Goal: Task Accomplishment & Management: Manage account settings

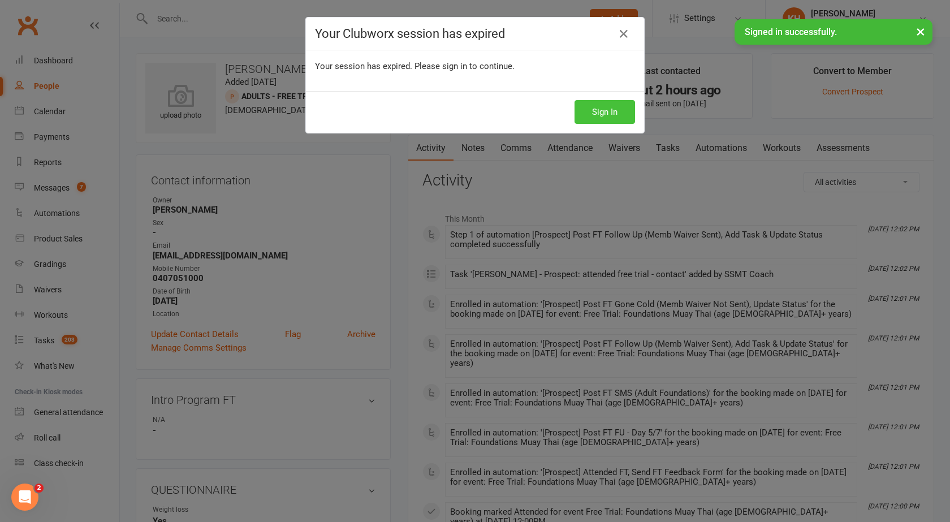
click at [582, 112] on button "Sign In" at bounding box center [605, 112] width 61 height 24
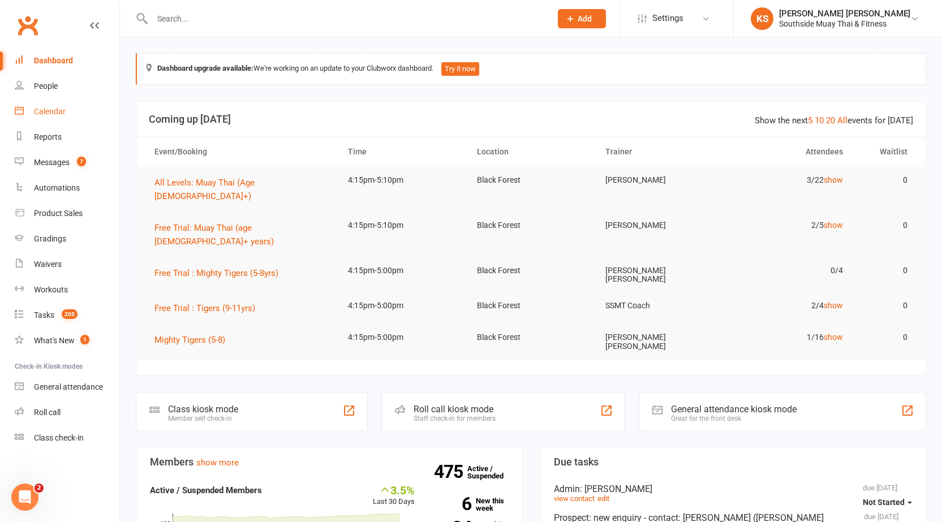
click at [72, 113] on link "Calendar" at bounding box center [67, 111] width 105 height 25
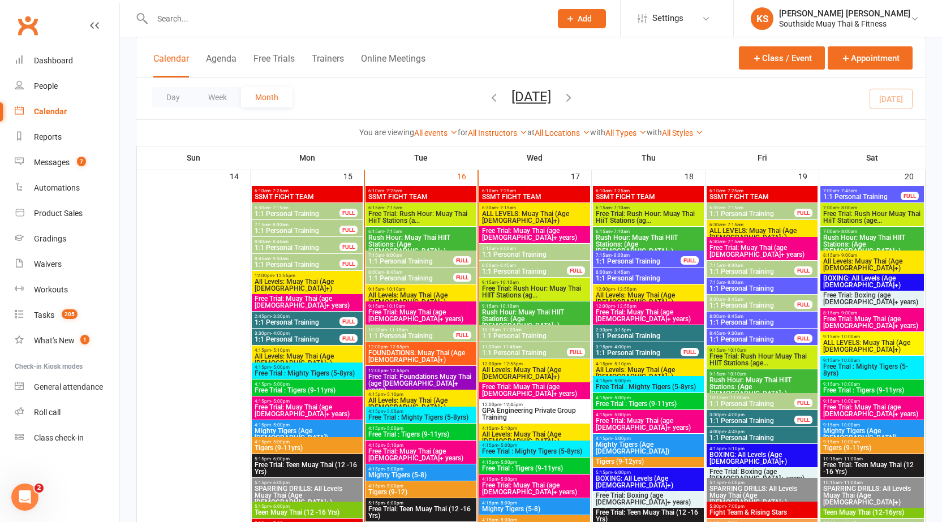
scroll to position [1301, 0]
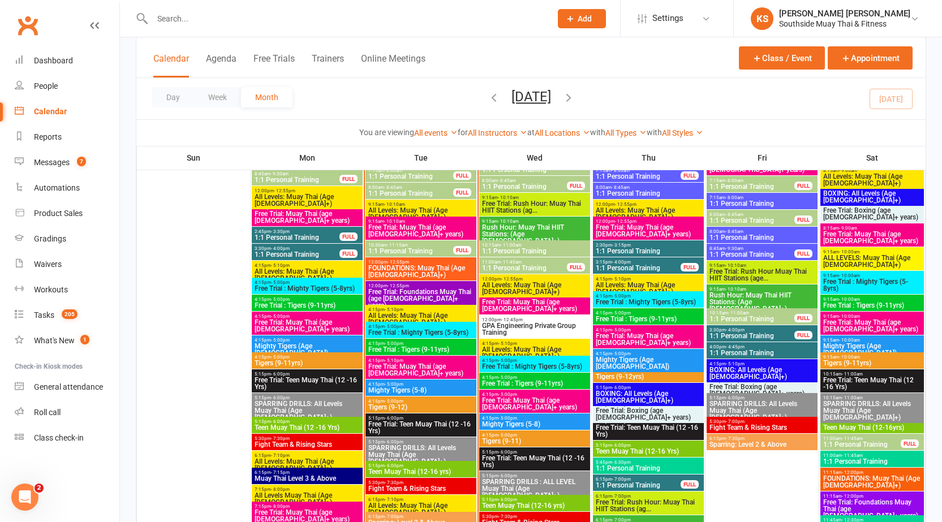
click at [424, 388] on span "Mighty Tigers (5-8)" at bounding box center [421, 390] width 106 height 7
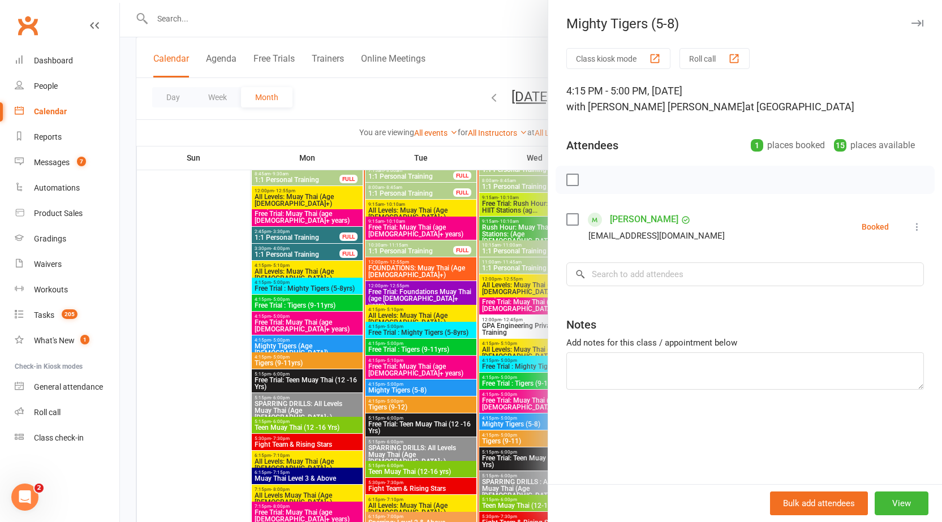
click at [419, 359] on div at bounding box center [531, 261] width 822 height 522
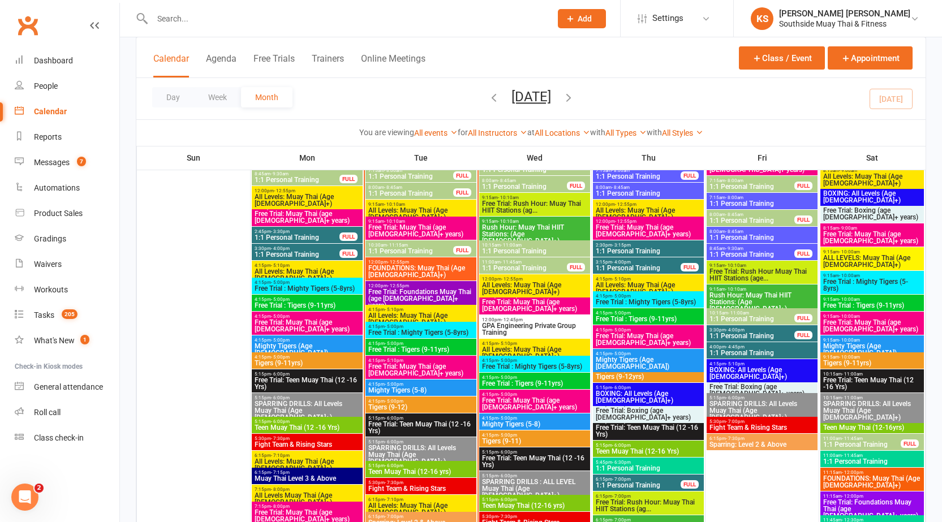
click at [414, 349] on span "Free Trial : Tigers (9-11yrs)" at bounding box center [421, 349] width 106 height 7
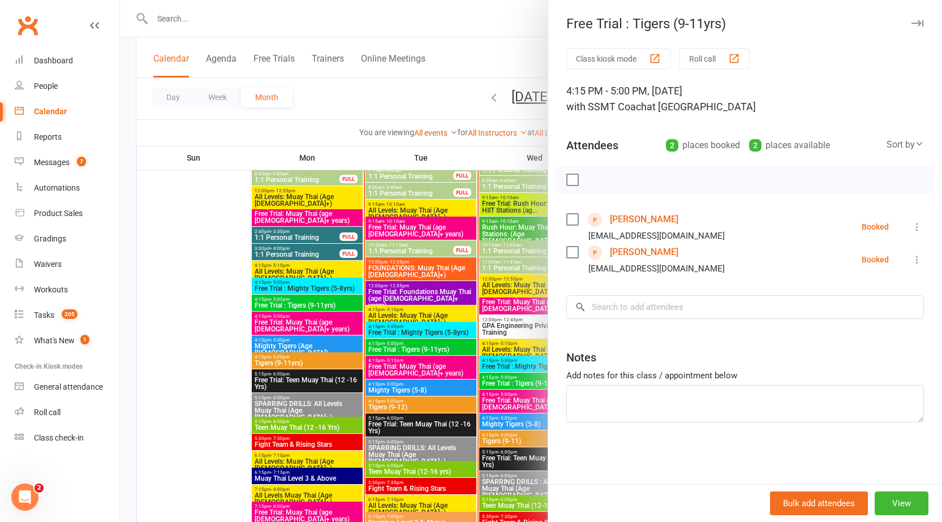
click at [413, 335] on div at bounding box center [531, 261] width 822 height 522
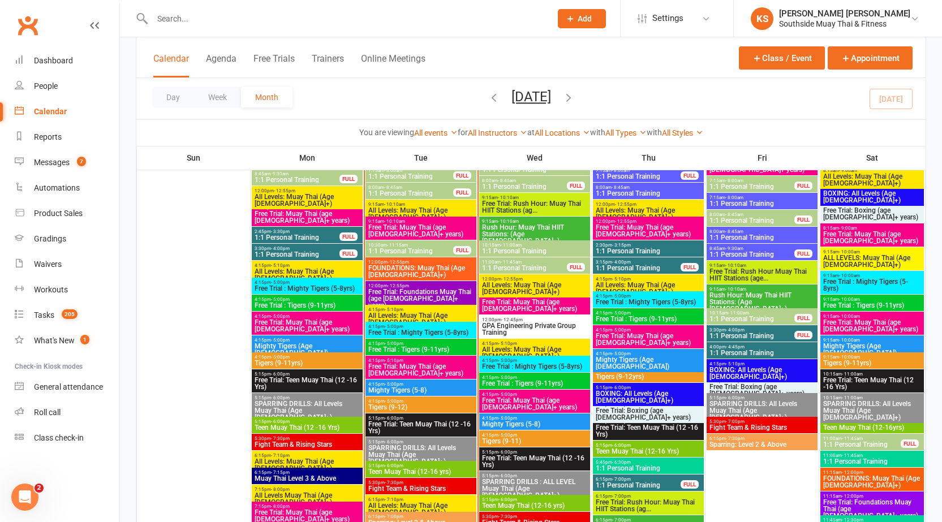
click at [415, 322] on div "4:15pm - 5:00pm Free Trial : Mighty Tigers (5-8yrs)" at bounding box center [420, 330] width 111 height 16
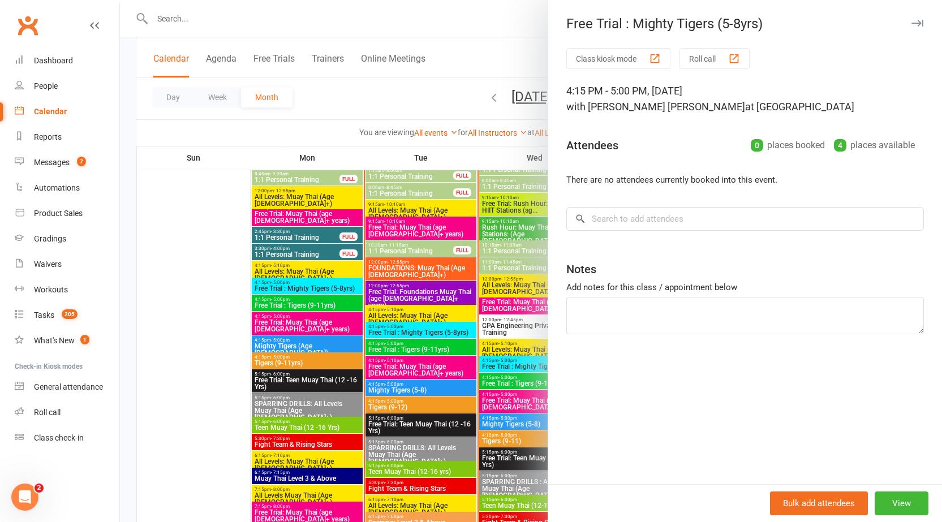
click at [411, 328] on div at bounding box center [531, 261] width 822 height 522
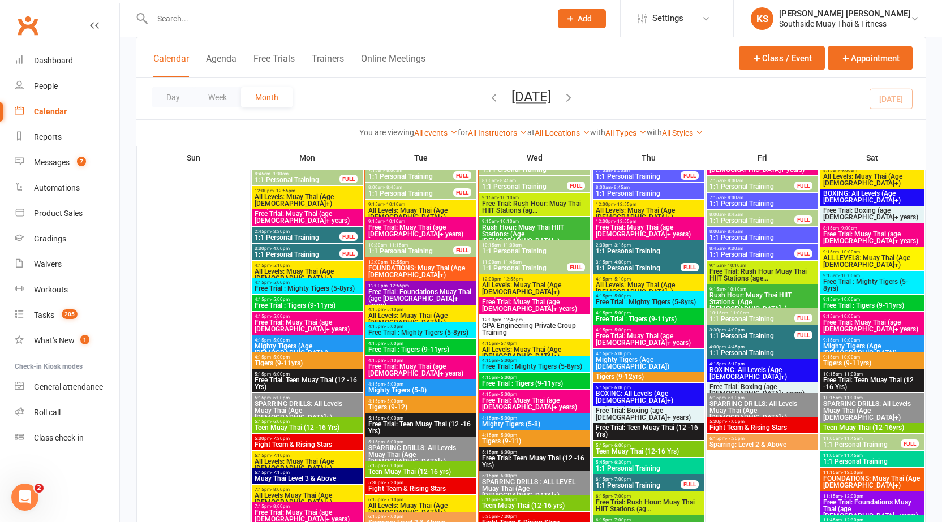
click at [410, 331] on span "Free Trial : Mighty Tigers (5-8yrs)" at bounding box center [421, 332] width 106 height 7
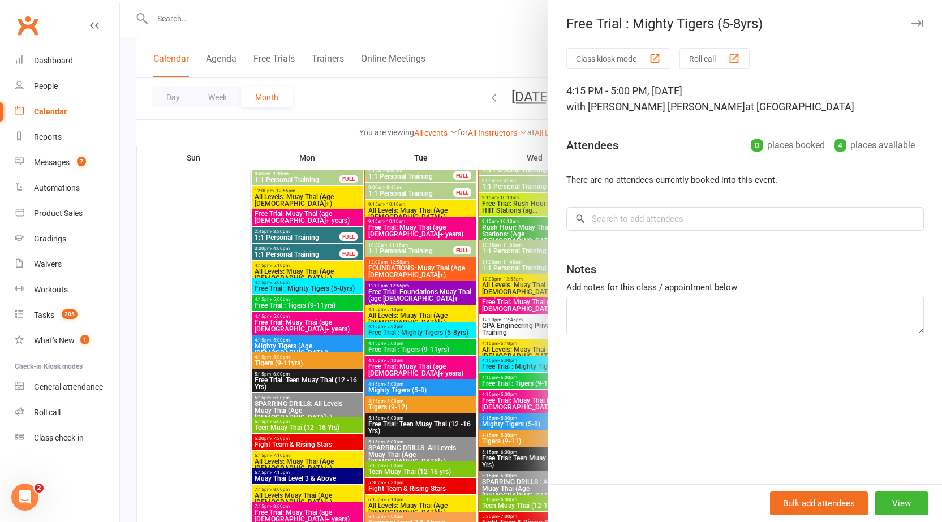
click at [407, 345] on div at bounding box center [531, 261] width 822 height 522
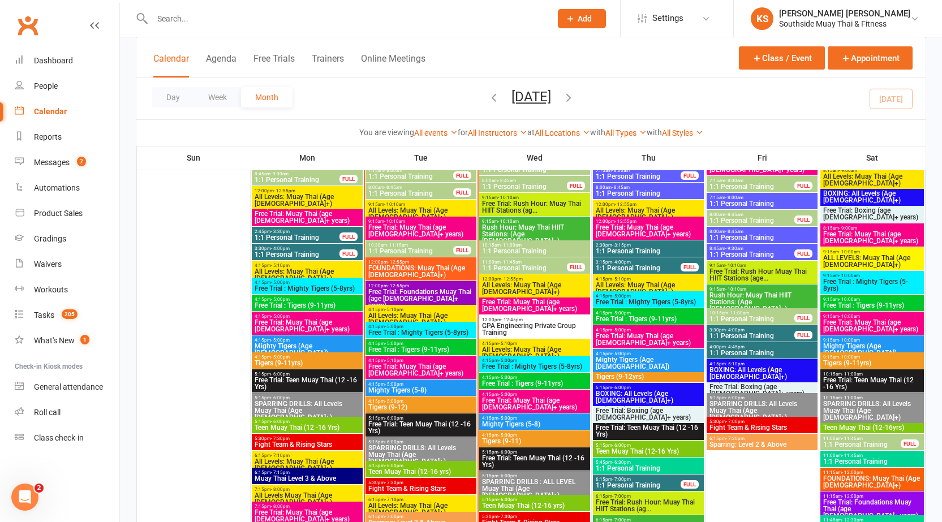
click at [407, 345] on span "4:15pm - 5:00pm" at bounding box center [421, 343] width 106 height 5
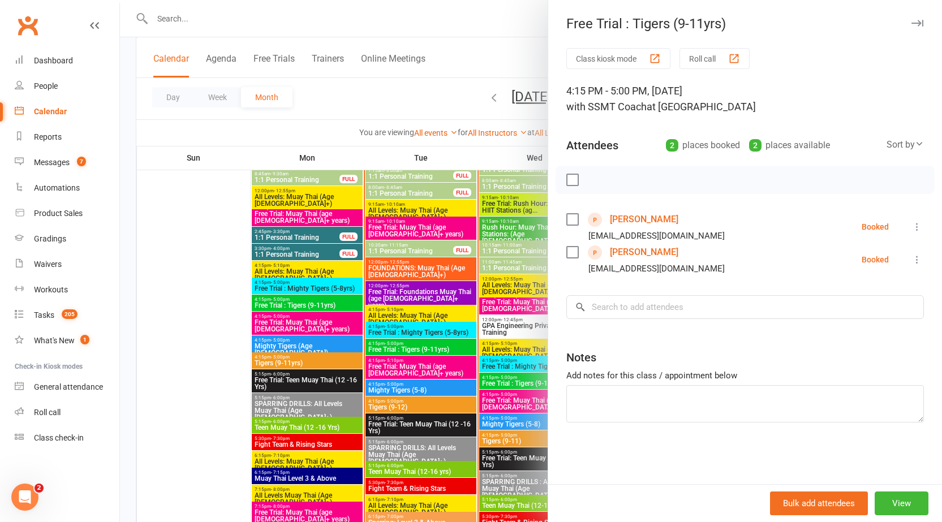
click at [445, 321] on div at bounding box center [531, 261] width 822 height 522
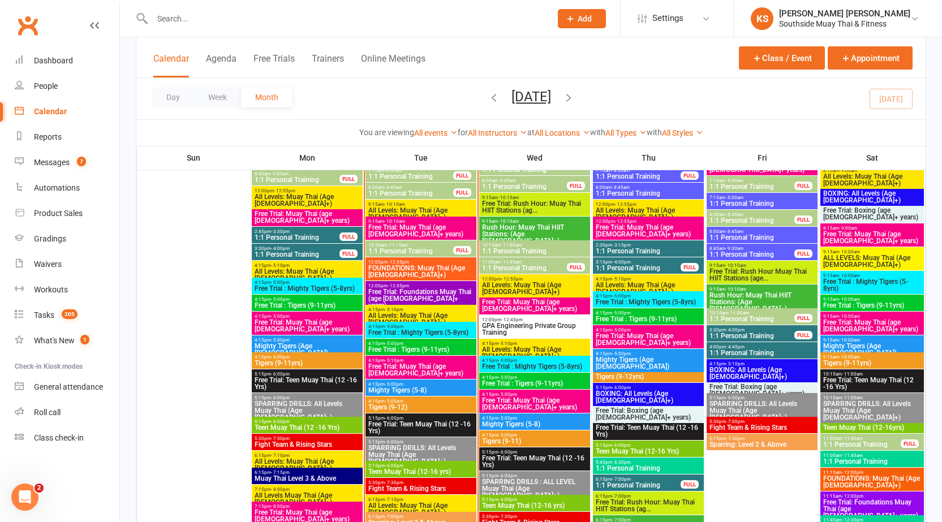
click at [415, 403] on span "4:15pm - 5:00pm" at bounding box center [421, 401] width 106 height 5
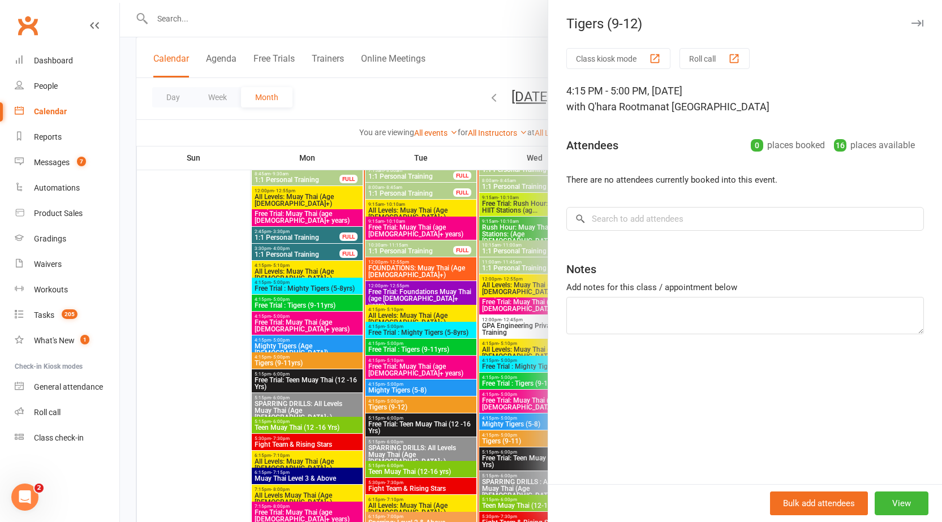
click at [415, 403] on div at bounding box center [531, 261] width 822 height 522
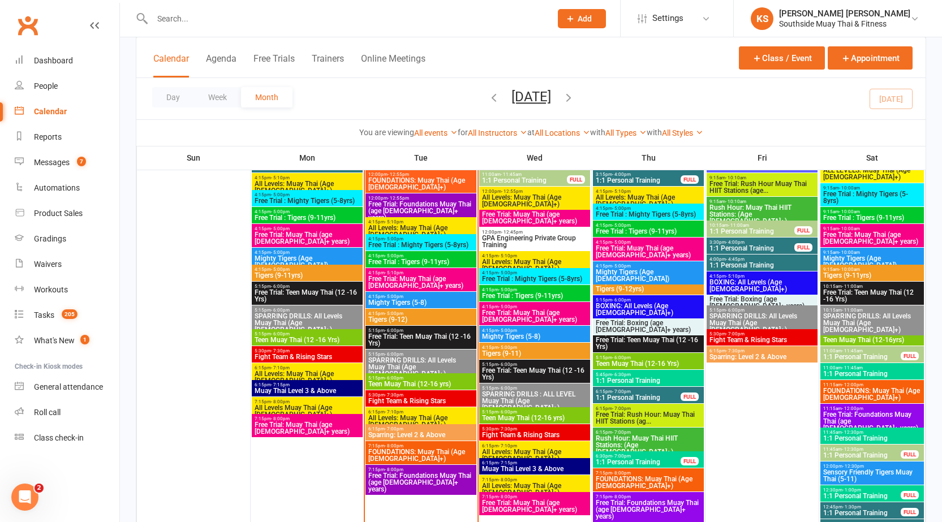
scroll to position [1414, 0]
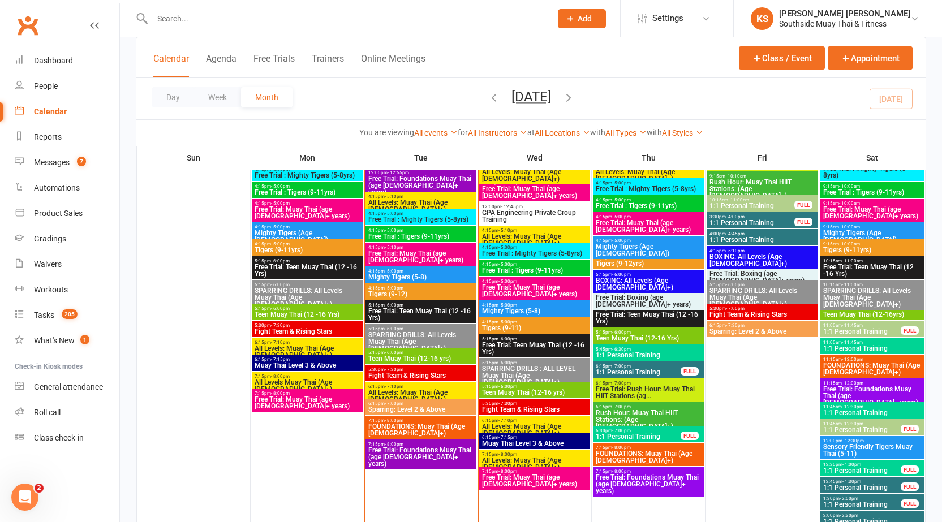
click at [198, 20] on input "text" at bounding box center [346, 19] width 394 height 16
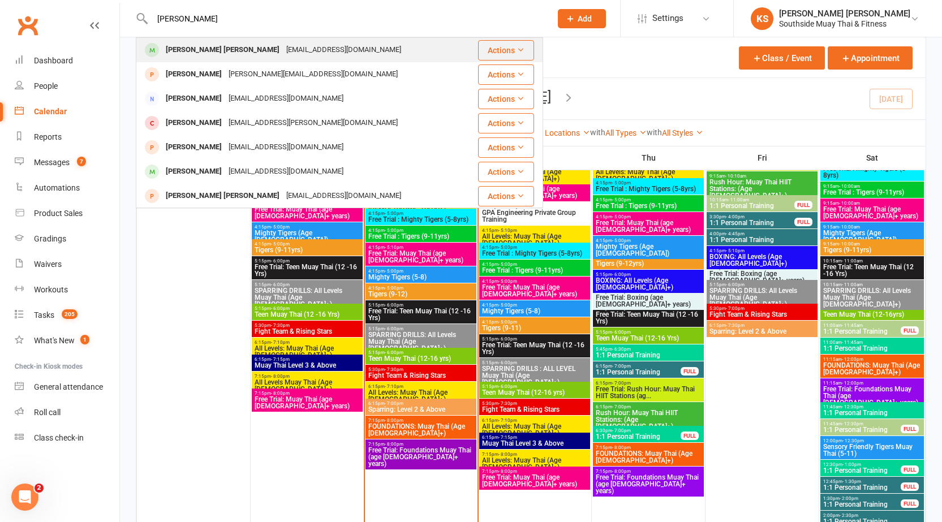
type input "mary bern"
click at [281, 59] on div "Mary Bernadette Louise Moreto marymoreto234mm@gmail.com" at bounding box center [301, 49] width 329 height 23
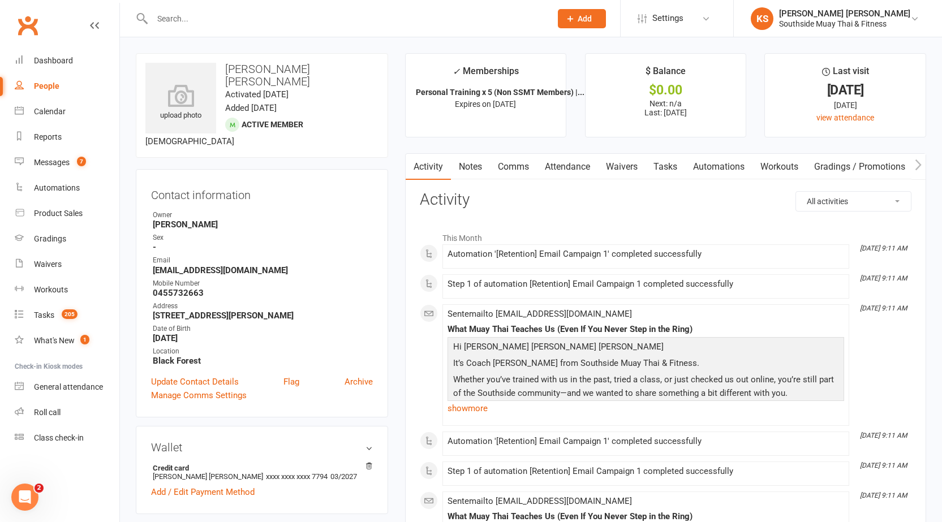
click at [469, 173] on link "Notes" at bounding box center [470, 167] width 39 height 26
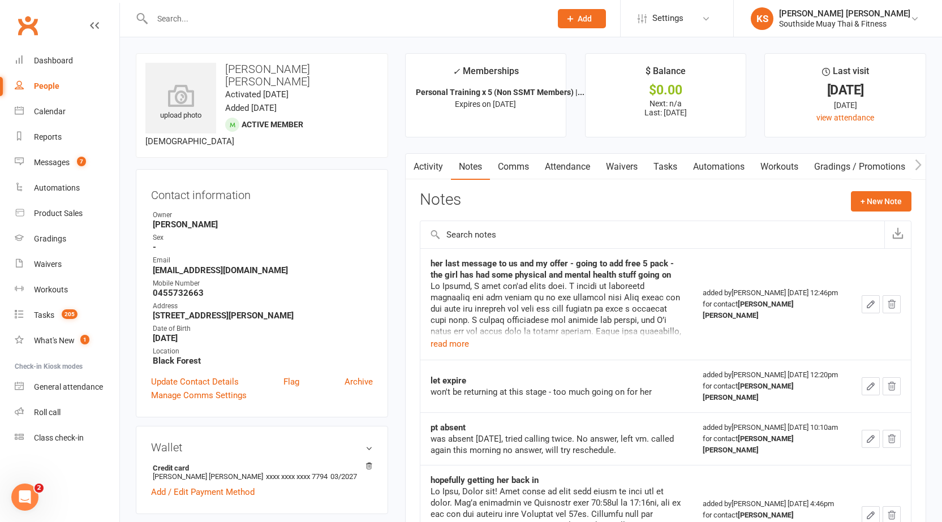
click at [433, 169] on link "Activity" at bounding box center [428, 167] width 45 height 26
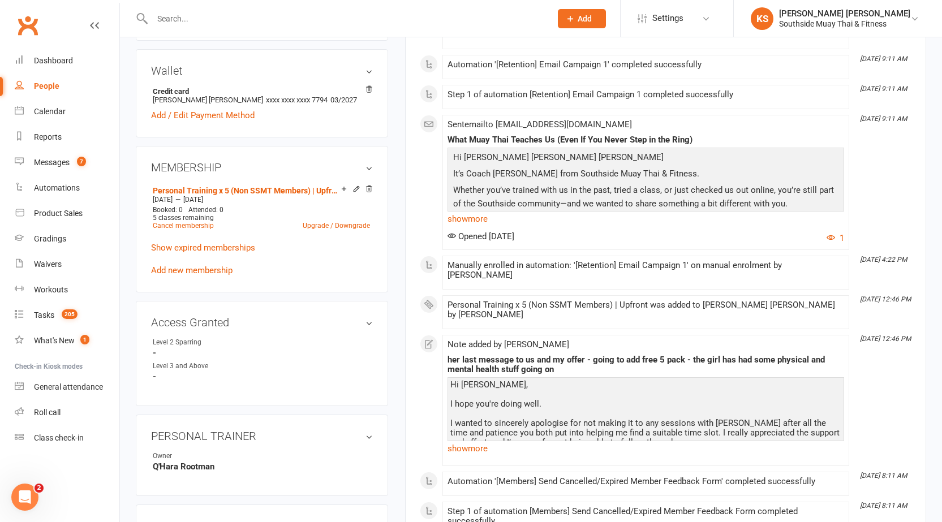
scroll to position [396, 0]
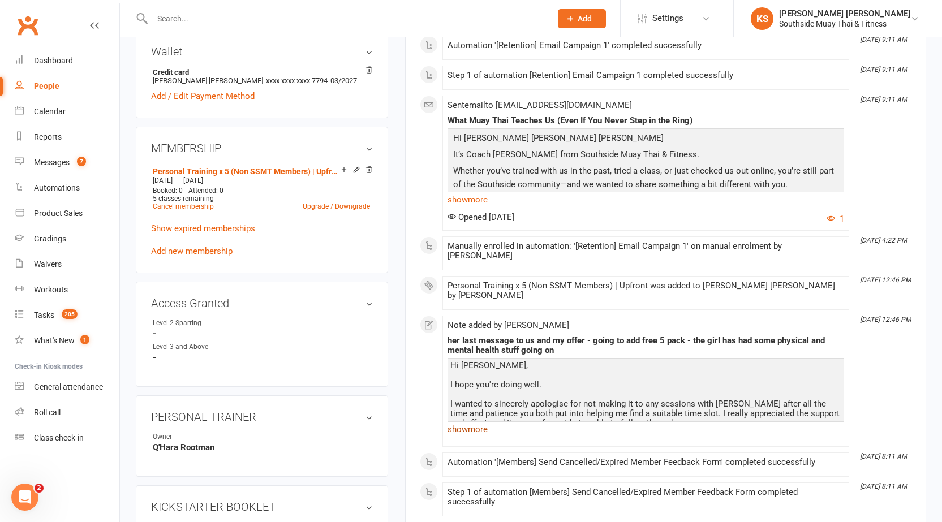
click at [468, 421] on link "show more" at bounding box center [645, 429] width 397 height 16
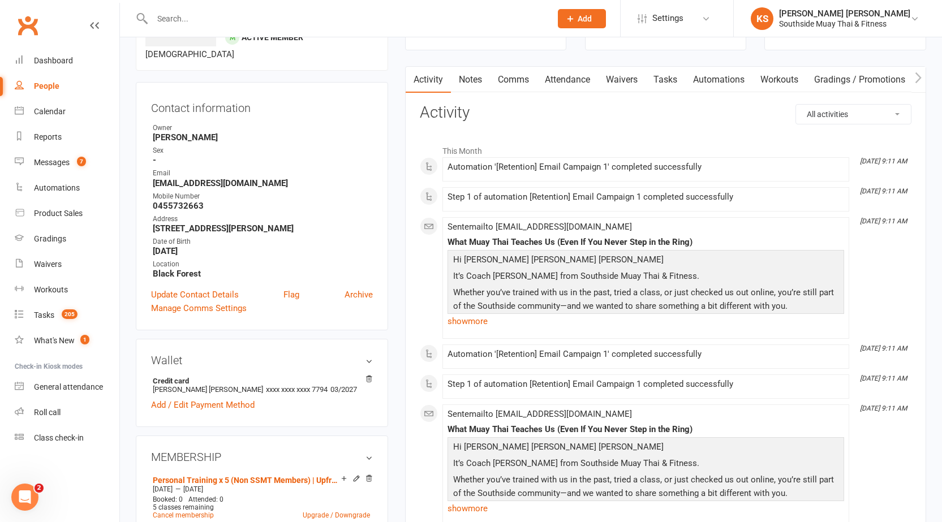
scroll to position [0, 0]
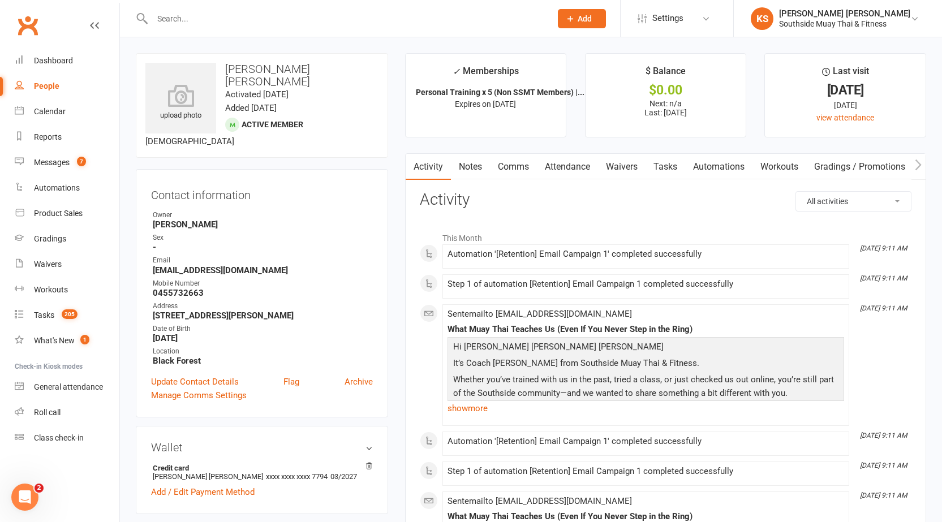
click at [522, 176] on link "Comms" at bounding box center [513, 167] width 47 height 26
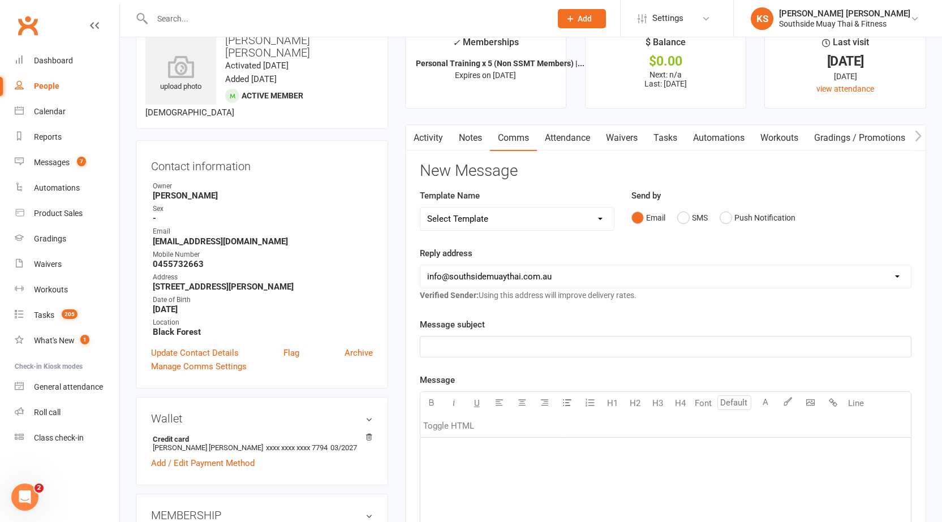
scroll to position [57, 0]
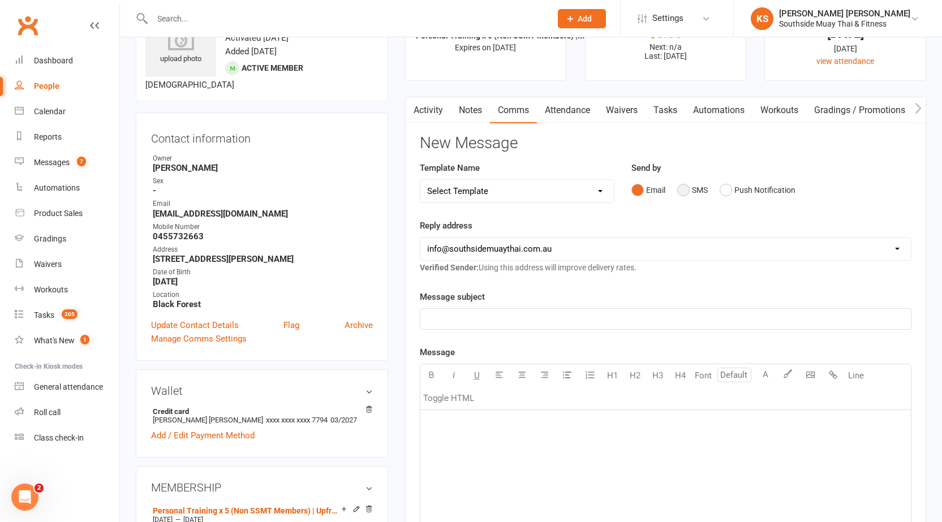
click at [683, 191] on button "SMS" at bounding box center [692, 189] width 31 height 21
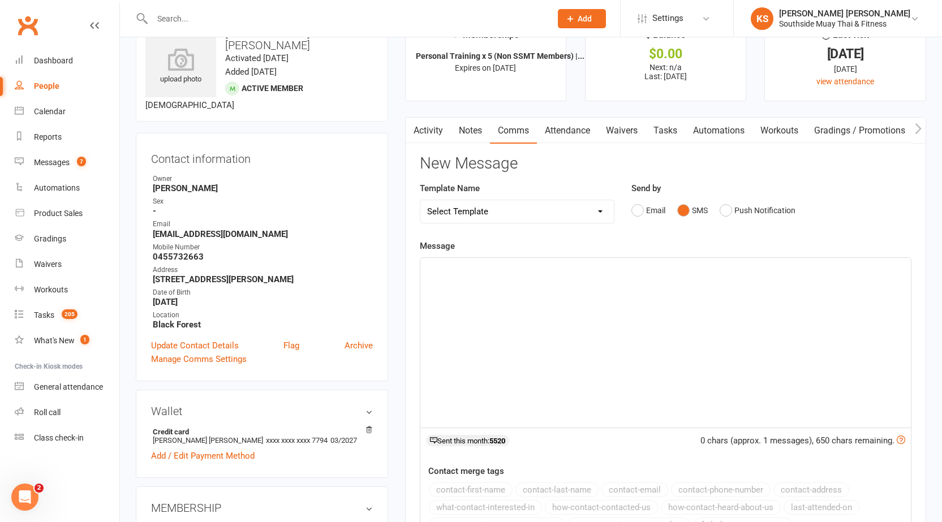
scroll to position [0, 0]
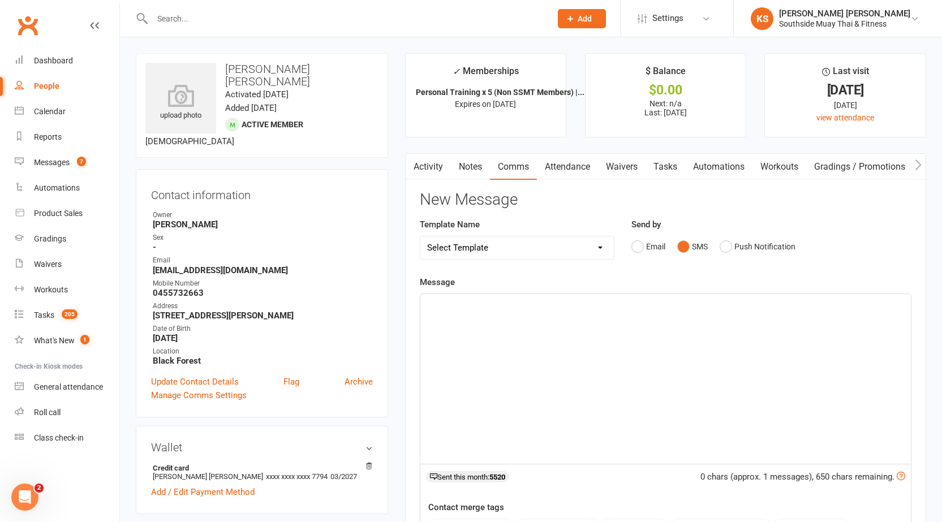
click at [571, 328] on div "﻿" at bounding box center [665, 379] width 490 height 170
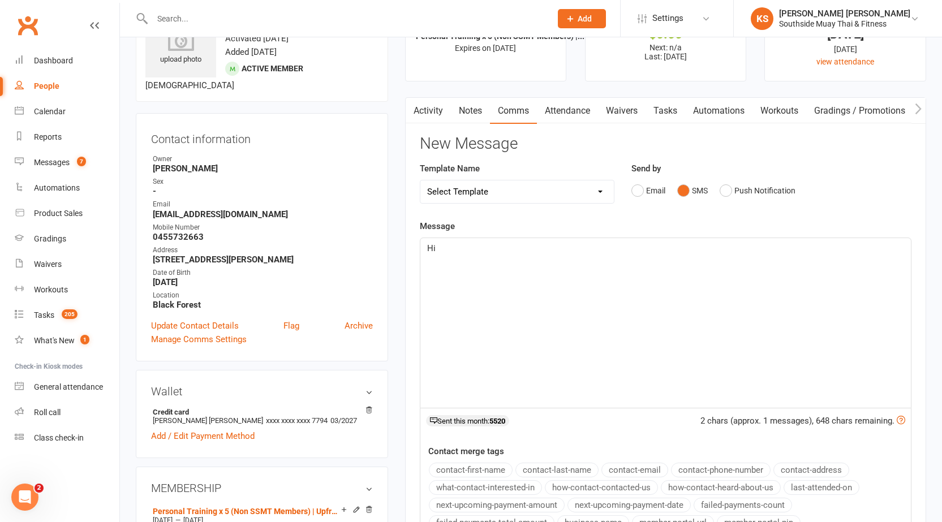
scroll to position [57, 0]
click at [473, 473] on button "contact-first-name" at bounding box center [471, 469] width 84 height 15
click at [421, 101] on link "Activity" at bounding box center [428, 110] width 45 height 26
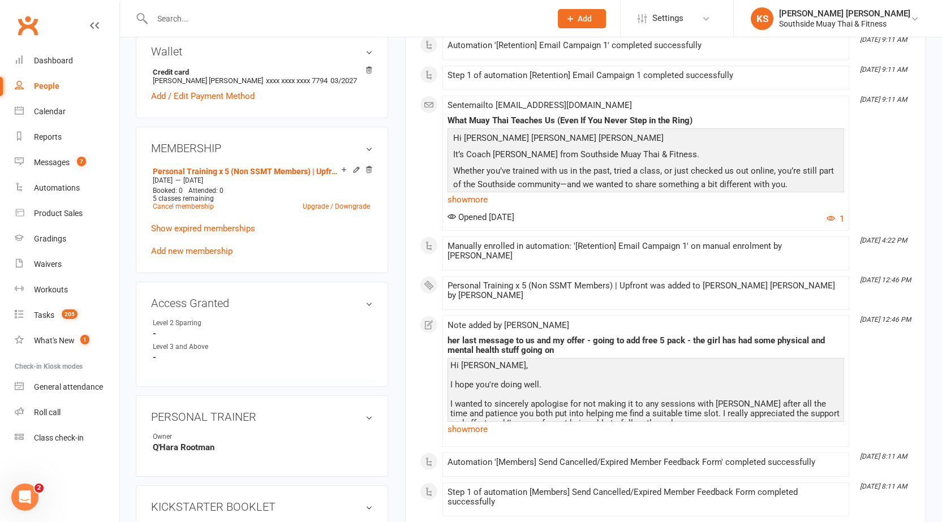
scroll to position [339, 0]
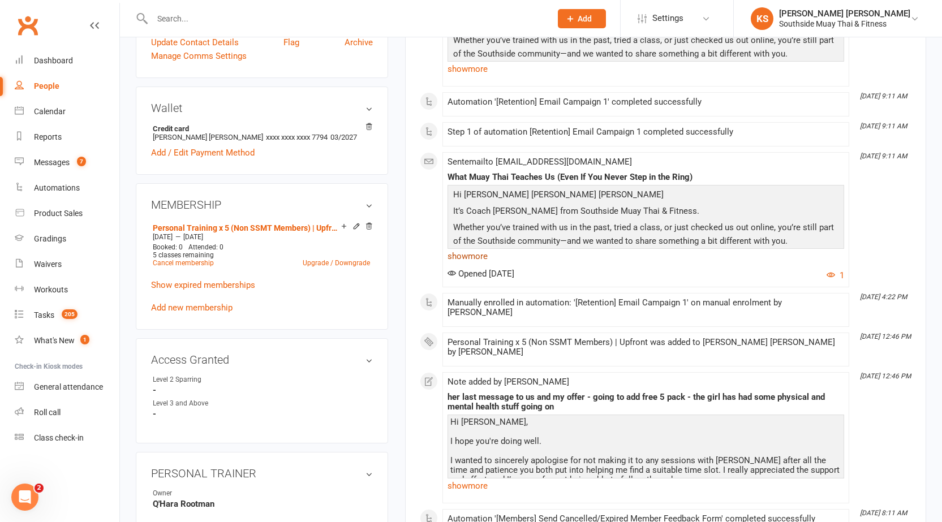
click at [474, 249] on link "show more" at bounding box center [645, 256] width 397 height 16
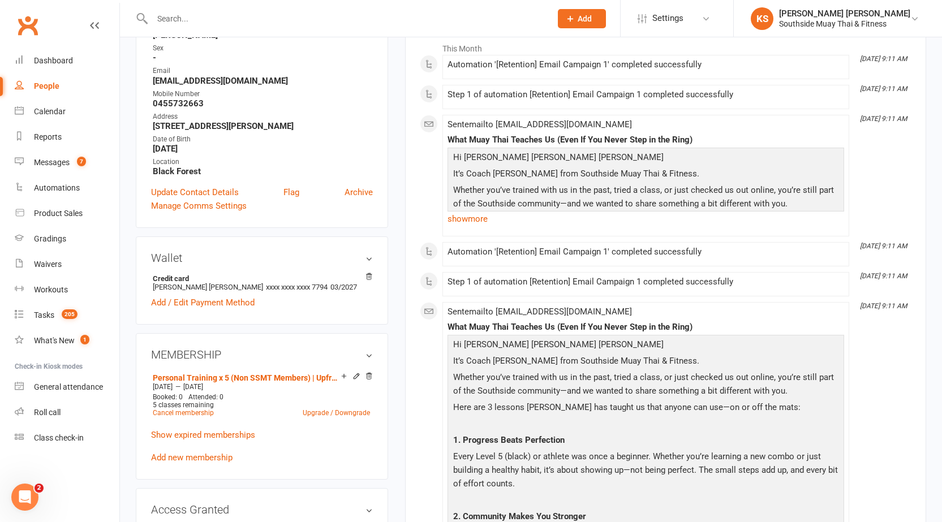
scroll to position [170, 0]
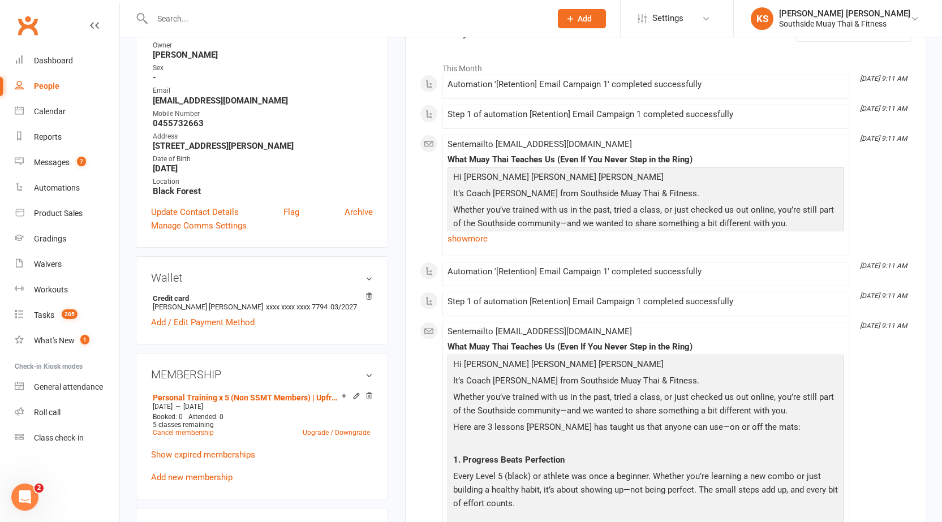
click at [468, 233] on link "show more" at bounding box center [645, 239] width 397 height 16
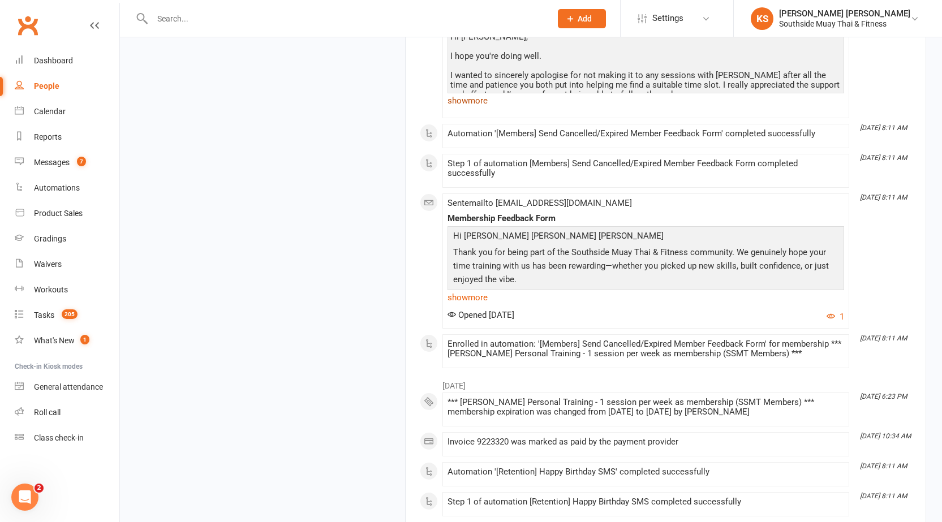
scroll to position [2037, 0]
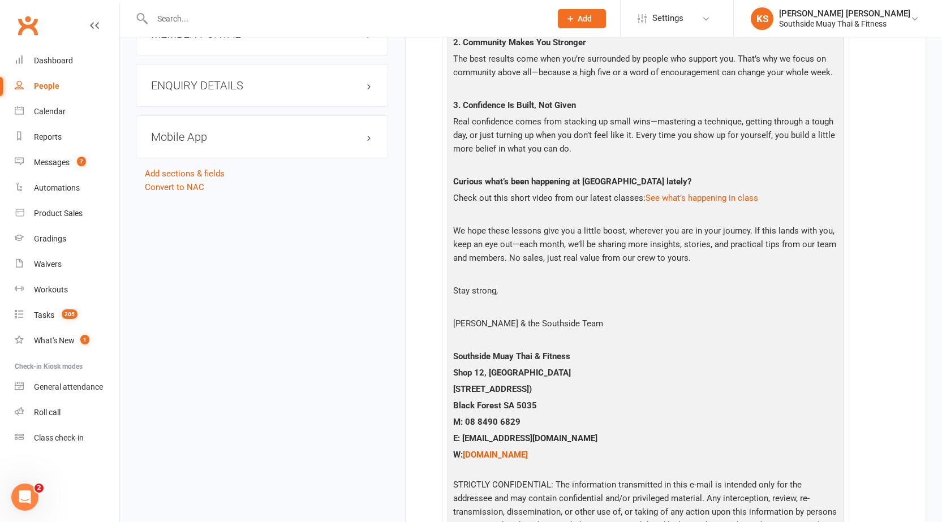
drag, startPoint x: 429, startPoint y: 402, endPoint x: 420, endPoint y: 261, distance: 141.7
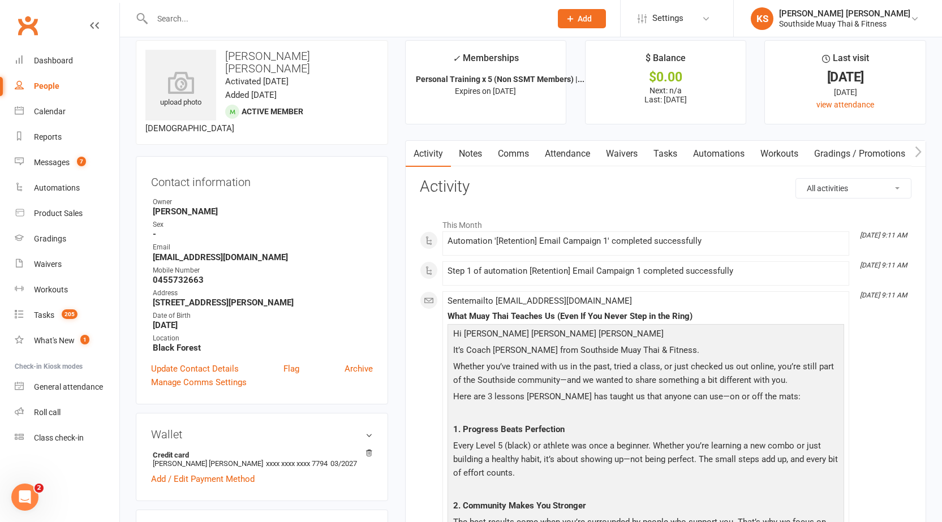
scroll to position [0, 0]
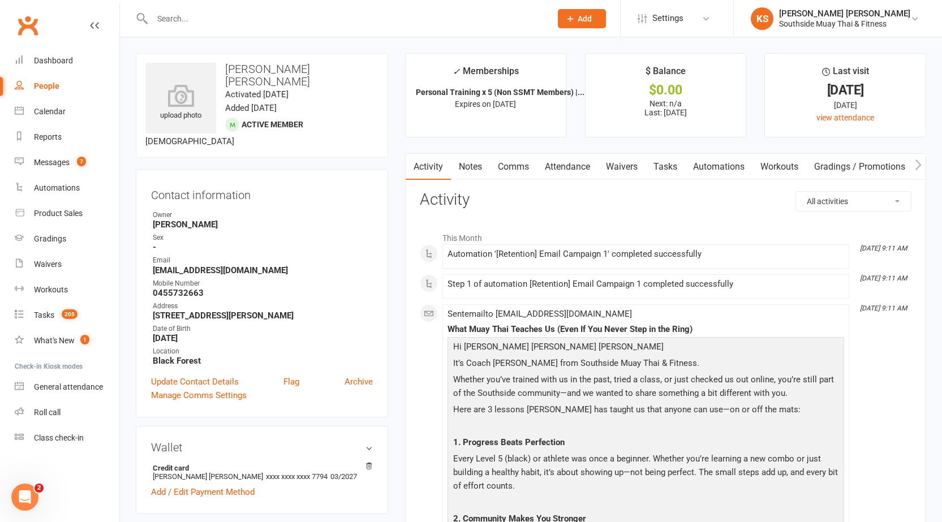
drag, startPoint x: 420, startPoint y: 261, endPoint x: 446, endPoint y: 165, distance: 99.5
click at [500, 168] on link "Comms" at bounding box center [513, 167] width 47 height 26
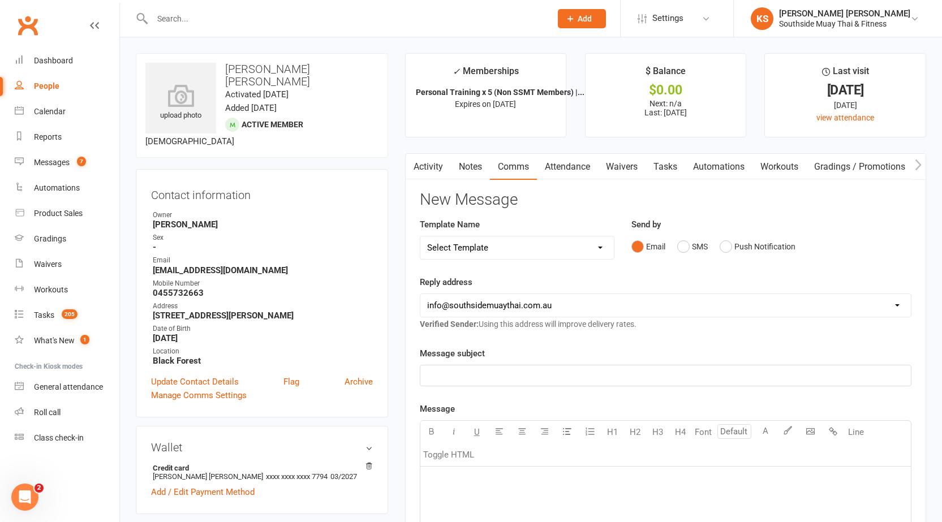
click at [473, 176] on link "Notes" at bounding box center [470, 167] width 39 height 26
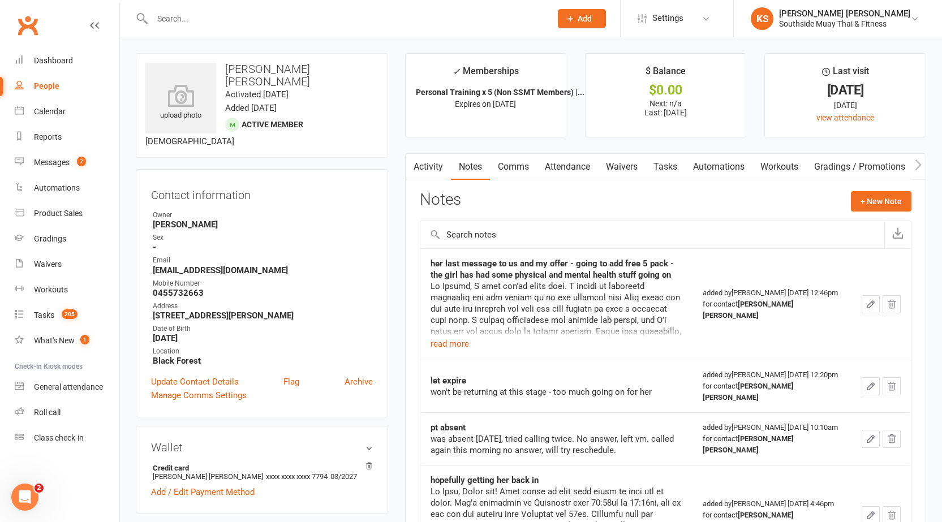
click at [510, 173] on link "Comms" at bounding box center [513, 167] width 47 height 26
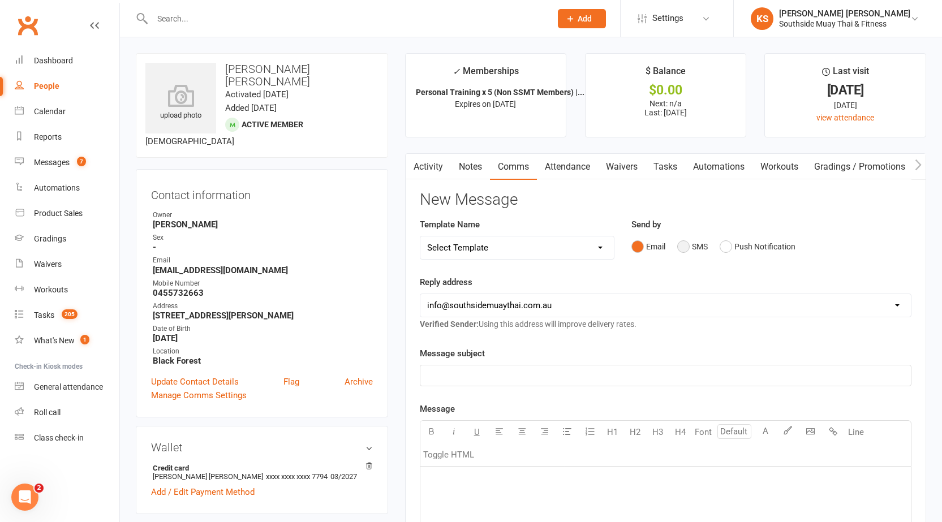
click at [693, 248] on button "SMS" at bounding box center [692, 246] width 31 height 21
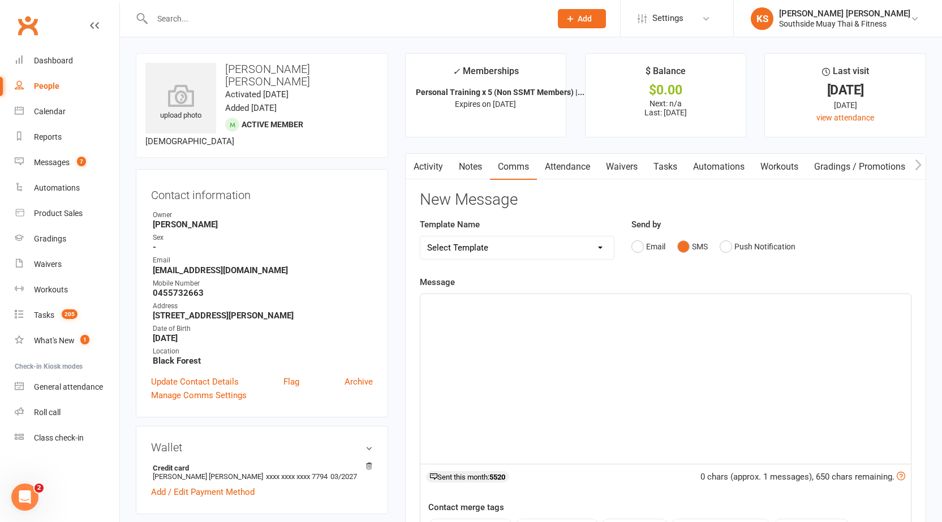
click at [496, 344] on div "﻿" at bounding box center [665, 379] width 490 height 170
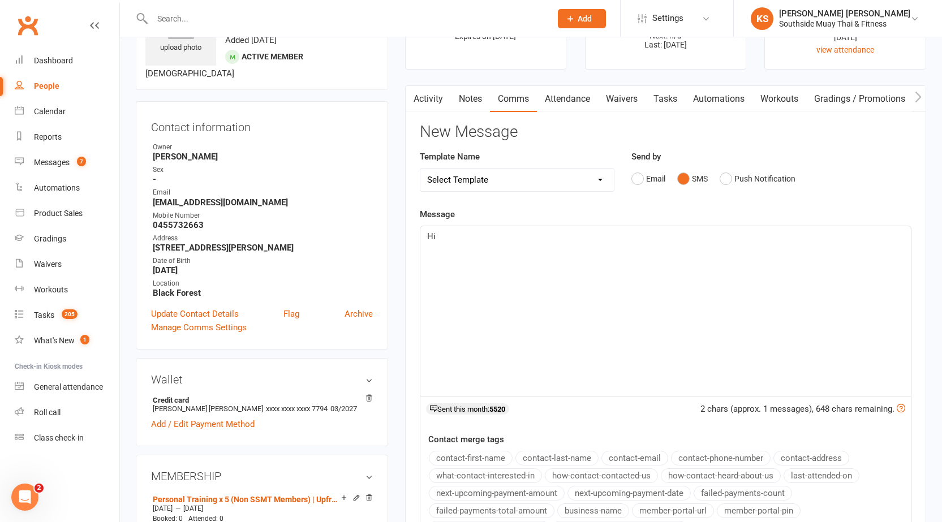
scroll to position [170, 0]
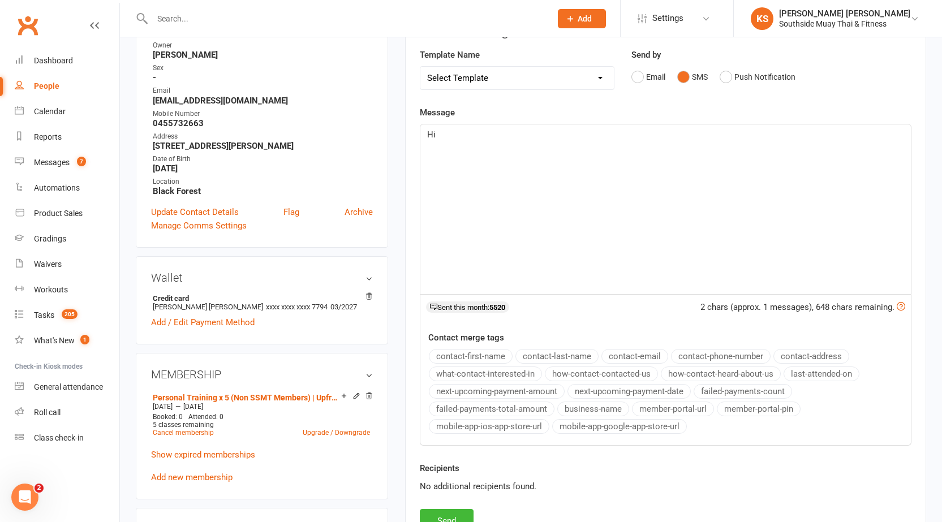
click at [475, 352] on button "contact-first-name" at bounding box center [471, 356] width 84 height 15
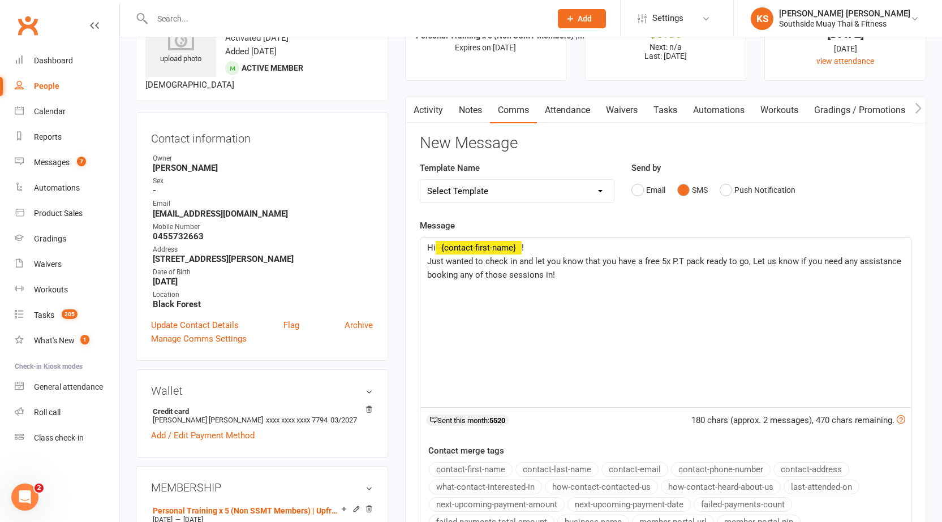
scroll to position [0, 0]
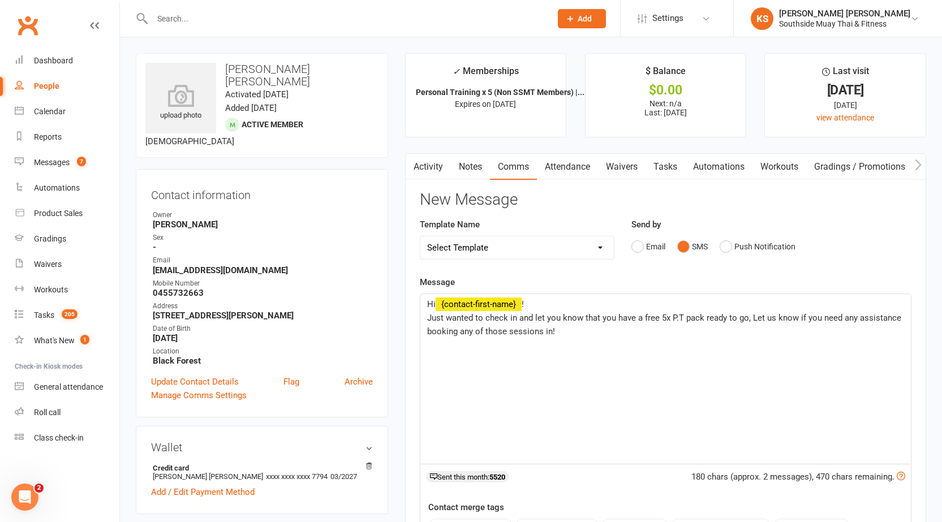
click at [585, 328] on p "Just wanted to check in and let you know that you have a free 5x P.T pack ready…" at bounding box center [665, 324] width 477 height 27
click at [524, 305] on span "!" at bounding box center [523, 304] width 2 height 10
click at [760, 366] on div "Hi ﻿ {contact-first-name} ! Just wanted to check in and let you know that you h…" at bounding box center [665, 379] width 490 height 170
drag, startPoint x: 895, startPoint y: 360, endPoint x: 426, endPoint y: 363, distance: 469.0
click at [426, 363] on div "Hi ﻿ {contact-first-name} ! Just wanted to check in and let you know that you h…" at bounding box center [665, 379] width 490 height 170
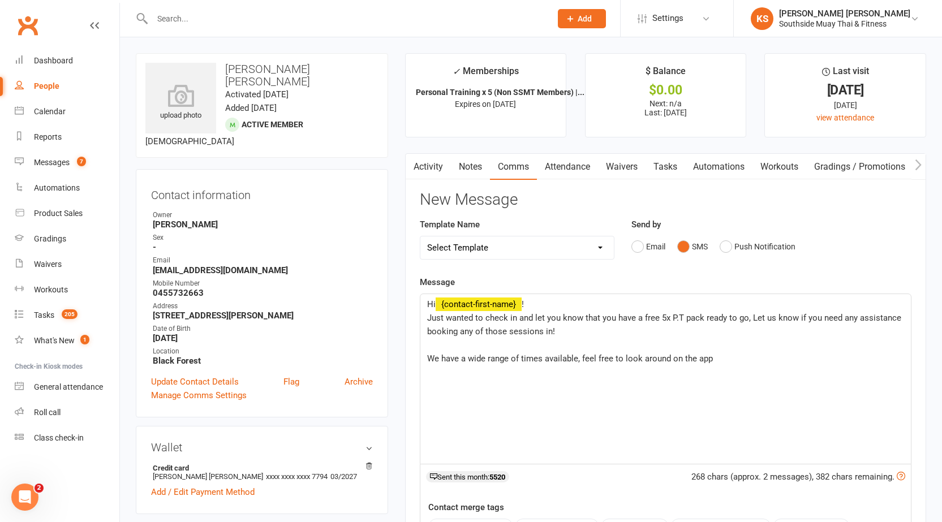
drag, startPoint x: 726, startPoint y: 357, endPoint x: 414, endPoint y: 397, distance: 314.2
click at [414, 397] on div "Activity Notes Comms Attendance Waivers Tasks Automations Workouts Gradings / P…" at bounding box center [665, 436] width 521 height 566
copy span "We have a wide range of times available, feel free to look around on the app"
click at [750, 311] on p "Just wanted to check in and let you know that you have a free 5x P.T pack ready…" at bounding box center [665, 324] width 477 height 27
click at [749, 313] on span "Just wanted to check in and let you know that you have a free 5x P.T pack ready…" at bounding box center [665, 325] width 476 height 24
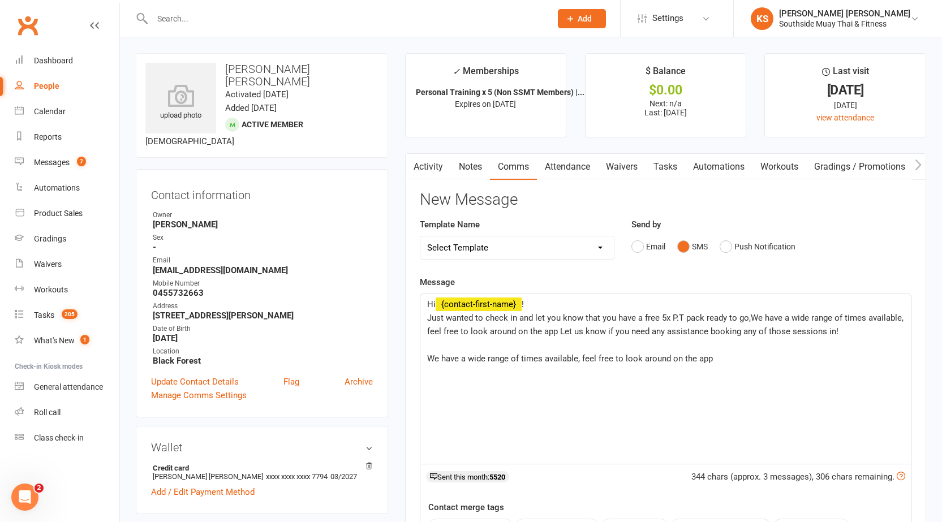
drag, startPoint x: 765, startPoint y: 335, endPoint x: 559, endPoint y: 335, distance: 206.5
click at [559, 335] on p "Just wanted to check in and let you know that you have a free 5x P.T pack ready…" at bounding box center [665, 324] width 477 height 27
drag, startPoint x: 714, startPoint y: 361, endPoint x: 374, endPoint y: 367, distance: 340.6
click at [599, 333] on p "Just wanted to check in and let you know that you have a free 5x P.T pack ready…" at bounding box center [665, 324] width 477 height 27
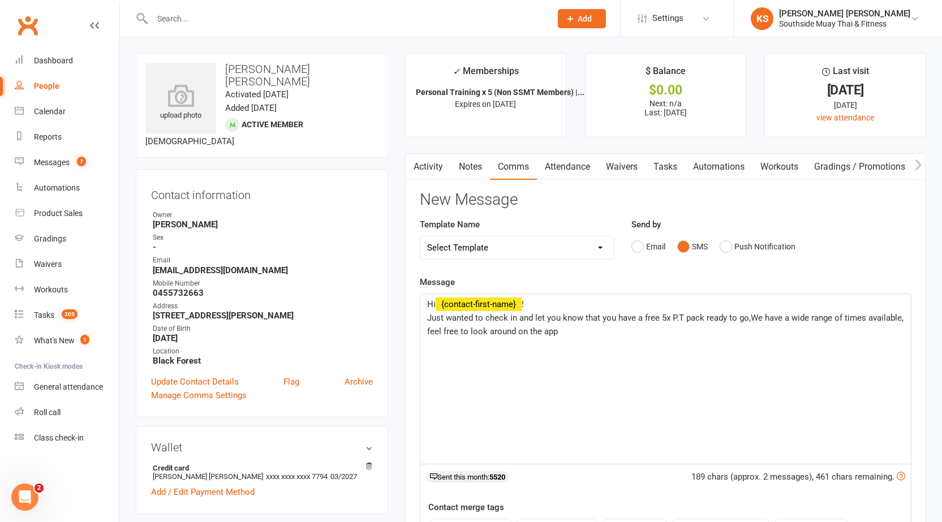
click at [748, 313] on span "Just wanted to check in and let you know that you have a free 5x P.T pack ready…" at bounding box center [666, 325] width 479 height 24
click at [669, 325] on p "Just wanted to check in and let you know that you have a free 5x P.T pack ready…" at bounding box center [665, 324] width 477 height 27
click at [748, 315] on span "Just wanted to check in and let you know that you have a free 5x P.T pack ready…" at bounding box center [649, 325] width 444 height 24
click at [761, 329] on p "Just wanted to check in and let you know that you have a free 5x P.T pack ready…" at bounding box center [665, 324] width 477 height 27
click at [761, 338] on p "﻿" at bounding box center [665, 345] width 477 height 14
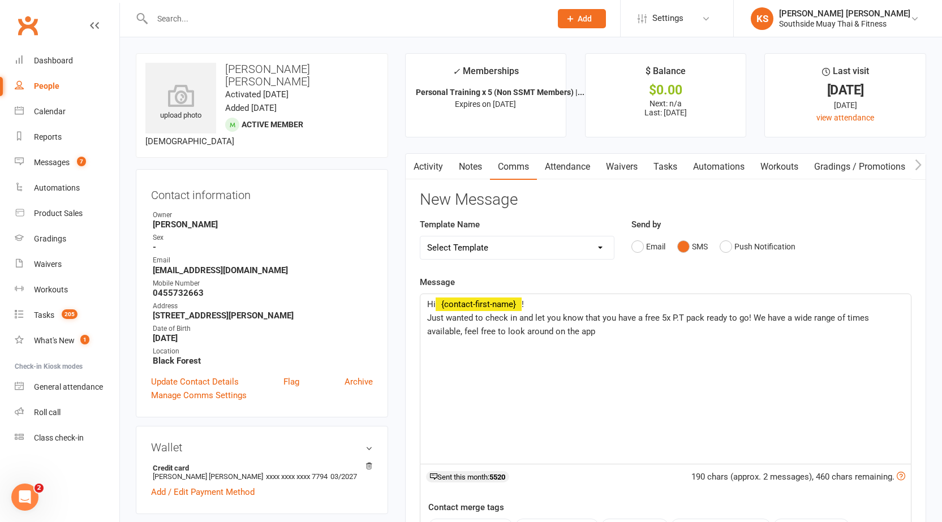
click at [588, 339] on p "﻿" at bounding box center [665, 345] width 477 height 14
click at [571, 328] on p "Just wanted to check in and let you know that you have a free 5x P.T pack ready…" at bounding box center [665, 324] width 477 height 27
click at [459, 333] on span "Just wanted to check in and let you know that you have a free 5x P.T pack ready…" at bounding box center [649, 325] width 444 height 24
click at [780, 336] on p "Just wanted to check in and let you know that you have a free 5x P.T pack ready…" at bounding box center [665, 324] width 477 height 27
click at [426, 333] on div "Hi ﻿ {contact-first-name} ! Just wanted to check in and let you know that you h…" at bounding box center [665, 379] width 490 height 170
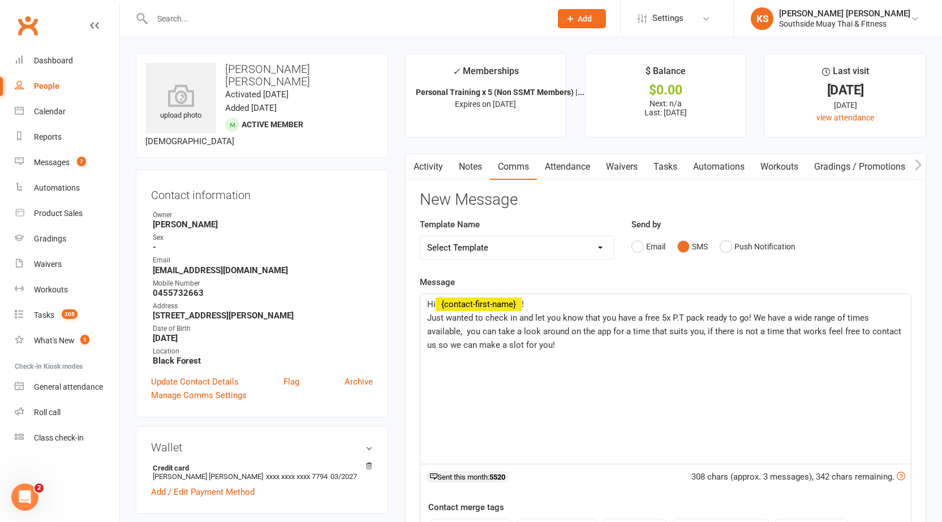
click at [693, 329] on span "Just wanted to check in and let you know that you have a free 5x P.T pack ready…" at bounding box center [665, 331] width 476 height 37
click at [558, 345] on p "Just wanted to check in and let you know that you have a free 5x P.T pack ready…" at bounding box center [665, 331] width 477 height 41
click at [540, 302] on p "Hi ﻿ {contact-first-name} !" at bounding box center [665, 305] width 477 height 14
click at [811, 333] on span "Just wanted to check in and let you know that you have a free 5x P.T pack ready…" at bounding box center [663, 331] width 472 height 37
click at [697, 349] on p "Just wanted to check in and let you know that you have a free 5x P.T pack ready…" at bounding box center [665, 331] width 477 height 41
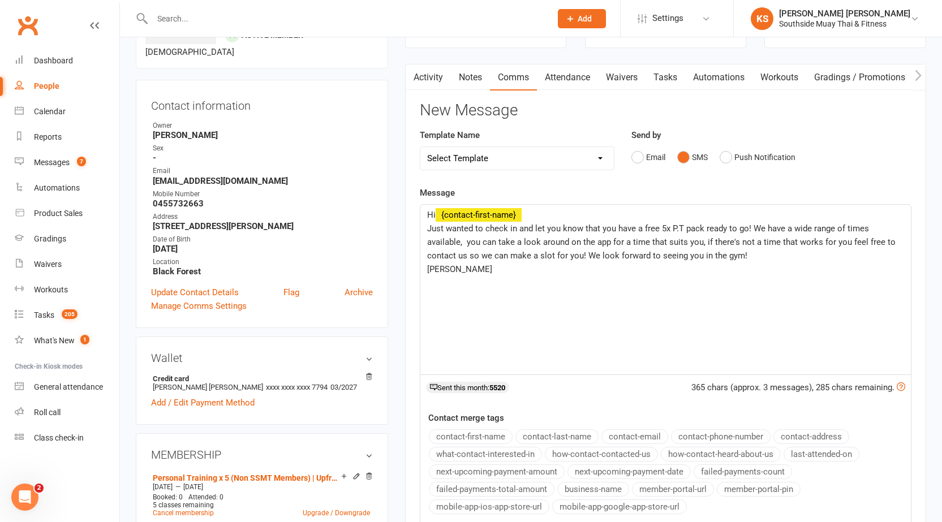
scroll to position [283, 0]
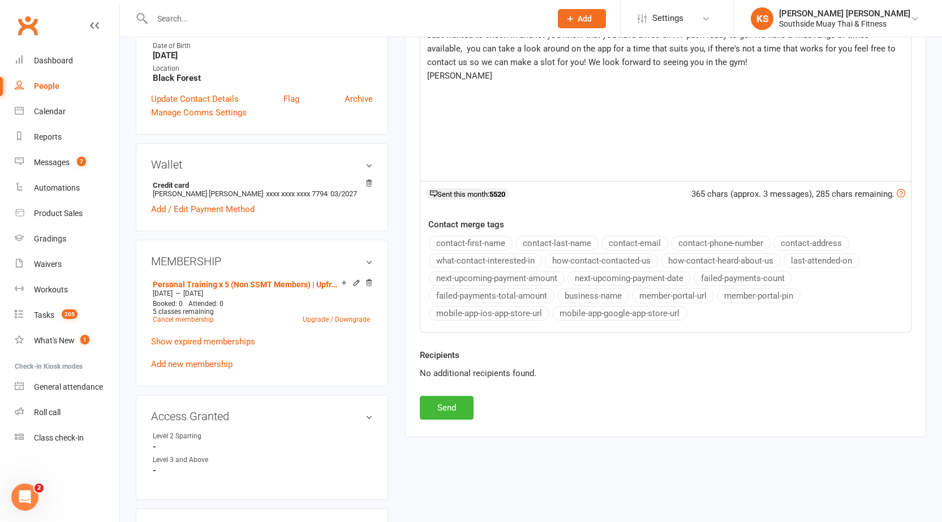
click at [604, 291] on button "business-name" at bounding box center [593, 296] width 72 height 15
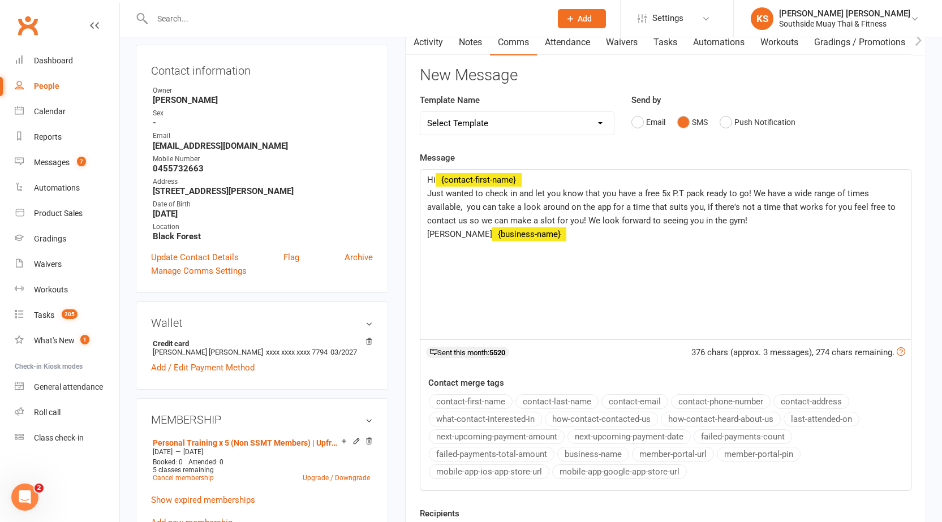
scroll to position [113, 0]
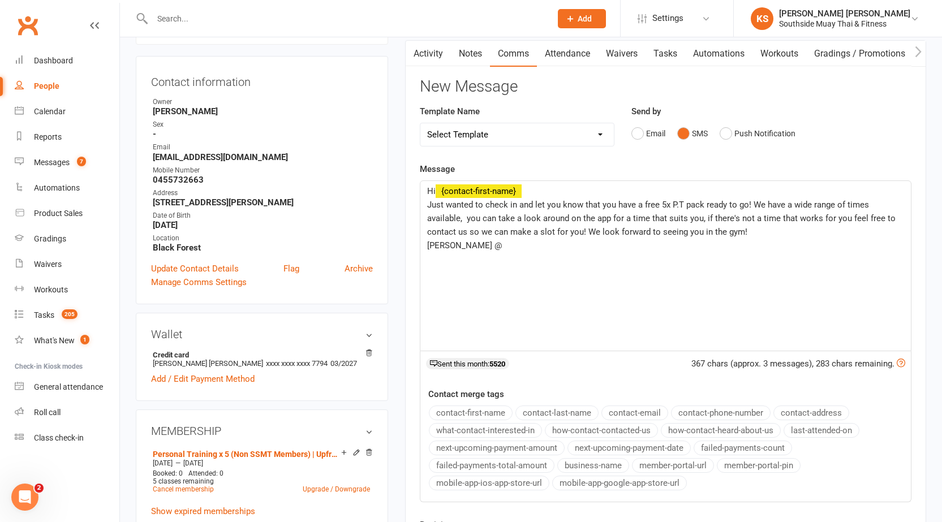
click at [590, 466] on button "business-name" at bounding box center [593, 465] width 72 height 15
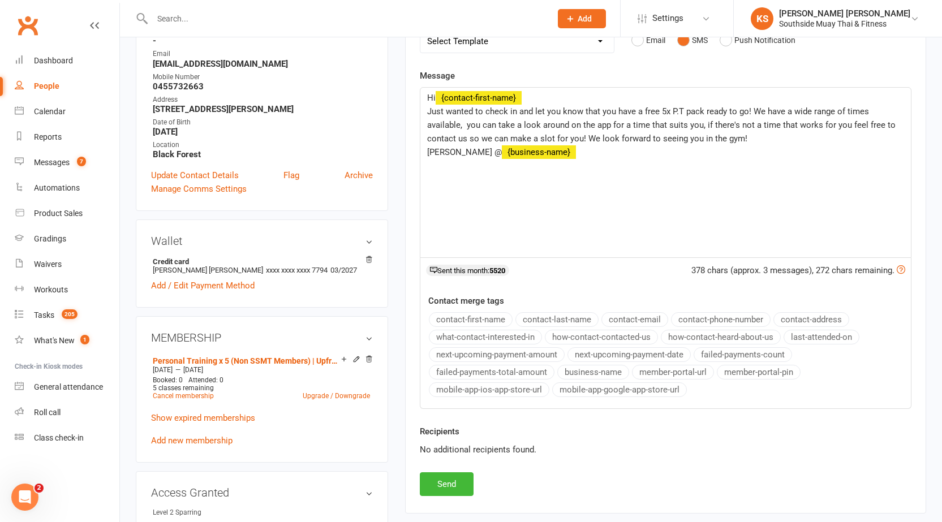
scroll to position [226, 0]
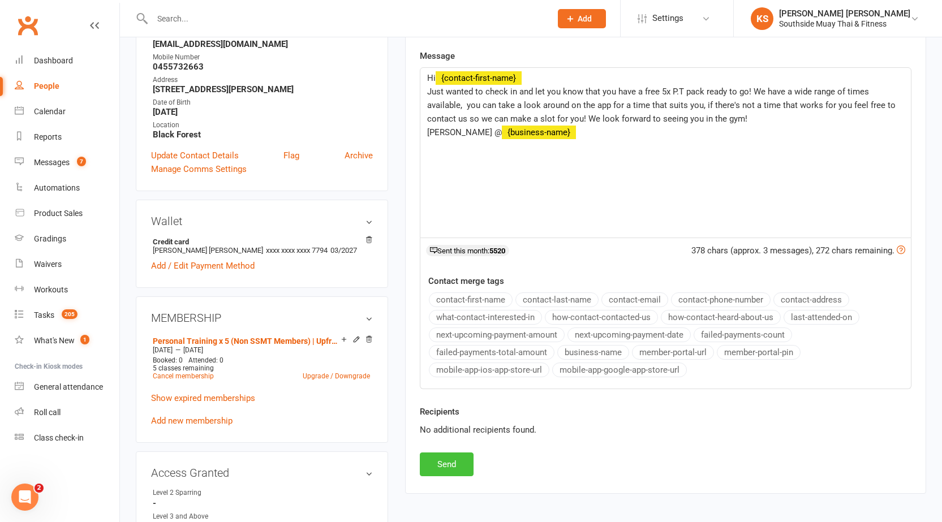
click at [454, 455] on button "Send" at bounding box center [447, 465] width 54 height 24
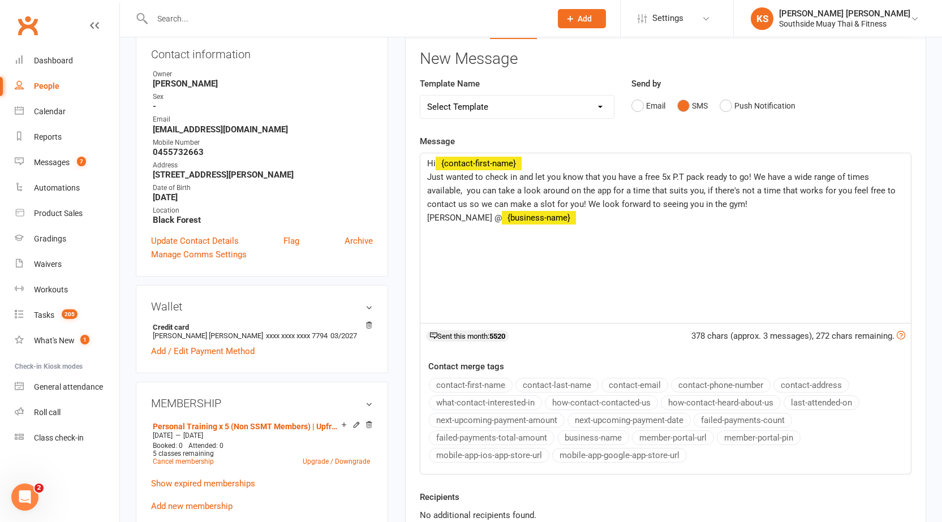
scroll to position [0, 0]
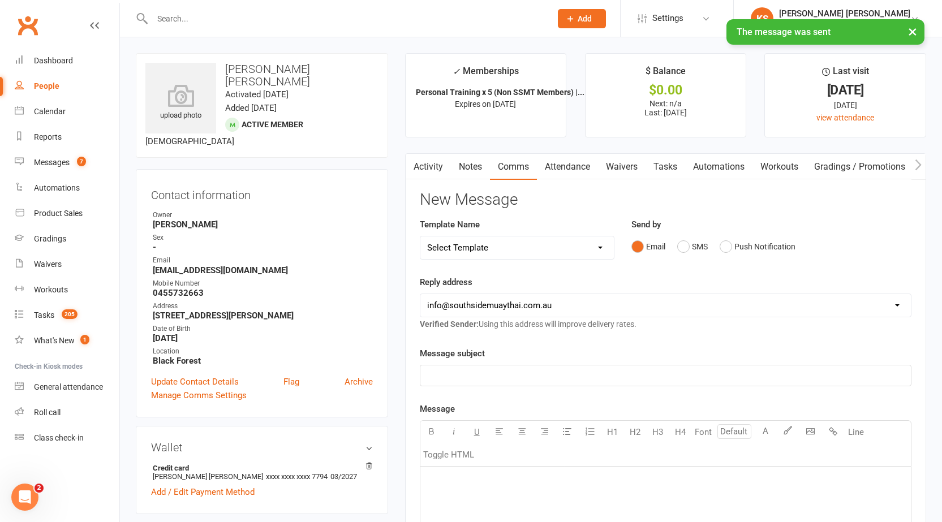
click at [446, 172] on link "Activity" at bounding box center [428, 167] width 45 height 26
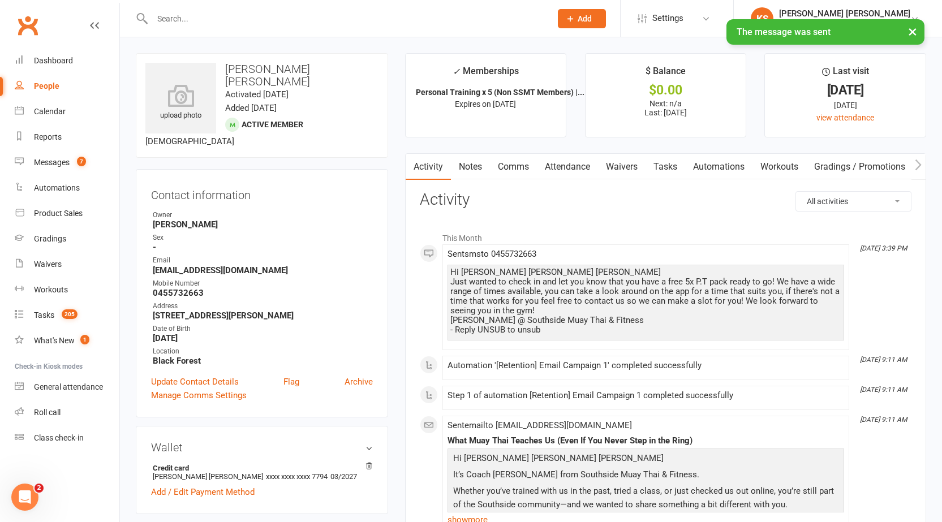
drag, startPoint x: 451, startPoint y: 272, endPoint x: 545, endPoint y: 334, distance: 112.7
click at [545, 334] on div "Hi Mary Bernadette Louise Just wanted to check in and let you know that you hav…" at bounding box center [645, 301] width 391 height 67
copy div "Hi Mary Bernadette Louise Just wanted to check in and let you know that you hav…"
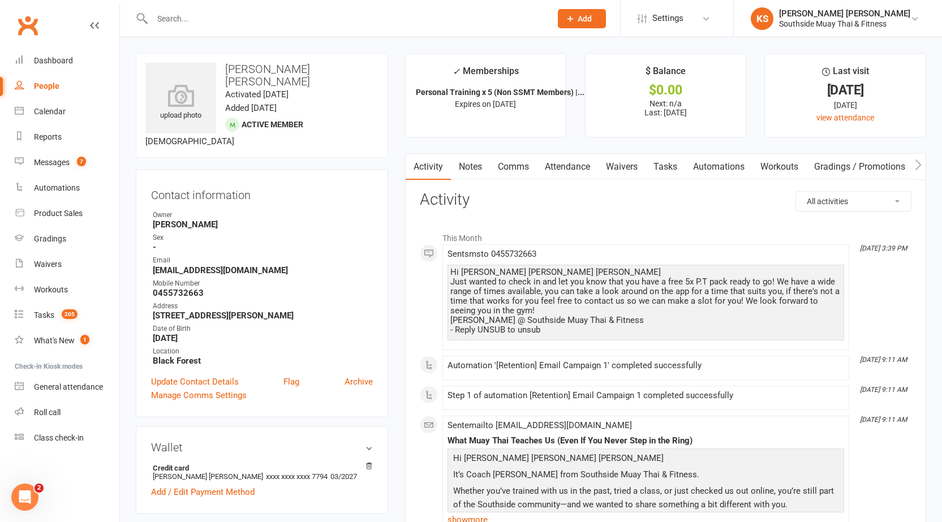
click at [476, 173] on link "Notes" at bounding box center [470, 167] width 39 height 26
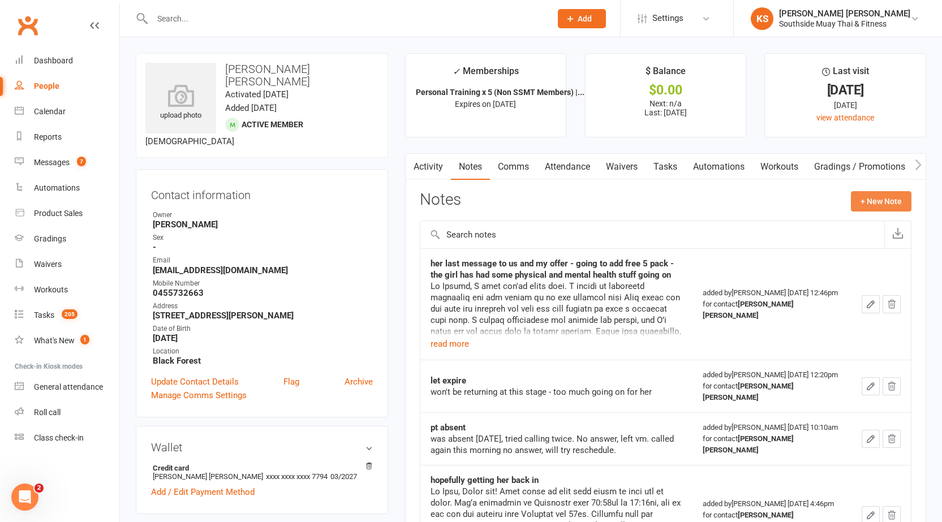
click at [893, 204] on button "+ New Note" at bounding box center [881, 201] width 61 height 20
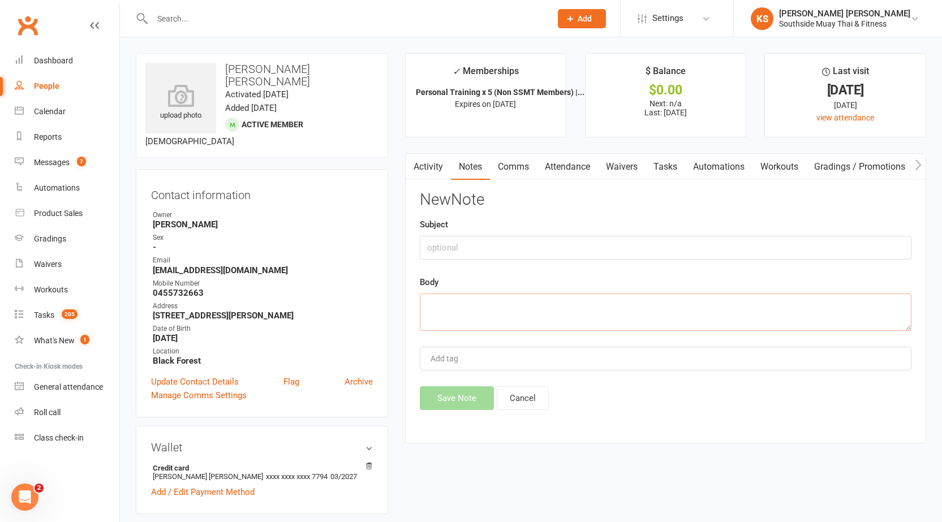
click at [472, 315] on textarea at bounding box center [666, 312] width 492 height 37
paste textarea "Hi Mary Bernadette Louise Just wanted to check in and let you know that you hav…"
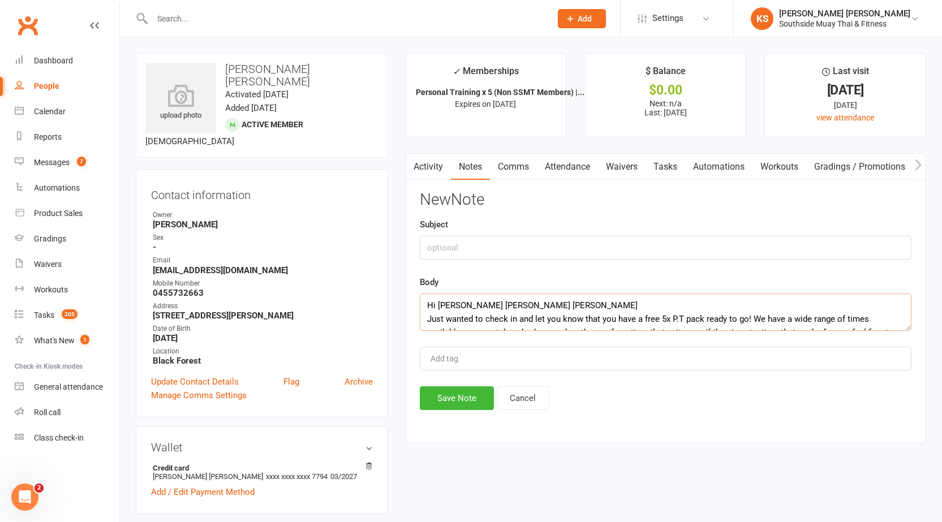
scroll to position [48, 0]
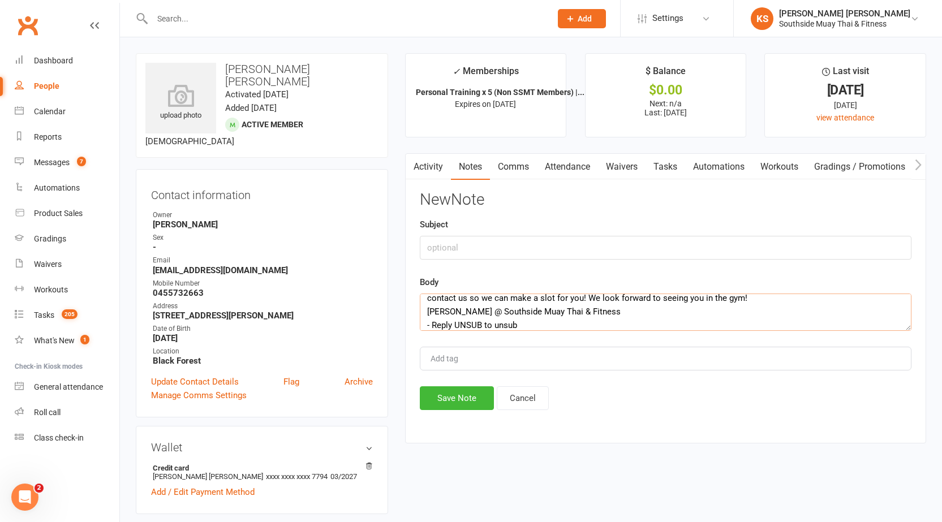
type textarea "Hi Mary Bernadette Louise Just wanted to check in and let you know that you hav…"
click at [449, 256] on input "text" at bounding box center [666, 248] width 492 height 24
type input "retention"
click at [448, 397] on button "Save Note" at bounding box center [457, 398] width 74 height 24
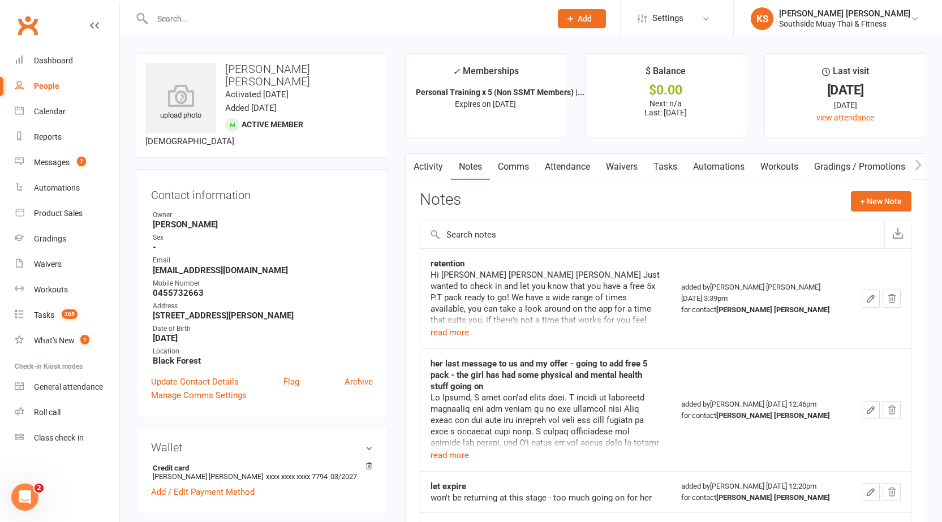
click at [222, 21] on input "text" at bounding box center [346, 19] width 394 height 16
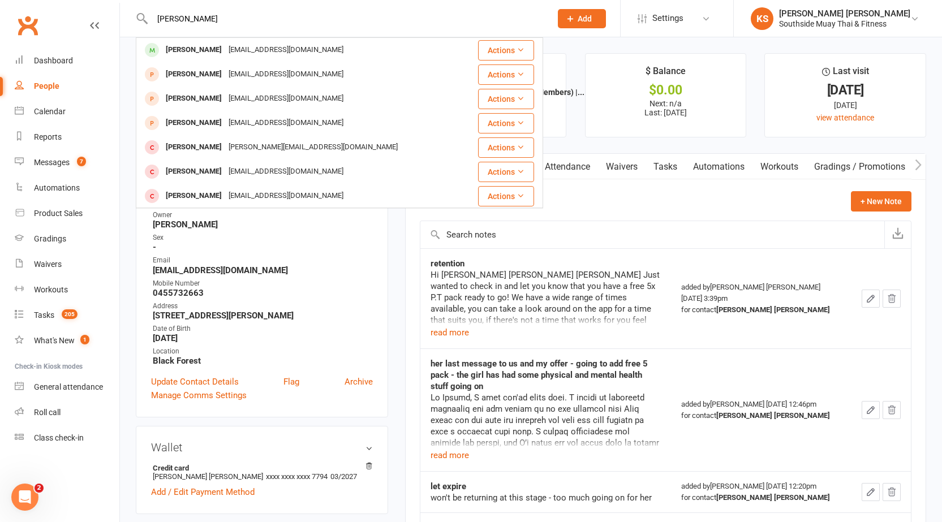
type input "luca ferr"
click at [185, 49] on div "[PERSON_NAME]" at bounding box center [193, 50] width 63 height 16
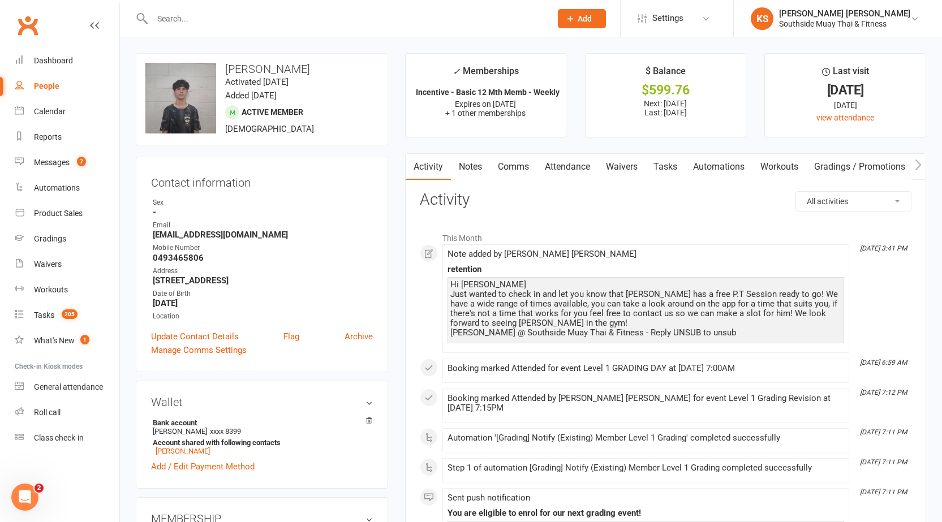
click at [248, 17] on input "text" at bounding box center [346, 19] width 394 height 16
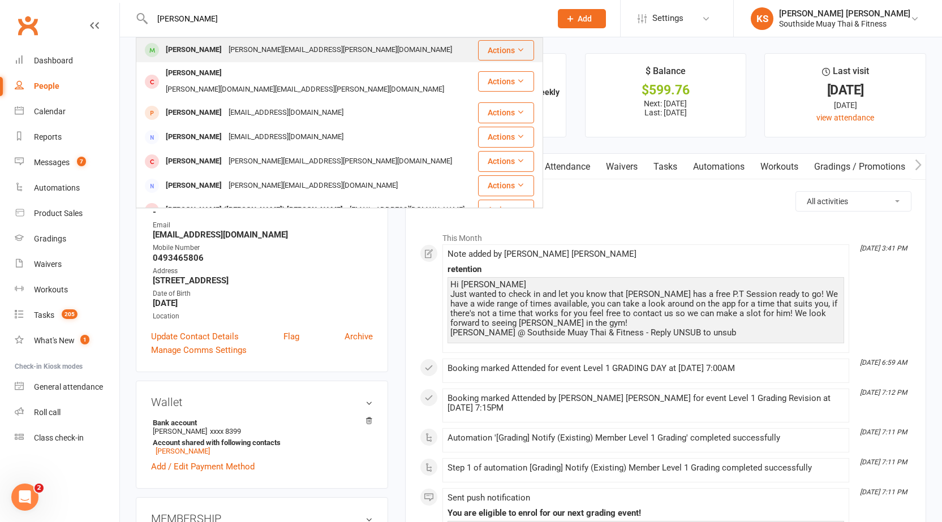
type input "billie ts"
click at [225, 47] on div "Natasha.tsoupas@gmail.com" at bounding box center [340, 50] width 230 height 16
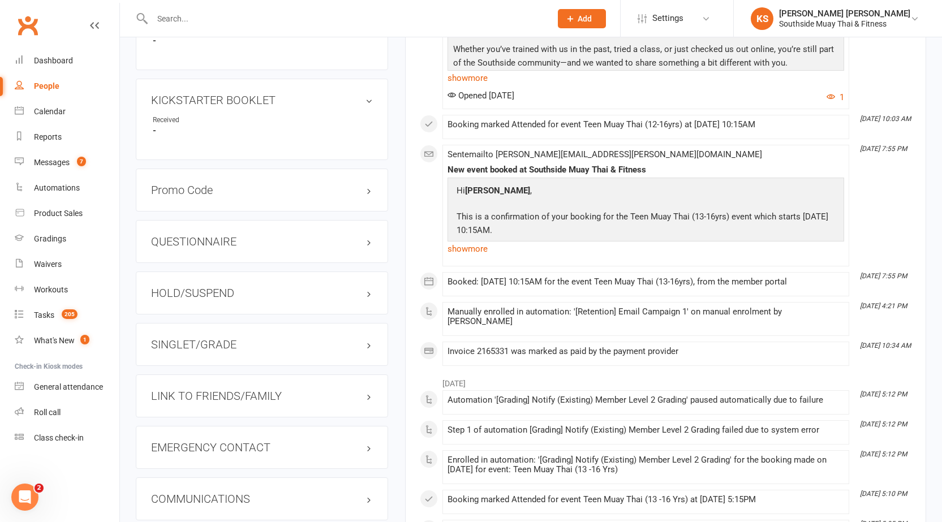
scroll to position [1018, 0]
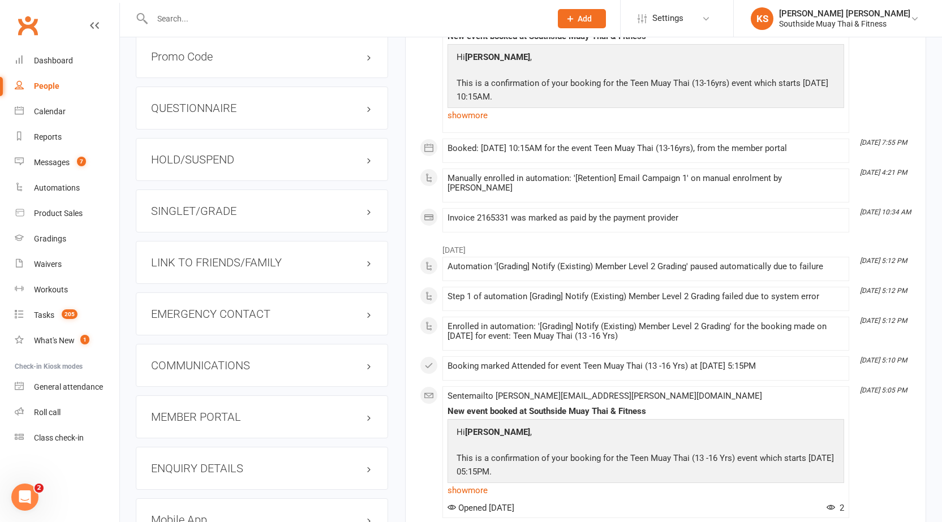
click at [282, 259] on div "LINK TO FRIENDS/FAMILY" at bounding box center [262, 262] width 252 height 43
click at [294, 241] on div "LINK TO FRIENDS/FAMILY" at bounding box center [262, 262] width 252 height 43
click at [301, 256] on h3 "LINK TO FRIENDS/FAMILY" at bounding box center [262, 262] width 222 height 12
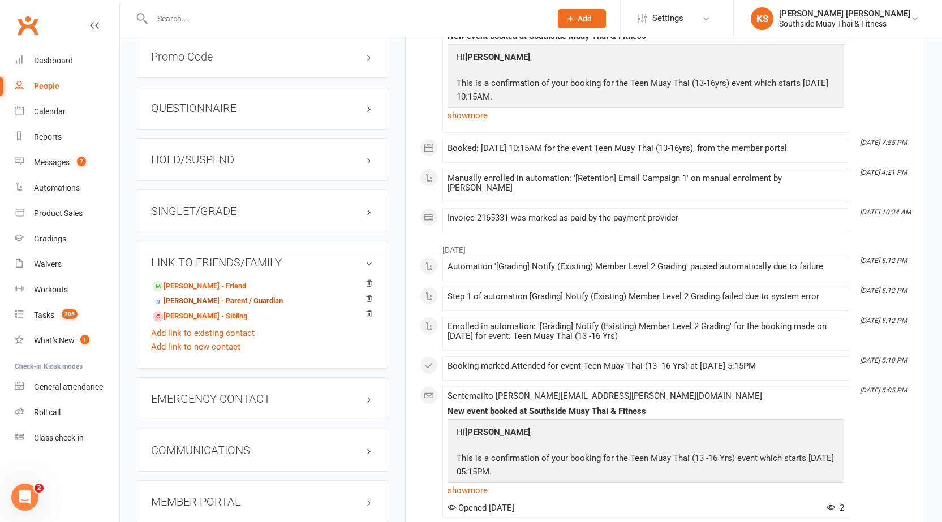
click at [197, 295] on link "Natasha Tsoupas - Parent / Guardian" at bounding box center [218, 301] width 130 height 12
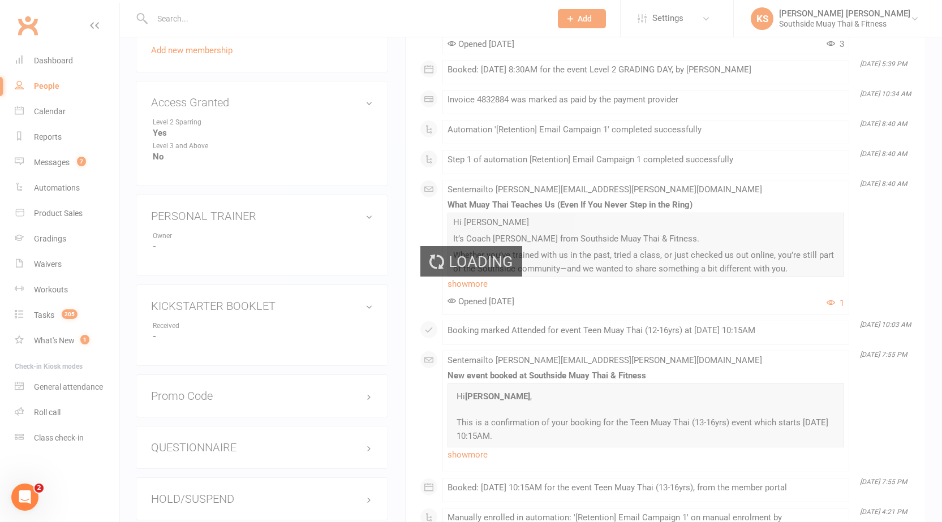
scroll to position [678, 0]
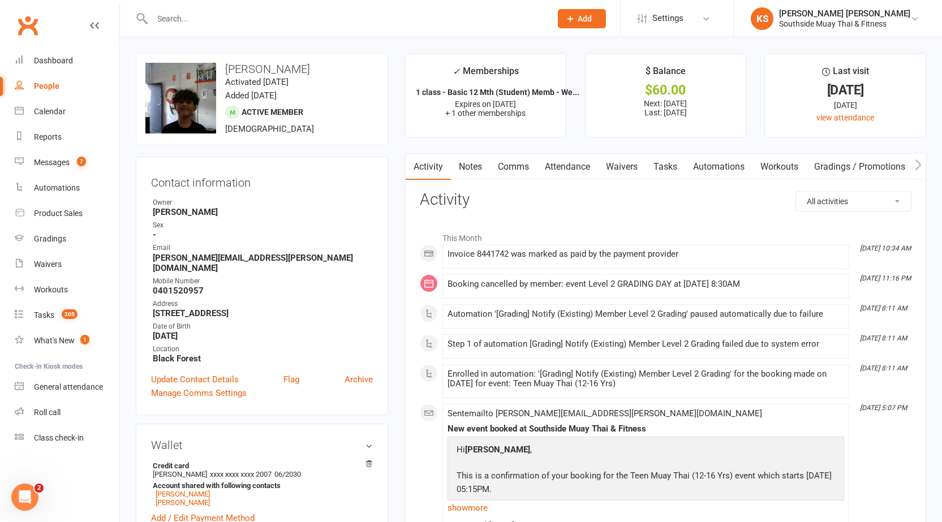
scroll to position [57, 0]
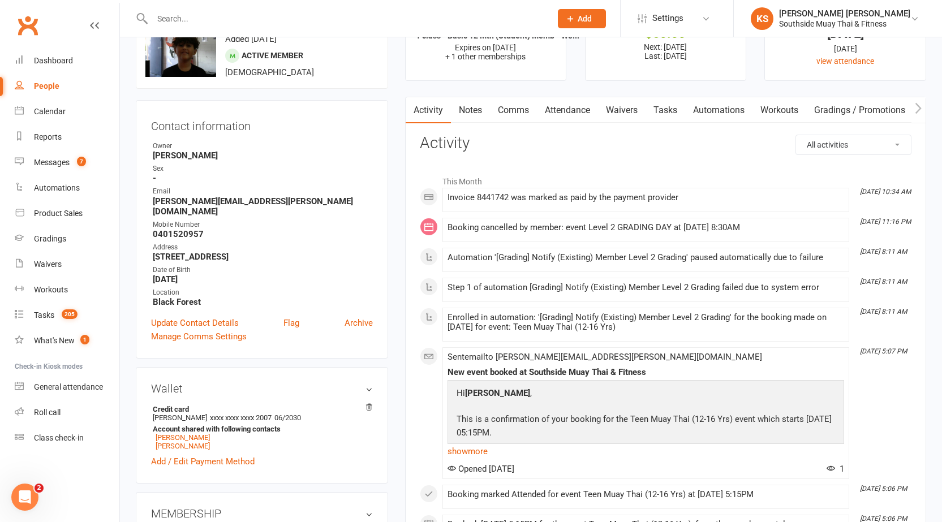
click at [477, 115] on link "Notes" at bounding box center [470, 110] width 39 height 26
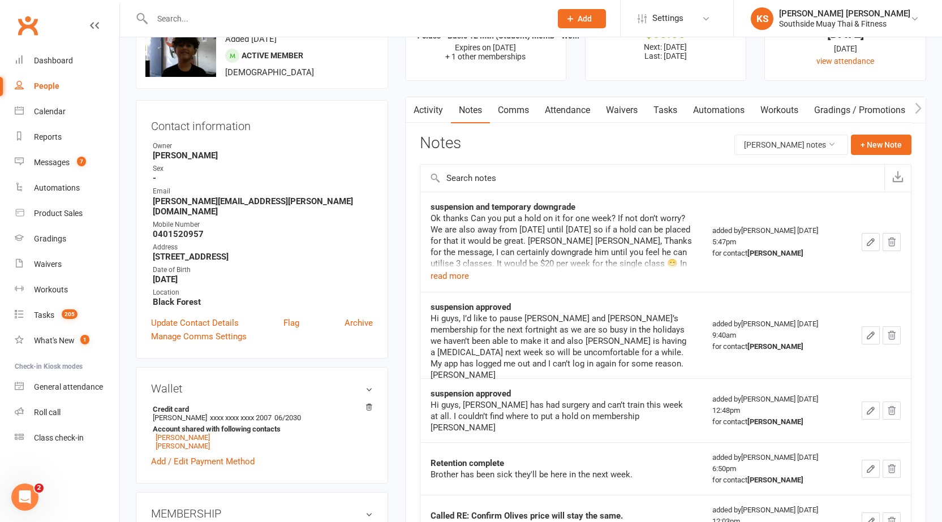
click at [431, 94] on main "✓ Memberships 1 class - Basic 12 Mth (Student) Memb - We... Expires on 8th Octo…" at bounding box center [666, 508] width 538 height 1022
click at [440, 114] on link "Activity" at bounding box center [428, 110] width 45 height 26
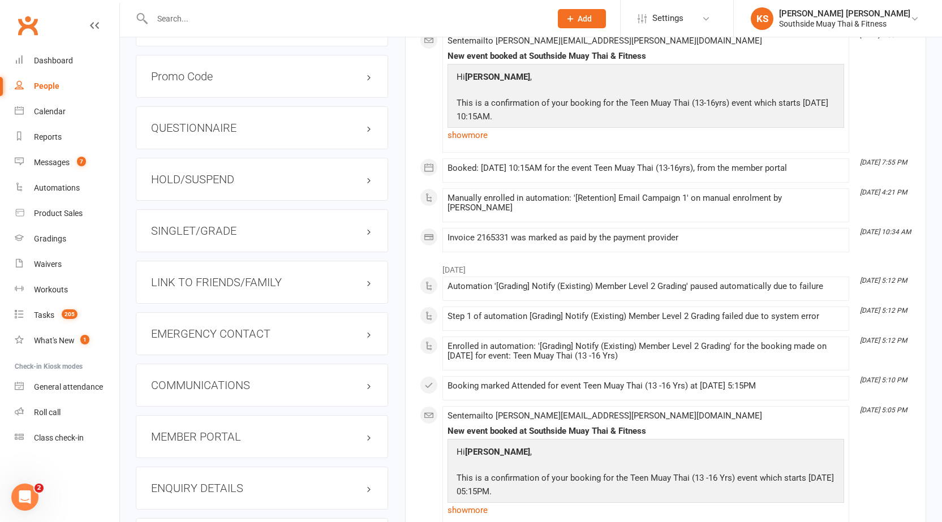
scroll to position [1018, 0]
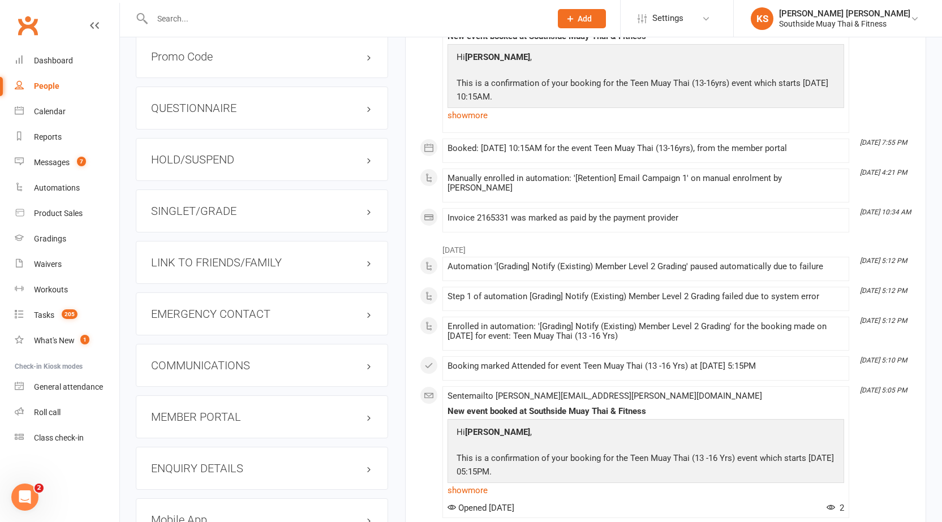
click at [271, 259] on div "LINK TO FRIENDS/FAMILY" at bounding box center [262, 262] width 252 height 43
drag, startPoint x: 217, startPoint y: 244, endPoint x: 224, endPoint y: 244, distance: 7.4
click at [217, 245] on div "LINK TO FRIENDS/FAMILY" at bounding box center [262, 262] width 252 height 43
click at [308, 241] on div "LINK TO FRIENDS/FAMILY" at bounding box center [262, 262] width 252 height 43
click at [336, 256] on h3 "LINK TO FRIENDS/FAMILY" at bounding box center [262, 262] width 222 height 12
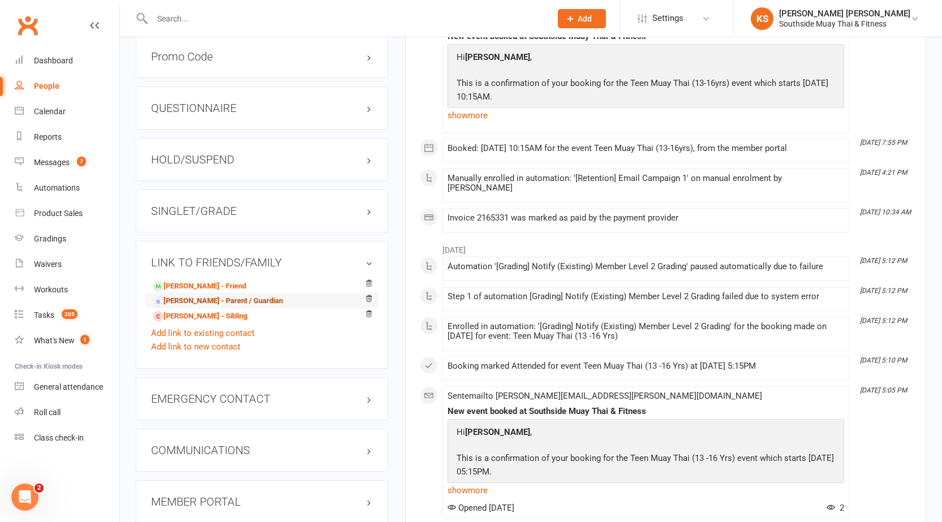
click at [192, 295] on link "Natasha Tsoupas - Parent / Guardian" at bounding box center [218, 301] width 130 height 12
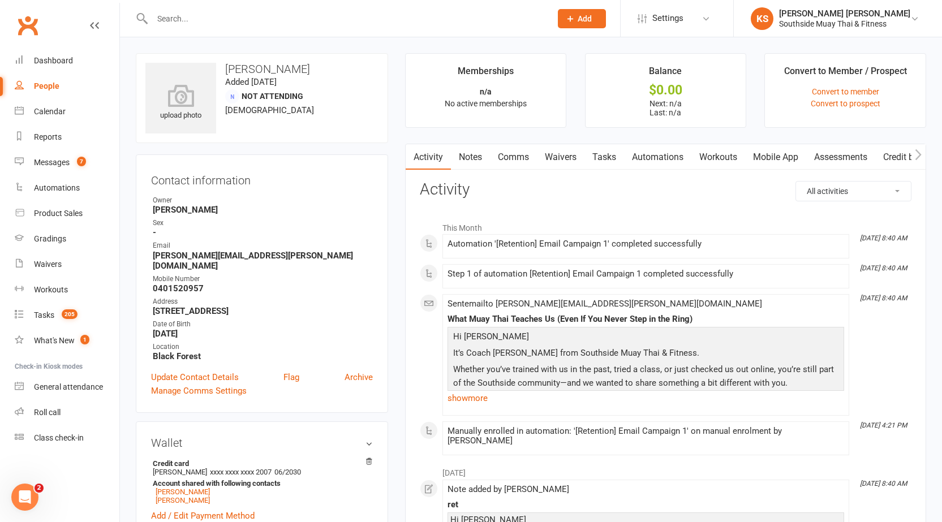
click at [473, 162] on link "Notes" at bounding box center [470, 157] width 39 height 26
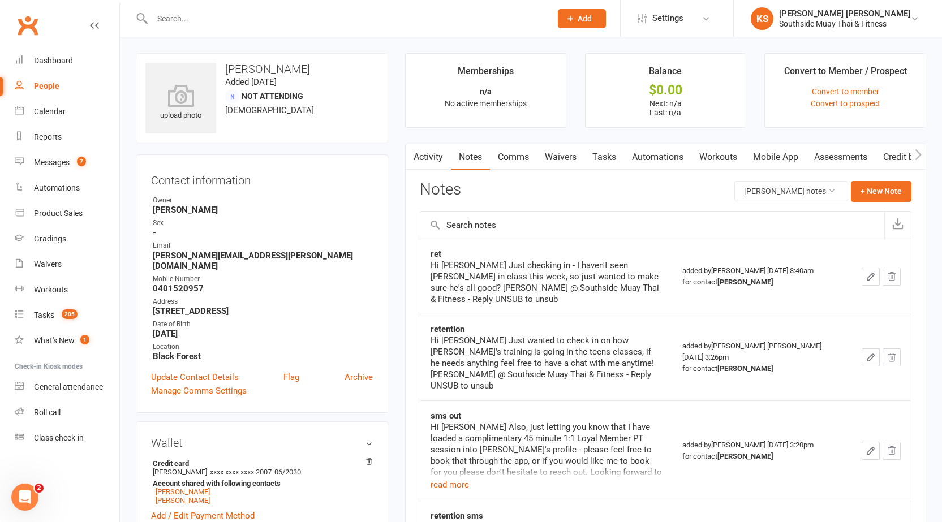
click at [517, 158] on link "Comms" at bounding box center [513, 157] width 47 height 26
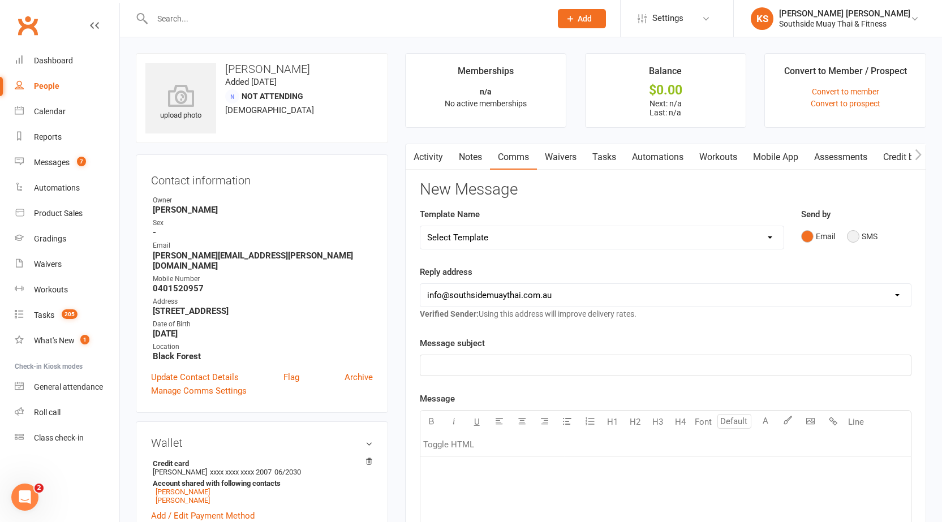
click at [853, 239] on button "SMS" at bounding box center [862, 236] width 31 height 21
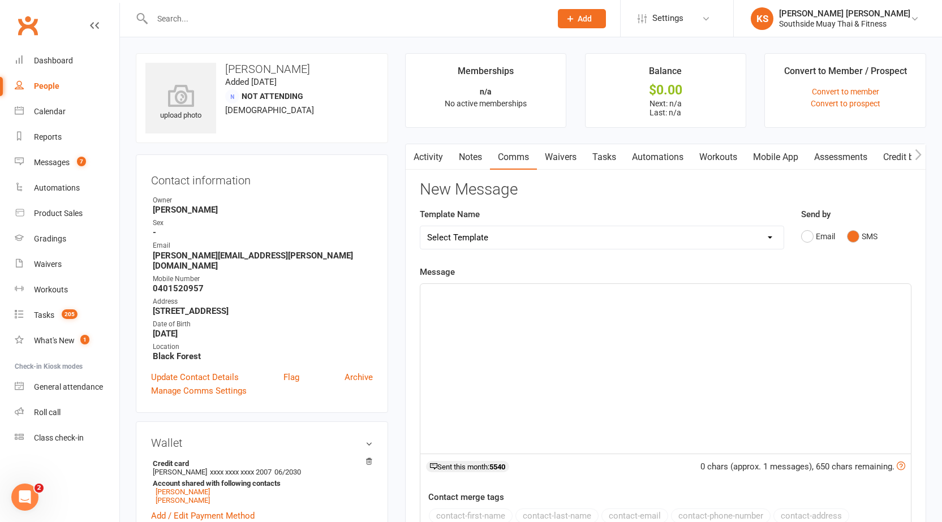
click at [453, 310] on div "﻿" at bounding box center [665, 369] width 490 height 170
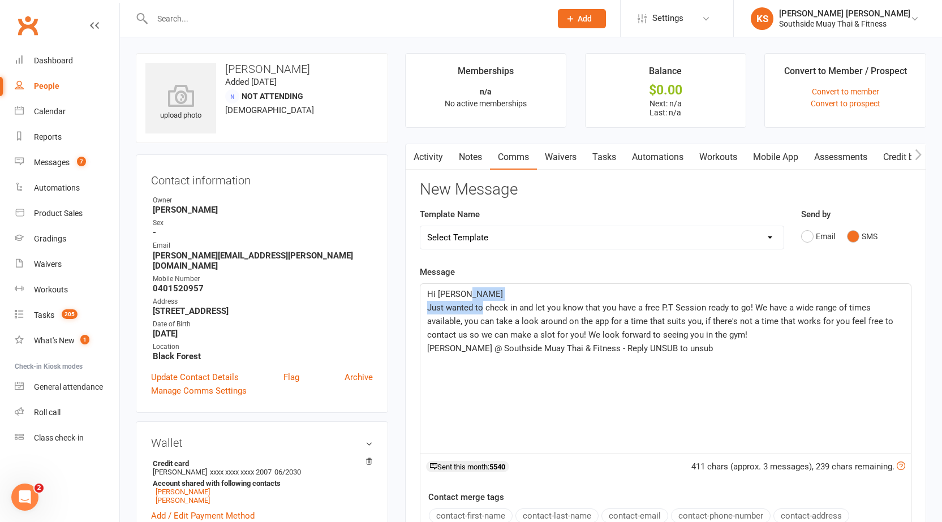
click at [481, 302] on div "Hi Stephen Just wanted to check in and let you know that you have a free P.T Se…" at bounding box center [665, 369] width 490 height 170
click at [498, 291] on p "Hi Stephen" at bounding box center [665, 294] width 477 height 14
click at [483, 284] on div "Hi Stephen Just wanted to check in and let you know that you have a free P.T Se…" at bounding box center [665, 369] width 490 height 170
click at [480, 291] on p "Hi Stephen" at bounding box center [665, 294] width 477 height 14
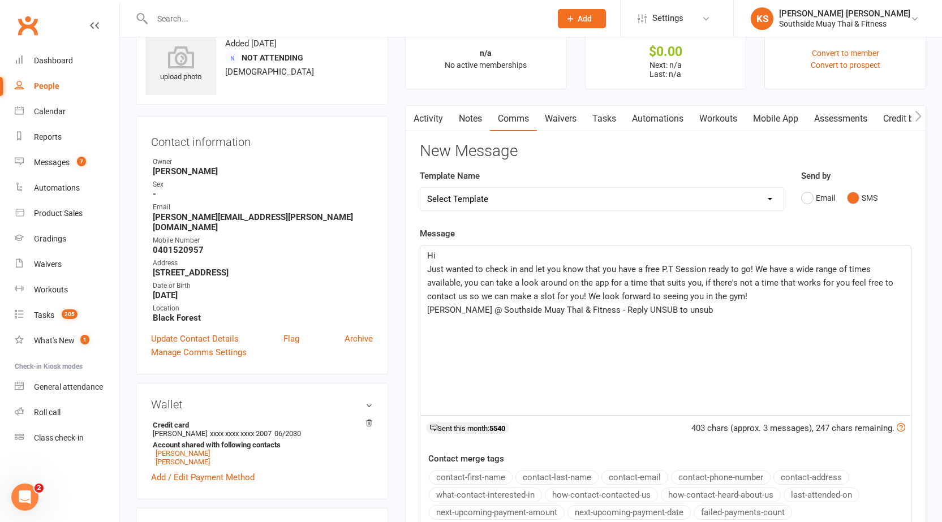
scroll to position [113, 0]
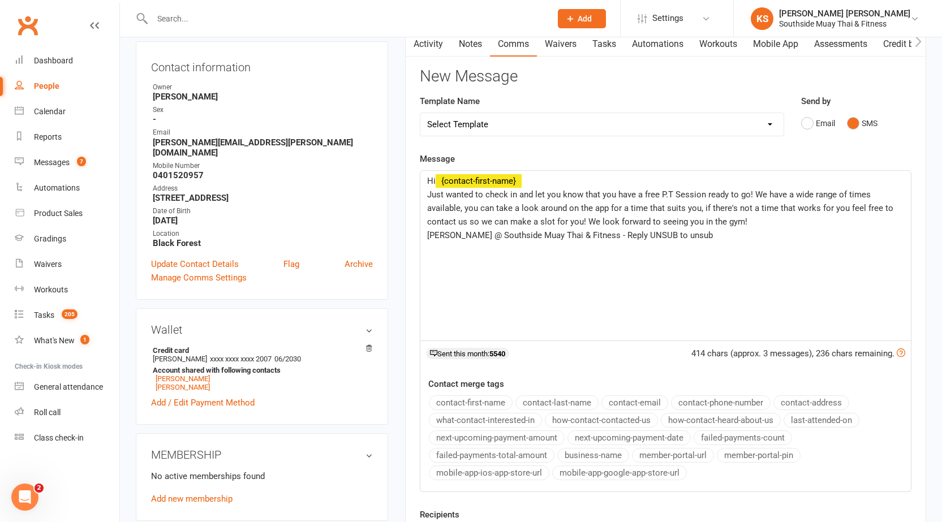
click at [451, 401] on button "contact-first-name" at bounding box center [471, 402] width 84 height 15
click at [641, 195] on span "Just wanted to check in and let you know that you have a free P.T Session ready…" at bounding box center [661, 208] width 468 height 37
drag, startPoint x: 634, startPoint y: 222, endPoint x: 645, endPoint y: 222, distance: 11.3
click at [645, 222] on span "Just wanted to check in and let you know that Billie has a free P.T Session rea…" at bounding box center [662, 208] width 470 height 37
click at [517, 217] on span "Just wanted to check in and let you know that Billie has a free P.T Session rea…" at bounding box center [662, 208] width 470 height 37
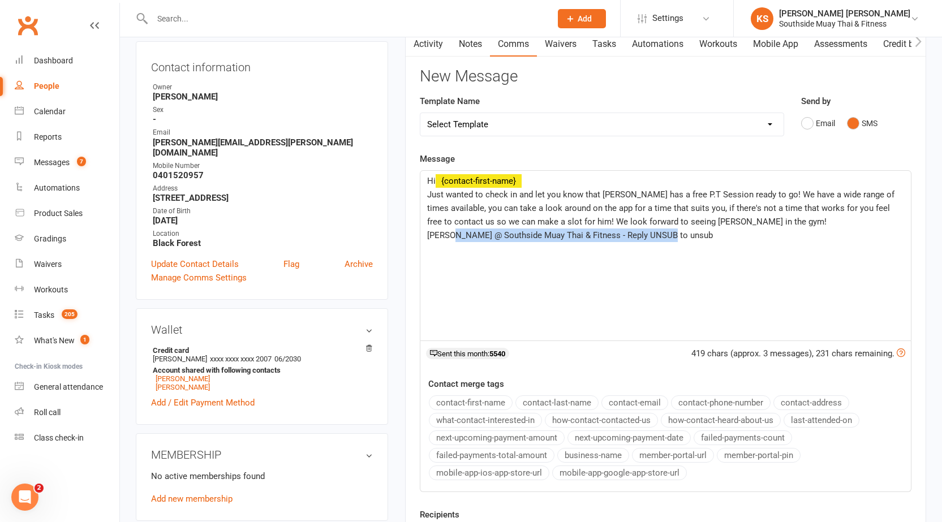
drag, startPoint x: 677, startPoint y: 240, endPoint x: 453, endPoint y: 241, distance: 224.0
click at [453, 241] on p "Kane @ Southside Muay Thai & Fitness - Reply UNSUB to unsub" at bounding box center [665, 236] width 477 height 14
click at [605, 455] on button "business-name" at bounding box center [593, 455] width 72 height 15
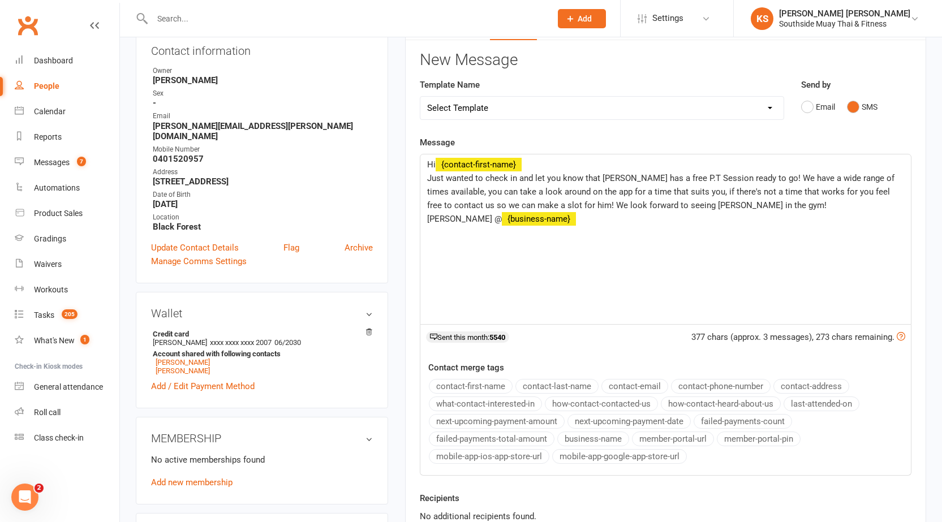
scroll to position [283, 0]
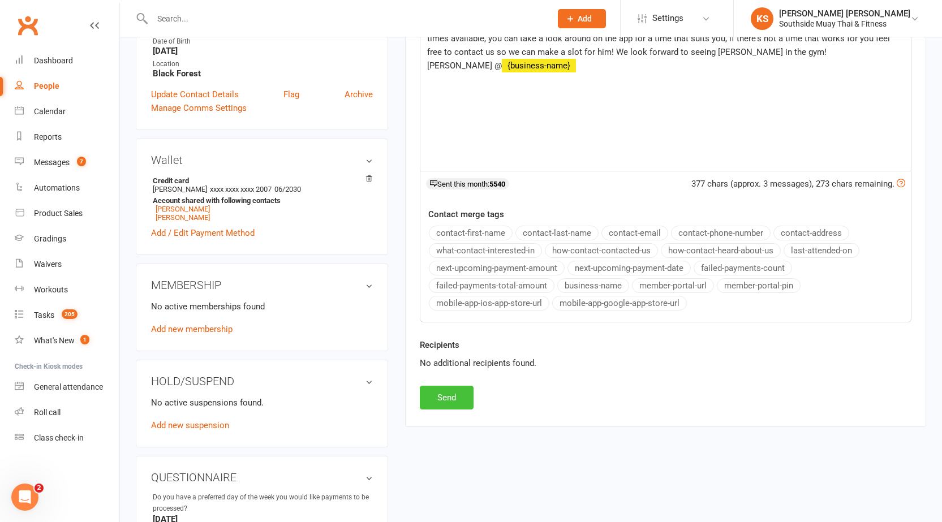
click at [462, 397] on button "Send" at bounding box center [447, 398] width 54 height 24
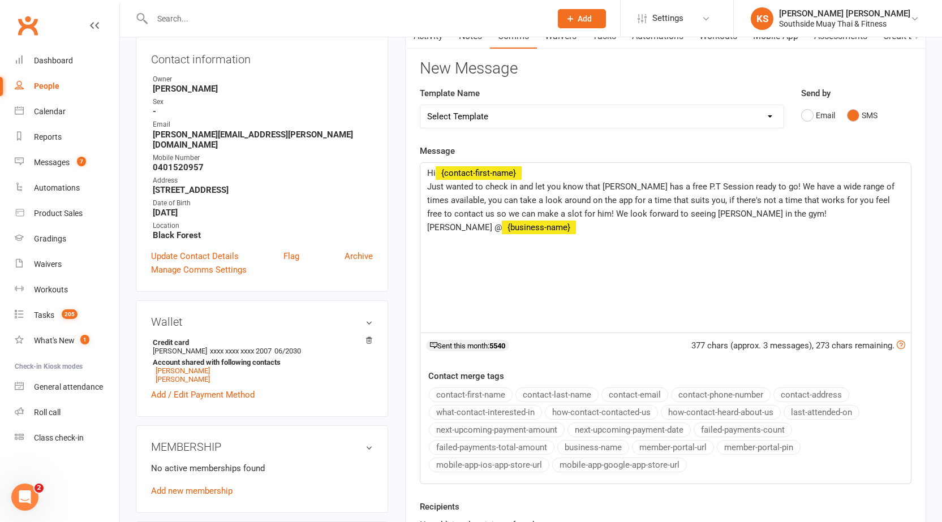
scroll to position [0, 0]
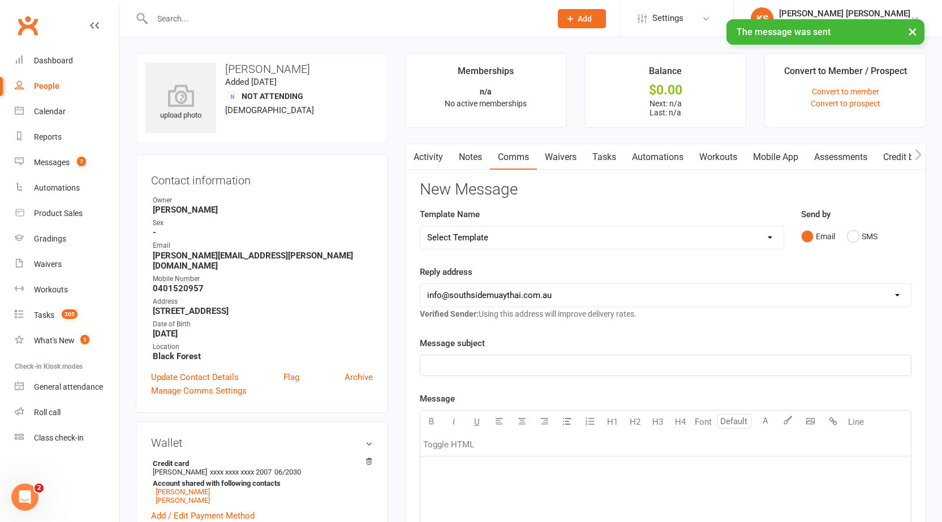
click at [474, 156] on link "Notes" at bounding box center [470, 157] width 39 height 26
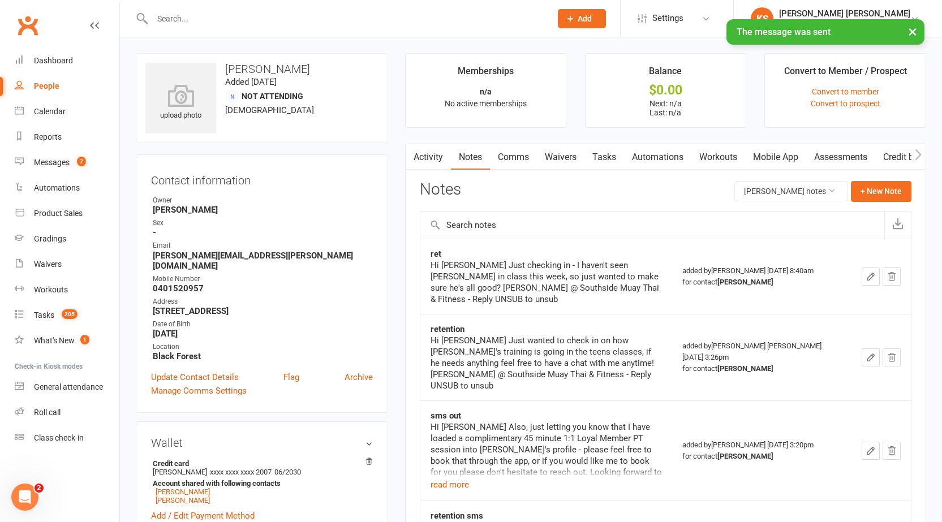
click at [429, 154] on link "Activity" at bounding box center [428, 157] width 45 height 26
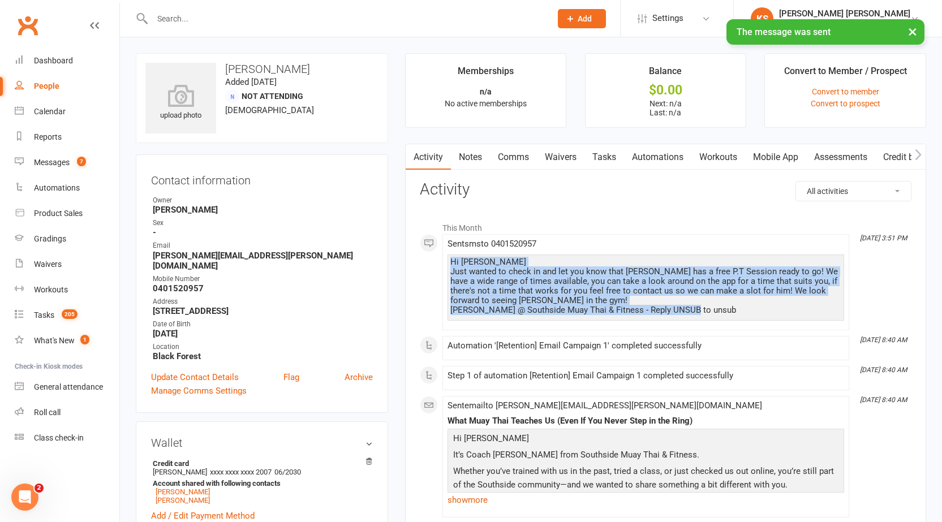
drag, startPoint x: 451, startPoint y: 257, endPoint x: 695, endPoint y: 315, distance: 250.6
click at [695, 315] on div "Hi Natasha Just wanted to check in and let you know that Billie has a free P.T …" at bounding box center [645, 286] width 391 height 58
copy div "Hi Natasha Just wanted to check in and let you know that Billie has a free P.T …"
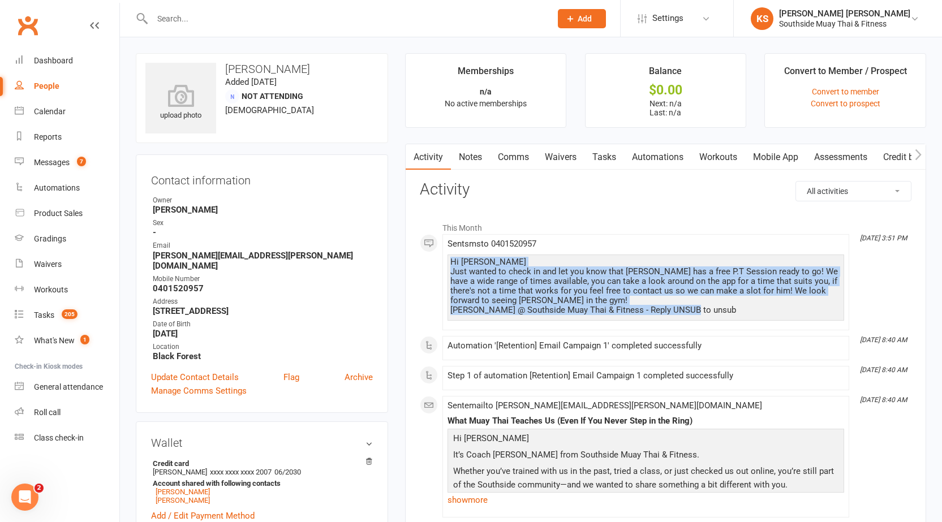
click at [475, 157] on link "Notes" at bounding box center [470, 157] width 39 height 26
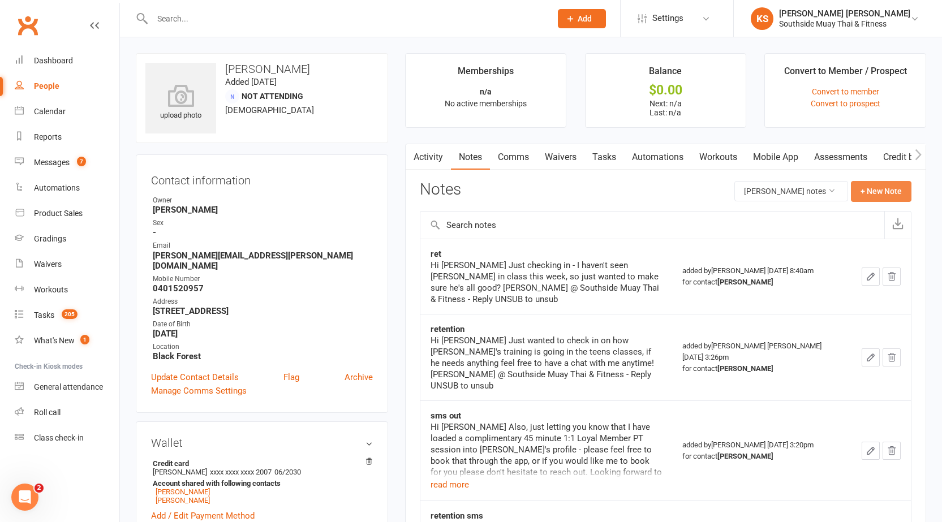
click at [864, 192] on button "+ New Note" at bounding box center [881, 191] width 61 height 20
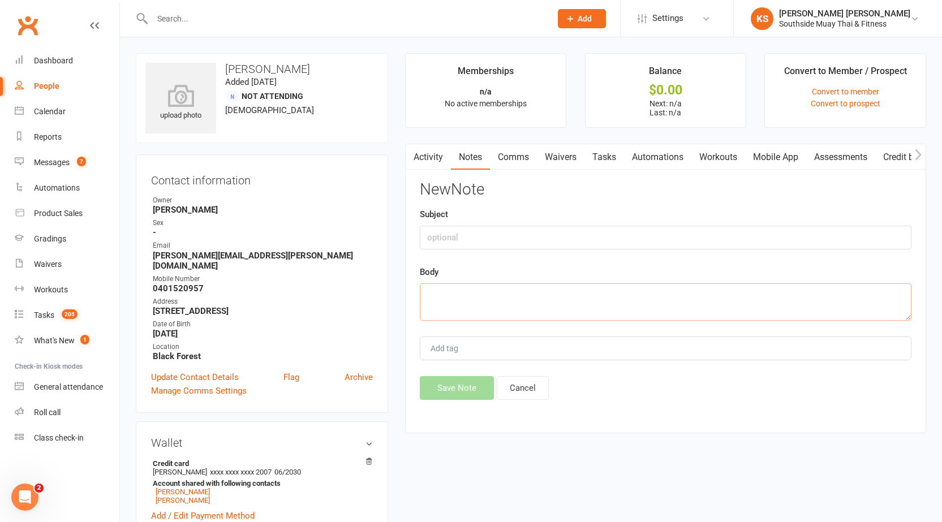
click at [503, 295] on textarea at bounding box center [666, 301] width 492 height 37
paste textarea "Hi Natasha Just wanted to check in and let you know that Billie has a free P.T …"
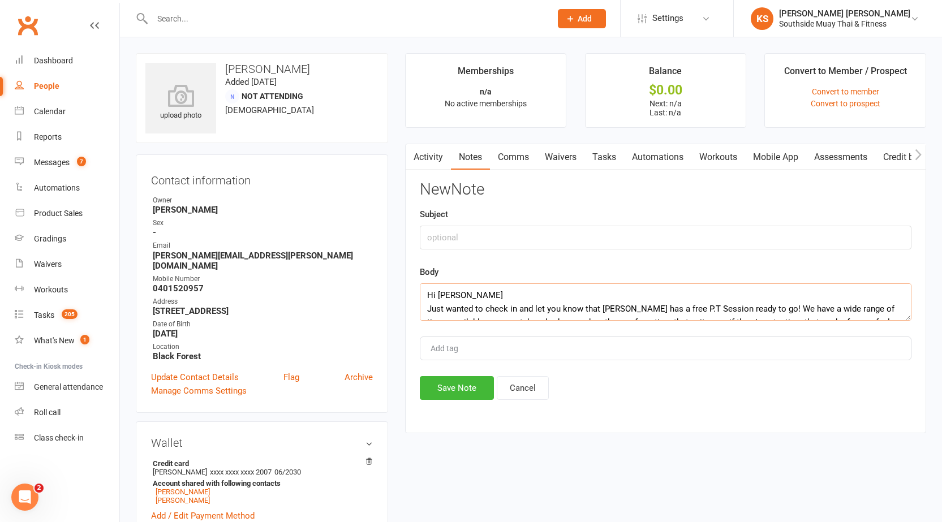
scroll to position [35, 0]
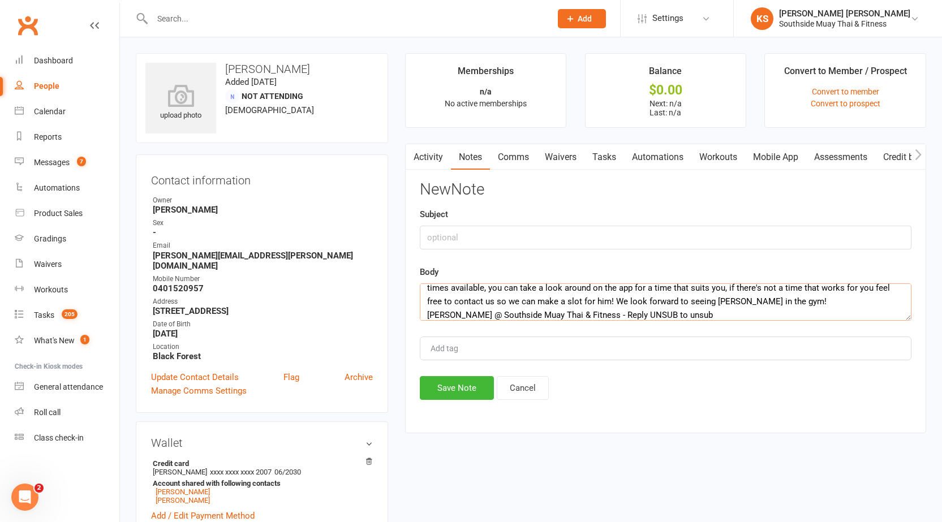
type textarea "Hi Natasha Just wanted to check in and let you know that Billie has a free P.T …"
click at [449, 239] on input "text" at bounding box center [666, 238] width 492 height 24
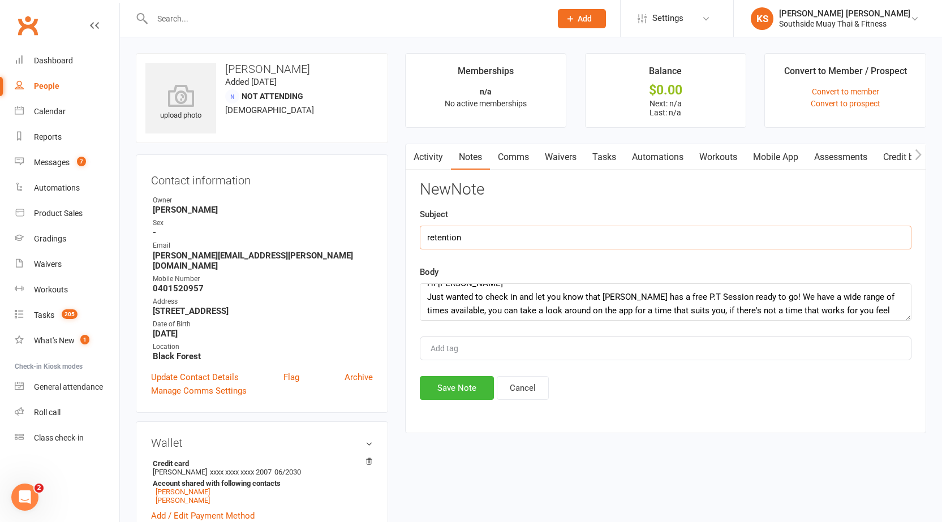
scroll to position [0, 0]
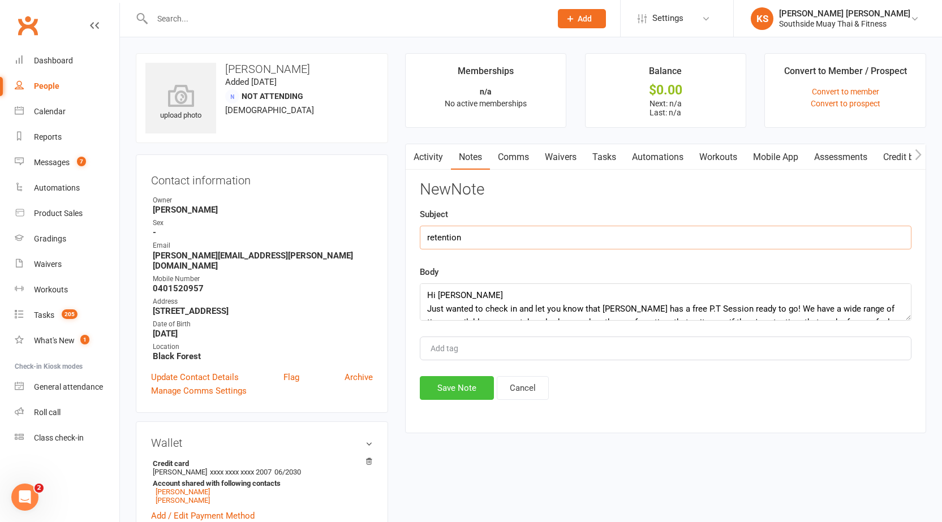
type input "retention"
click at [452, 387] on button "Save Note" at bounding box center [457, 388] width 74 height 24
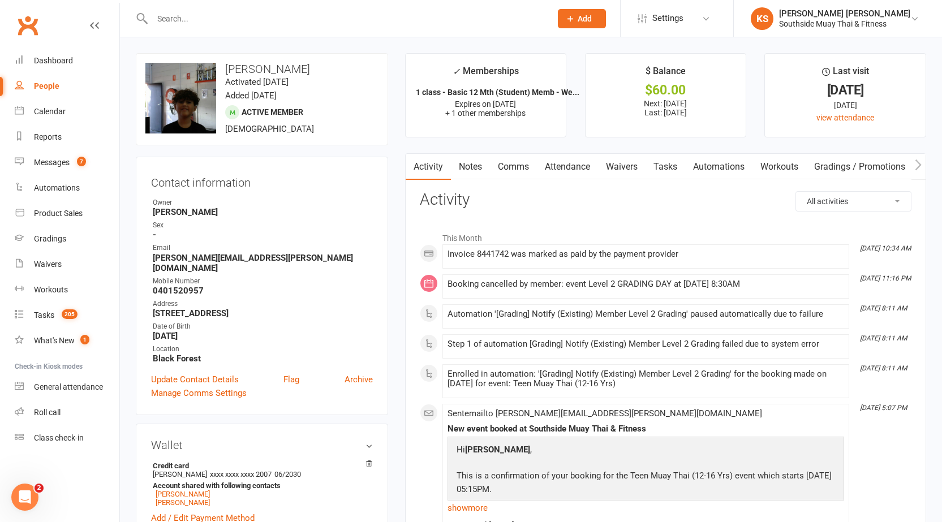
drag, startPoint x: 485, startPoint y: 163, endPoint x: 469, endPoint y: 172, distance: 18.5
click at [483, 165] on link "Notes" at bounding box center [470, 167] width 39 height 26
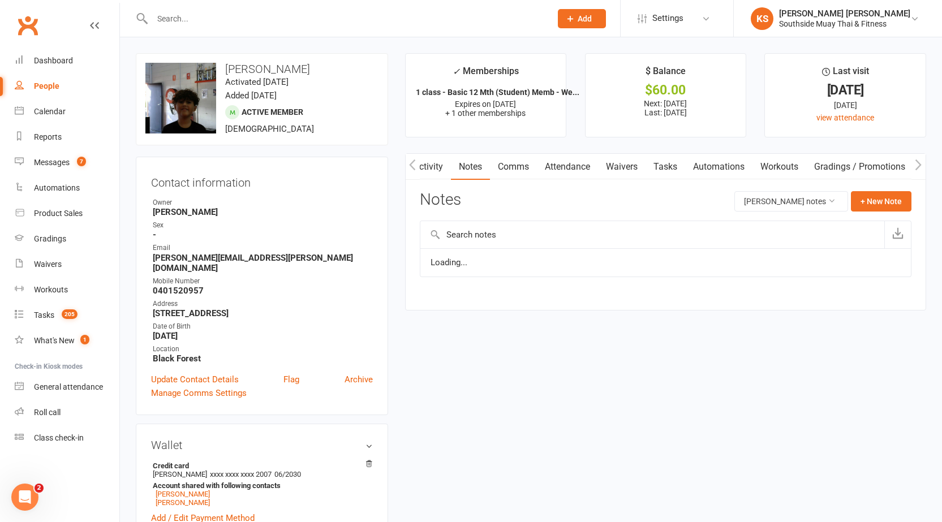
scroll to position [0, 2]
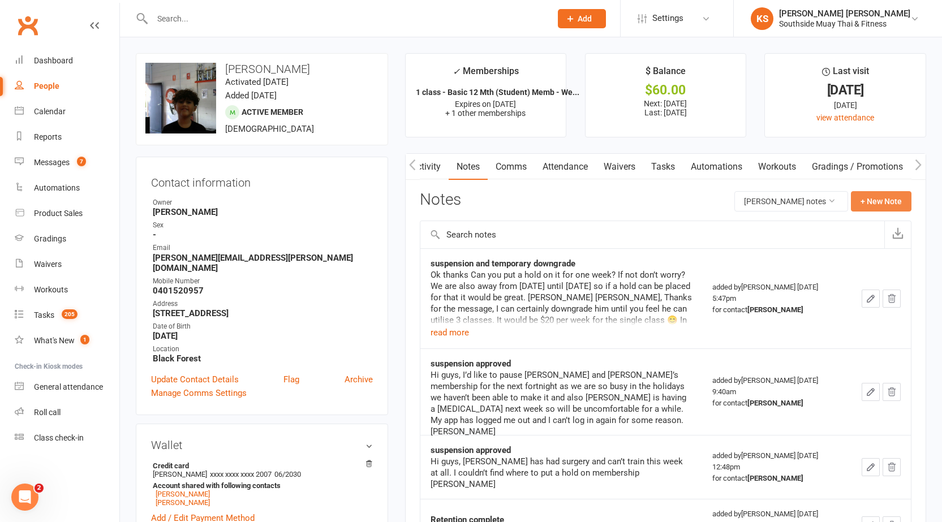
click at [880, 201] on button "+ New Note" at bounding box center [881, 201] width 61 height 20
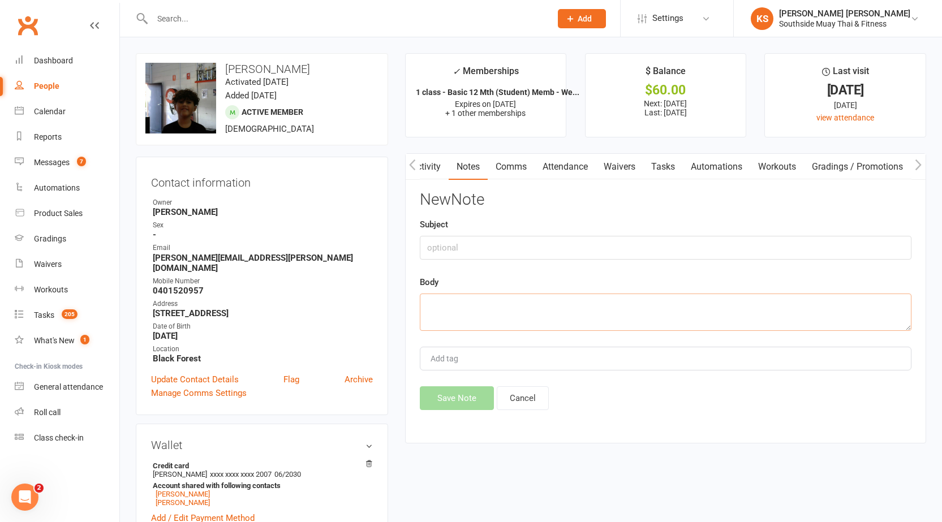
click at [462, 309] on textarea at bounding box center [666, 312] width 492 height 37
paste textarea "Hi Natasha Just wanted to check in and let you know that Billie has a free P.T …"
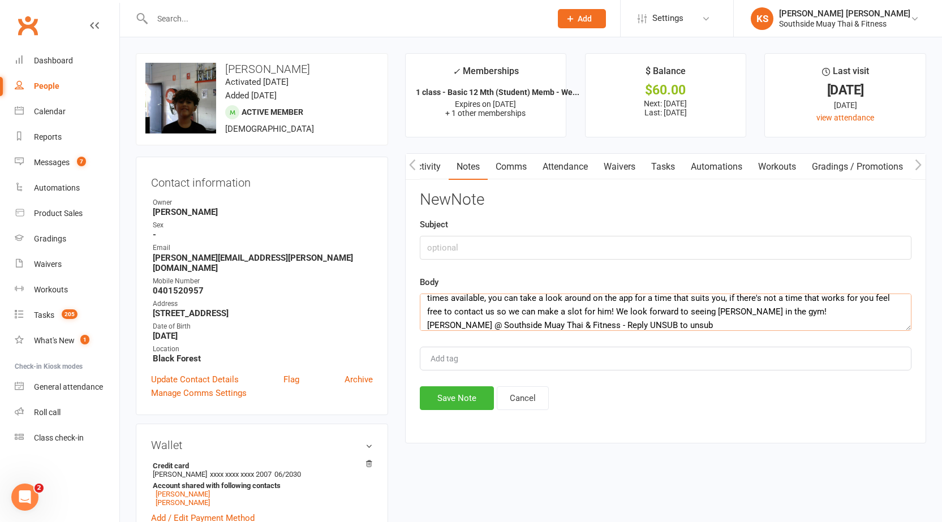
type textarea "Hi Natasha Just wanted to check in and let you know that Billie has a free P.T …"
click at [464, 252] on input "text" at bounding box center [666, 248] width 492 height 24
type input "retention"
click at [446, 401] on button "Save Note" at bounding box center [457, 398] width 74 height 24
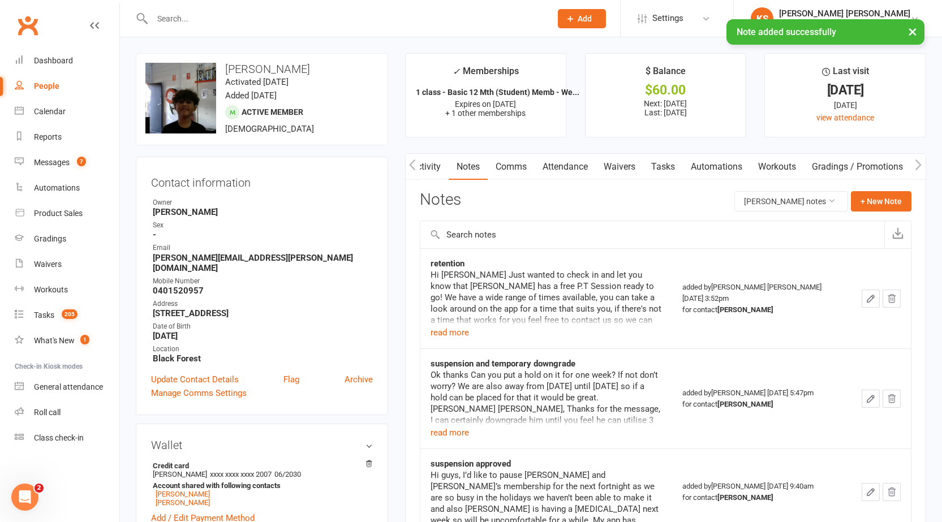
click at [258, 6] on div at bounding box center [339, 18] width 407 height 37
click at [256, 11] on input "text" at bounding box center [346, 19] width 394 height 16
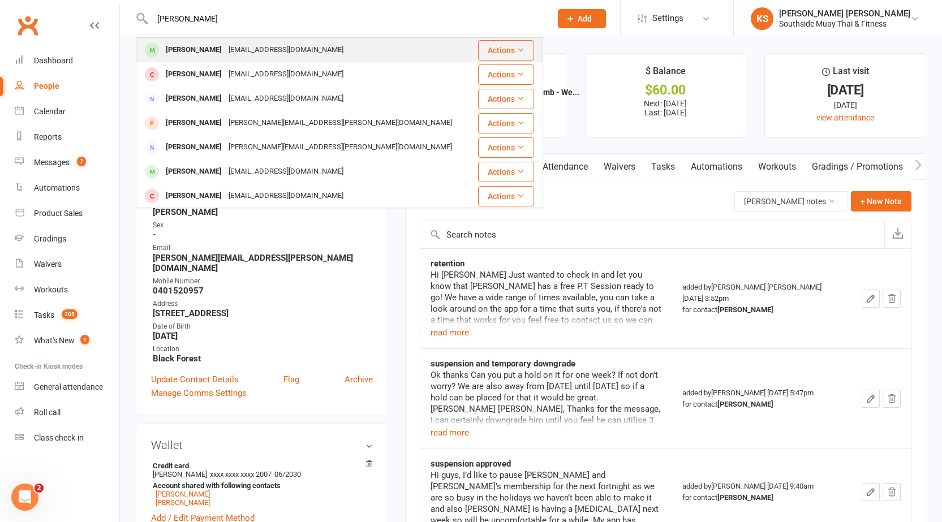
type input "erin tuffin"
click at [225, 49] on div "eznoreen@outlook.com" at bounding box center [286, 50] width 122 height 16
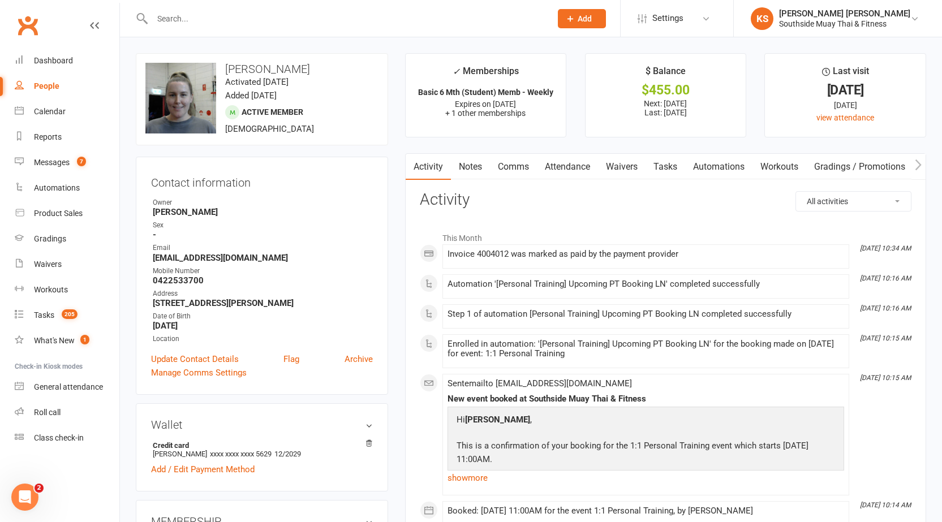
click at [559, 163] on link "Attendance" at bounding box center [567, 167] width 61 height 26
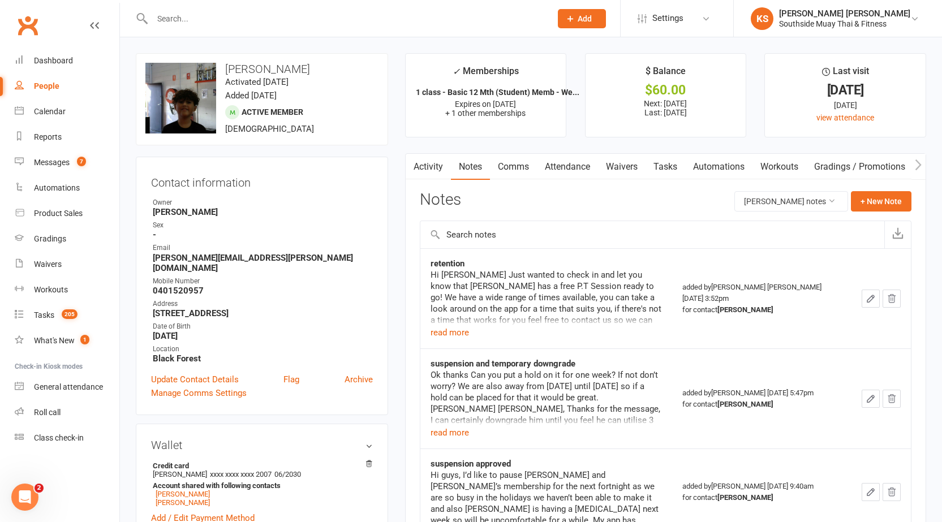
click at [191, 24] on input "text" at bounding box center [346, 19] width 394 height 16
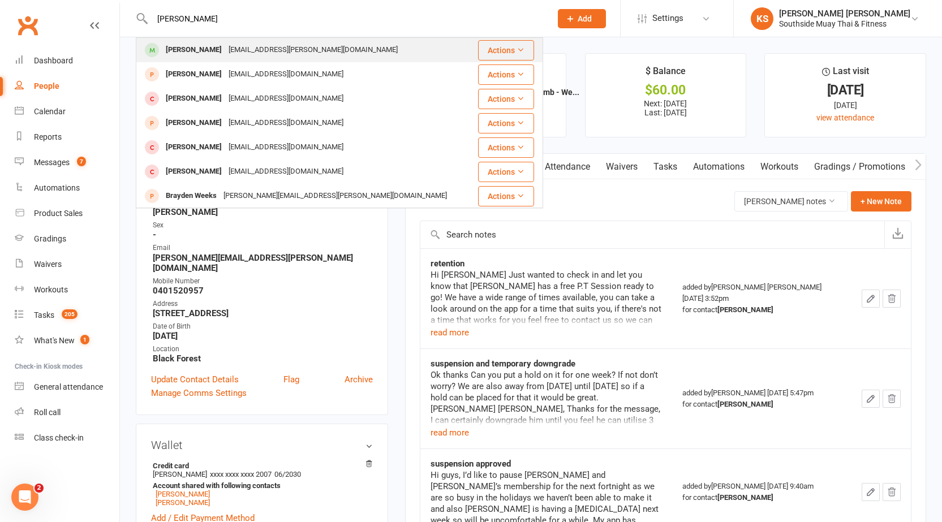
type input "brayden hodge"
click at [219, 55] on div "Brayden Hodge" at bounding box center [193, 50] width 63 height 16
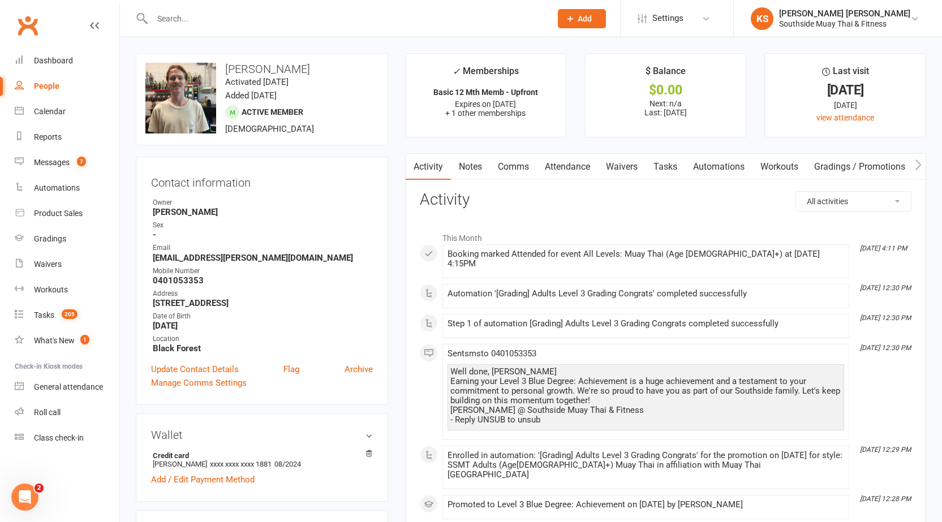
click at [561, 163] on link "Attendance" at bounding box center [567, 167] width 61 height 26
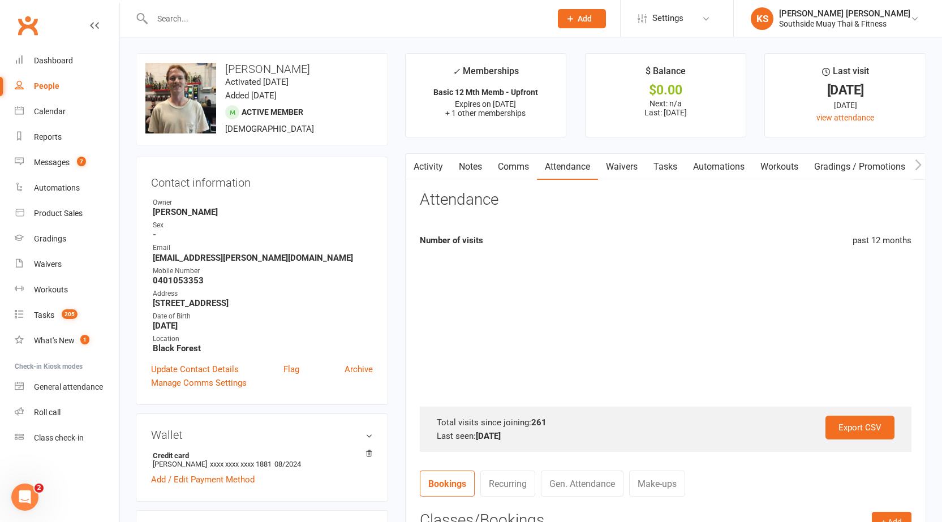
click at [519, 169] on link "Comms" at bounding box center [513, 167] width 47 height 26
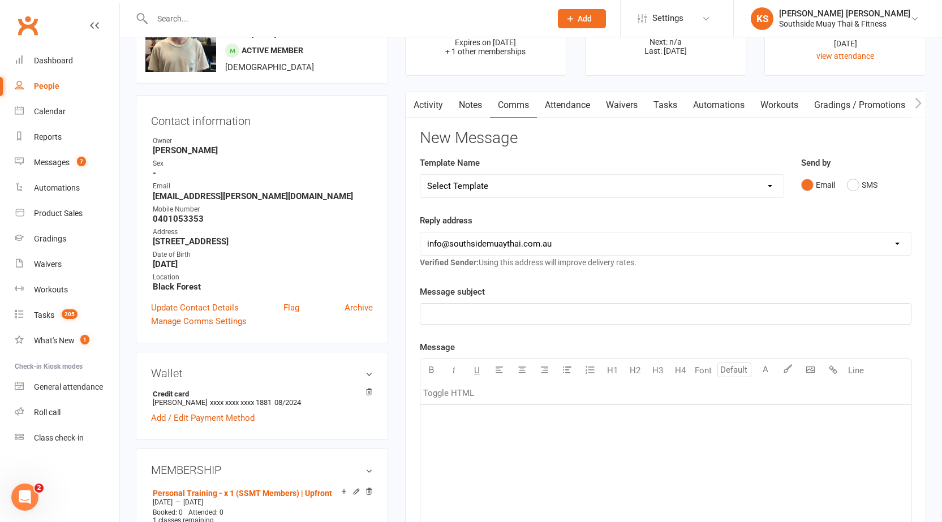
scroll to position [113, 0]
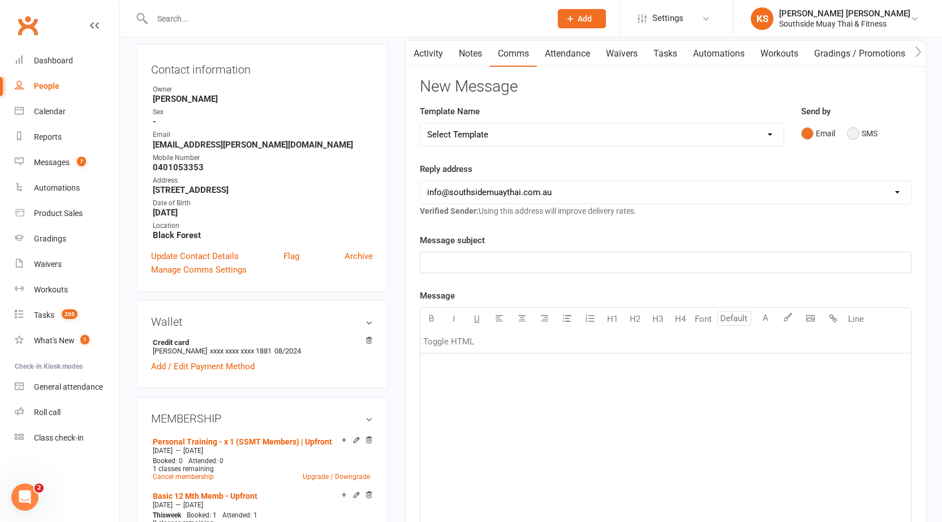
click at [856, 136] on button "SMS" at bounding box center [862, 133] width 31 height 21
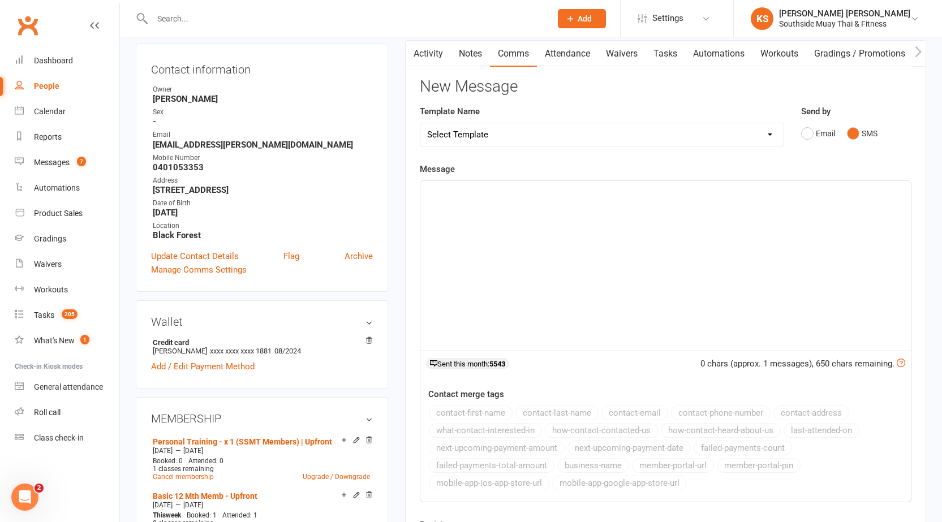
click at [591, 304] on div "﻿" at bounding box center [665, 266] width 490 height 170
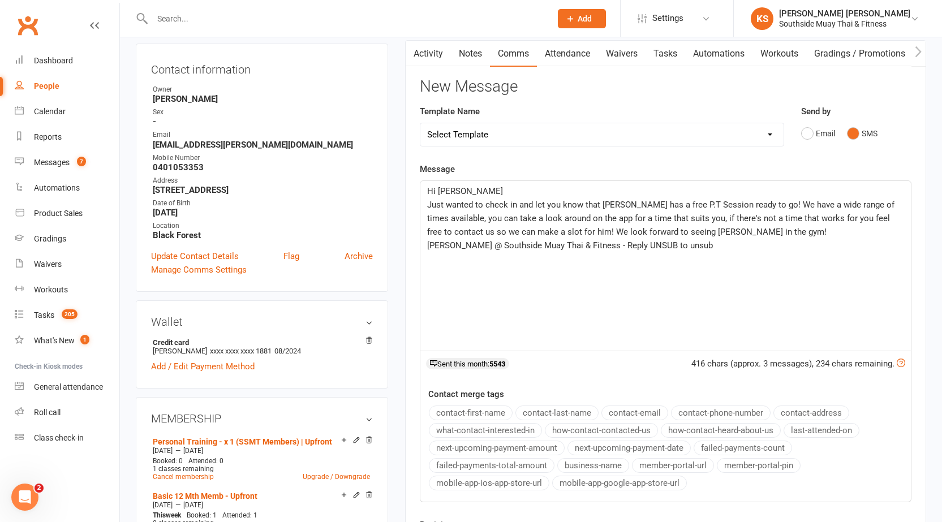
click at [495, 189] on p "Hi Natasha" at bounding box center [665, 191] width 477 height 14
click at [464, 414] on button "contact-first-name" at bounding box center [471, 413] width 84 height 15
click at [619, 206] on span "Just wanted to check in and let you know that Billie has a free P.T Session rea…" at bounding box center [662, 218] width 470 height 37
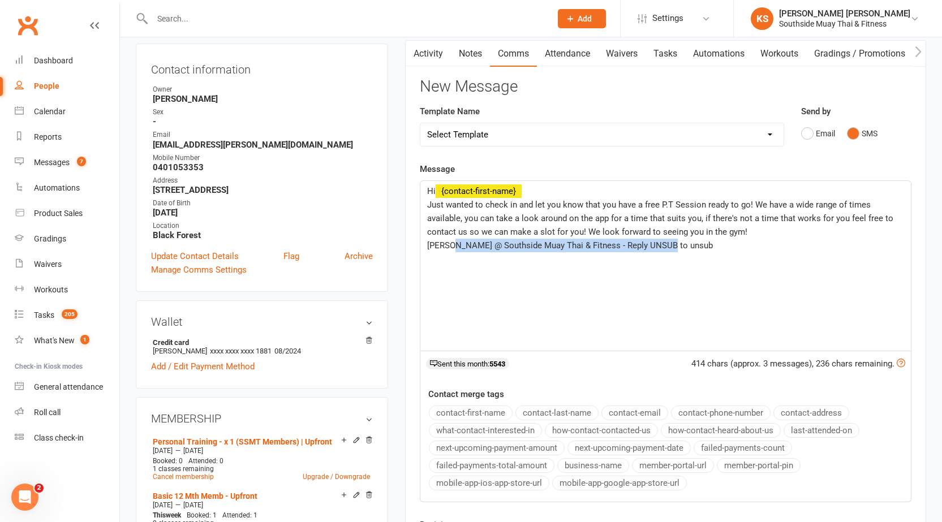
drag, startPoint x: 684, startPoint y: 248, endPoint x: 455, endPoint y: 244, distance: 229.2
click at [455, 244] on p "Kane @ Southside Muay Thai & Fitness - Reply UNSUB to unsub" at bounding box center [665, 246] width 477 height 14
click at [588, 466] on button "business-name" at bounding box center [593, 465] width 72 height 15
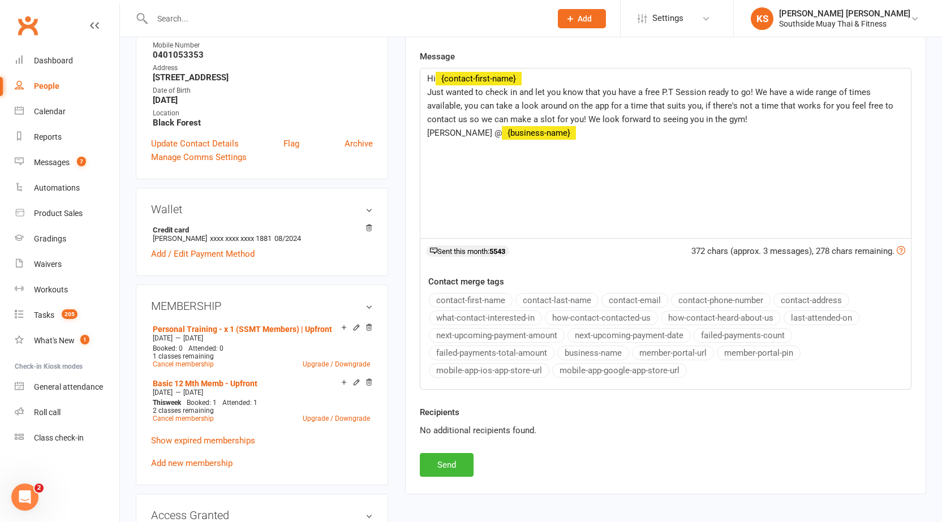
scroll to position [226, 0]
click at [447, 463] on button "Send" at bounding box center [447, 465] width 54 height 24
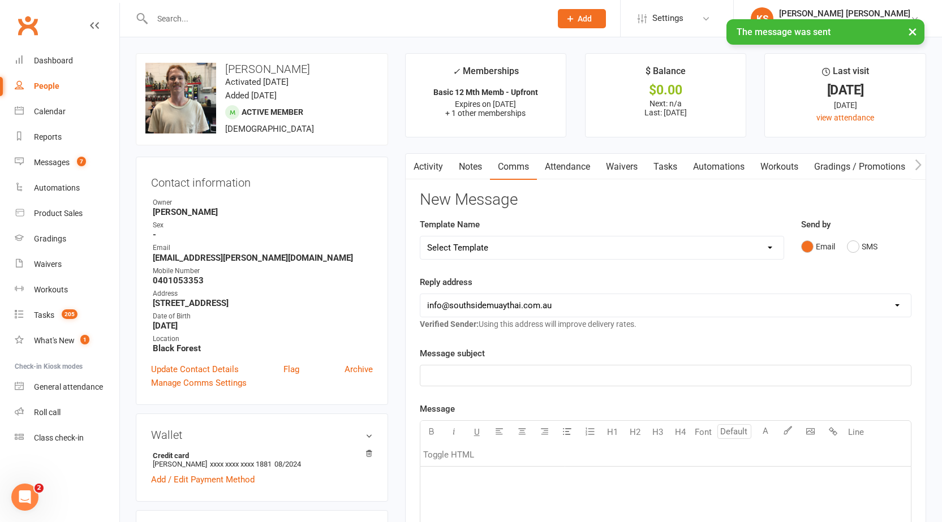
click at [430, 168] on link "Activity" at bounding box center [428, 167] width 45 height 26
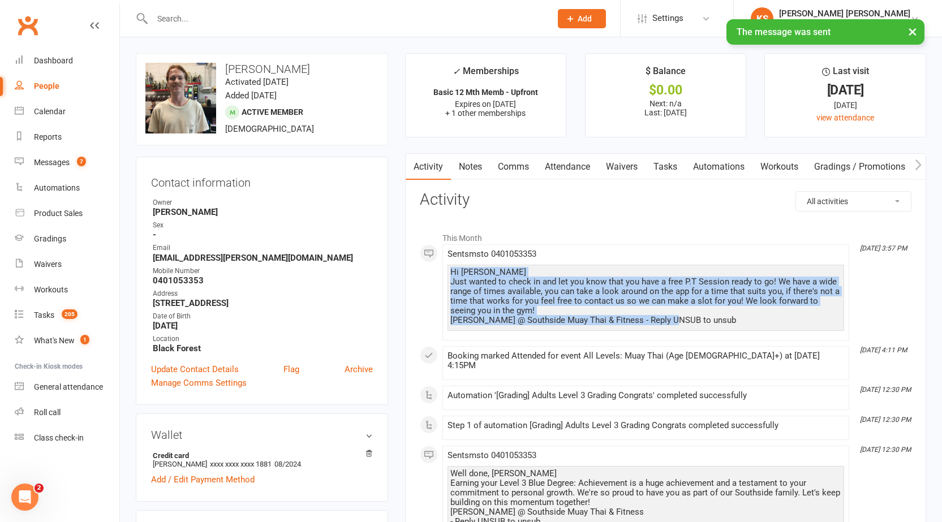
drag, startPoint x: 451, startPoint y: 269, endPoint x: 672, endPoint y: 321, distance: 227.4
click at [672, 321] on div "Hi Brayden Just wanted to check in and let you know that you have a free P.T Se…" at bounding box center [645, 297] width 391 height 58
copy div "Hi Brayden Just wanted to check in and let you know that you have a free P.T Se…"
click at [473, 169] on link "Notes" at bounding box center [470, 167] width 39 height 26
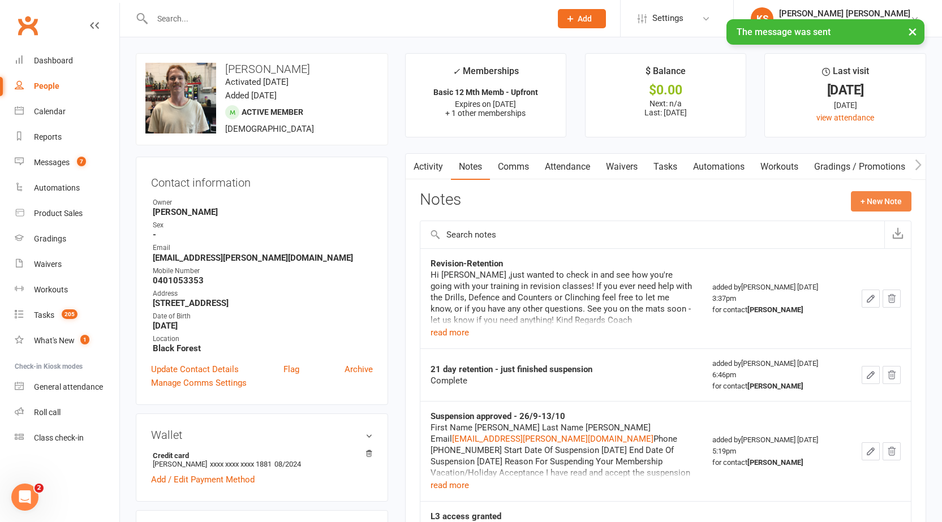
click at [865, 196] on button "+ New Note" at bounding box center [881, 201] width 61 height 20
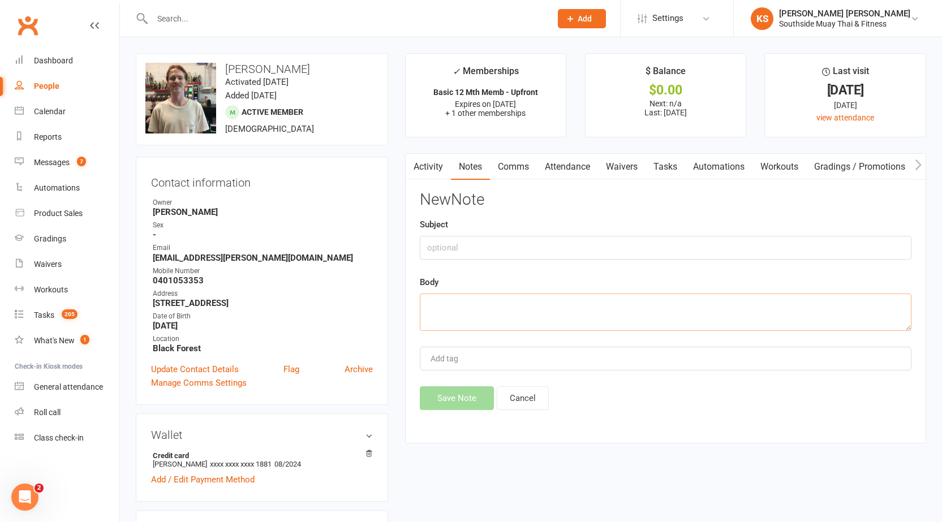
click at [536, 303] on textarea at bounding box center [666, 312] width 492 height 37
paste textarea "Hi Brayden Just wanted to check in and let you know that you have a free P.T Se…"
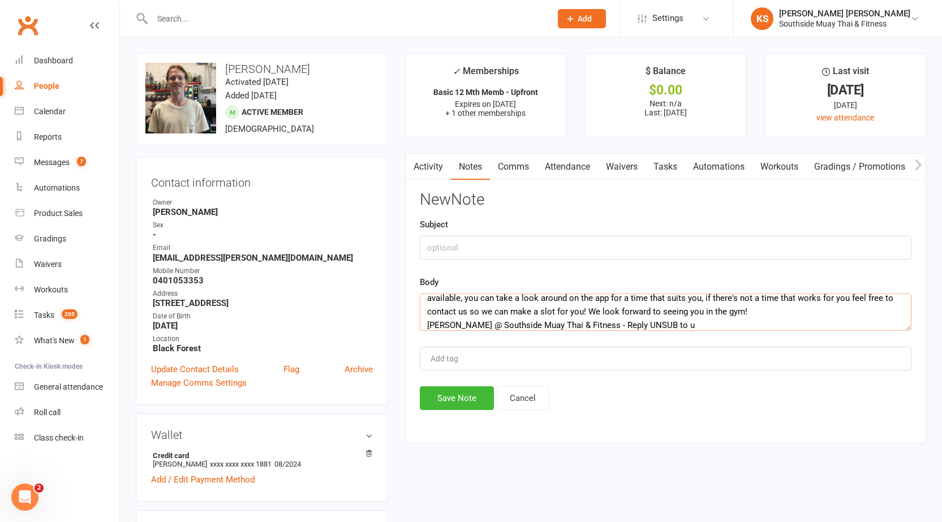
type textarea "Hi Brayden Just wanted to check in and let you know that you have a free P.T Se…"
click at [490, 253] on input "text" at bounding box center [666, 248] width 492 height 24
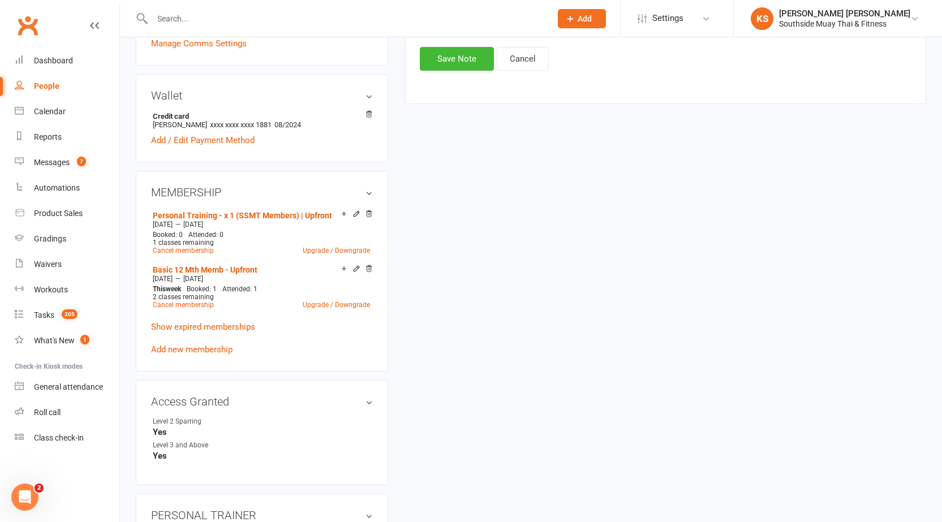
scroll to position [113, 0]
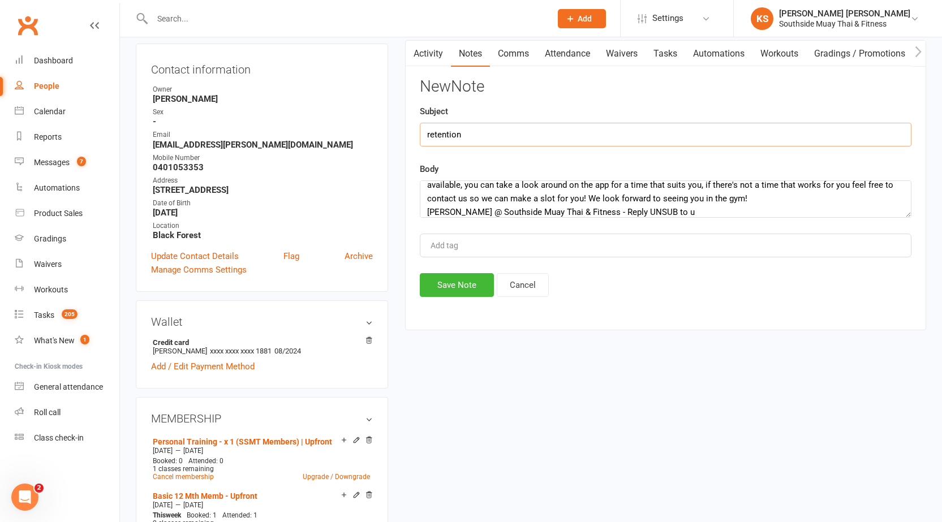
type input "retention"
click at [449, 286] on button "Save Note" at bounding box center [457, 285] width 74 height 24
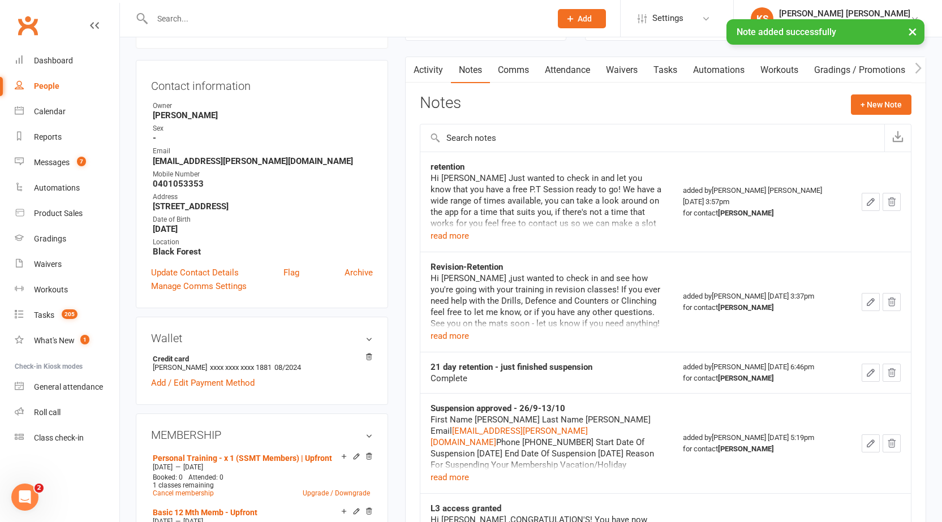
scroll to position [0, 0]
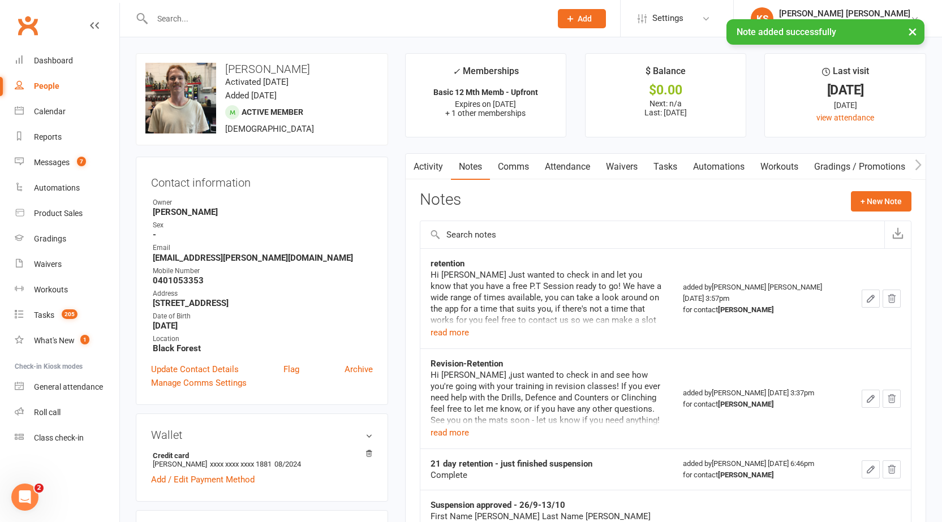
click at [222, 18] on input "text" at bounding box center [346, 19] width 394 height 16
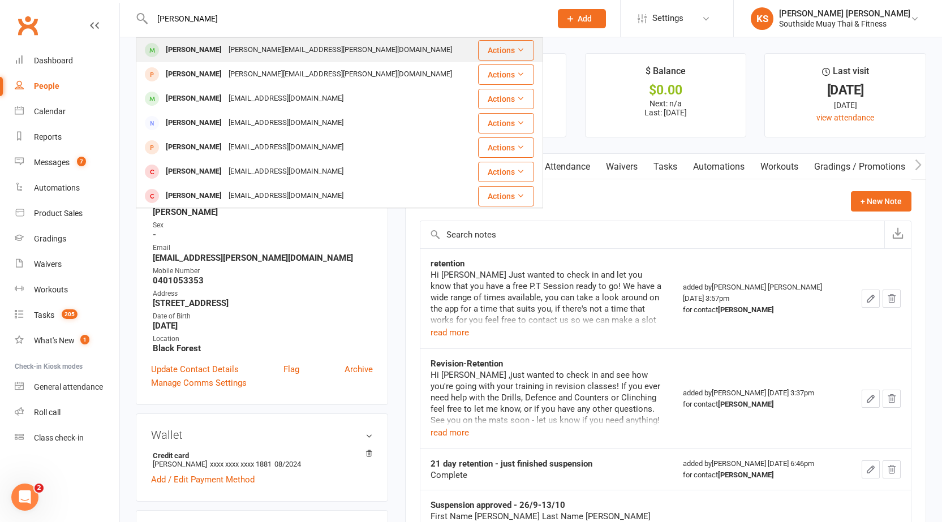
type input "darren hosking"
click at [195, 54] on div "Darren Hosking" at bounding box center [193, 50] width 63 height 16
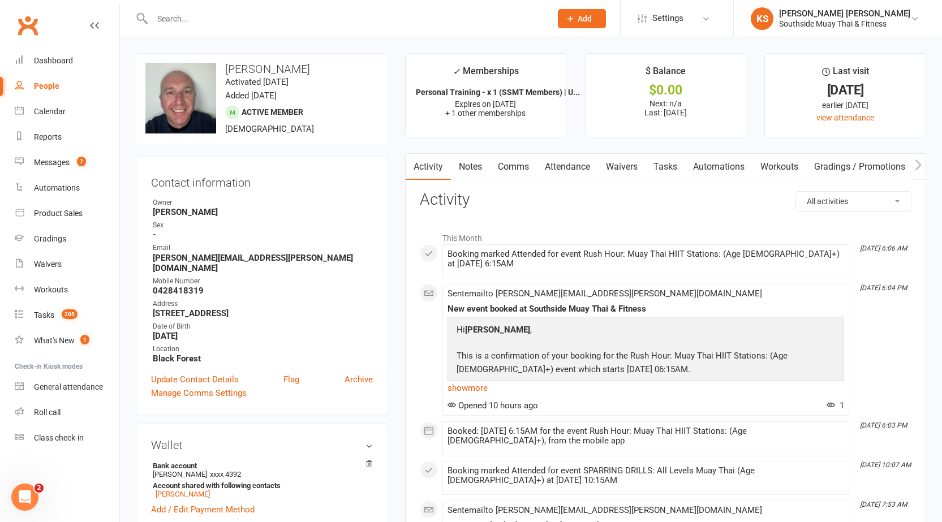
click at [478, 170] on link "Notes" at bounding box center [470, 167] width 39 height 26
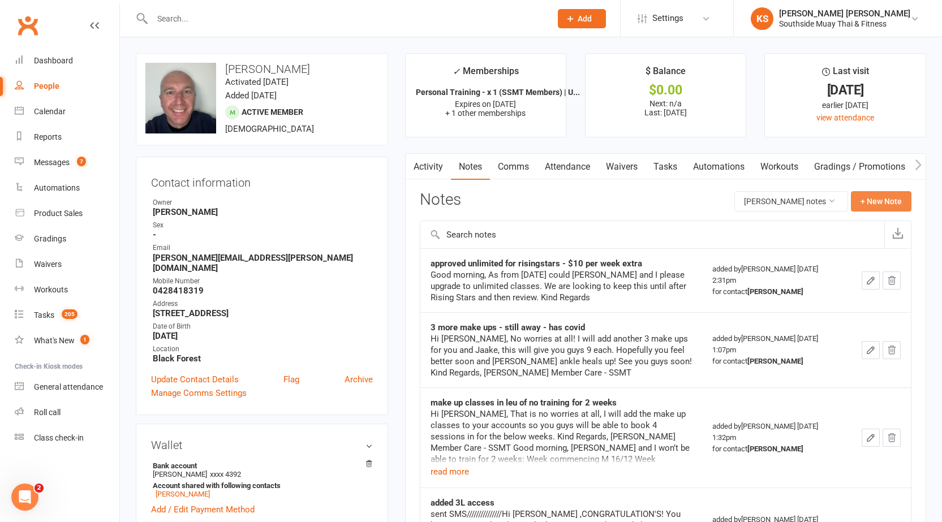
click at [860, 195] on button "+ New Note" at bounding box center [881, 201] width 61 height 20
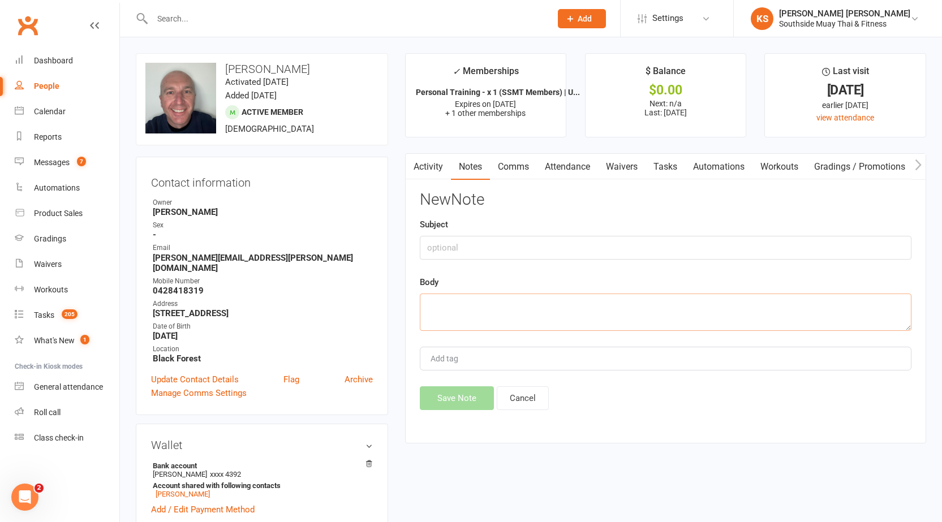
click at [488, 300] on textarea at bounding box center [666, 312] width 492 height 37
paste textarea "Hi Brayden Just wanted to check in and let you know that you have a free P.T Se…"
type textarea "Hi Brayden Just wanted to check in and let you know that you have a free P.T Se…"
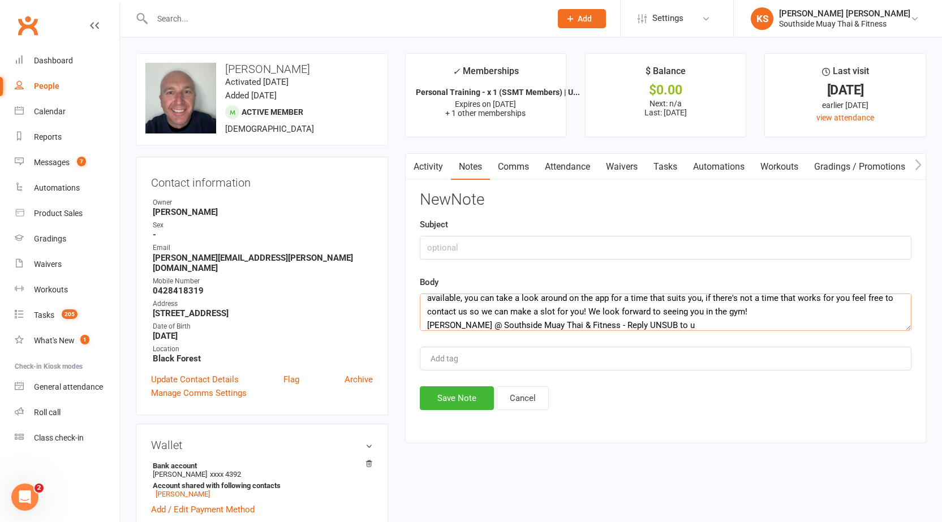
click at [505, 158] on link "Comms" at bounding box center [513, 167] width 47 height 26
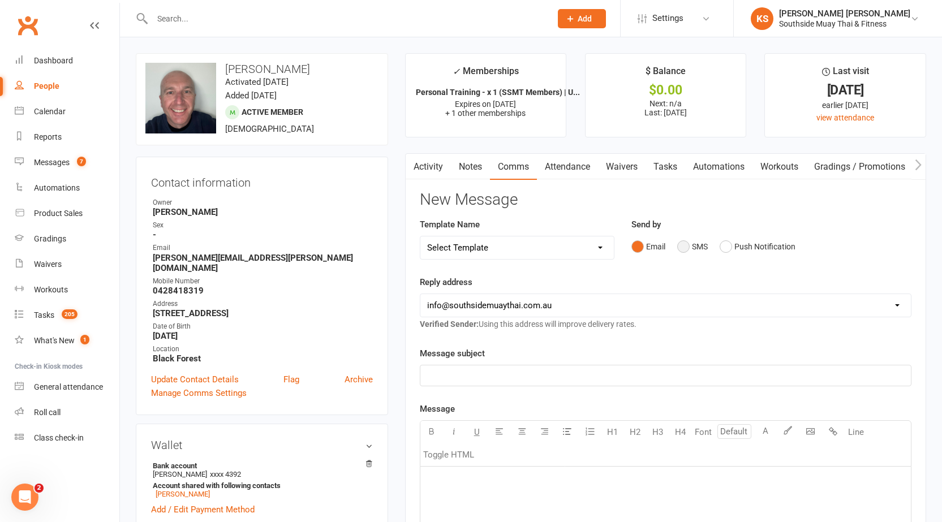
click at [687, 249] on button "SMS" at bounding box center [692, 246] width 31 height 21
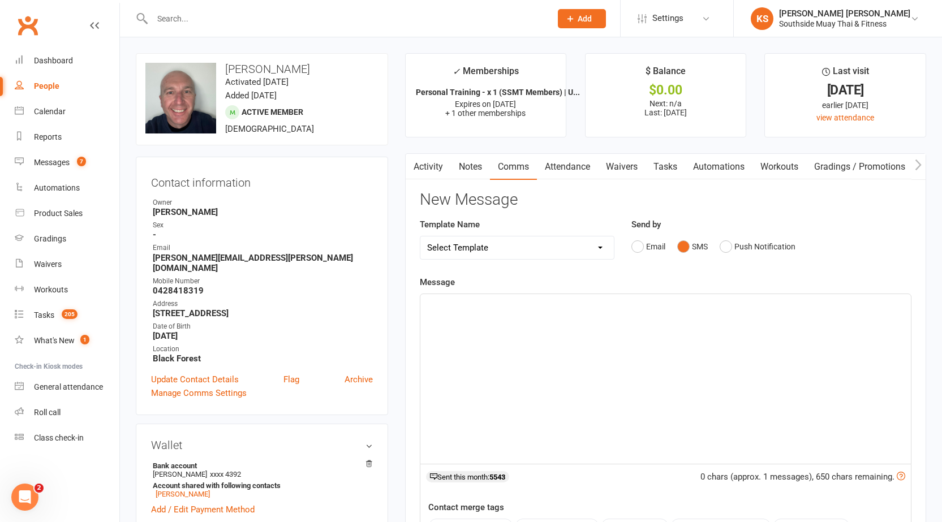
click at [591, 318] on div "﻿" at bounding box center [665, 379] width 490 height 170
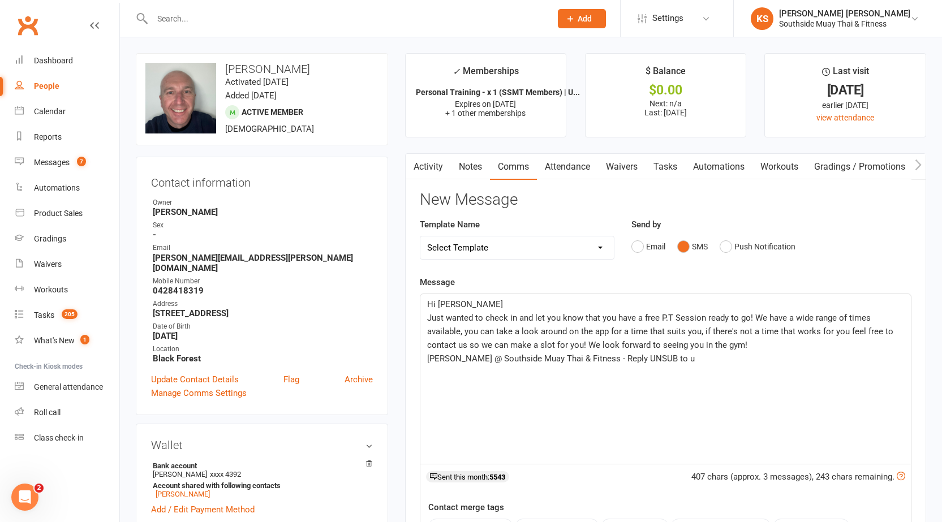
click at [532, 299] on p "Hi Brayden" at bounding box center [665, 305] width 477 height 14
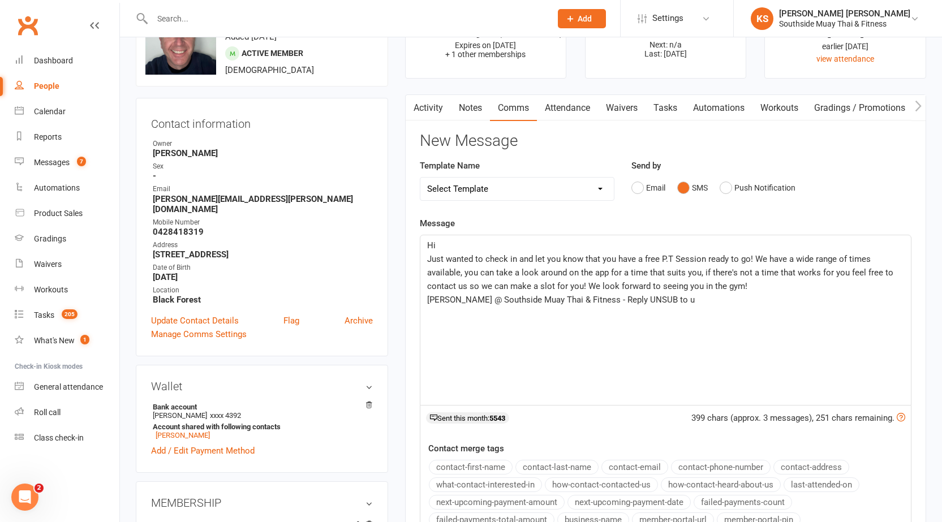
scroll to position [170, 0]
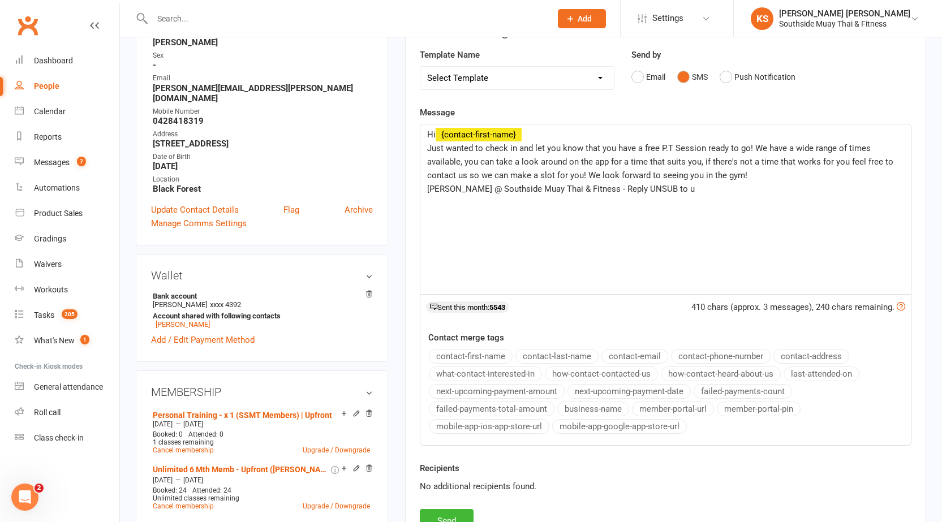
click at [472, 355] on button "contact-first-name" at bounding box center [471, 356] width 84 height 15
drag, startPoint x: 658, startPoint y: 195, endPoint x: 603, endPoint y: 193, distance: 54.9
click at [603, 193] on p "Kane @ Southside Muay Thai & Fitness - Reply UNSUB to u" at bounding box center [665, 189] width 477 height 14
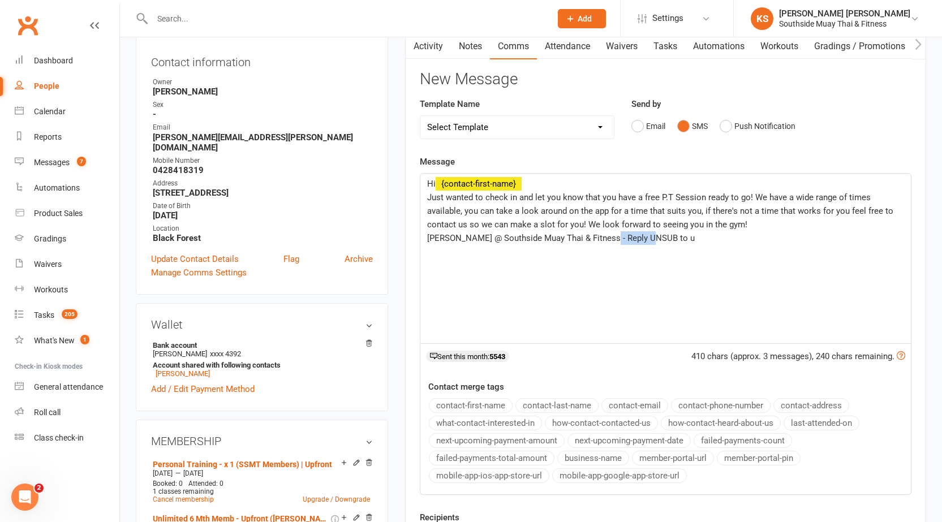
scroll to position [57, 0]
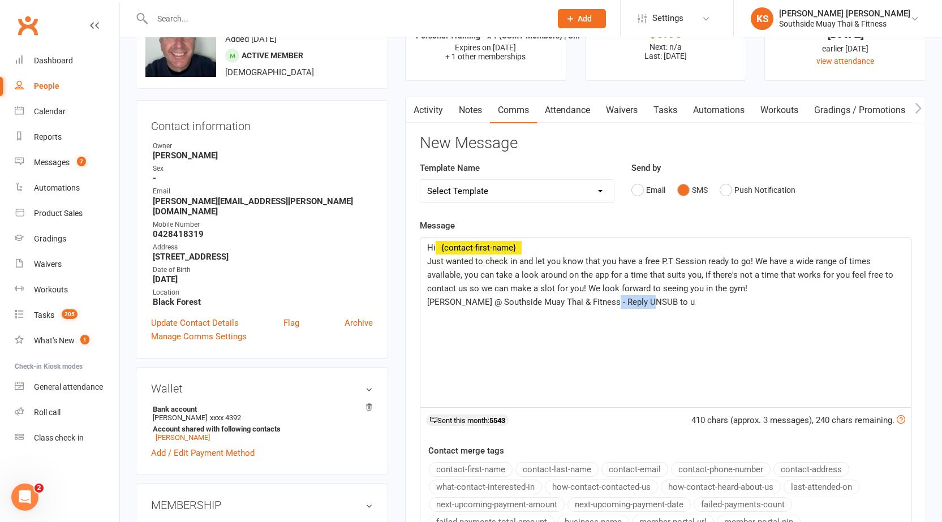
click at [655, 302] on p "Kane @ Southside Muay Thai & Fitness - Reply UNSUB to u" at bounding box center [665, 302] width 477 height 14
drag, startPoint x: 655, startPoint y: 302, endPoint x: 543, endPoint y: 300, distance: 112.6
click at [543, 300] on p "Kane @ Southside Muay Thai & Fitness - Reply UNSUB to u" at bounding box center [665, 302] width 477 height 14
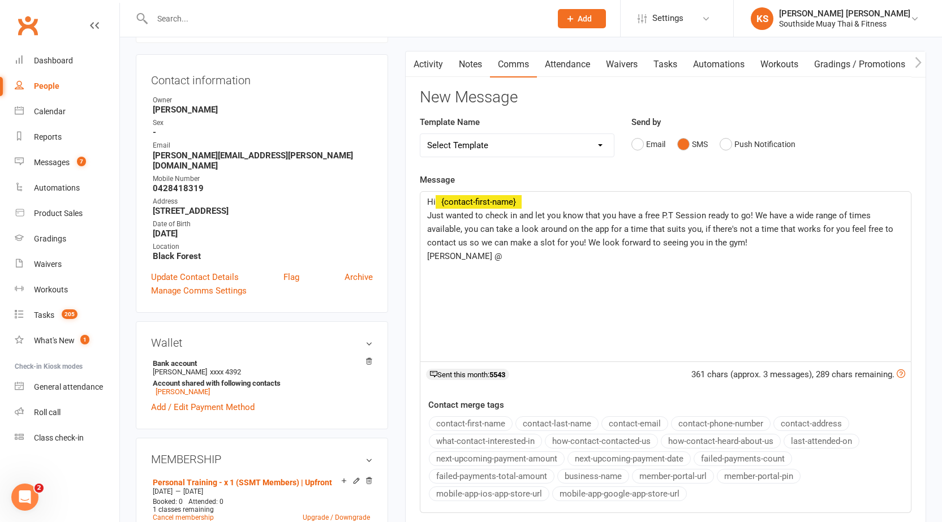
scroll to position [170, 0]
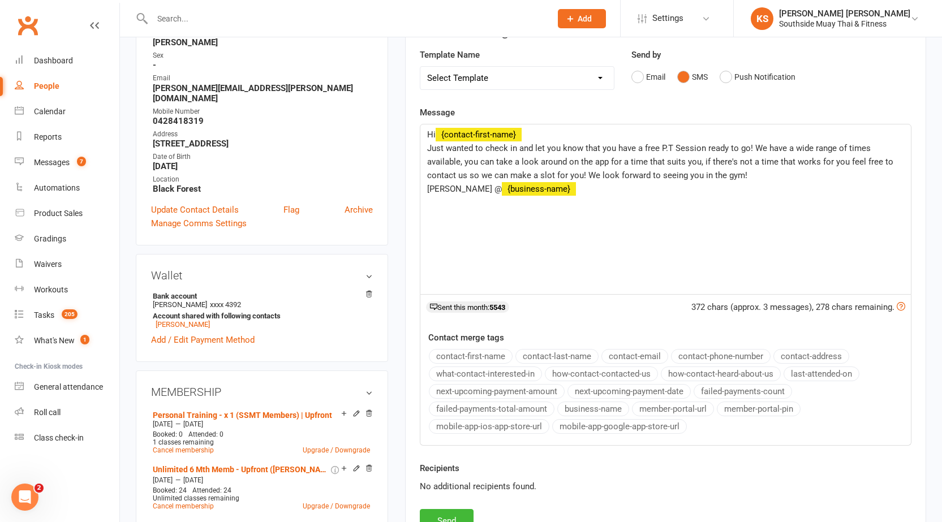
click at [588, 410] on button "business-name" at bounding box center [593, 409] width 72 height 15
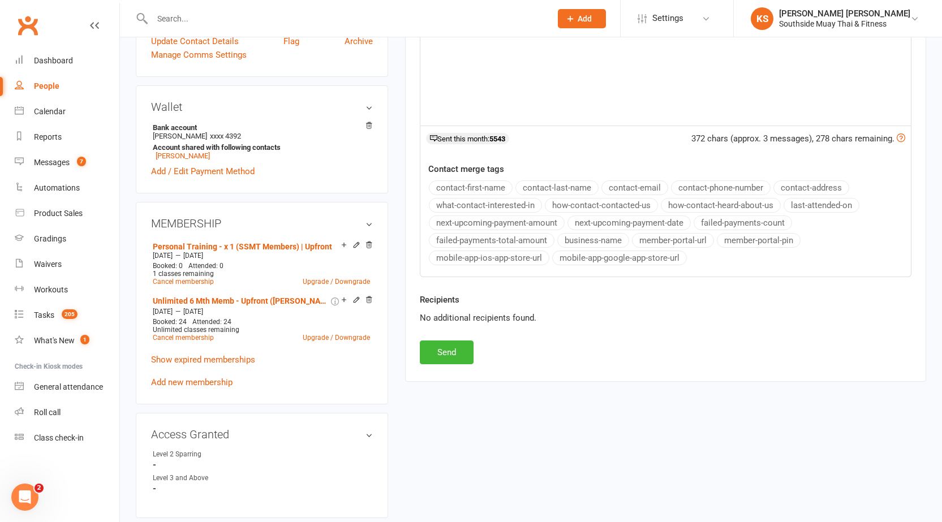
scroll to position [339, 0]
click at [452, 344] on button "Send" at bounding box center [447, 351] width 54 height 24
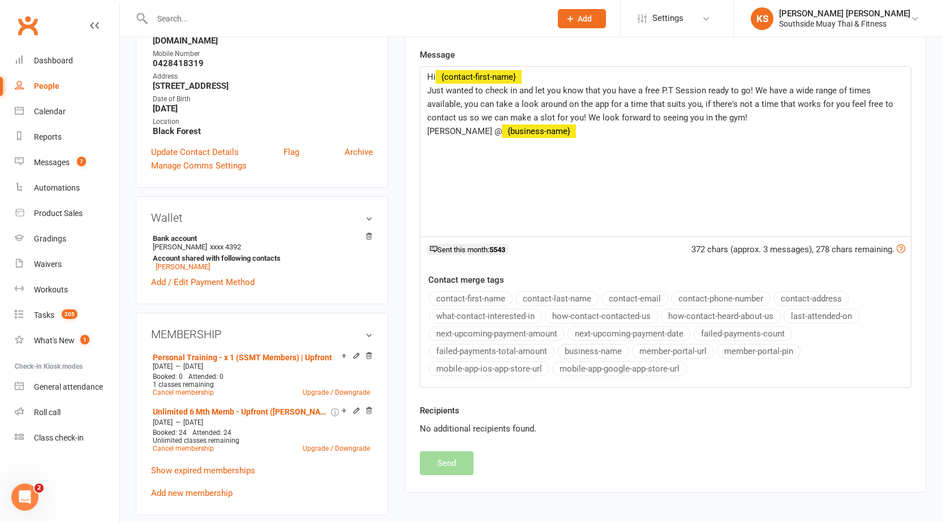
scroll to position [57, 0]
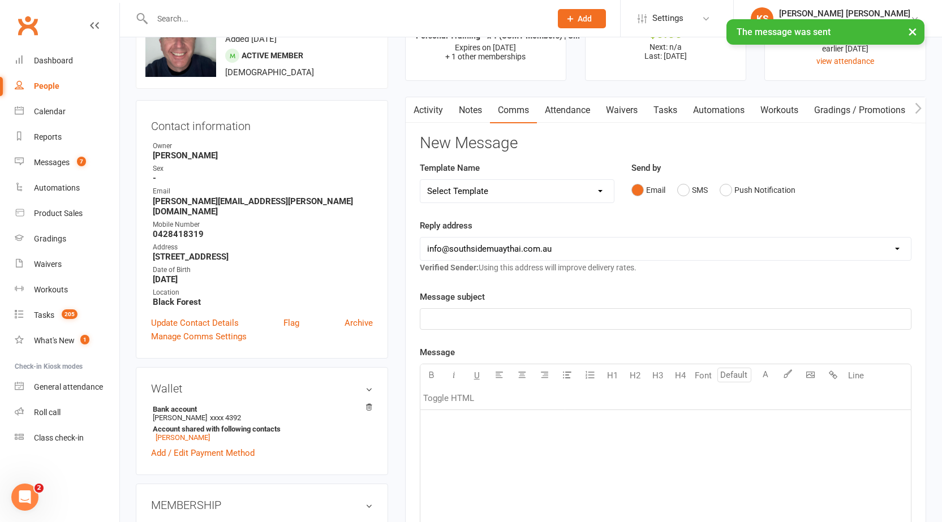
click at [429, 101] on link "Activity" at bounding box center [428, 110] width 45 height 26
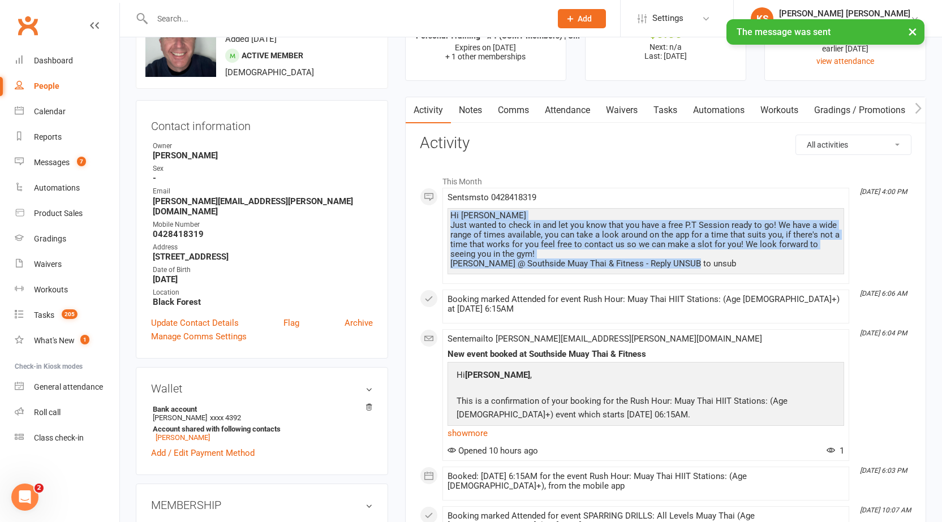
drag, startPoint x: 451, startPoint y: 214, endPoint x: 707, endPoint y: 268, distance: 261.2
click at [707, 268] on div "Hi Darren Just wanted to check in and let you know that you have a free P.T Ses…" at bounding box center [645, 240] width 391 height 58
copy div "Hi Darren Just wanted to check in and let you know that you have a free P.T Ses…"
click at [488, 107] on link "Notes" at bounding box center [470, 110] width 39 height 26
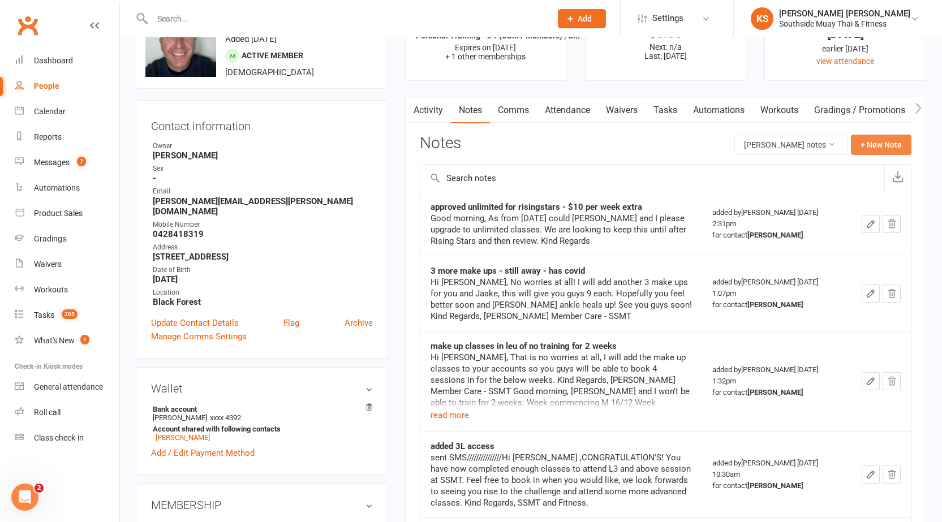
click at [886, 150] on button "+ New Note" at bounding box center [881, 145] width 61 height 20
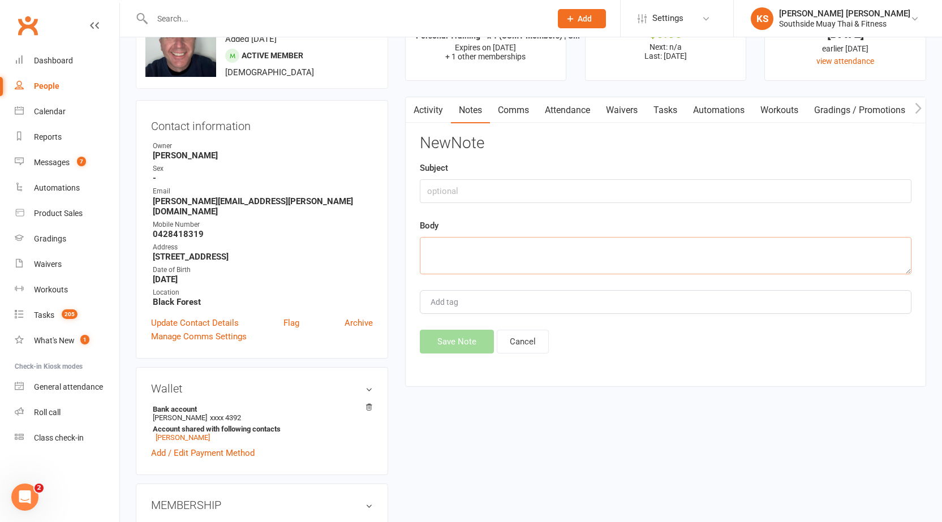
click at [509, 262] on textarea at bounding box center [666, 255] width 492 height 37
paste textarea "Hi Darren Just wanted to check in and let you know that you have a free P.T Ses…"
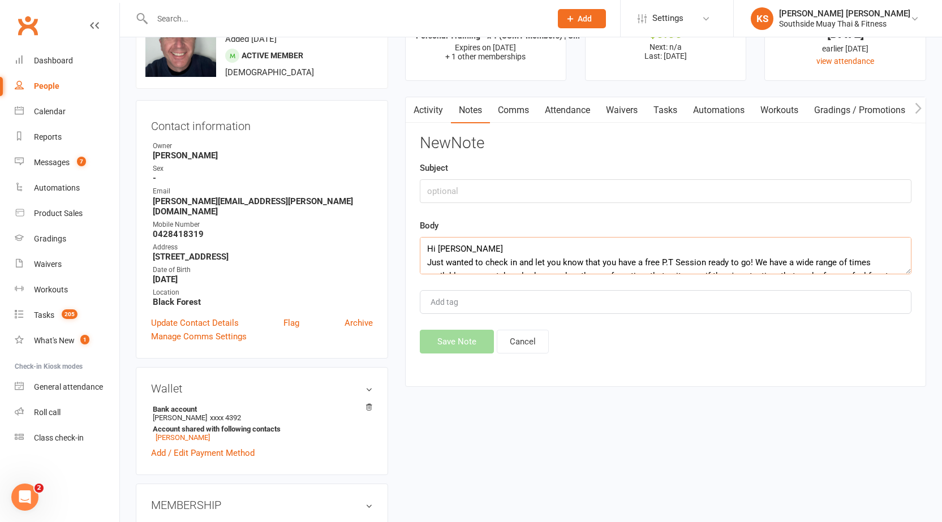
scroll to position [35, 0]
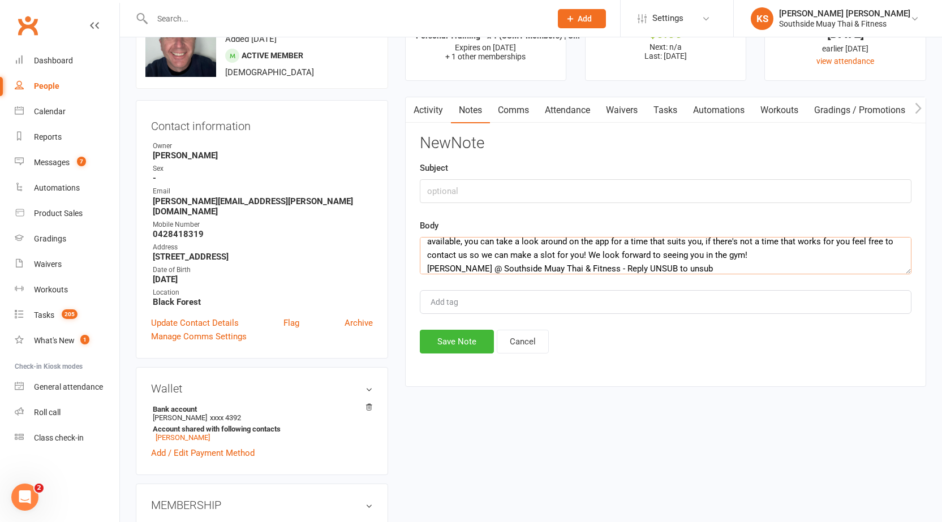
type textarea "Hi Darren Just wanted to check in and let you know that you have a free P.T Ses…"
click at [466, 197] on input "text" at bounding box center [666, 191] width 492 height 24
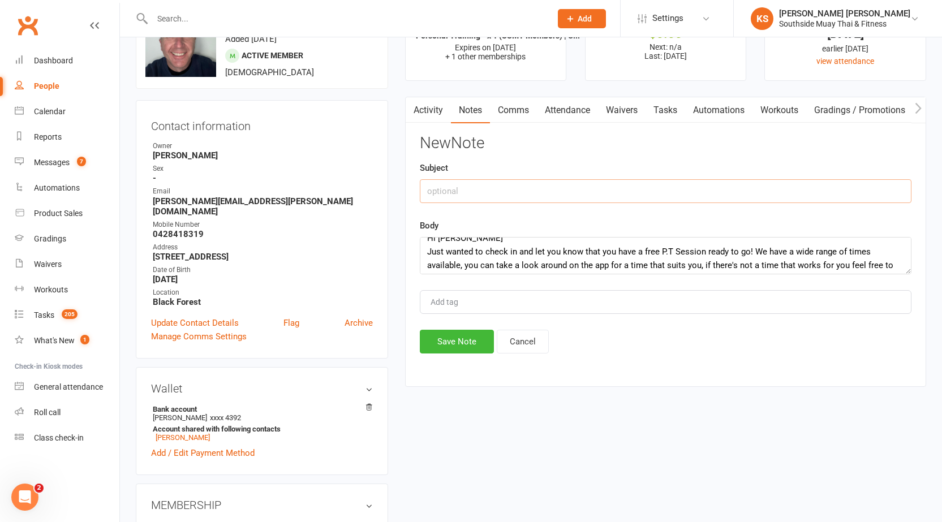
scroll to position [0, 0]
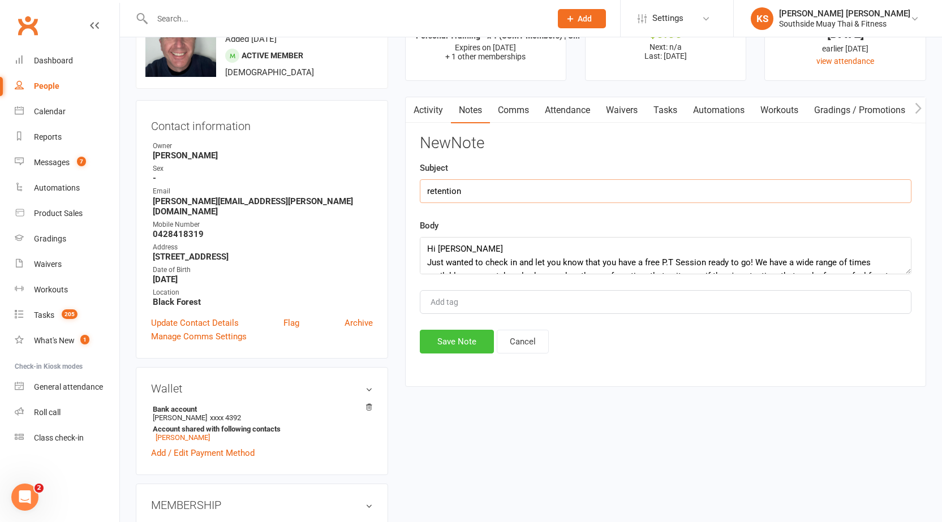
type input "retention"
click at [460, 338] on button "Save Note" at bounding box center [457, 342] width 74 height 24
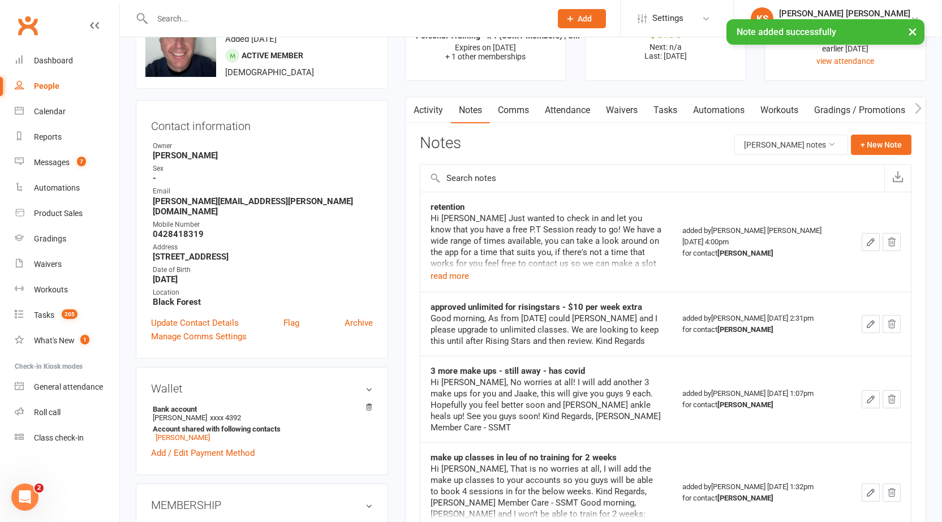
click at [28, 16] on link "Clubworx" at bounding box center [28, 25] width 28 height 28
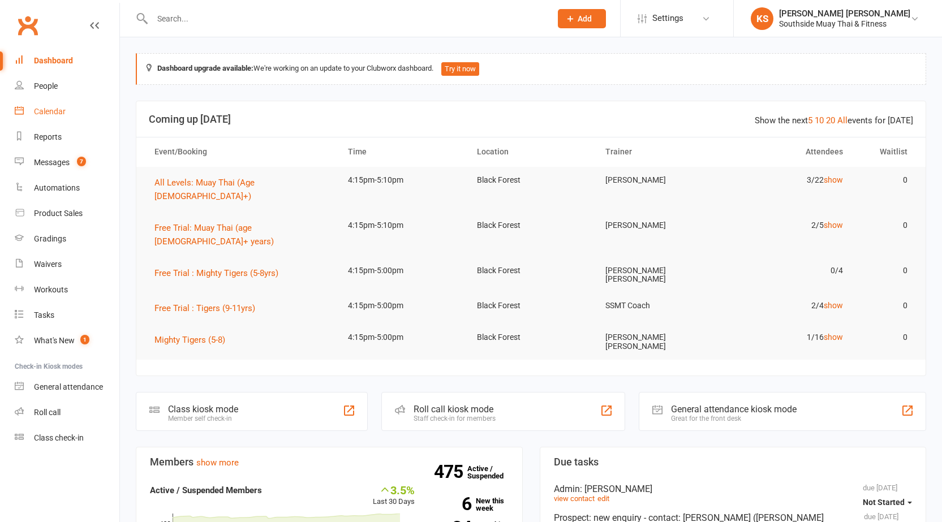
click at [63, 108] on div "Calendar" at bounding box center [50, 111] width 32 height 9
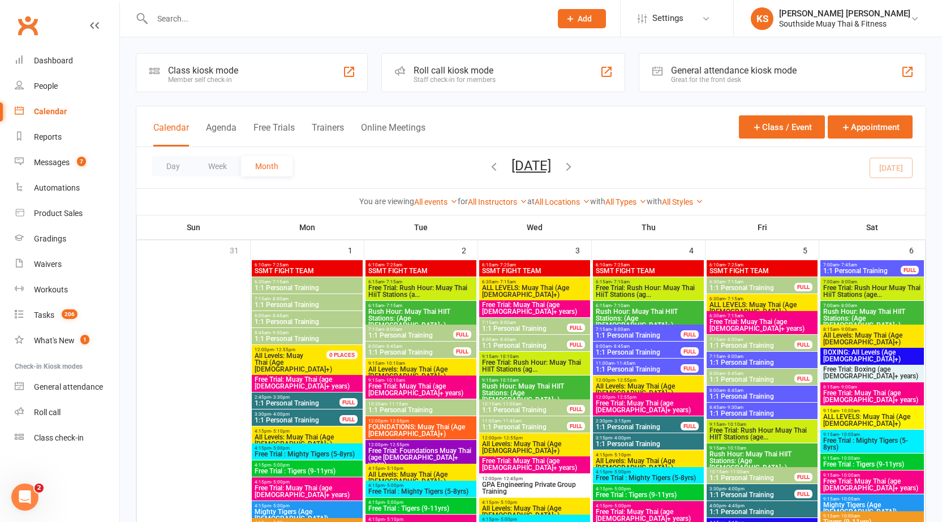
click at [209, 23] on input "text" at bounding box center [346, 19] width 394 height 16
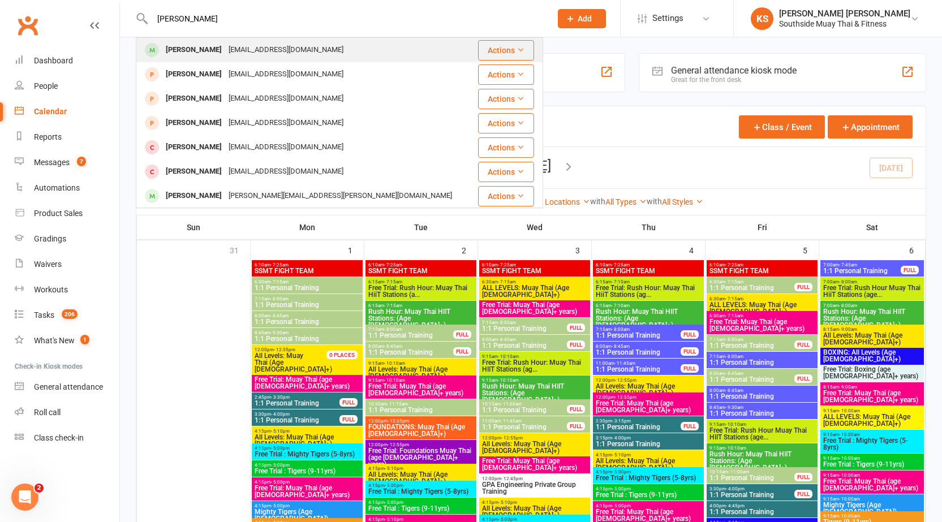
type input "luca ferre"
click at [201, 51] on div "Luca Ferrante" at bounding box center [193, 50] width 63 height 16
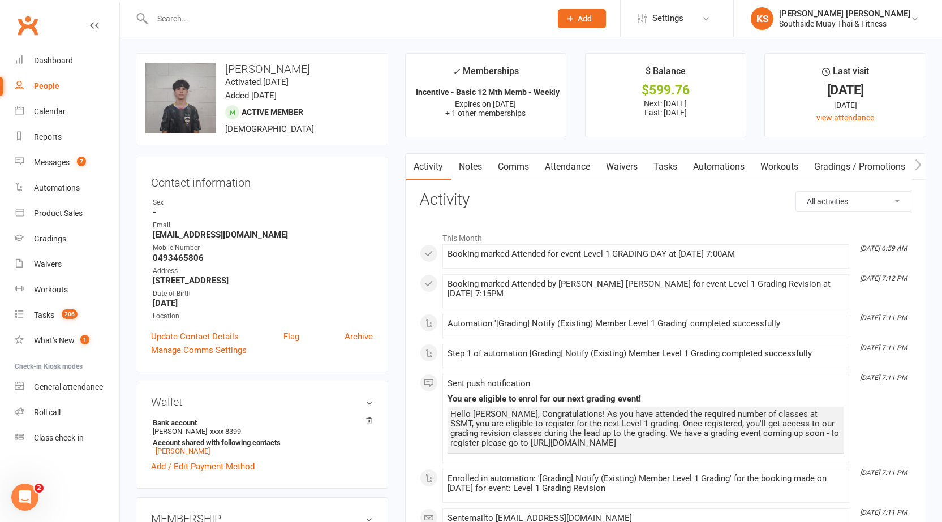
click at [470, 166] on link "Notes" at bounding box center [470, 167] width 39 height 26
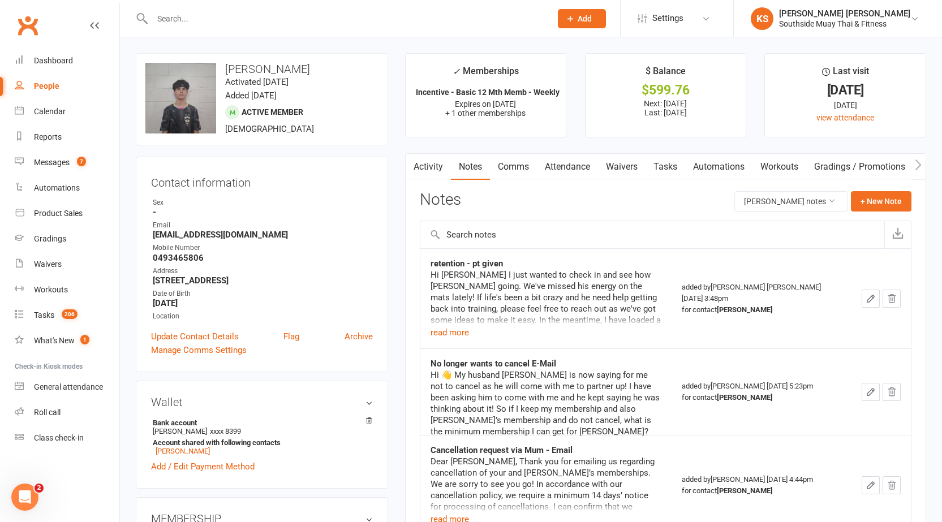
click at [550, 173] on link "Attendance" at bounding box center [567, 167] width 61 height 26
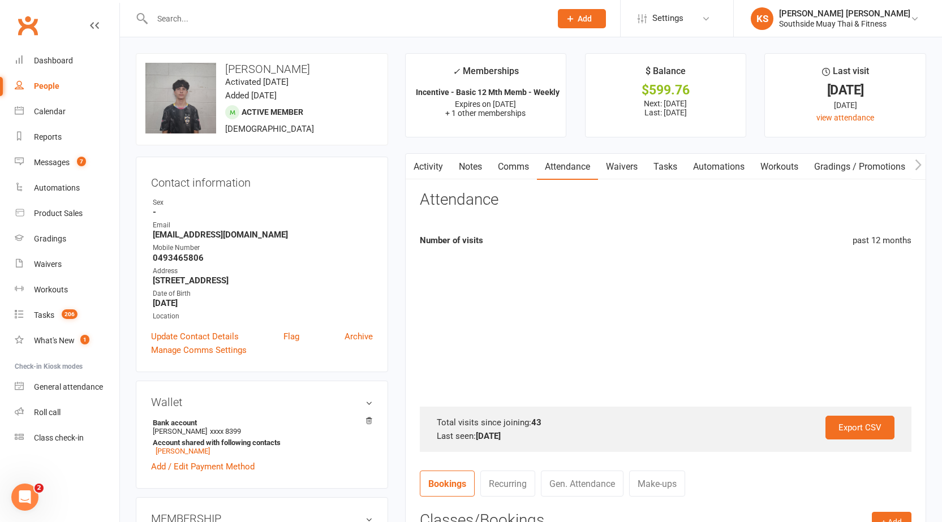
click at [473, 175] on link "Notes" at bounding box center [470, 167] width 39 height 26
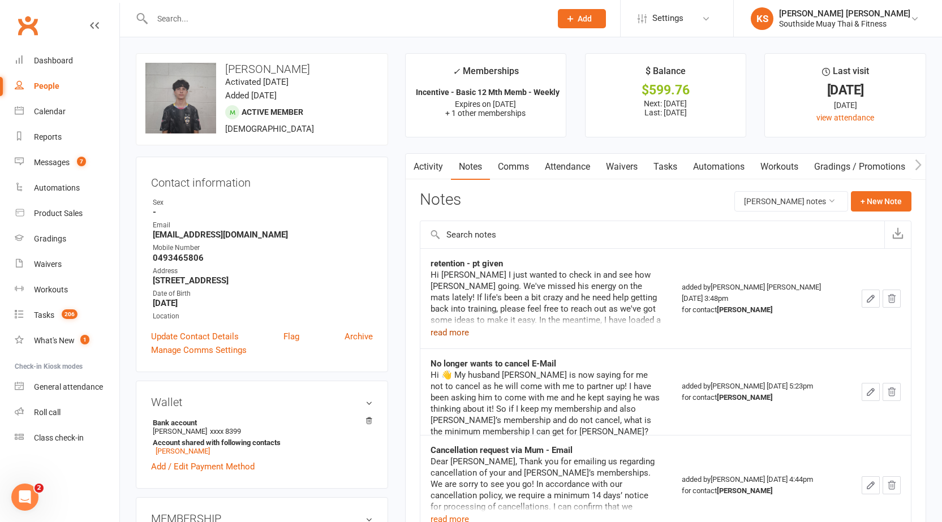
click at [442, 332] on button "read more" at bounding box center [449, 333] width 38 height 14
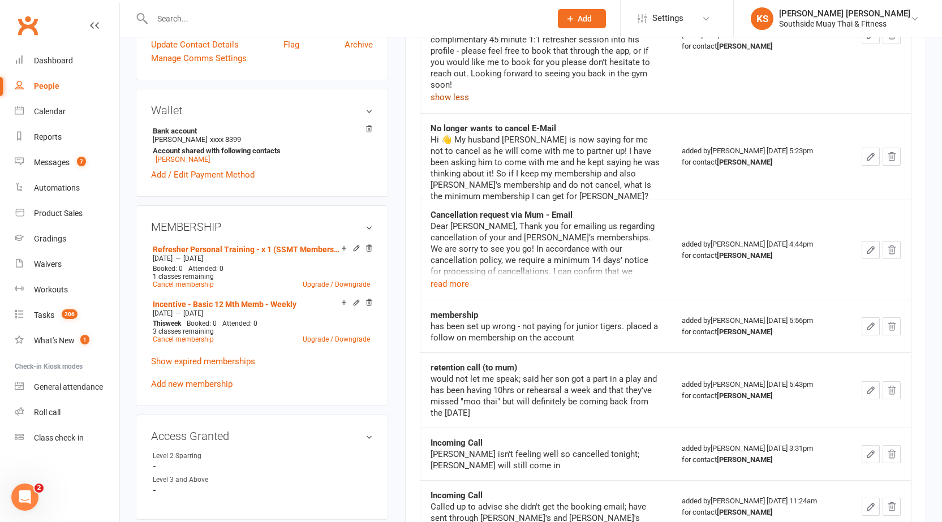
scroll to position [226, 0]
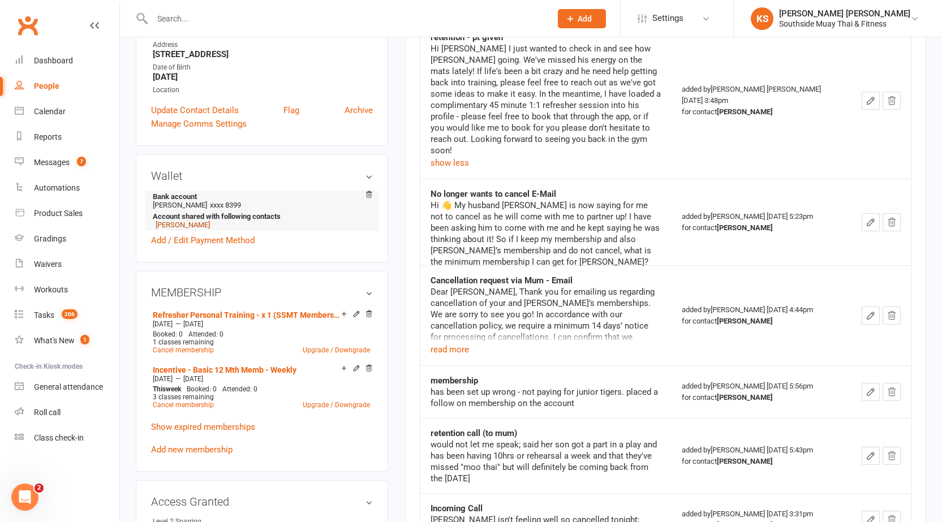
click at [163, 226] on link "Belinda Ferrante" at bounding box center [183, 225] width 54 height 8
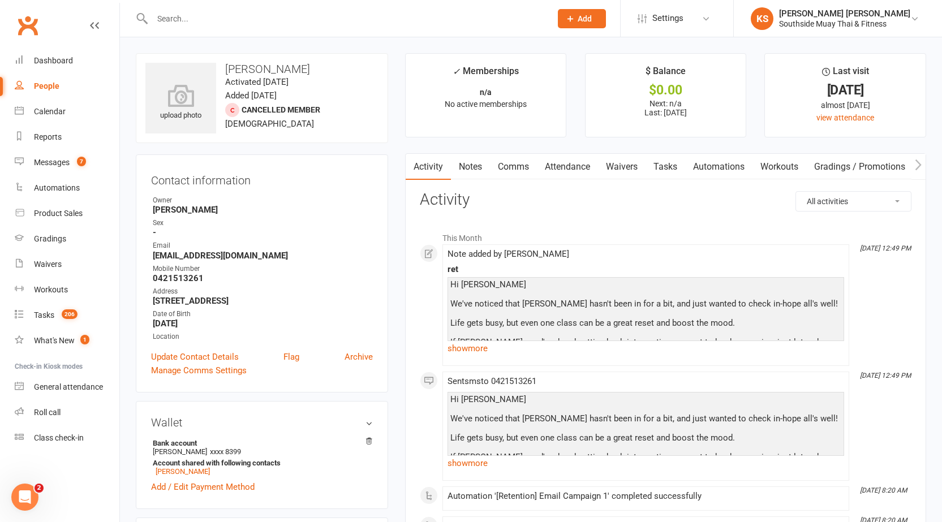
click at [480, 168] on link "Notes" at bounding box center [470, 167] width 39 height 26
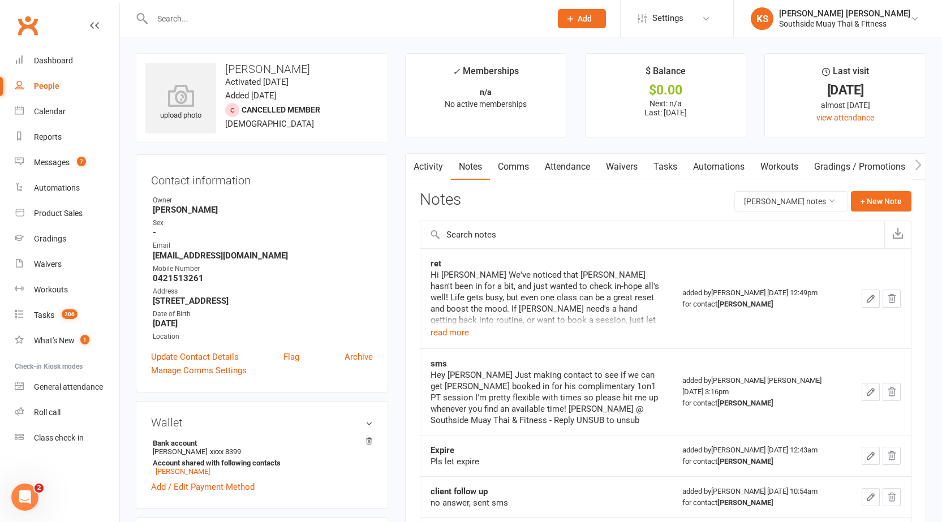
click at [502, 167] on link "Comms" at bounding box center [513, 167] width 47 height 26
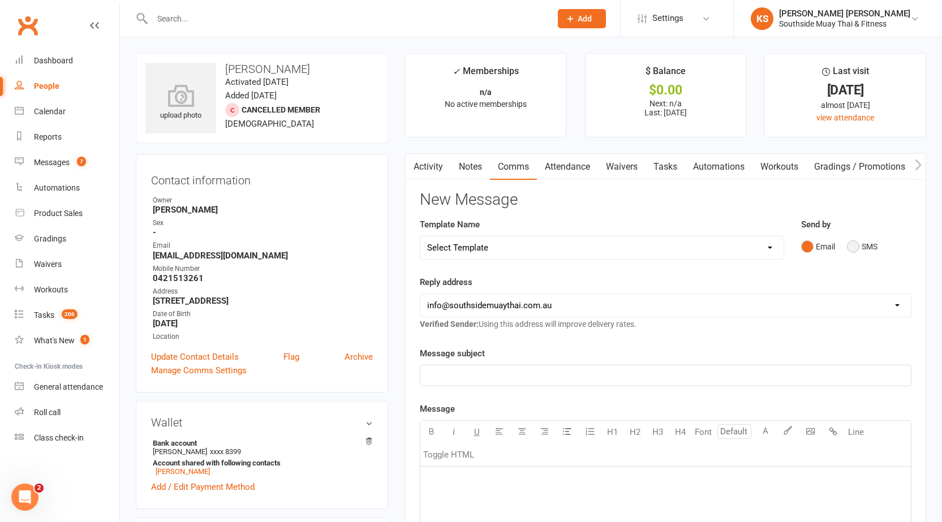
click at [855, 249] on button "SMS" at bounding box center [862, 246] width 31 height 21
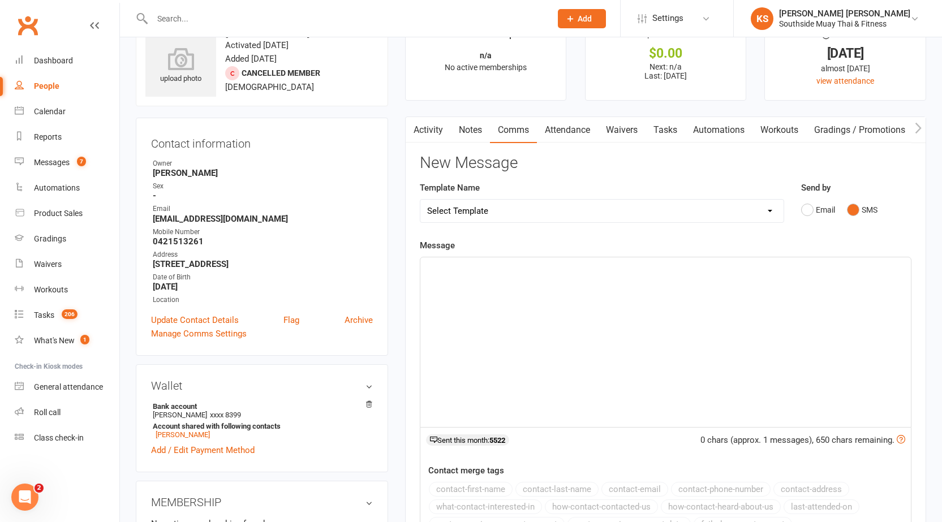
scroll to position [57, 0]
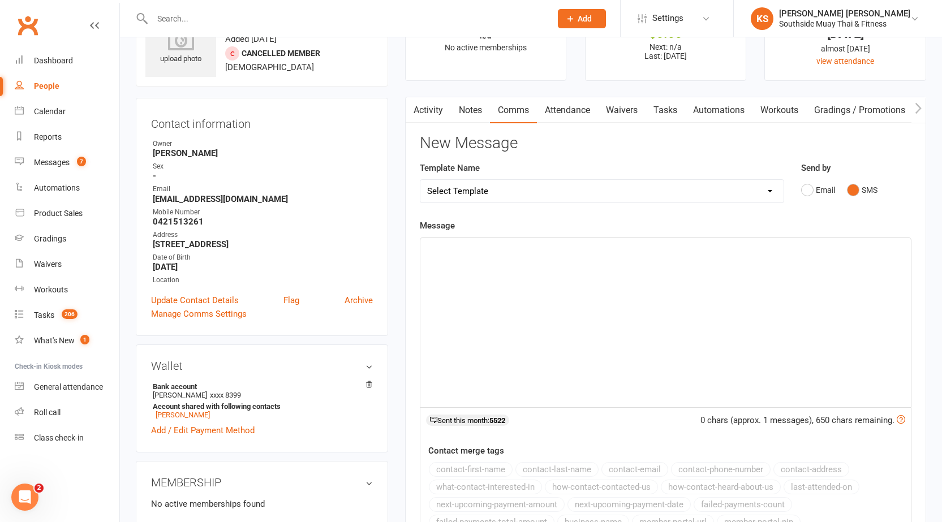
click at [553, 275] on div "﻿" at bounding box center [665, 323] width 490 height 170
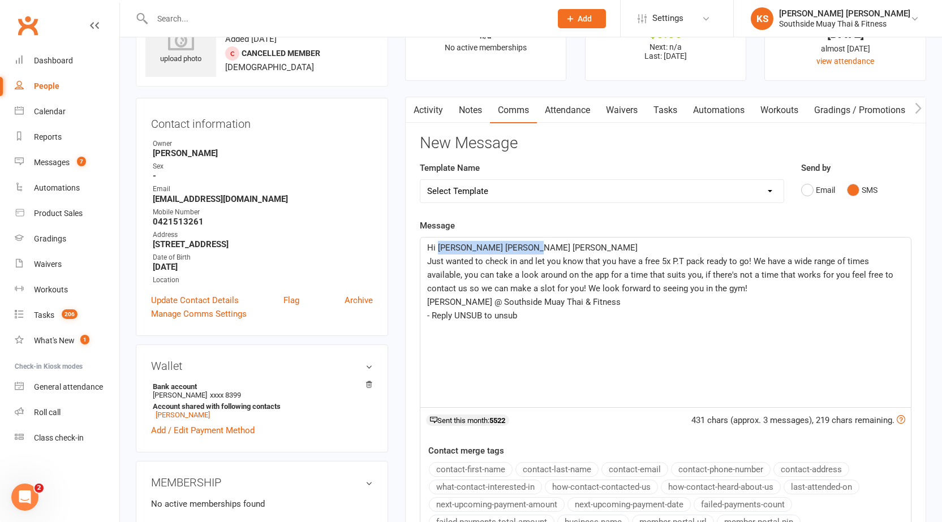
drag, startPoint x: 527, startPoint y: 250, endPoint x: 441, endPoint y: 242, distance: 86.4
click at [441, 242] on p "Hi Mary Bernadette Louise" at bounding box center [665, 248] width 477 height 14
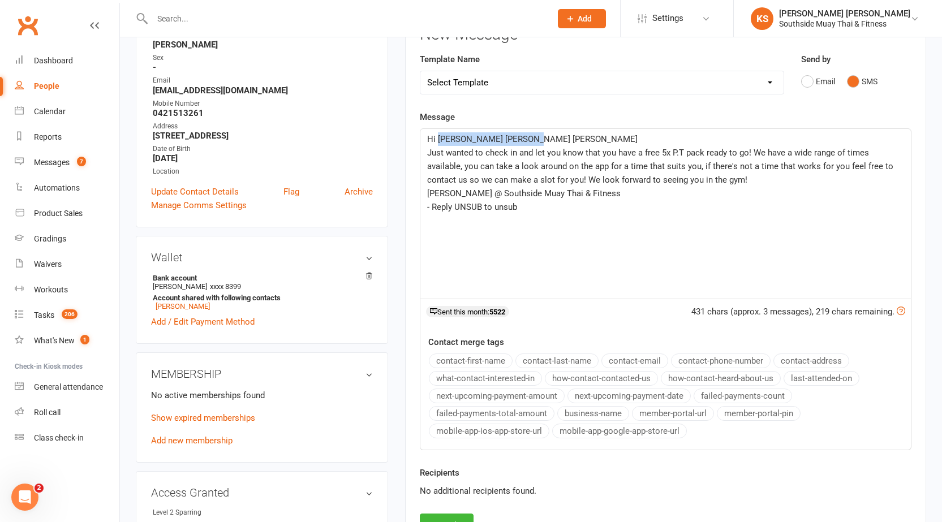
scroll to position [170, 0]
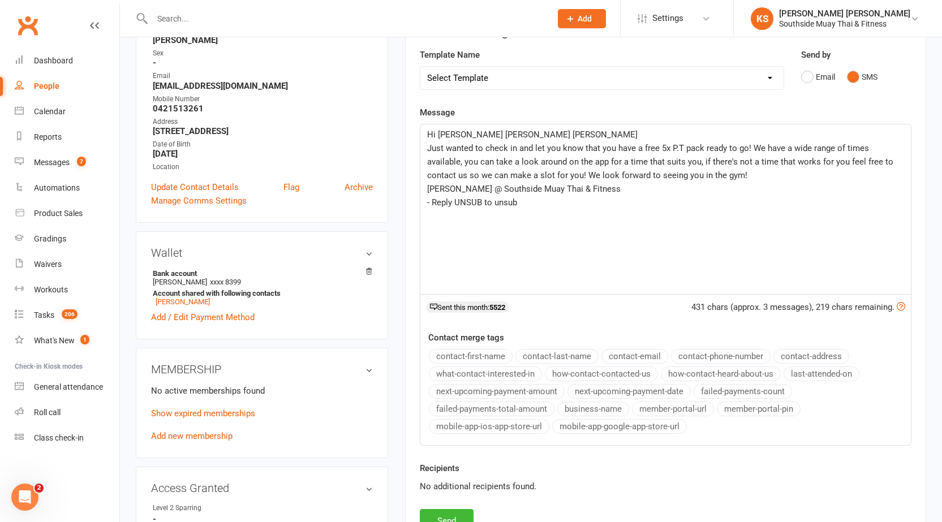
click at [490, 356] on button "contact-first-name" at bounding box center [471, 356] width 84 height 15
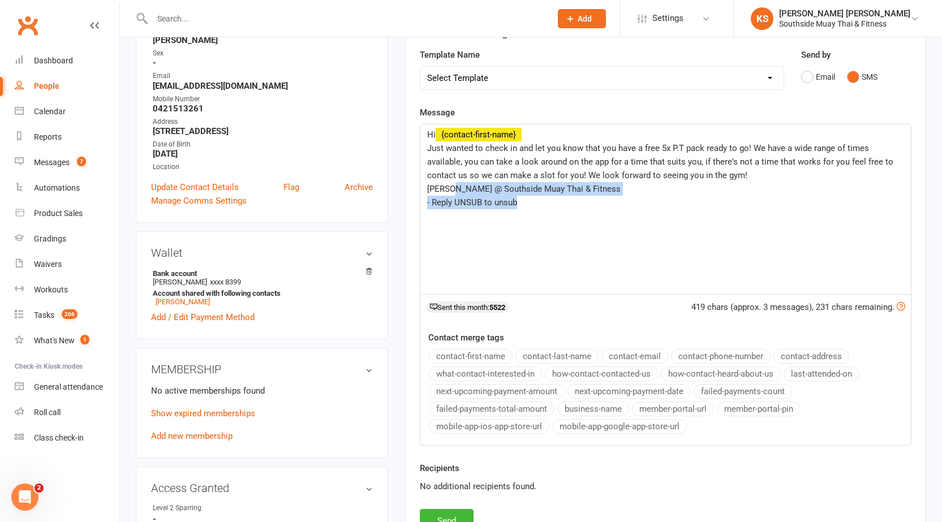
drag, startPoint x: 533, startPoint y: 210, endPoint x: 457, endPoint y: 188, distance: 79.9
click at [457, 188] on div "Hi ﻿ {contact-first-name} Just wanted to check in and let you know that you hav…" at bounding box center [665, 209] width 490 height 170
click at [589, 410] on button "business-name" at bounding box center [593, 409] width 72 height 15
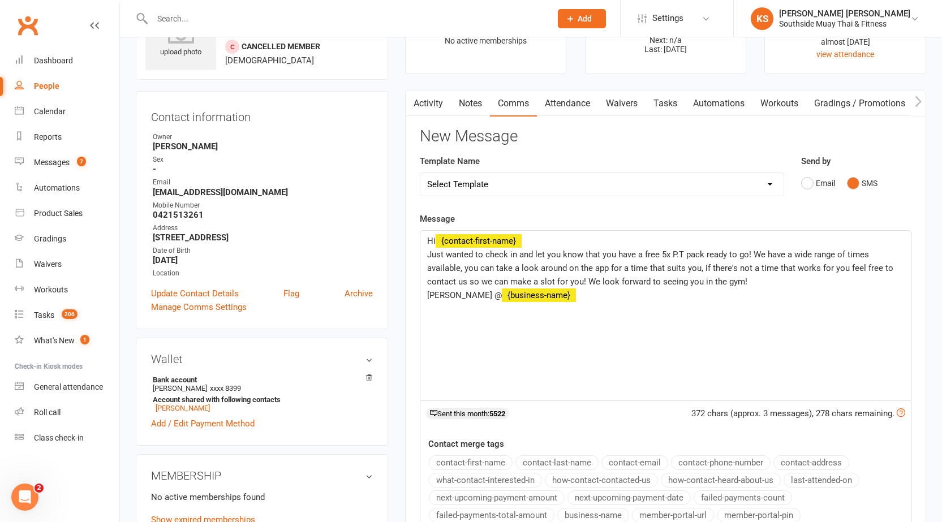
scroll to position [57, 0]
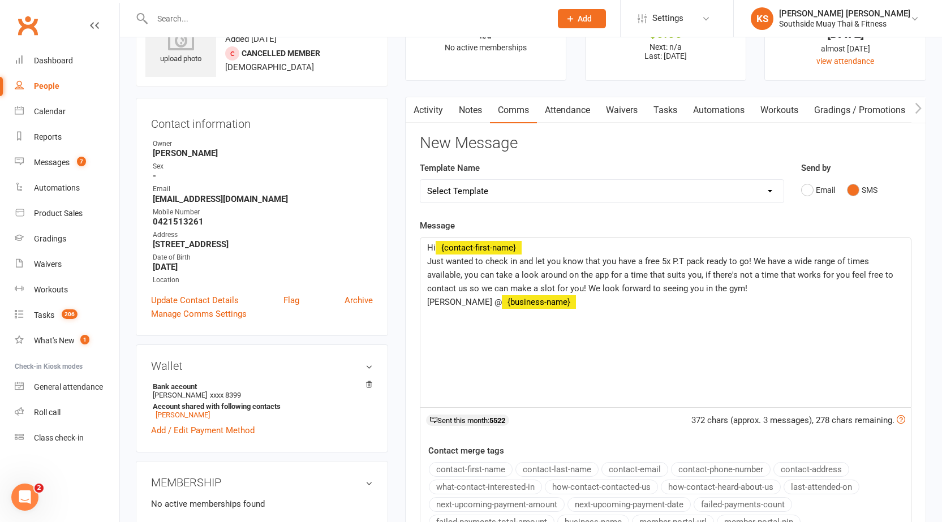
click at [665, 262] on span "Just wanted to check in and let you know that you have a free 5x P.T pack ready…" at bounding box center [661, 274] width 468 height 37
click at [670, 259] on span "Just wanted to check in and let you know that you have a free 5x P.T pack ready…" at bounding box center [661, 274] width 468 height 37
drag, startPoint x: 673, startPoint y: 261, endPoint x: 679, endPoint y: 259, distance: 6.4
click at [673, 261] on span "Just wanted to check in and let you know that you have a free P.T pack ready to…" at bounding box center [663, 274] width 473 height 37
drag, startPoint x: 691, startPoint y: 258, endPoint x: 674, endPoint y: 263, distance: 17.7
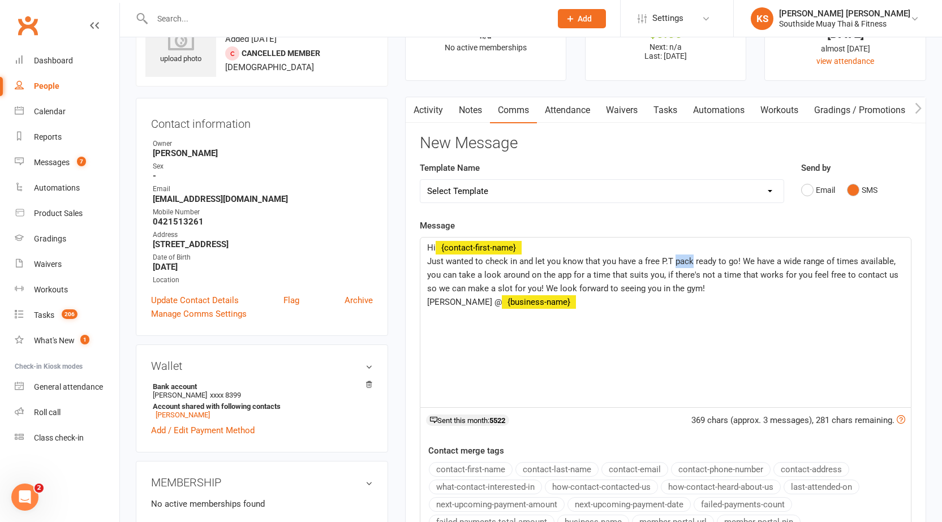
click at [674, 263] on span "Just wanted to check in and let you know that you have a free P.T pack ready to…" at bounding box center [663, 274] width 473 height 37
drag, startPoint x: 601, startPoint y: 259, endPoint x: 613, endPoint y: 259, distance: 11.9
click at [613, 259] on span "Just wanted to check in and let you know that you have a free P.T Session ready…" at bounding box center [661, 274] width 468 height 37
drag, startPoint x: 516, startPoint y: 289, endPoint x: 527, endPoint y: 287, distance: 10.9
click at [527, 287] on span "Just wanted to check in and let you know that Luca has a free P.T Session ready…" at bounding box center [662, 274] width 470 height 37
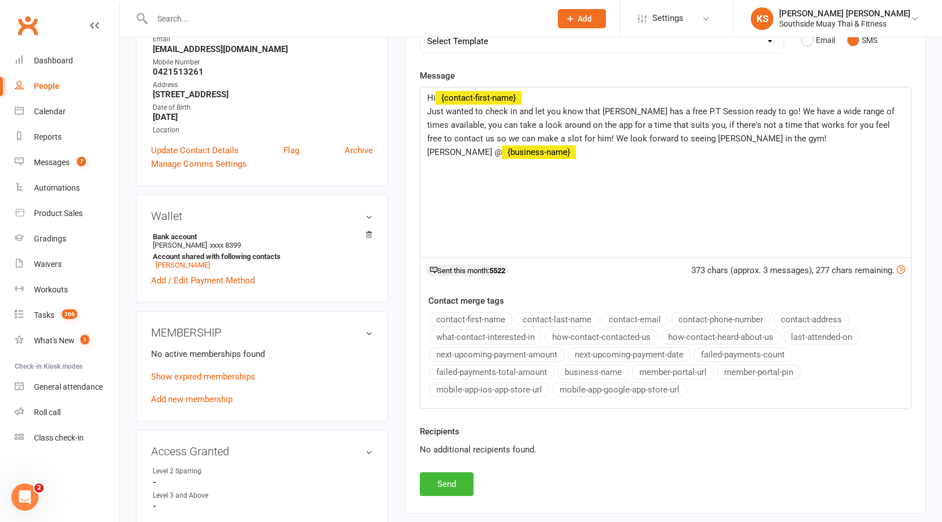
scroll to position [226, 0]
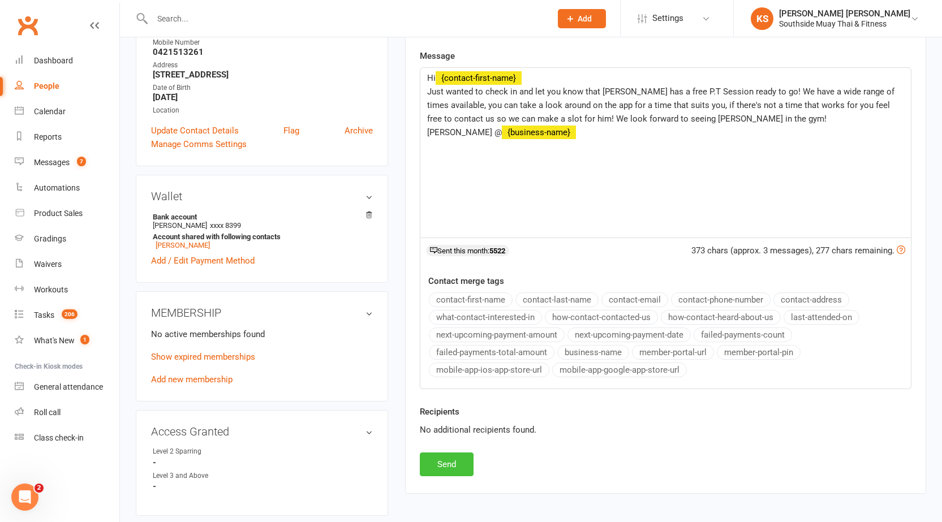
click at [445, 472] on button "Send" at bounding box center [447, 465] width 54 height 24
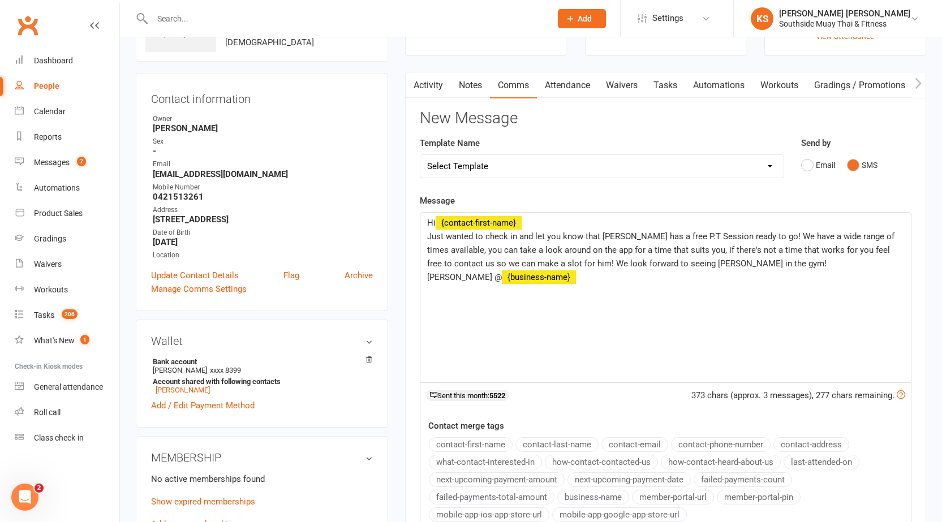
scroll to position [0, 0]
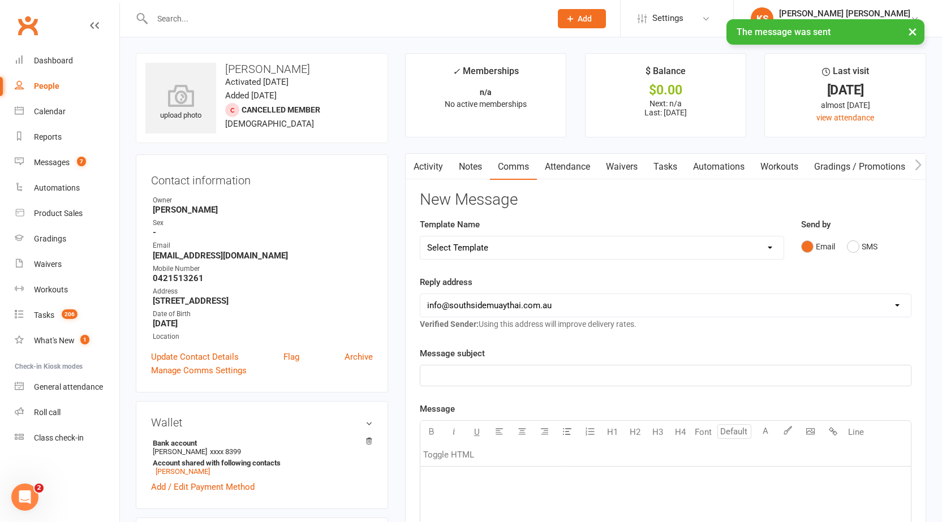
click at [433, 168] on link "Activity" at bounding box center [428, 167] width 45 height 26
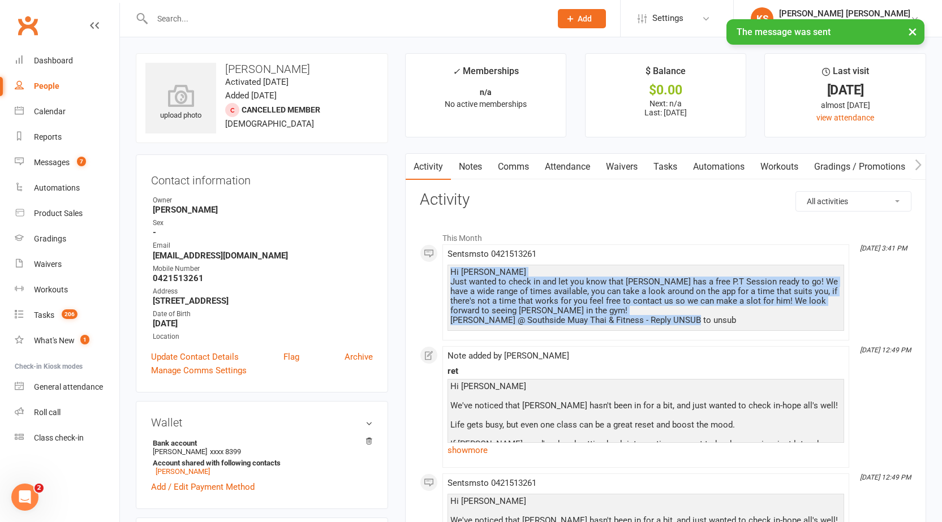
drag, startPoint x: 450, startPoint y: 271, endPoint x: 694, endPoint y: 323, distance: 249.3
click at [694, 323] on div "Hi Belinda Just wanted to check in and let you know that Luca has a free P.T Se…" at bounding box center [645, 297] width 391 height 58
copy div "Hi Belinda Just wanted to check in and let you know that Luca has a free P.T Se…"
drag, startPoint x: 476, startPoint y: 161, endPoint x: 487, endPoint y: 168, distance: 13.5
click at [476, 161] on link "Notes" at bounding box center [470, 167] width 39 height 26
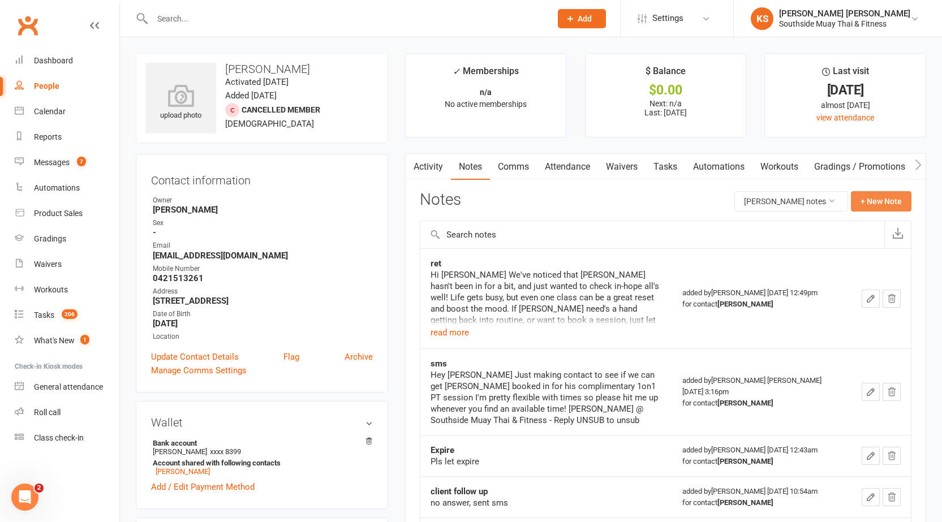
click at [868, 200] on button "+ New Note" at bounding box center [881, 201] width 61 height 20
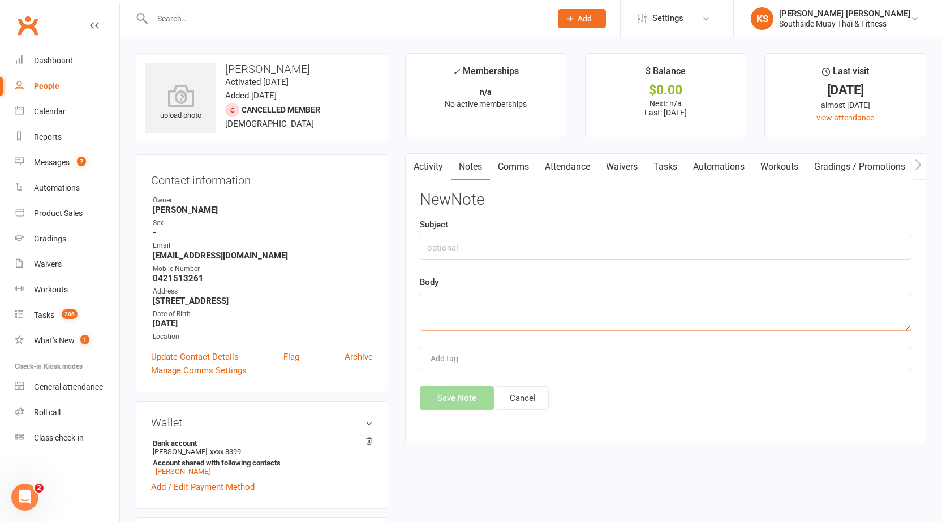
click at [462, 312] on textarea at bounding box center [666, 312] width 492 height 37
paste textarea "Hi Belinda Just wanted to check in and let you know that Luca has a free P.T Se…"
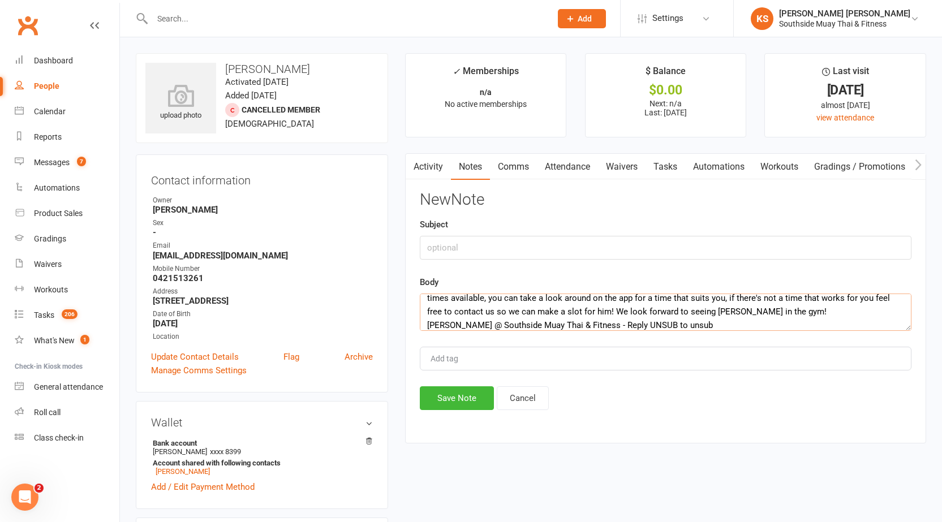
type textarea "Hi Belinda Just wanted to check in and let you know that Luca has a free P.T Se…"
click at [453, 249] on input "text" at bounding box center [666, 248] width 492 height 24
type input "retention"
click at [438, 401] on button "Save Note" at bounding box center [457, 398] width 74 height 24
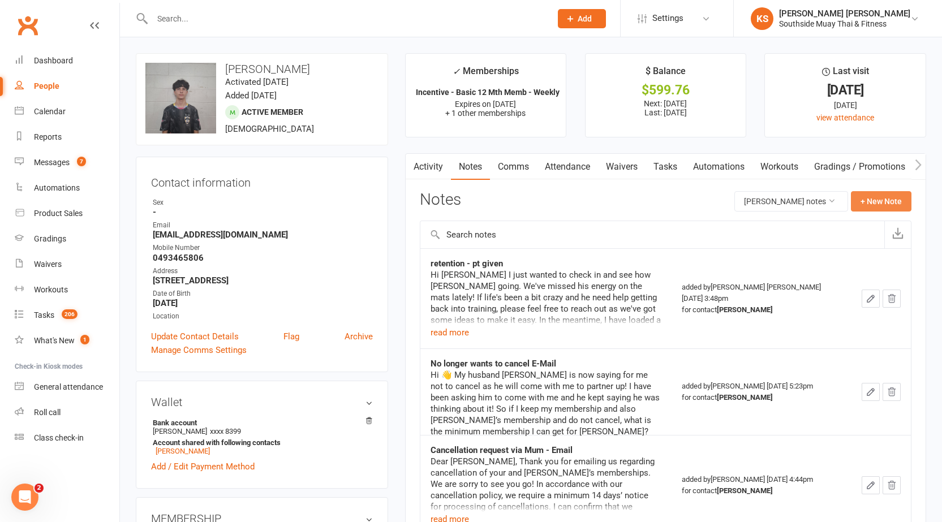
click at [896, 206] on button "+ New Note" at bounding box center [881, 201] width 61 height 20
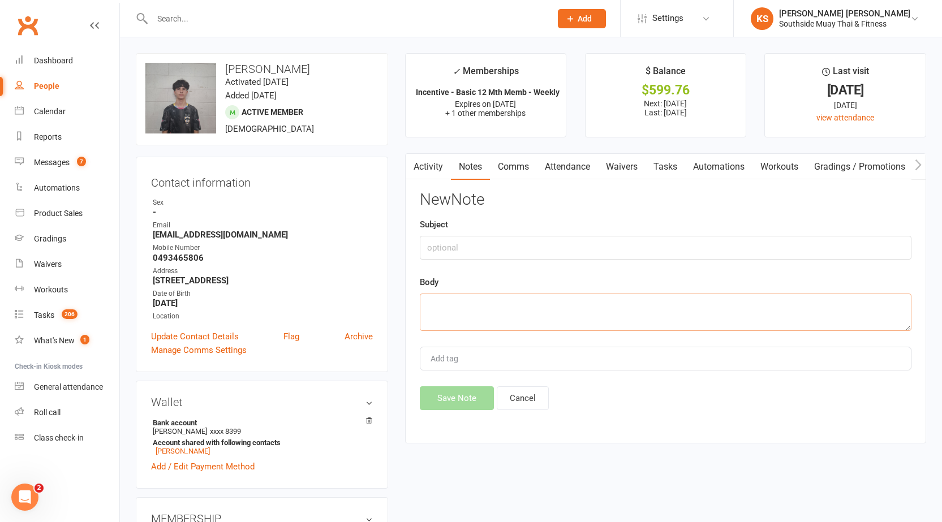
click at [491, 303] on textarea at bounding box center [666, 312] width 492 height 37
paste textarea "Hi Belinda Just wanted to check in and let you know that Luca has a free P.T Se…"
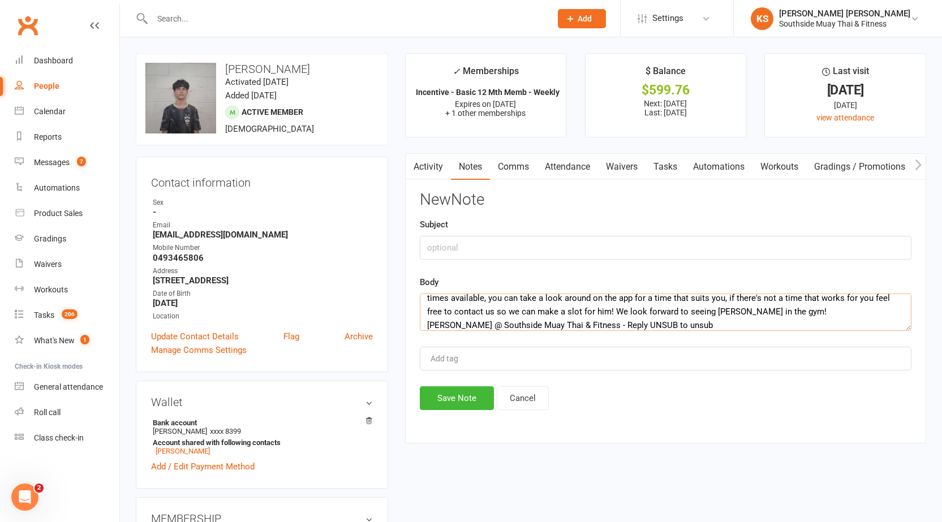
type textarea "Hi Belinda Just wanted to check in and let you know that Luca has a free P.T Se…"
drag, startPoint x: 437, startPoint y: 239, endPoint x: 470, endPoint y: 245, distance: 33.9
click at [437, 240] on input "text" at bounding box center [666, 248] width 492 height 24
type input "retentuio"
type input "retention"
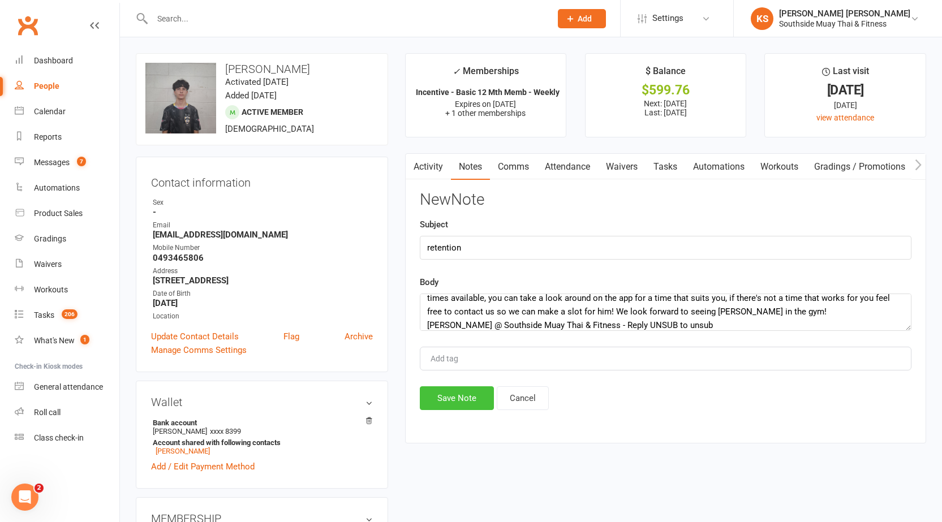
click at [453, 401] on button "Save Note" at bounding box center [457, 398] width 74 height 24
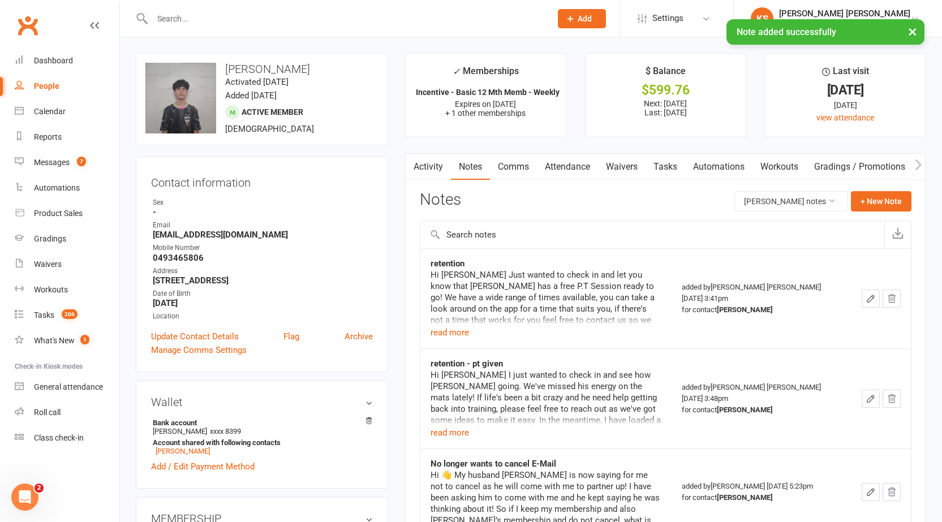
click at [389, 19] on div "× Note added successfully" at bounding box center [463, 19] width 927 height 0
click at [384, 18] on input "text" at bounding box center [346, 19] width 394 height 16
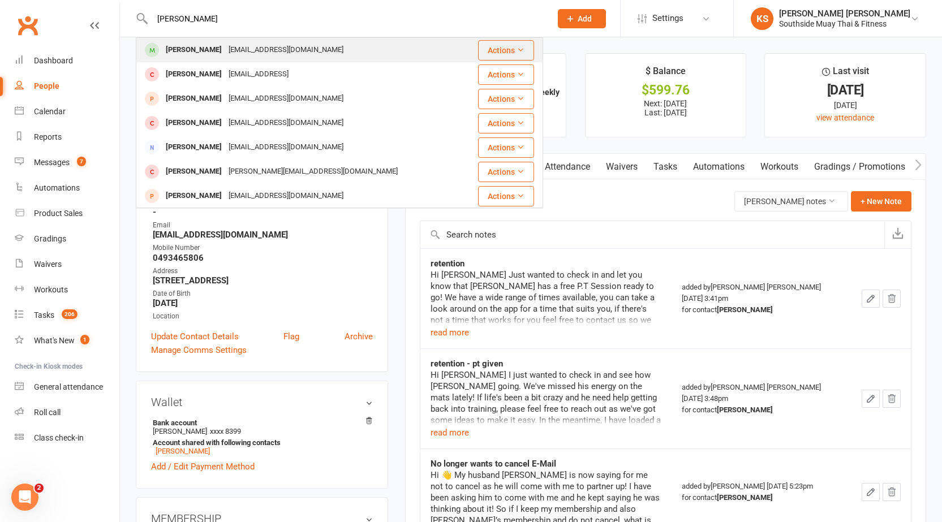
type input "nick stra"
click at [243, 50] on div "nstraschko@gmail.com" at bounding box center [286, 50] width 122 height 16
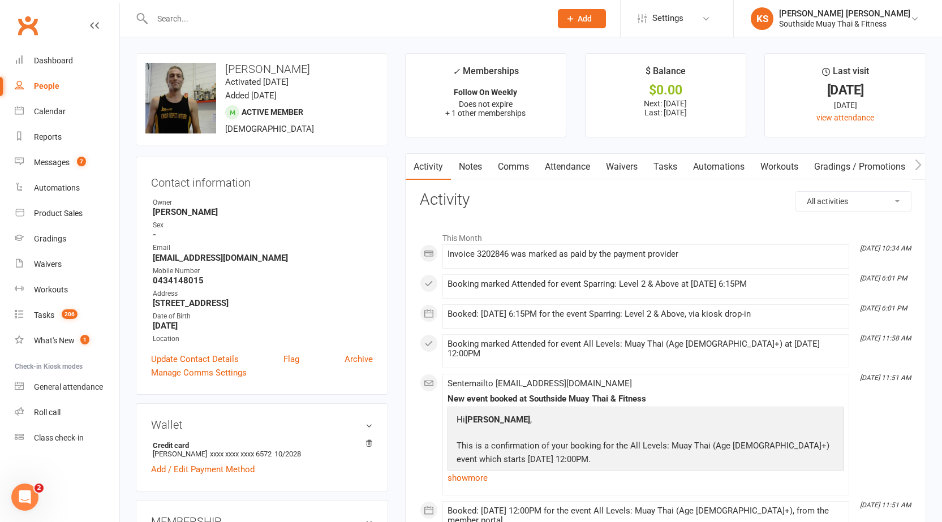
click at [496, 161] on link "Comms" at bounding box center [513, 167] width 47 height 26
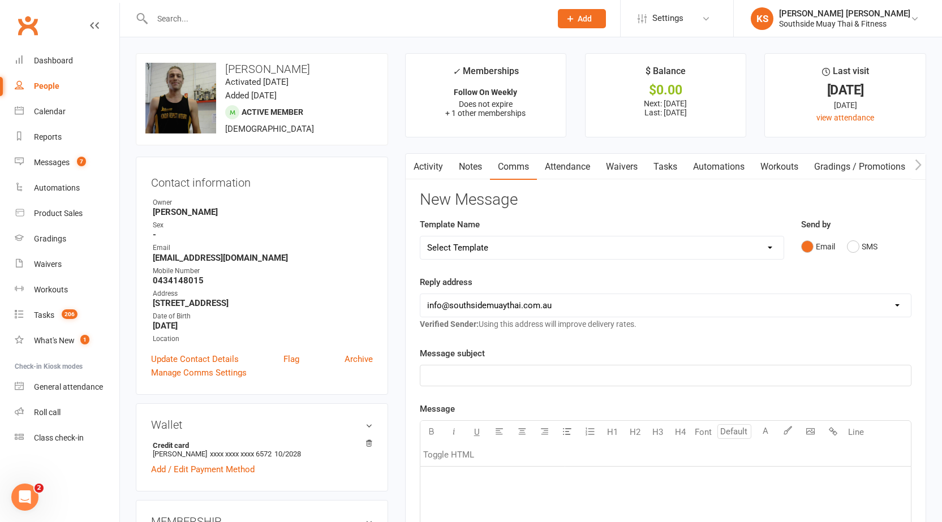
click at [844, 244] on div "Email SMS" at bounding box center [856, 246] width 110 height 21
click at [847, 243] on button "SMS" at bounding box center [862, 246] width 31 height 21
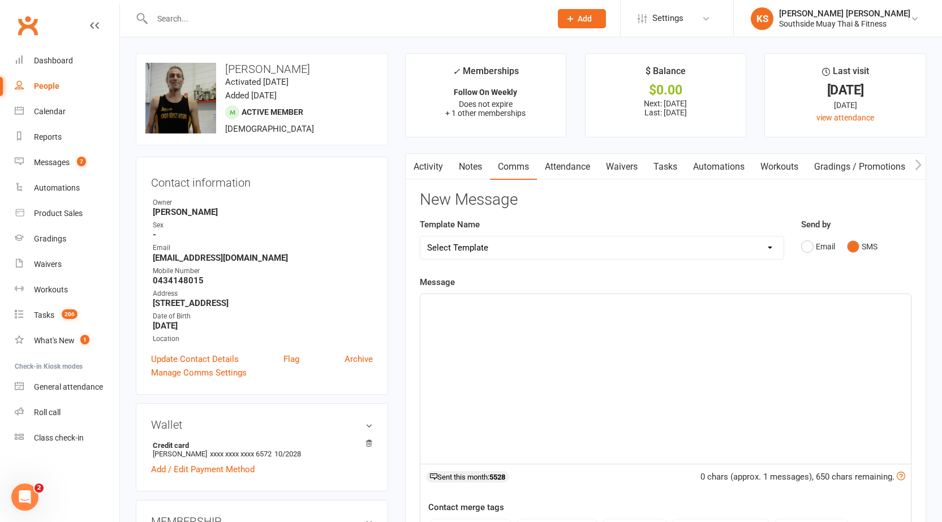
click at [437, 330] on div "﻿" at bounding box center [665, 379] width 490 height 170
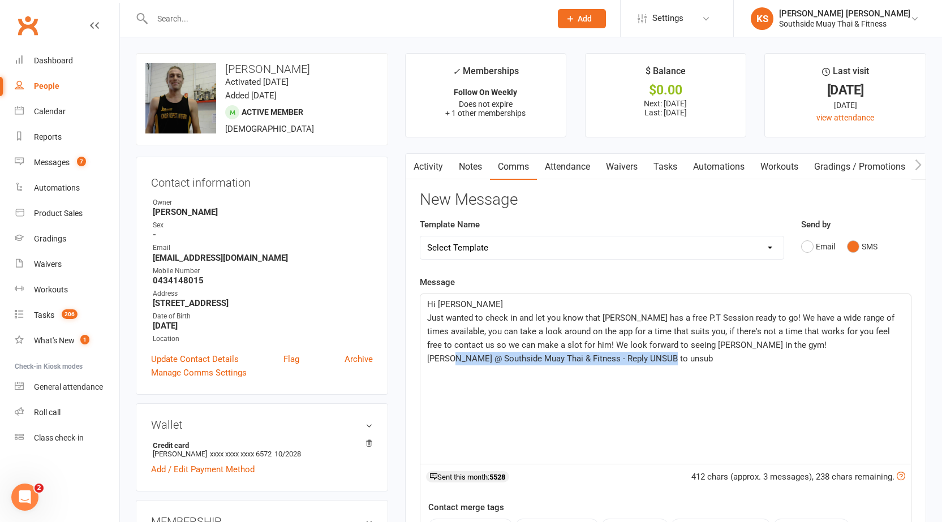
drag, startPoint x: 584, startPoint y: 368, endPoint x: 454, endPoint y: 364, distance: 130.8
click at [454, 364] on p "Kane @ Southside Muay Thai & Fitness - Reply UNSUB to unsub" at bounding box center [665, 359] width 477 height 14
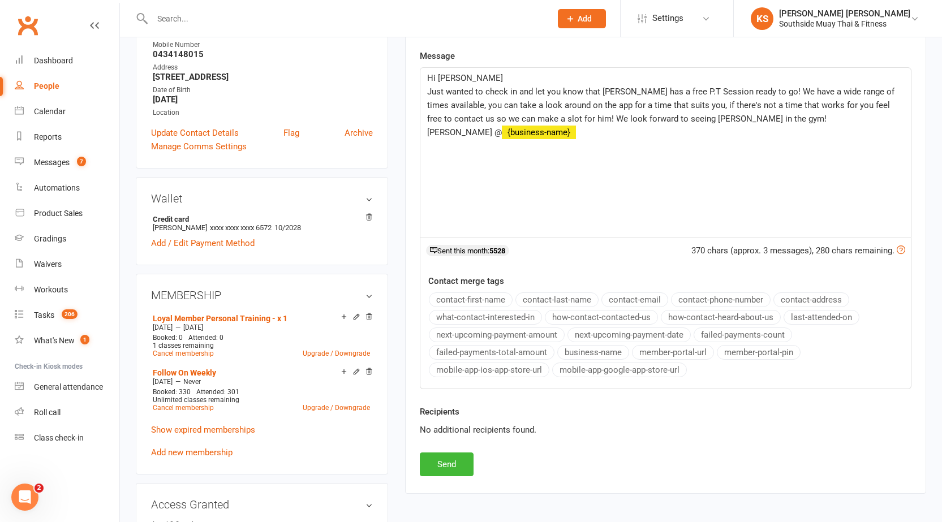
click at [597, 356] on button "business-name" at bounding box center [593, 352] width 72 height 15
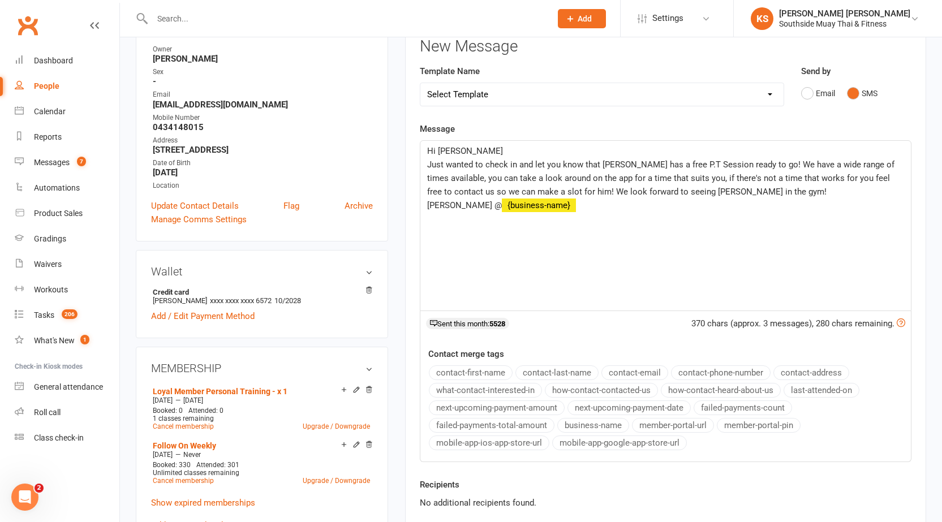
scroll to position [57, 0]
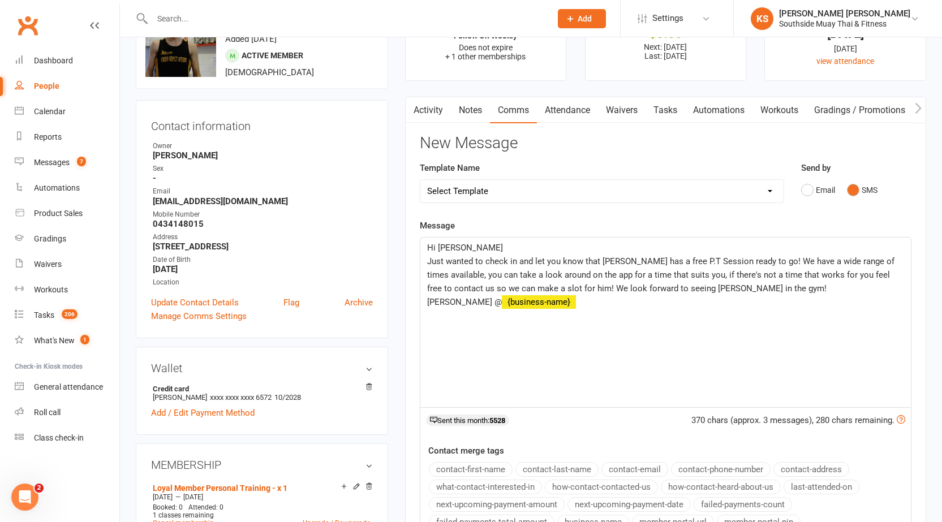
click at [497, 250] on p "Hi Belinda" at bounding box center [665, 248] width 477 height 14
click at [471, 466] on button "contact-first-name" at bounding box center [471, 469] width 84 height 15
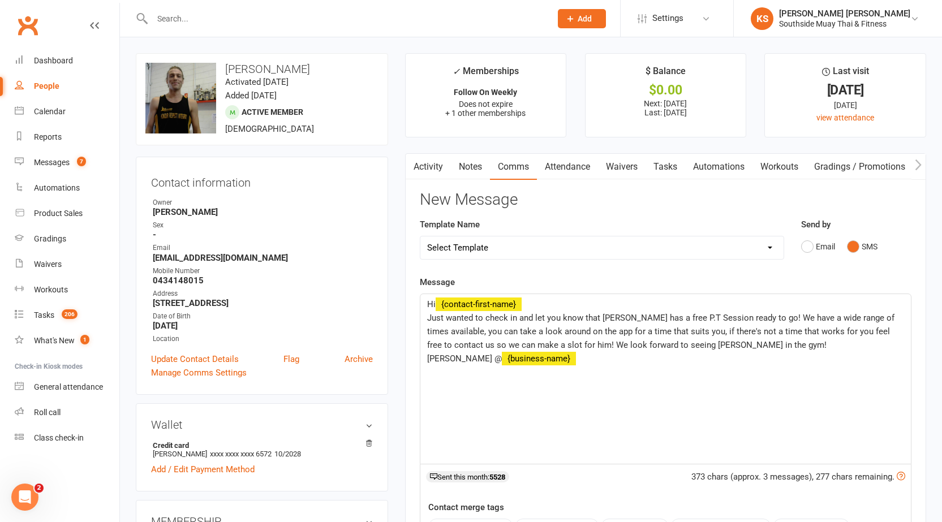
click at [618, 314] on span "Just wanted to check in and let you know that Luca has a free P.T Session ready…" at bounding box center [662, 331] width 470 height 37
click at [629, 316] on span "Just wanted to check in and let you know that you has a free P.T Session ready …" at bounding box center [666, 331] width 479 height 37
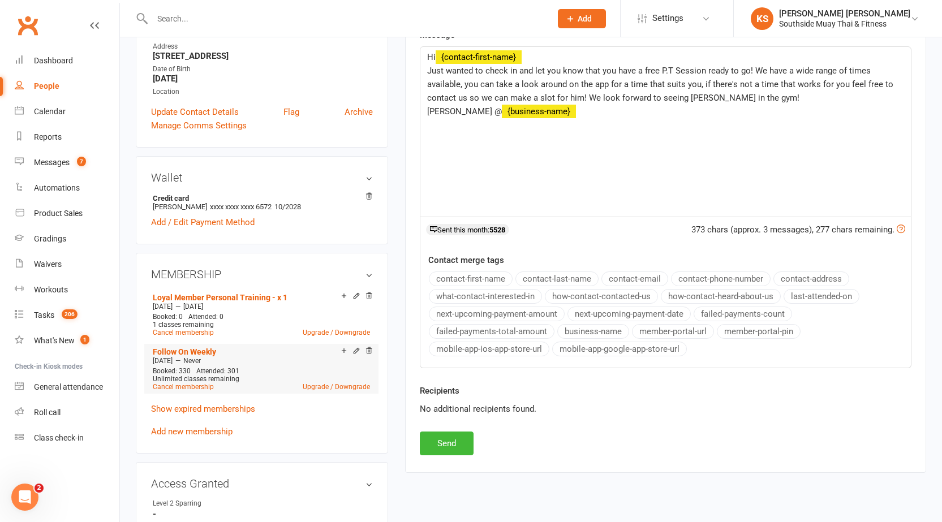
scroll to position [170, 0]
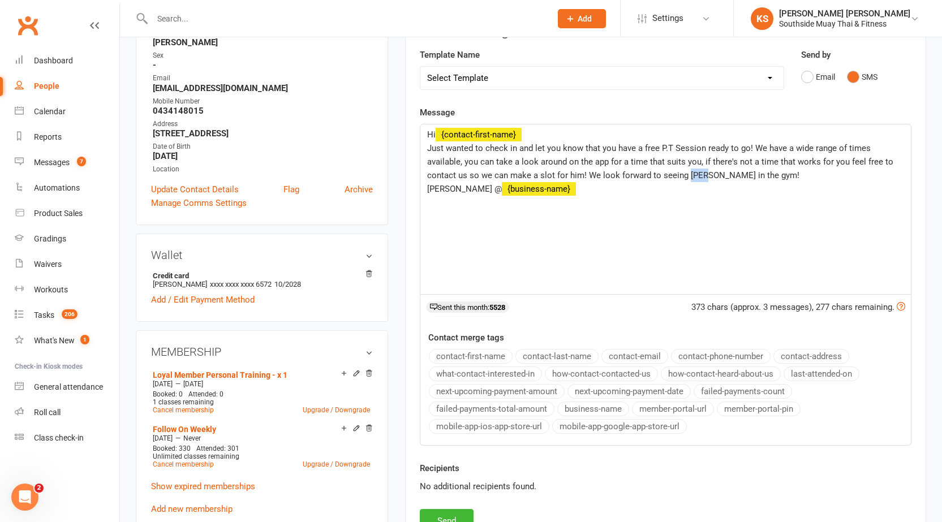
drag, startPoint x: 632, startPoint y: 174, endPoint x: 649, endPoint y: 177, distance: 16.6
click at [649, 177] on span "Just wanted to check in and let you know that you have a free P.T Session ready…" at bounding box center [661, 161] width 468 height 37
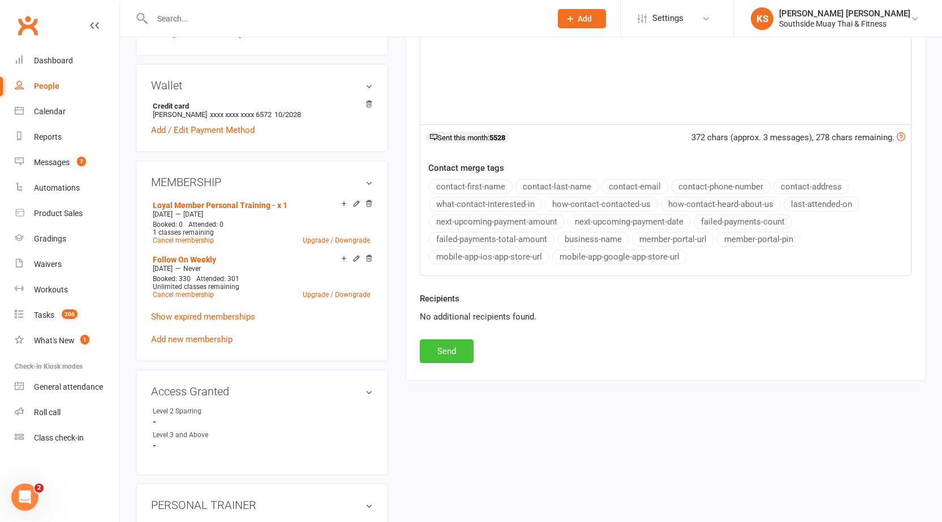
scroll to position [113, 0]
click at [450, 351] on button "Send" at bounding box center [447, 351] width 54 height 24
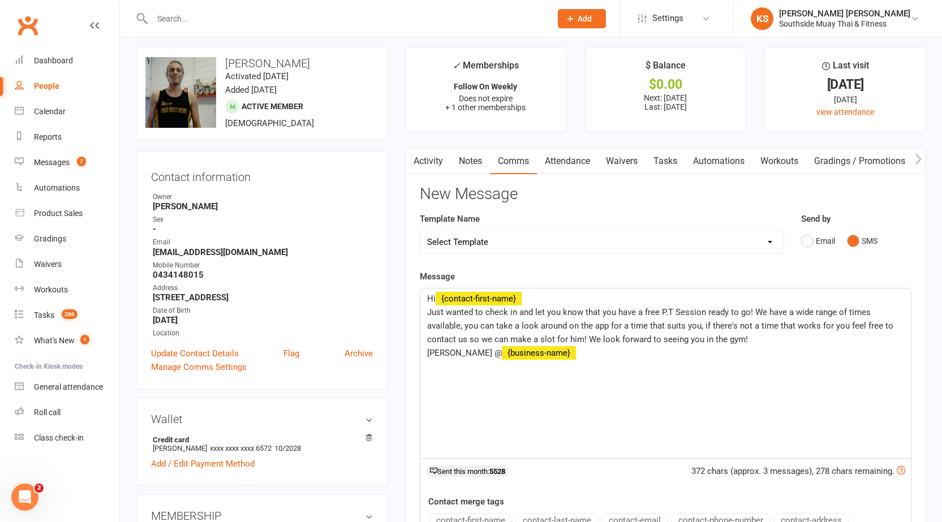
scroll to position [0, 0]
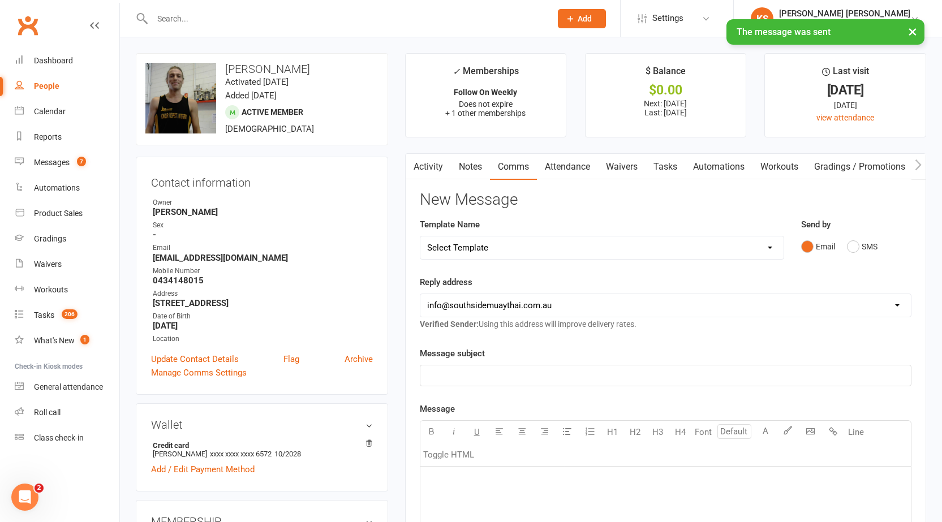
click at [433, 169] on link "Activity" at bounding box center [428, 167] width 45 height 26
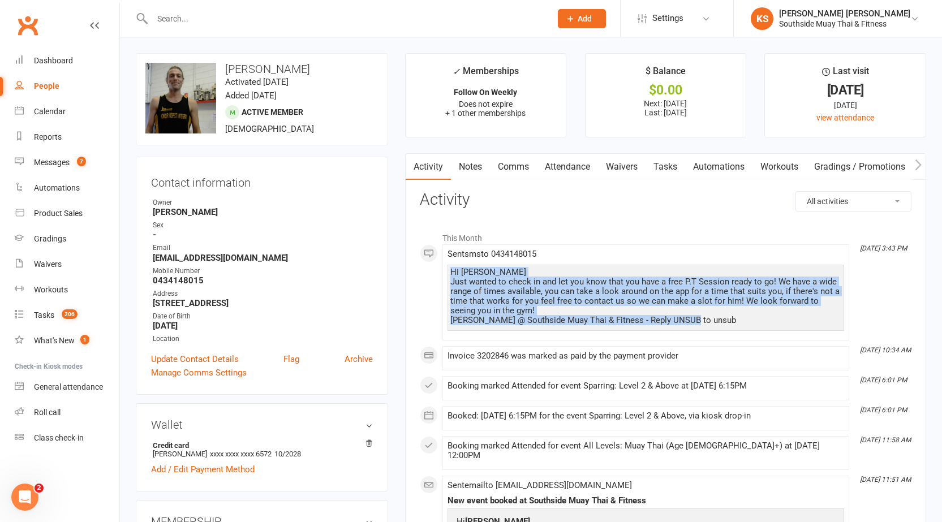
drag, startPoint x: 478, startPoint y: 282, endPoint x: 711, endPoint y: 323, distance: 236.7
click at [711, 323] on div "Hi Nick Just wanted to check in and let you know that you have a free P.T Sessi…" at bounding box center [645, 297] width 391 height 58
copy div "Hi Nick Just wanted to check in and let you know that you have a free P.T Sessi…"
click at [475, 165] on link "Notes" at bounding box center [470, 167] width 39 height 26
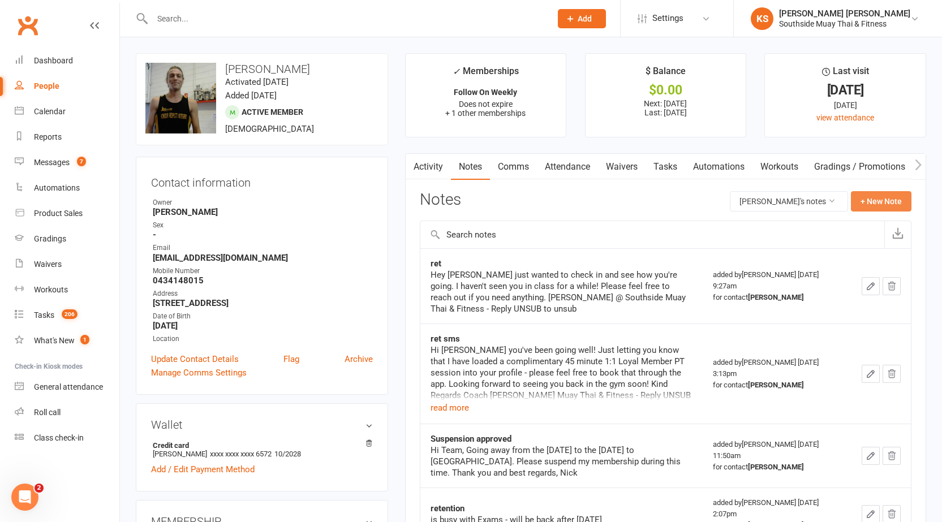
click at [865, 200] on button "+ New Note" at bounding box center [881, 201] width 61 height 20
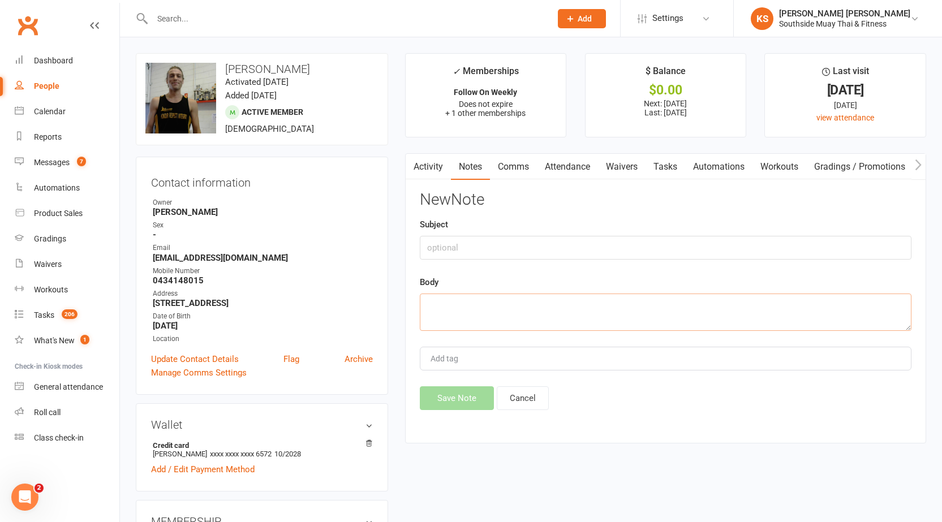
click at [487, 307] on textarea at bounding box center [666, 312] width 492 height 37
paste textarea "Hi Nick Just wanted to check in and let you know that you have a free P.T Sessi…"
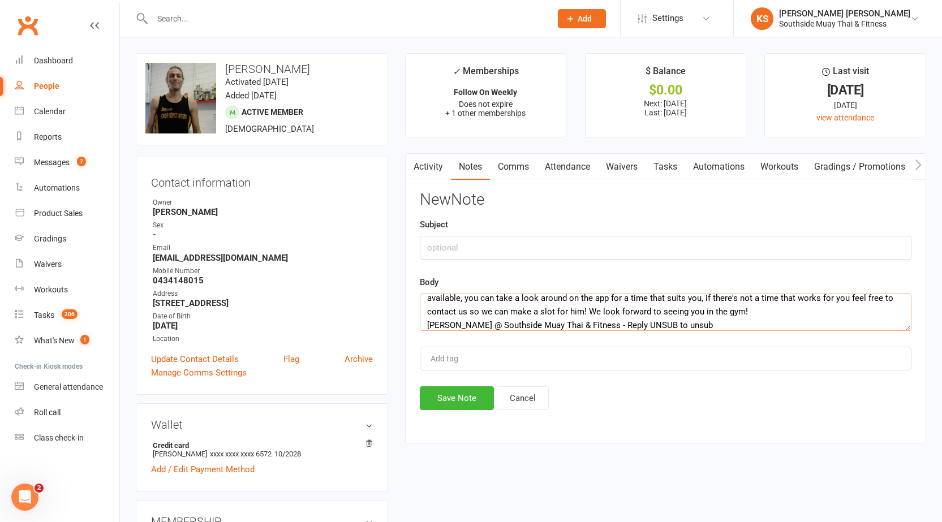
type textarea "Hi Nick Just wanted to check in and let you know that you have a free P.T Sessi…"
click at [462, 244] on input "text" at bounding box center [666, 248] width 492 height 24
type input "retention"
click at [457, 402] on button "Save Note" at bounding box center [457, 398] width 74 height 24
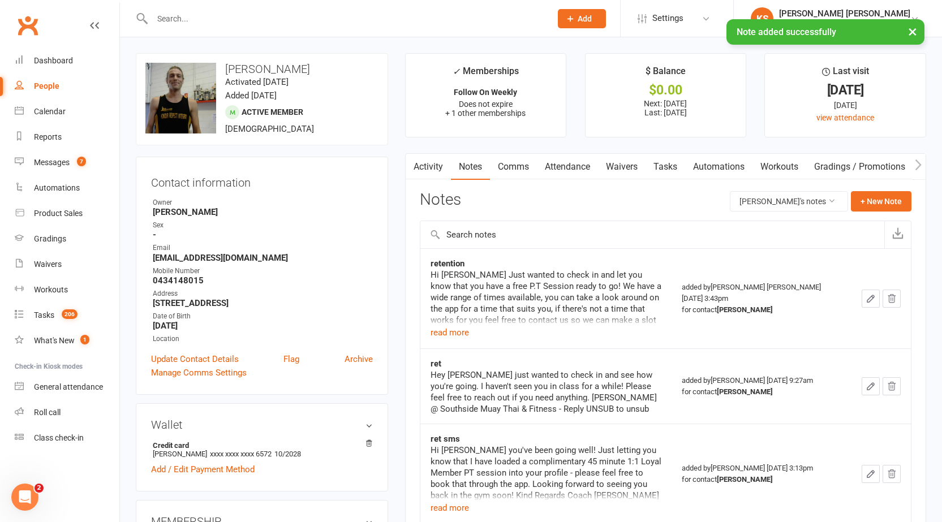
click at [398, 18] on input "text" at bounding box center [346, 19] width 394 height 16
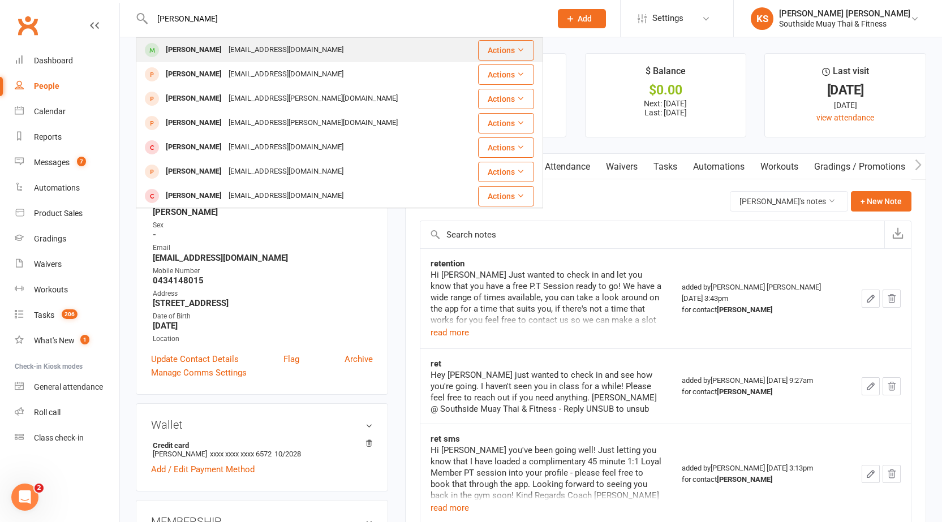
type input "jack mnall"
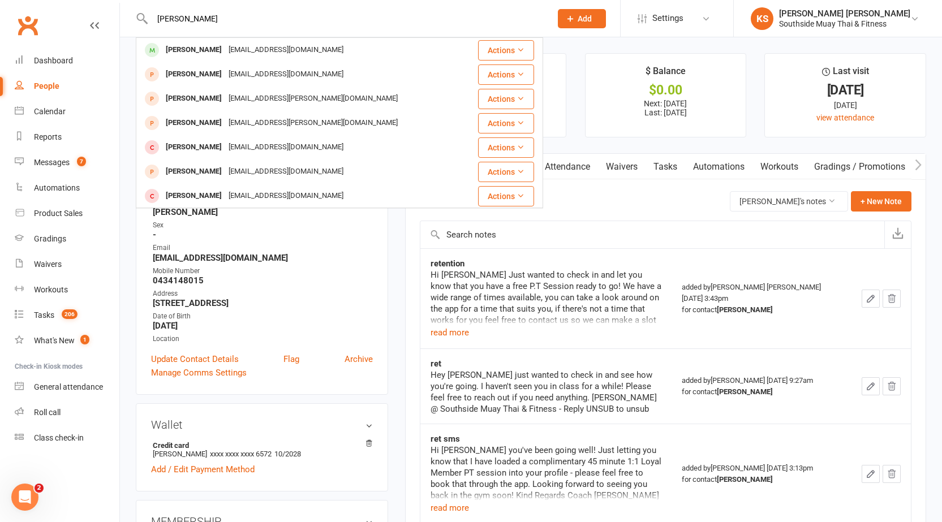
click at [258, 46] on div "jacksmcnally@gmail.com" at bounding box center [286, 50] width 122 height 16
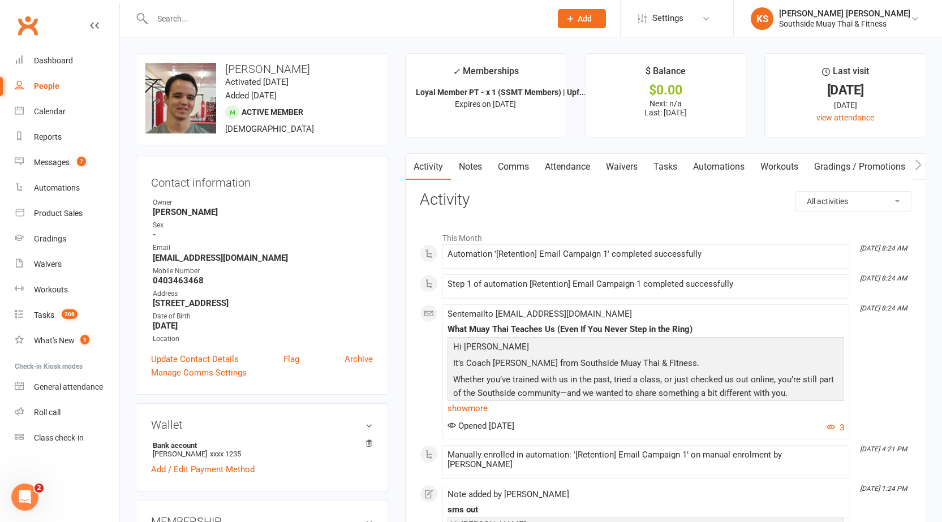
click at [498, 170] on link "Comms" at bounding box center [513, 167] width 47 height 26
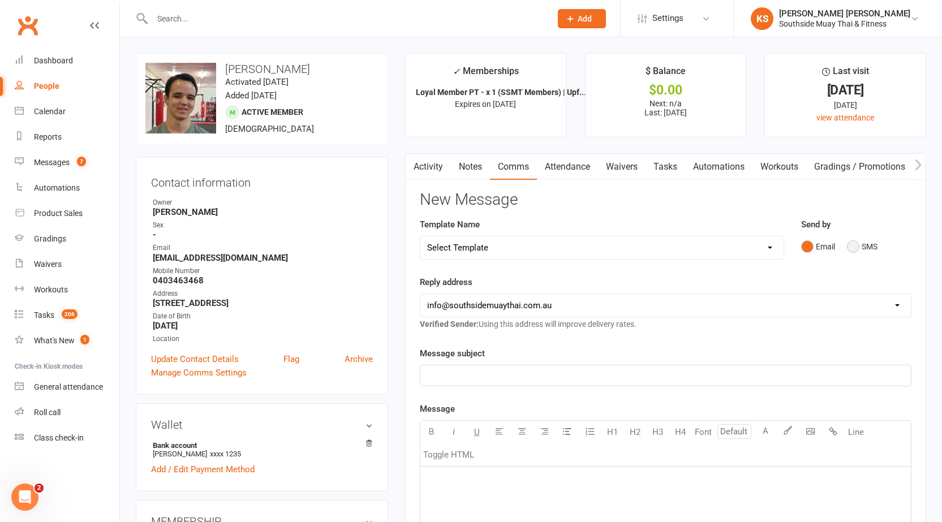
click at [849, 247] on button "SMS" at bounding box center [862, 246] width 31 height 21
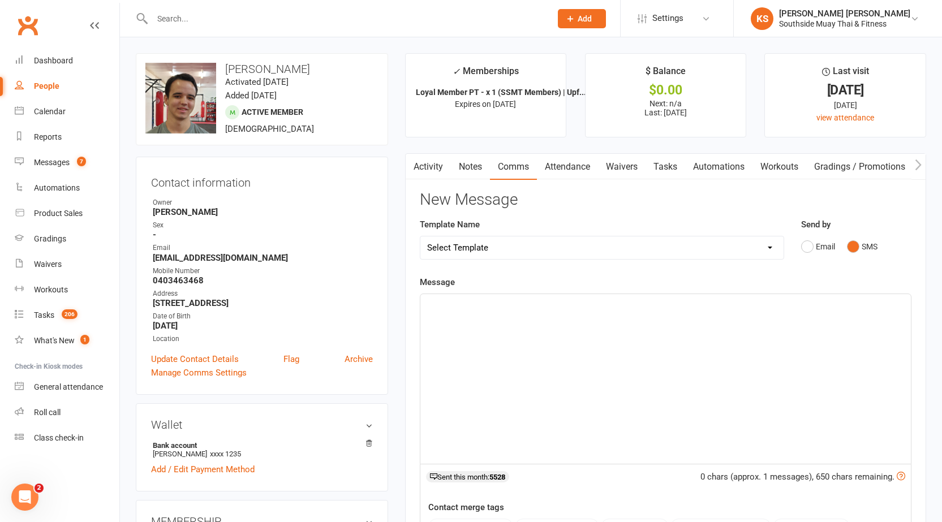
drag, startPoint x: 510, startPoint y: 324, endPoint x: 510, endPoint y: 332, distance: 7.9
click at [510, 332] on div "﻿" at bounding box center [665, 379] width 490 height 170
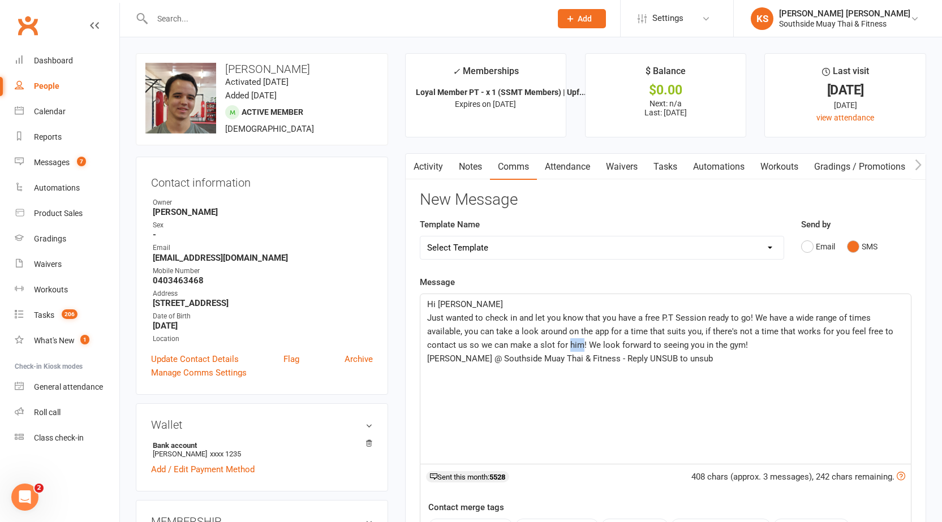
drag, startPoint x: 515, startPoint y: 345, endPoint x: 526, endPoint y: 345, distance: 11.3
click at [526, 345] on span "Just wanted to check in and let you know that you have a free P.T Session ready…" at bounding box center [661, 331] width 468 height 37
drag, startPoint x: 681, startPoint y: 356, endPoint x: 456, endPoint y: 368, distance: 225.5
click at [456, 368] on div "Hi Nick Just wanted to check in and let you know that you have a free P.T Sessi…" at bounding box center [665, 379] width 490 height 170
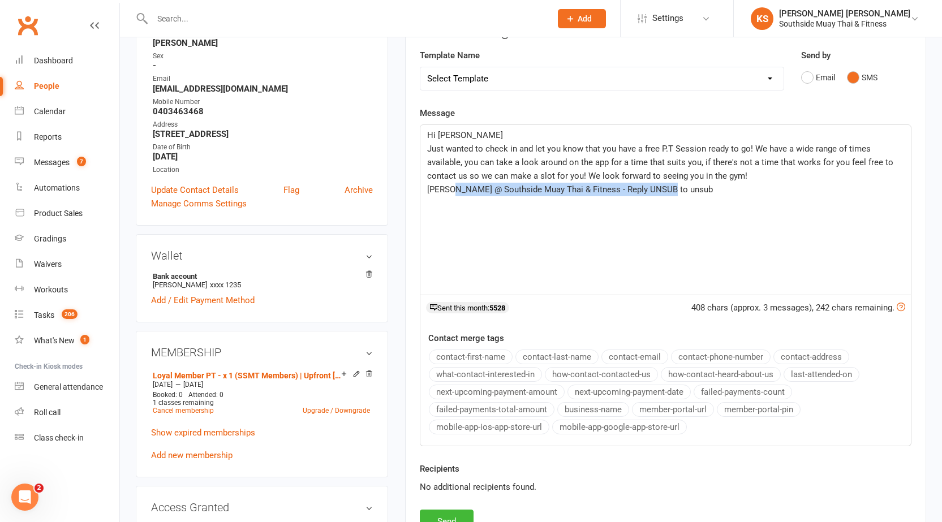
scroll to position [170, 0]
click at [597, 407] on button "business-name" at bounding box center [593, 409] width 72 height 15
click at [471, 134] on p "Hi Nick" at bounding box center [665, 135] width 477 height 14
click at [480, 353] on button "contact-first-name" at bounding box center [471, 356] width 84 height 15
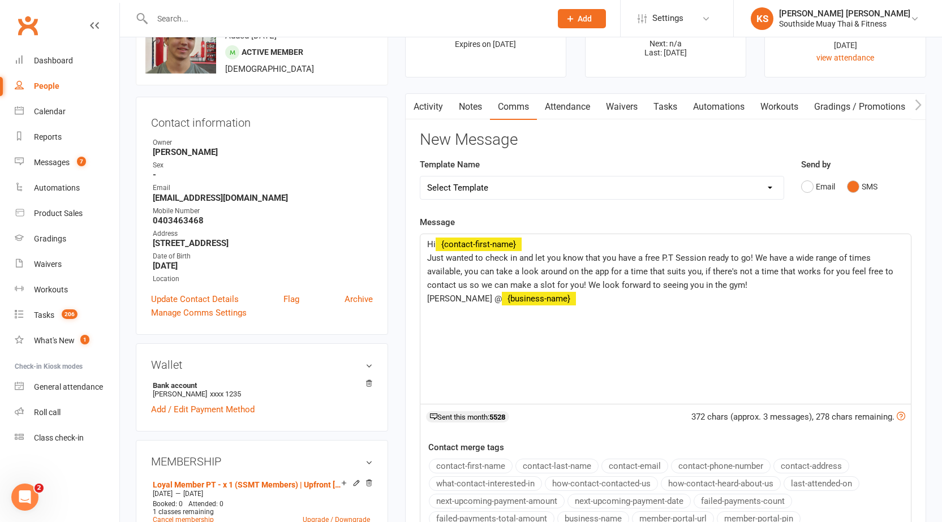
scroll to position [57, 0]
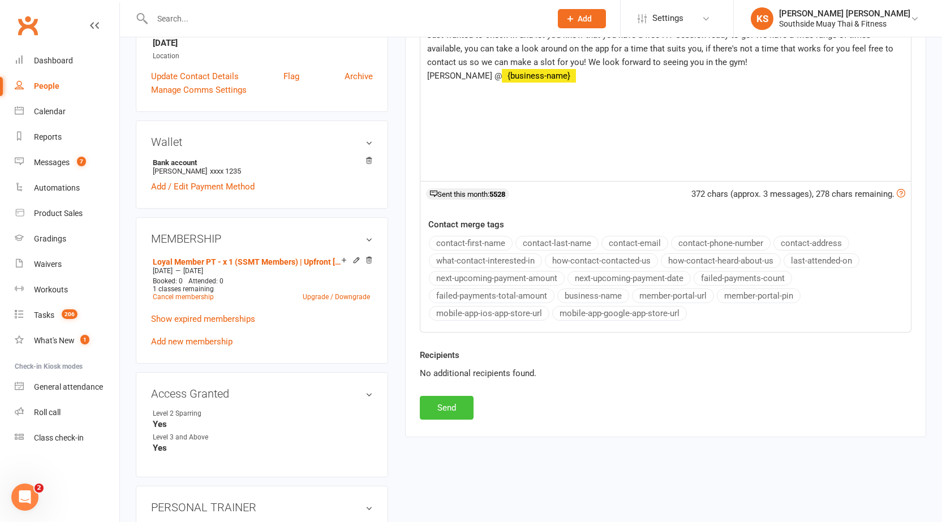
click at [444, 412] on button "Send" at bounding box center [447, 408] width 54 height 24
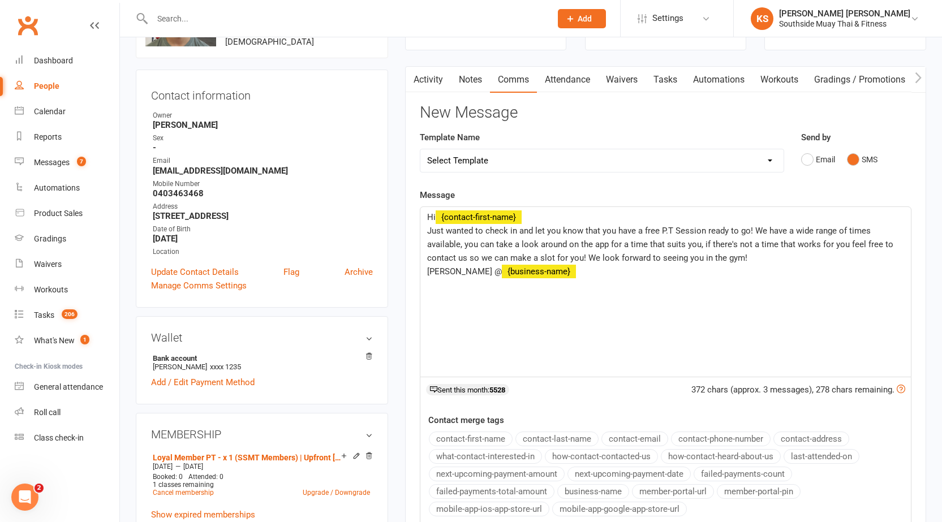
scroll to position [0, 0]
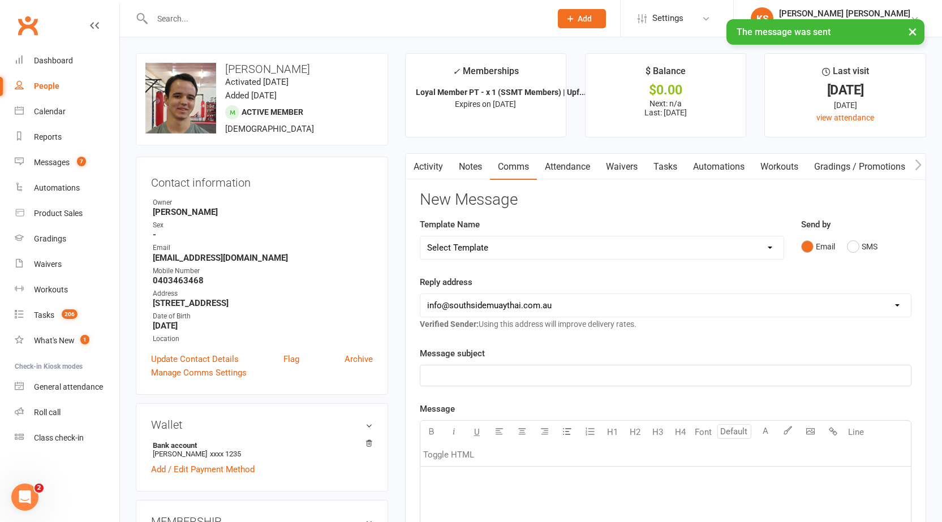
click at [421, 160] on link "Activity" at bounding box center [428, 167] width 45 height 26
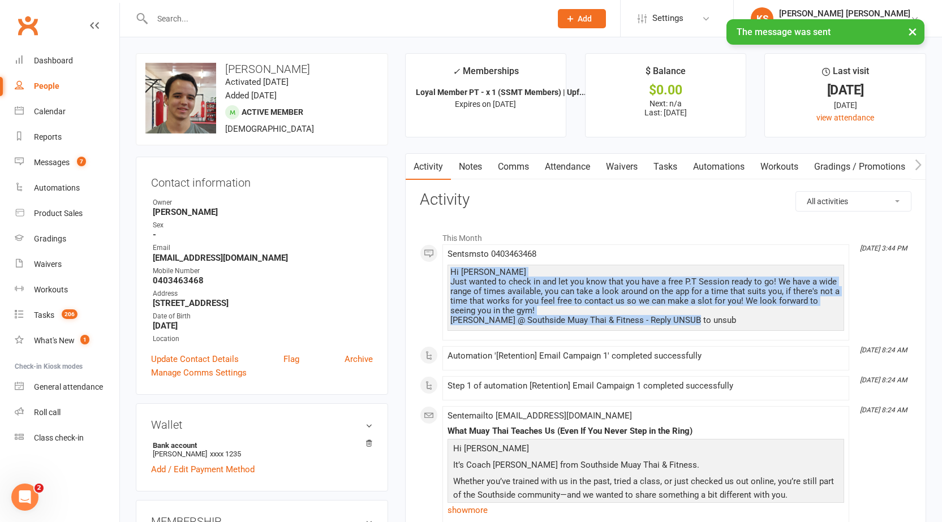
drag, startPoint x: 451, startPoint y: 264, endPoint x: 701, endPoint y: 323, distance: 256.9
click at [701, 323] on div "Sent sms to 0403463468 Hi Jack Just wanted to check in and let you know that yo…" at bounding box center [645, 292] width 397 height 86
copy div "Hi Jack Just wanted to check in and let you know that you have a free P.T Sessi…"
click at [469, 167] on link "Notes" at bounding box center [470, 167] width 39 height 26
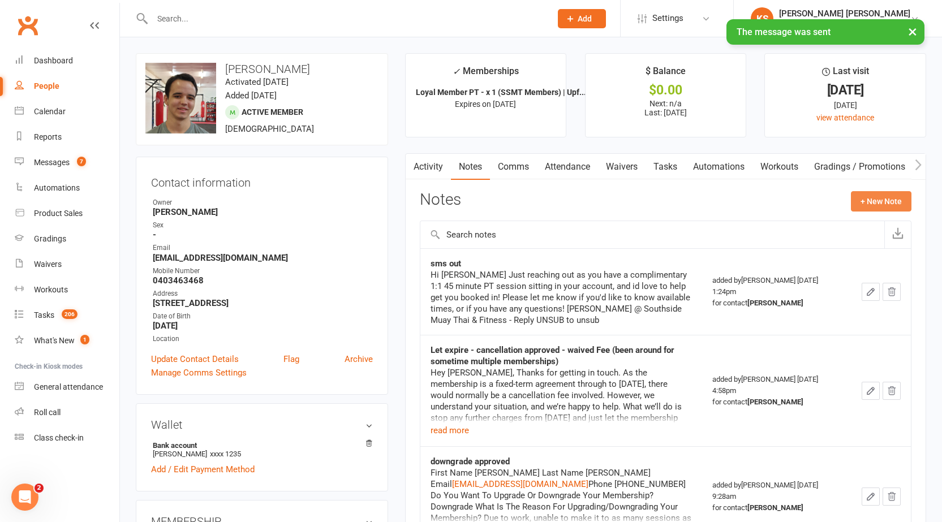
click at [875, 197] on button "+ New Note" at bounding box center [881, 201] width 61 height 20
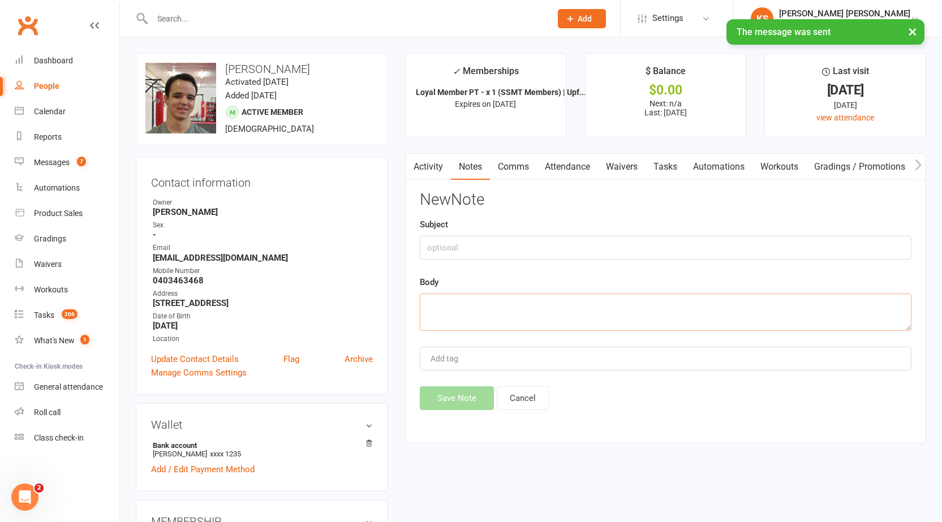
click at [458, 308] on textarea at bounding box center [666, 312] width 492 height 37
paste textarea "Hi Jack Just wanted to check in and let you know that you have a free P.T Sessi…"
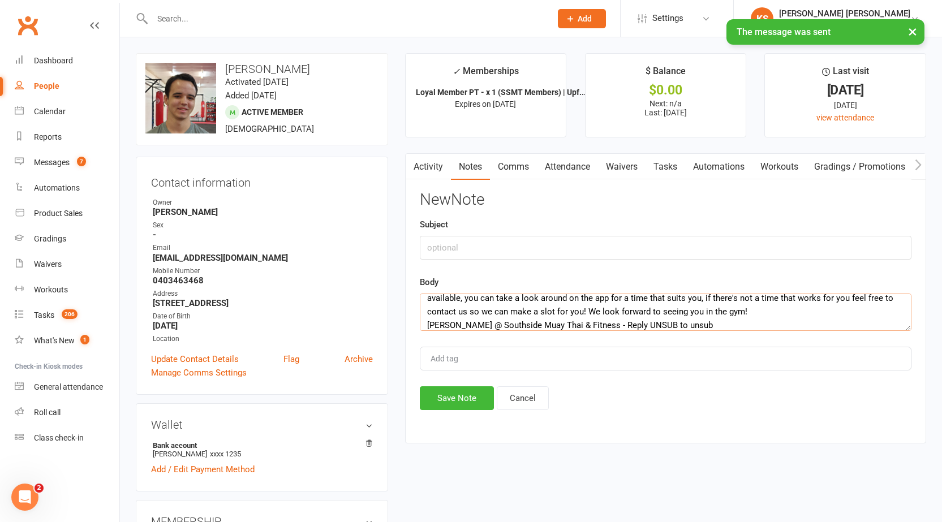
type textarea "Hi Jack Just wanted to check in and let you know that you have a free P.T Sessi…"
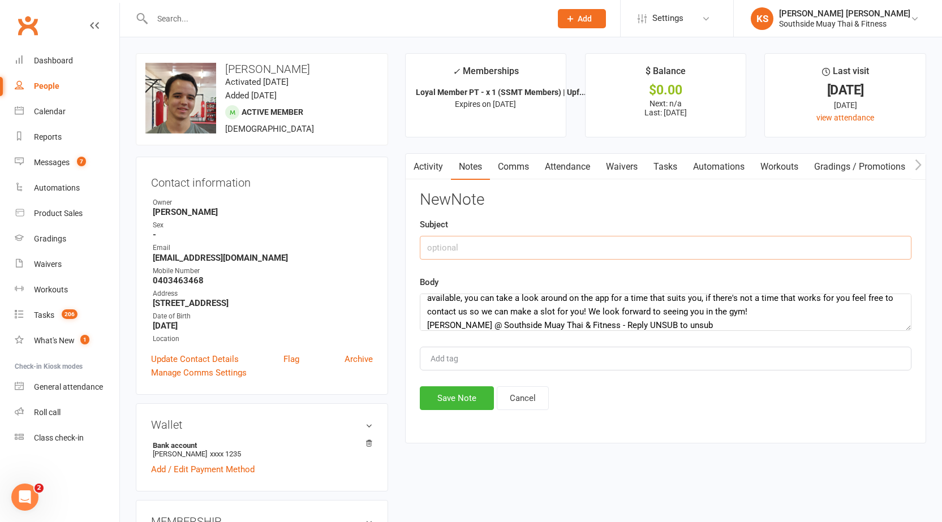
click at [462, 252] on input "text" at bounding box center [666, 248] width 492 height 24
type input "retention"
click at [453, 398] on button "Save Note" at bounding box center [457, 398] width 74 height 24
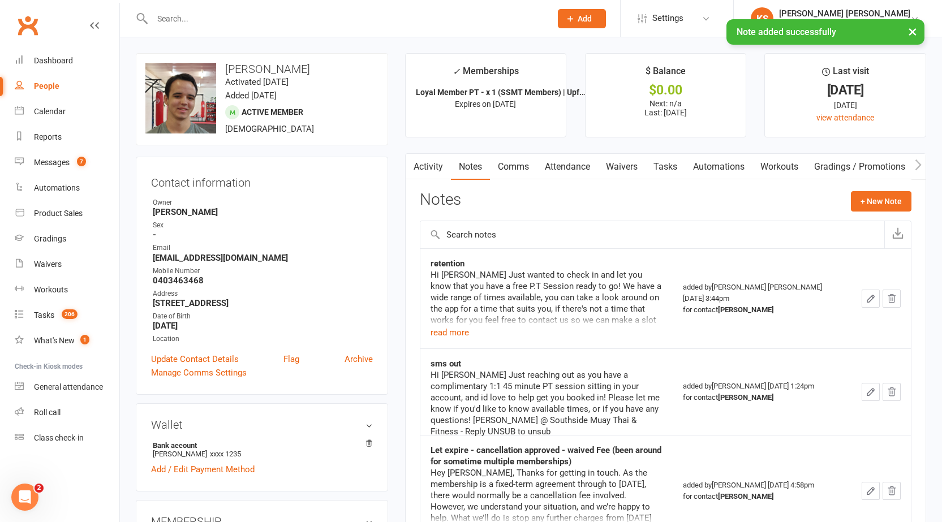
click at [382, 18] on input "text" at bounding box center [346, 19] width 394 height 16
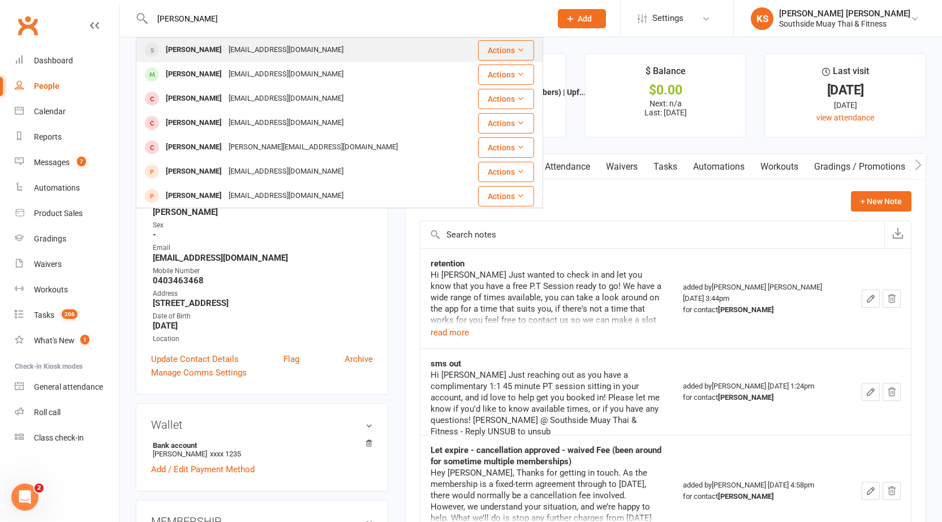
type input "james catford"
click at [334, 53] on div "James Catford jcatford@outlook.com" at bounding box center [307, 49] width 340 height 23
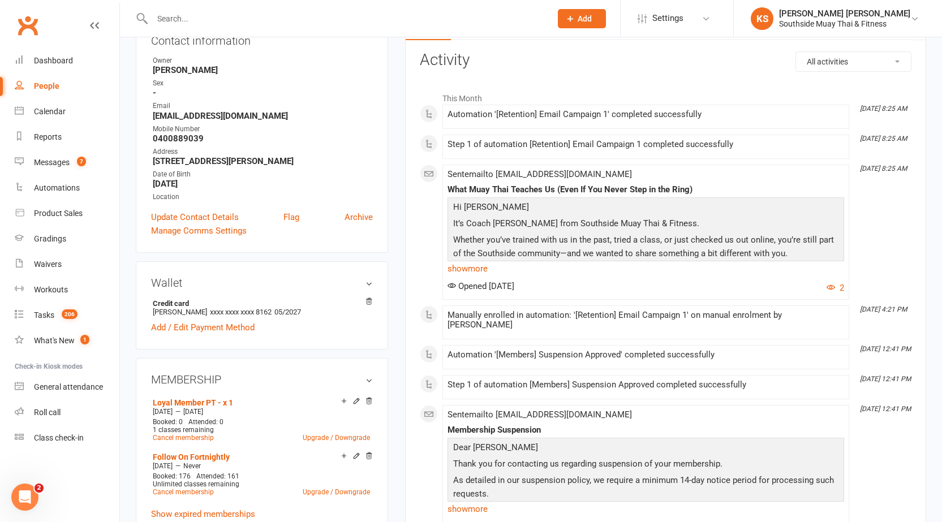
scroll to position [113, 0]
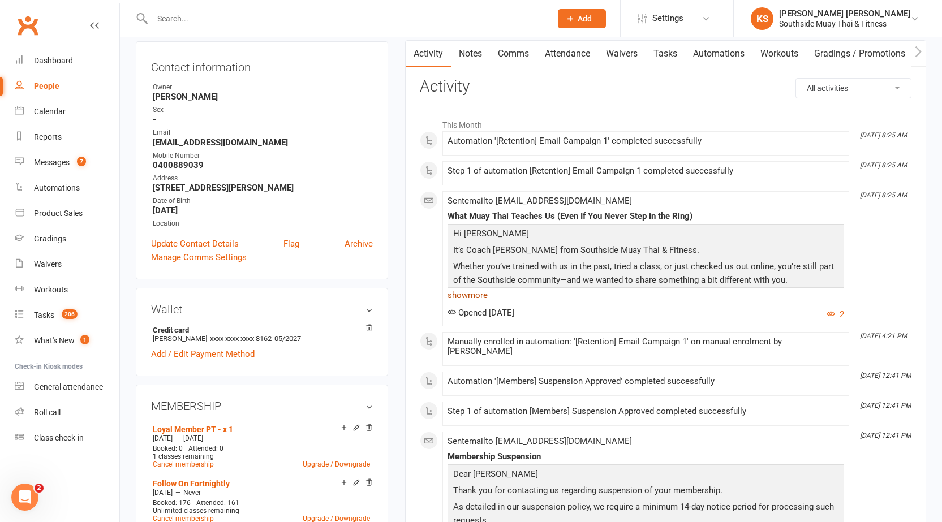
click at [466, 287] on p "Whether you’ve trained with us in the past, tried a class, or just checked us o…" at bounding box center [645, 275] width 391 height 30
click at [466, 292] on link "show more" at bounding box center [645, 295] width 397 height 16
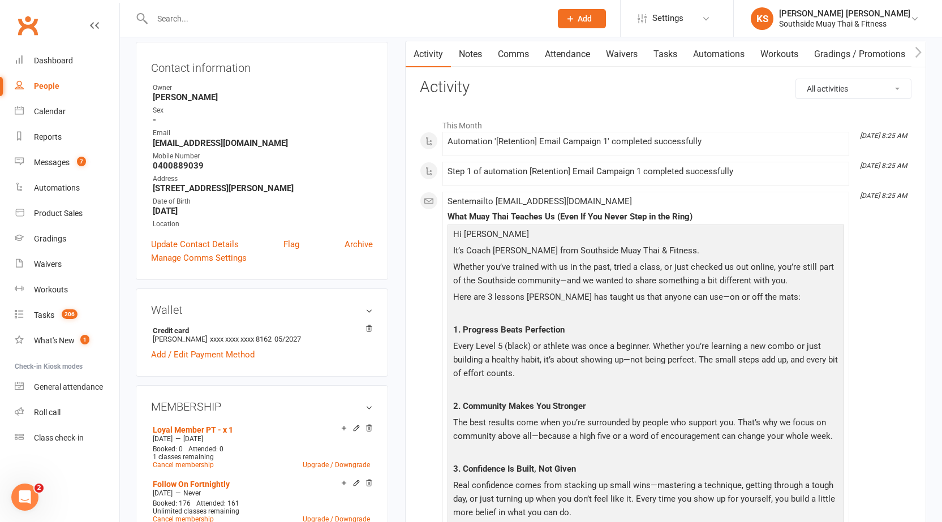
scroll to position [0, 0]
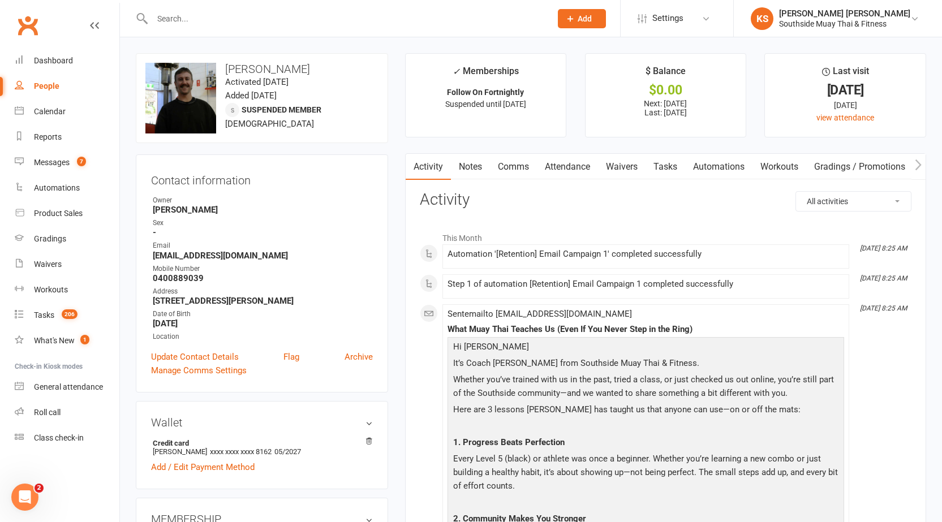
click at [288, 16] on input "text" at bounding box center [346, 19] width 394 height 16
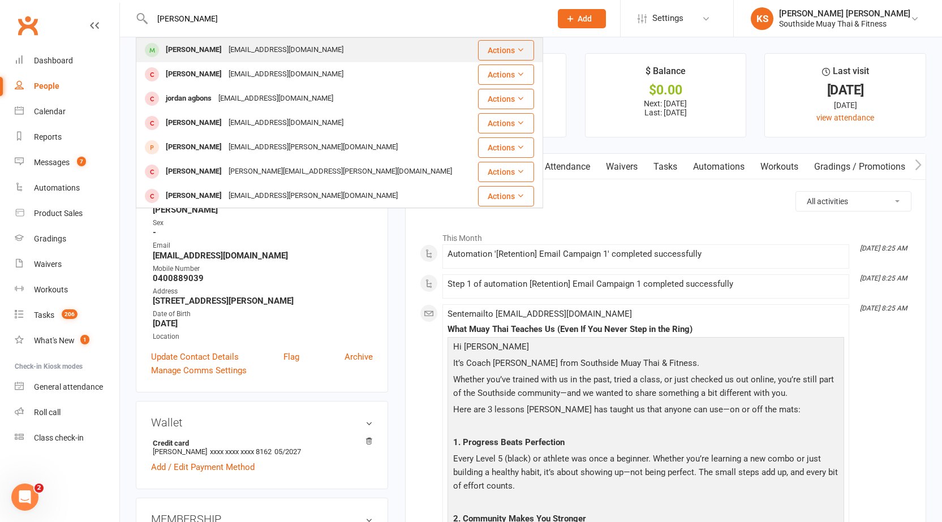
type input "jordie cane"
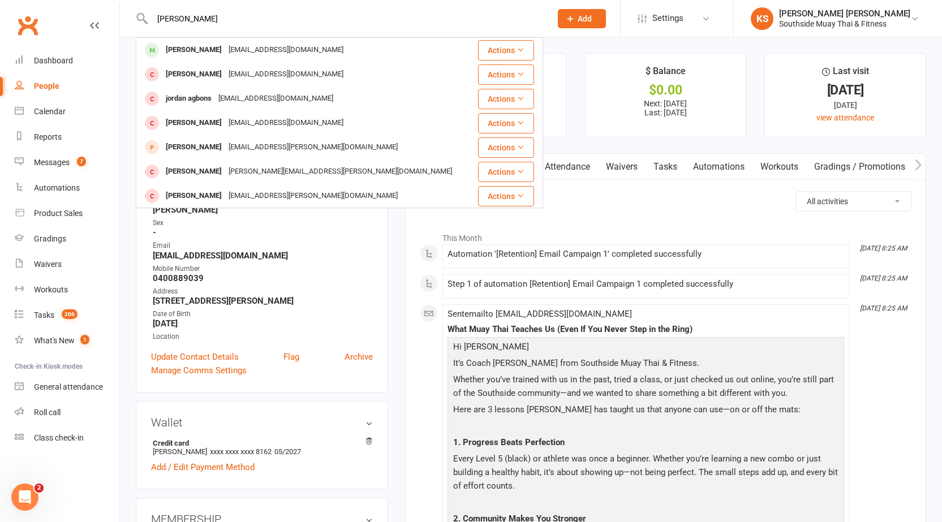
click at [208, 59] on div "Jordie Cane Jgcane.12@gmail.com" at bounding box center [305, 49] width 337 height 23
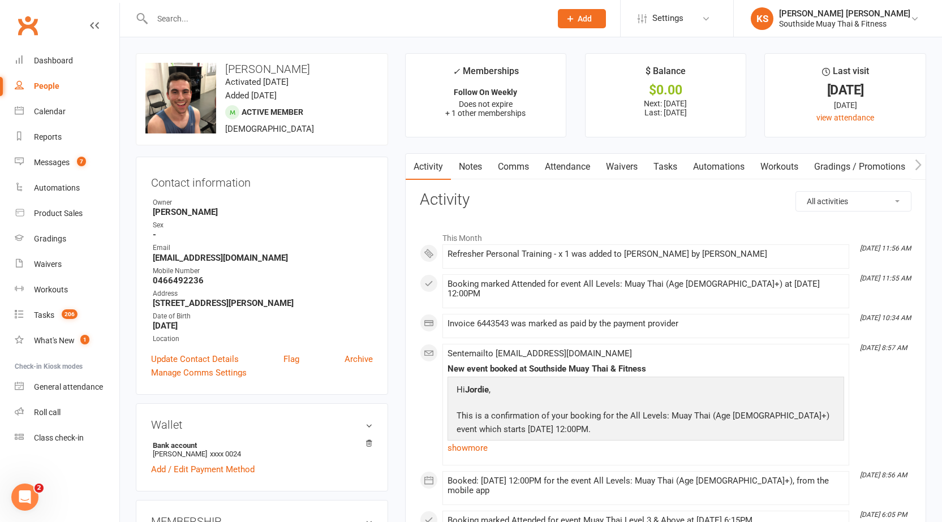
click at [525, 166] on link "Comms" at bounding box center [513, 167] width 47 height 26
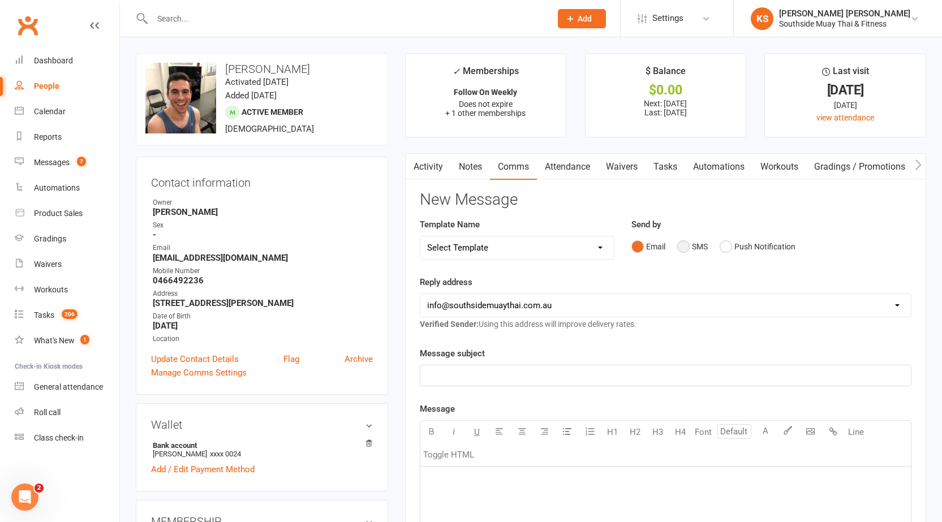
click at [687, 244] on button "SMS" at bounding box center [692, 246] width 31 height 21
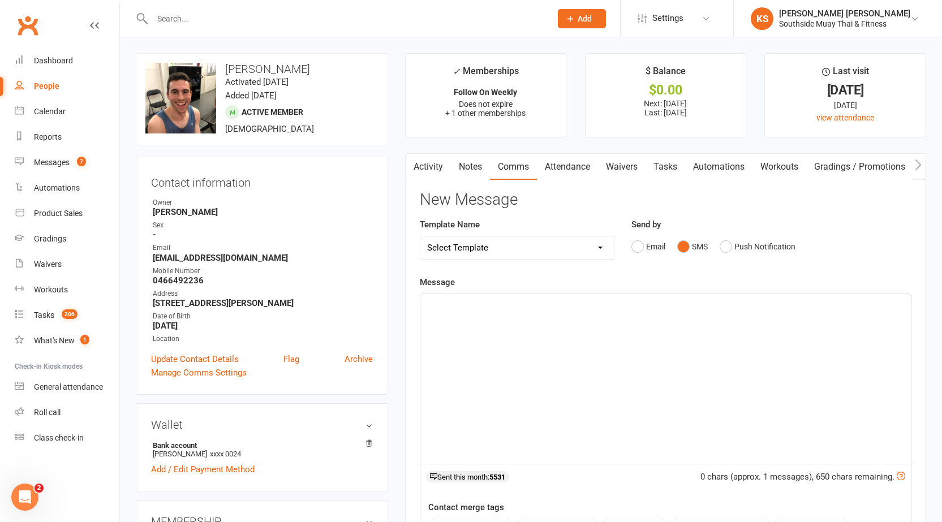
click at [579, 328] on div "﻿" at bounding box center [665, 379] width 490 height 170
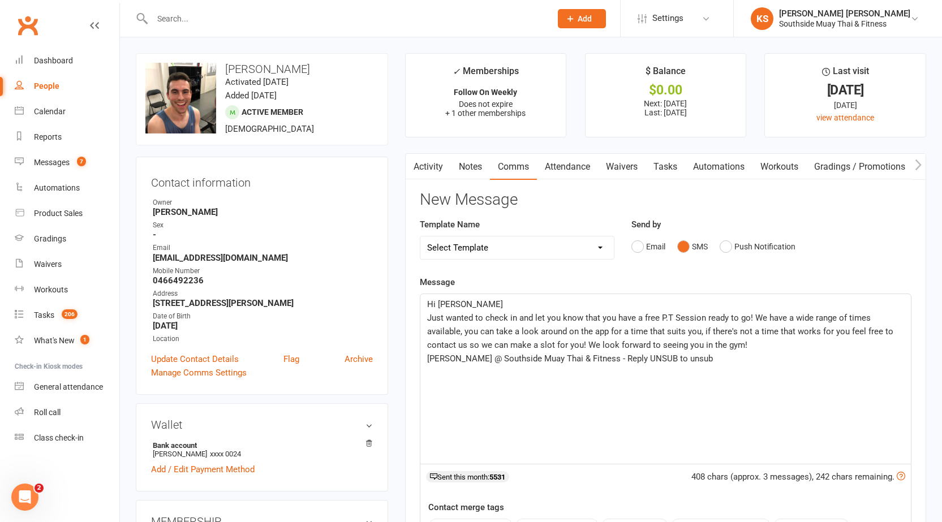
click at [556, 309] on p "Hi Jack" at bounding box center [665, 305] width 477 height 14
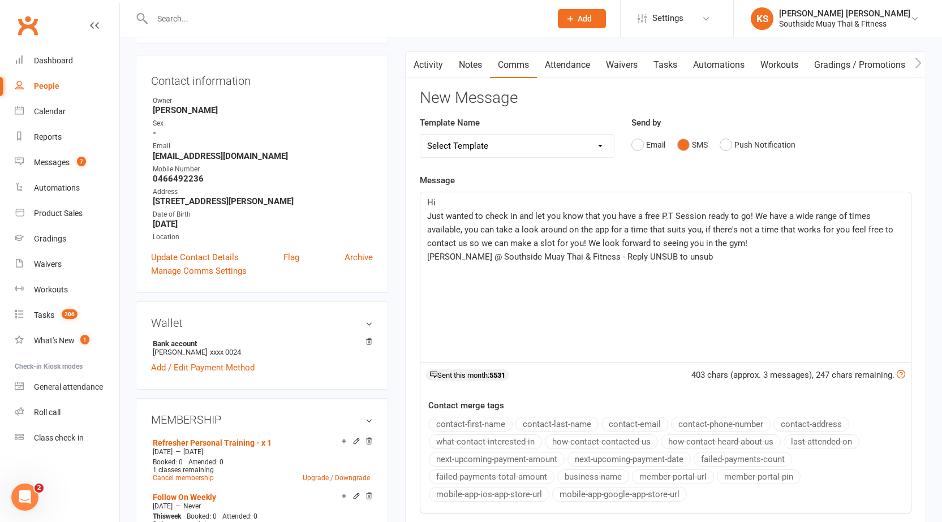
scroll to position [113, 0]
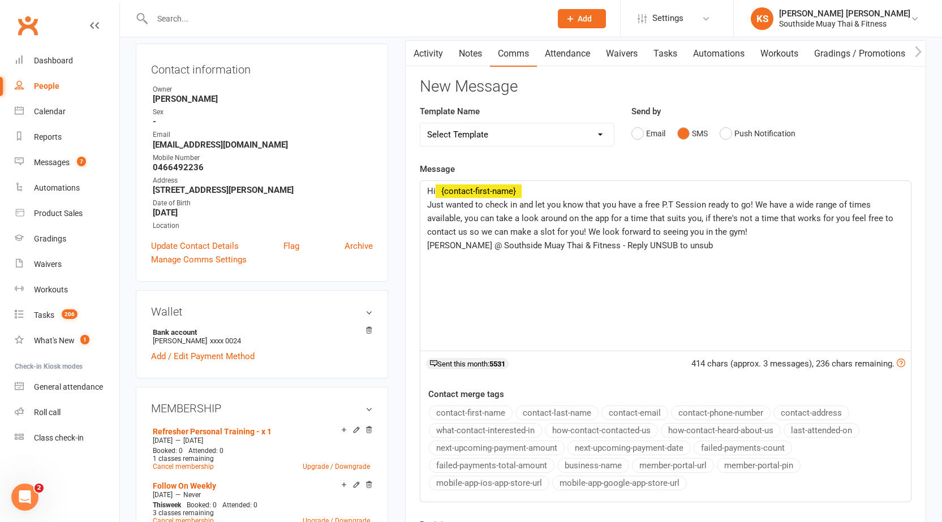
click at [475, 410] on button "contact-first-name" at bounding box center [471, 413] width 84 height 15
drag, startPoint x: 692, startPoint y: 255, endPoint x: 454, endPoint y: 247, distance: 238.9
click at [454, 247] on div "Hi ﻿ {contact-first-name} Just wanted to check in and let you know that you hav…" at bounding box center [665, 266] width 490 height 170
click at [594, 466] on button "business-name" at bounding box center [593, 465] width 72 height 15
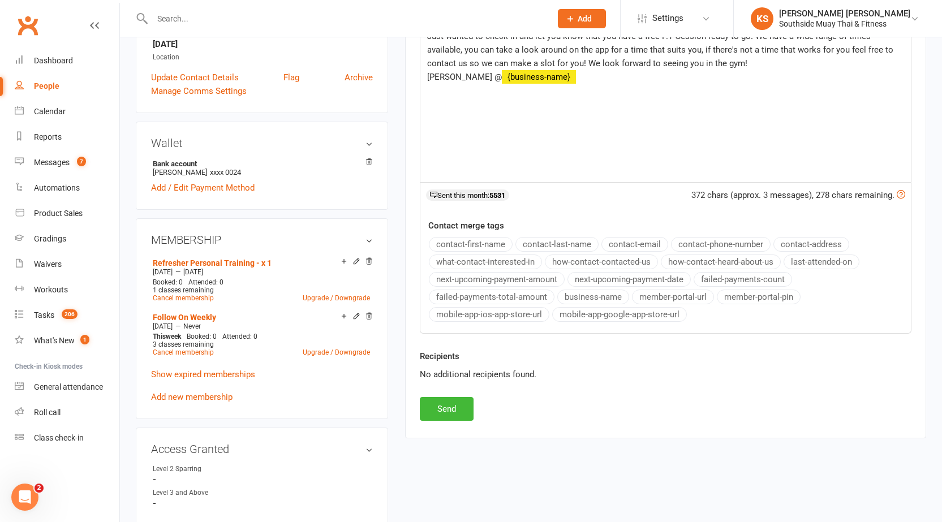
scroll to position [283, 0]
click at [439, 390] on div "Recipients No additional recipients found." at bounding box center [665, 372] width 509 height 48
click at [441, 407] on button "Send" at bounding box center [447, 408] width 54 height 24
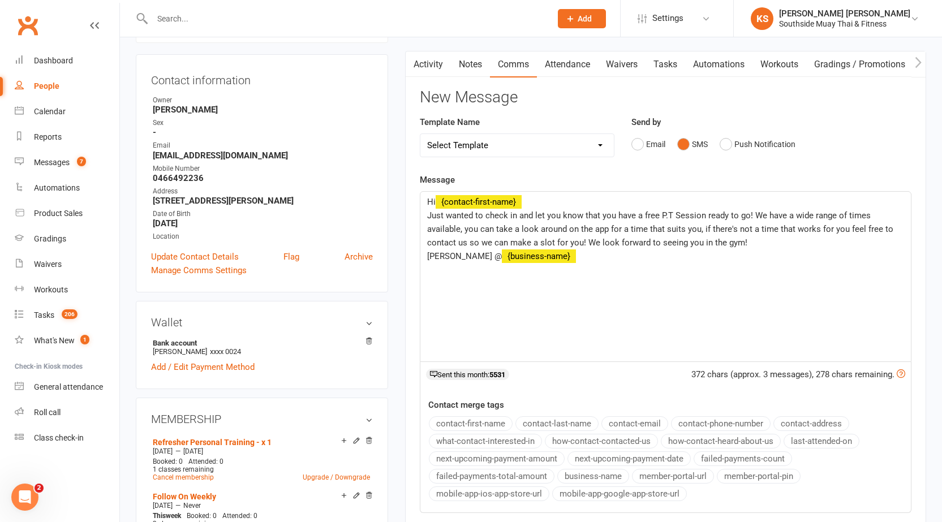
scroll to position [0, 0]
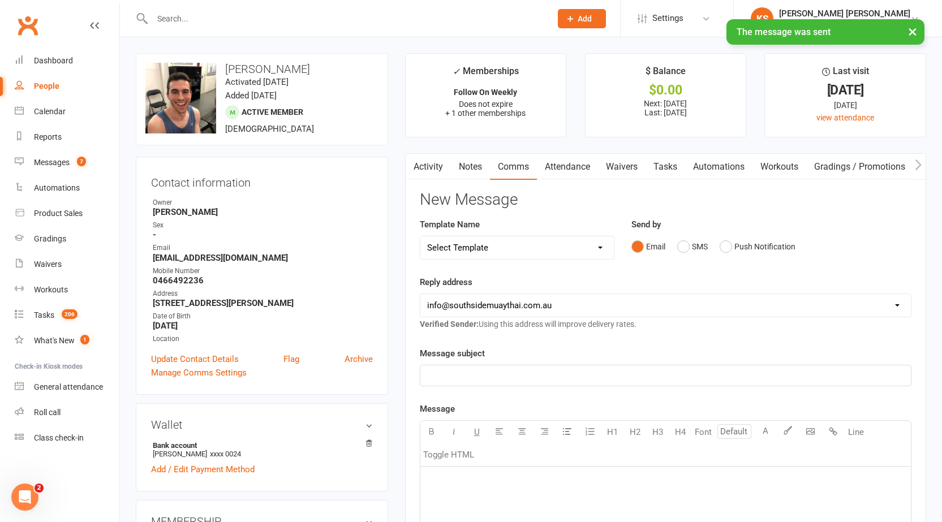
click at [434, 167] on link "Activity" at bounding box center [428, 167] width 45 height 26
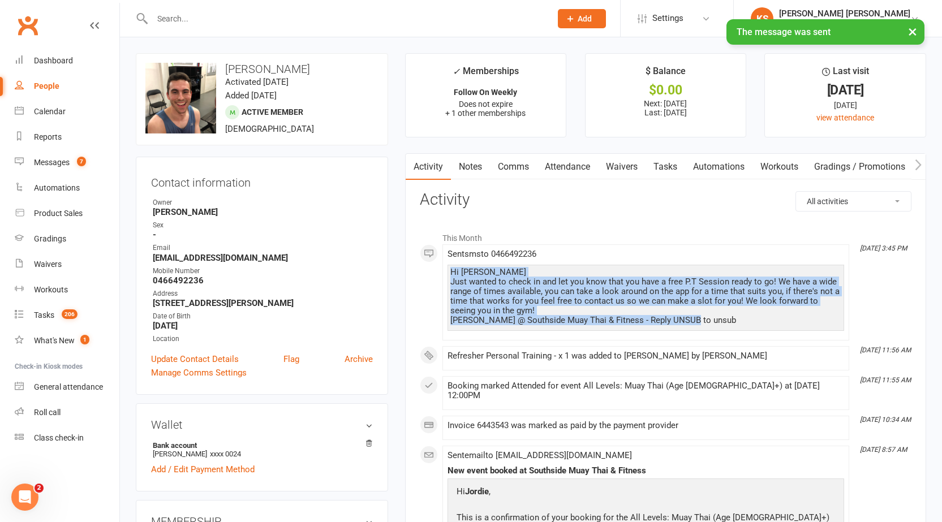
drag, startPoint x: 451, startPoint y: 271, endPoint x: 695, endPoint y: 320, distance: 248.7
click at [695, 320] on div "Hi Jordie Just wanted to check in and let you know that you have a free P.T Ses…" at bounding box center [645, 297] width 391 height 58
copy div "Hi Jordie Just wanted to check in and let you know that you have a free P.T Ses…"
click at [478, 168] on link "Notes" at bounding box center [470, 167] width 39 height 26
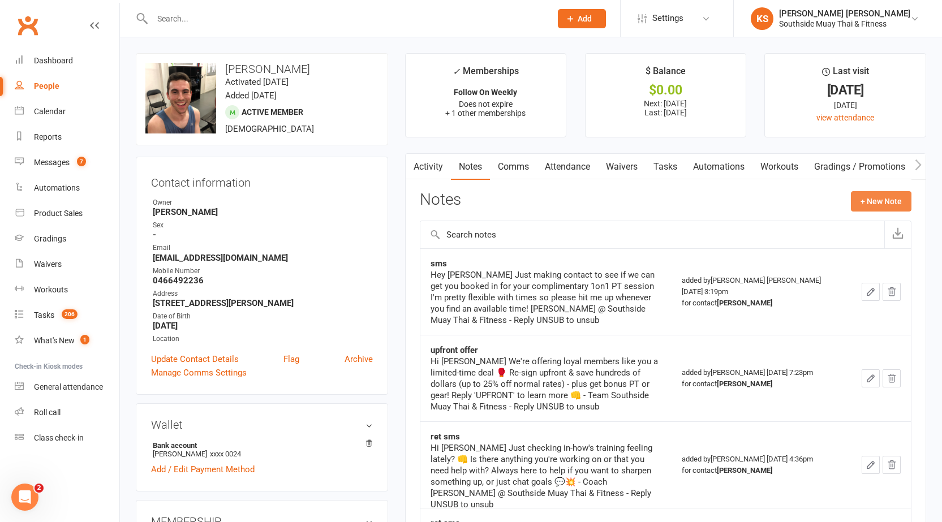
click at [866, 206] on button "+ New Note" at bounding box center [881, 201] width 61 height 20
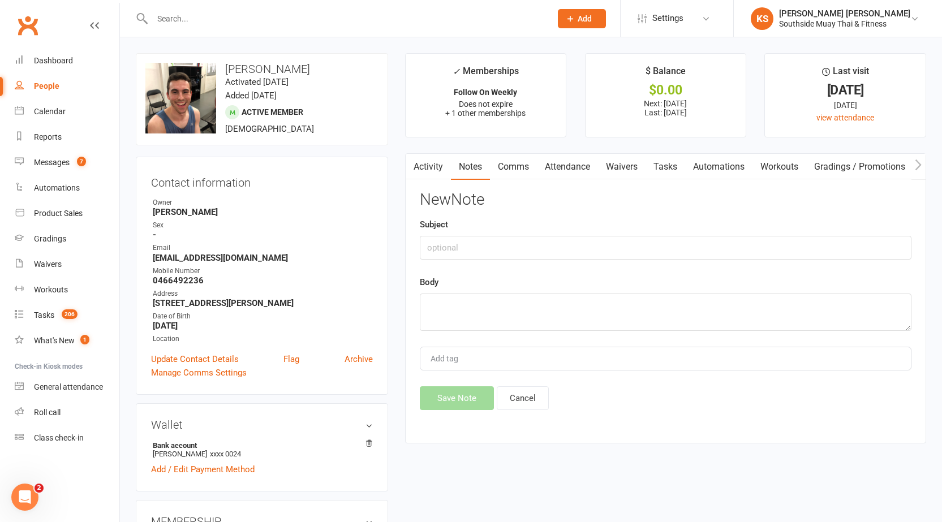
drag, startPoint x: 527, startPoint y: 334, endPoint x: 532, endPoint y: 311, distance: 24.3
click at [529, 330] on div "New Note Subject Body Add tag Save Note Cancel" at bounding box center [666, 300] width 492 height 219
click at [532, 310] on textarea at bounding box center [666, 312] width 492 height 37
click at [487, 307] on textarea at bounding box center [666, 312] width 492 height 37
click at [445, 299] on textarea at bounding box center [666, 312] width 492 height 37
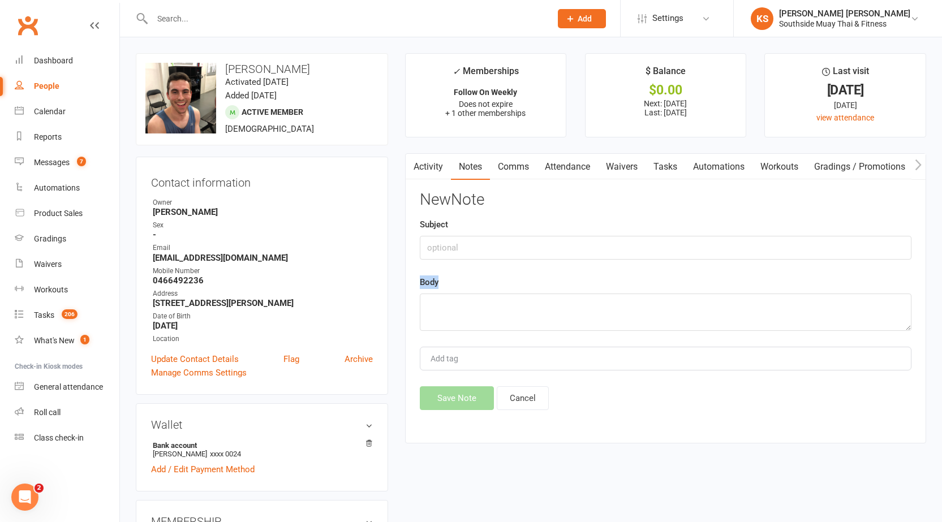
click at [460, 343] on div "New Note Subject Body Add tag Save Note Cancel" at bounding box center [666, 300] width 492 height 219
click at [458, 354] on input "Add tag" at bounding box center [449, 359] width 40 height 14
click at [451, 313] on textarea at bounding box center [666, 312] width 492 height 37
click at [458, 364] on input "Add tag" at bounding box center [449, 359] width 40 height 14
click at [444, 305] on textarea at bounding box center [666, 312] width 492 height 37
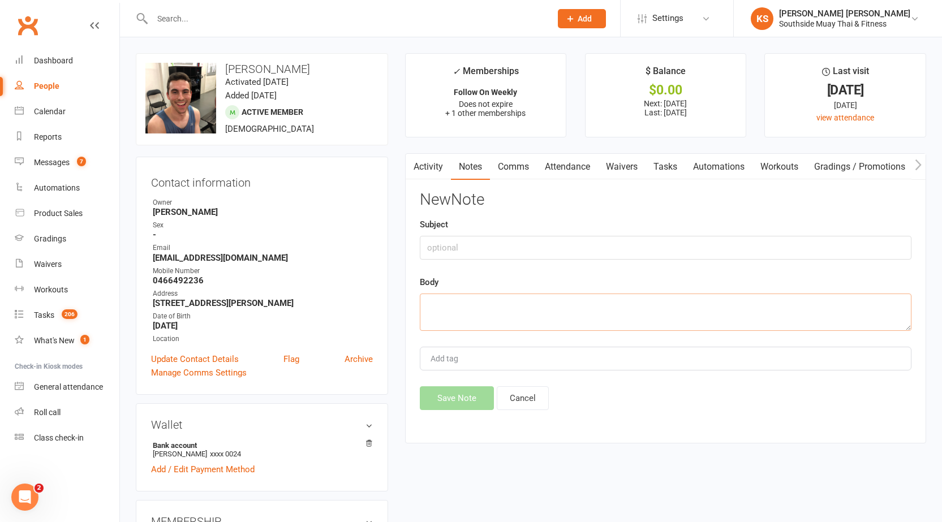
paste textarea "Hi Jordie Just wanted to check in and let you know that you have a free P.T Ses…"
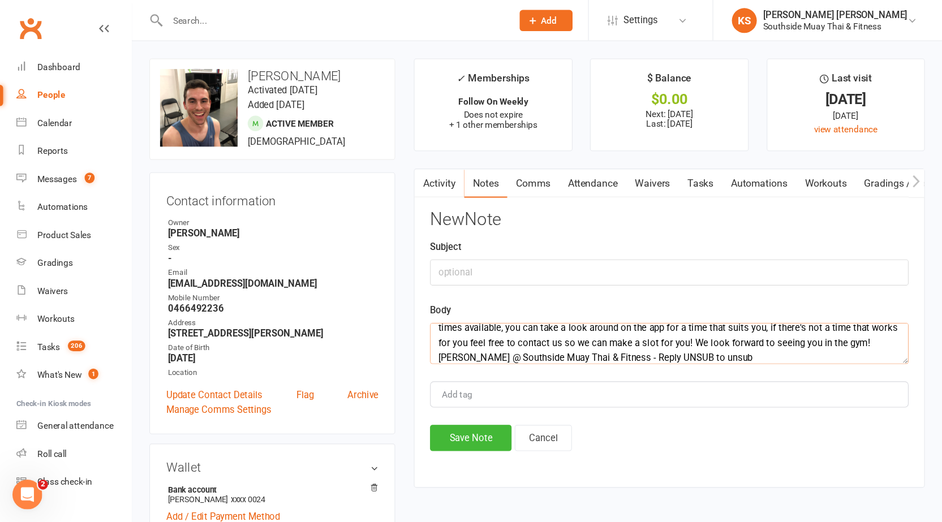
scroll to position [35, 0]
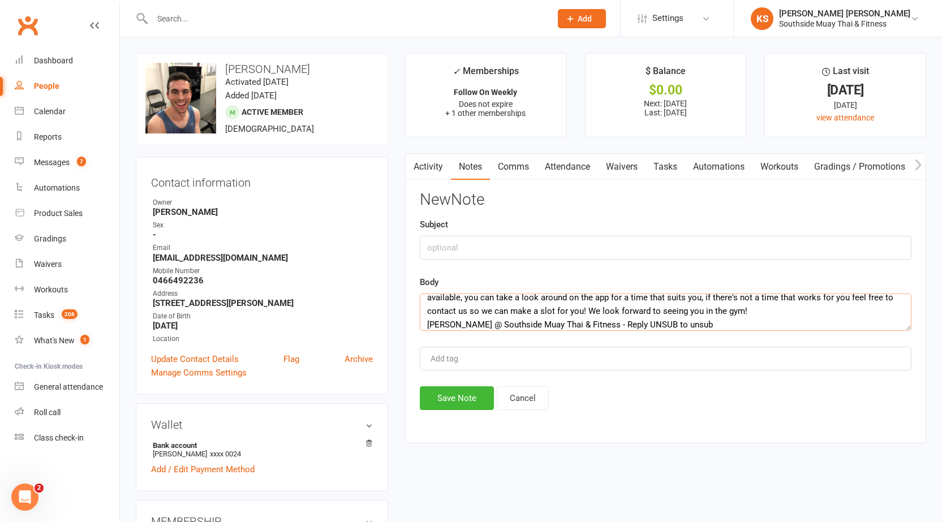
type textarea "Hi Jordie Just wanted to check in and let you know that you have a free P.T Ses…"
click at [444, 249] on input "text" at bounding box center [666, 248] width 492 height 24
type input "retention"
click at [462, 392] on button "Save Note" at bounding box center [457, 398] width 74 height 24
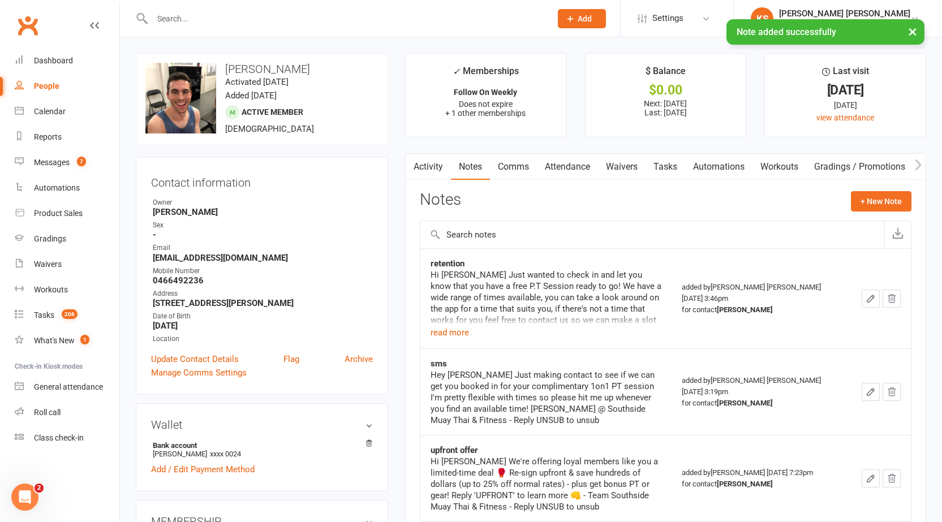
click at [423, 170] on link "Activity" at bounding box center [428, 167] width 45 height 26
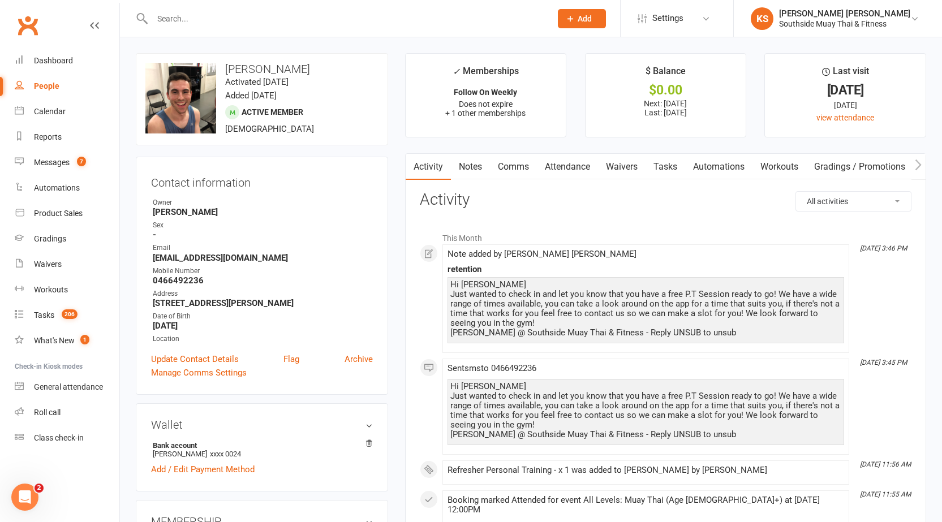
click at [204, 17] on input "text" at bounding box center [346, 19] width 394 height 16
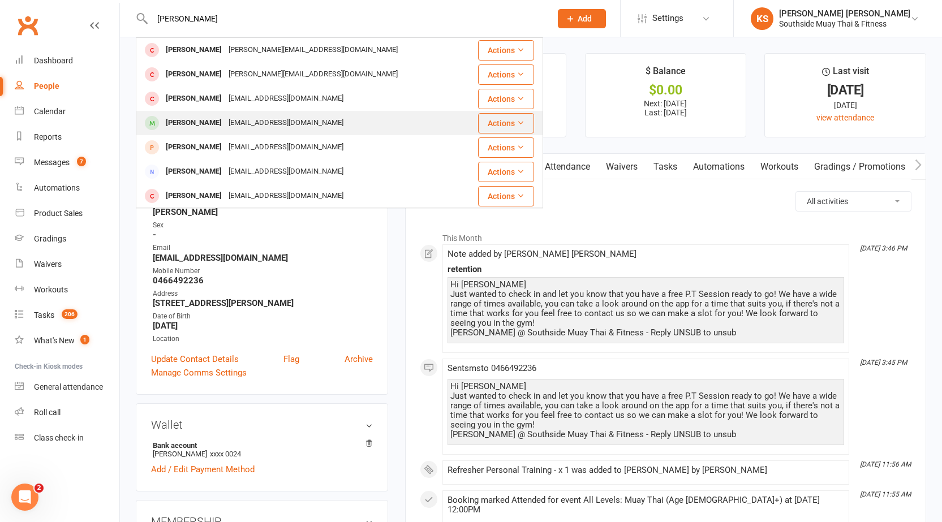
type input "stephen"
click at [191, 116] on div "Stephen Field" at bounding box center [193, 123] width 63 height 16
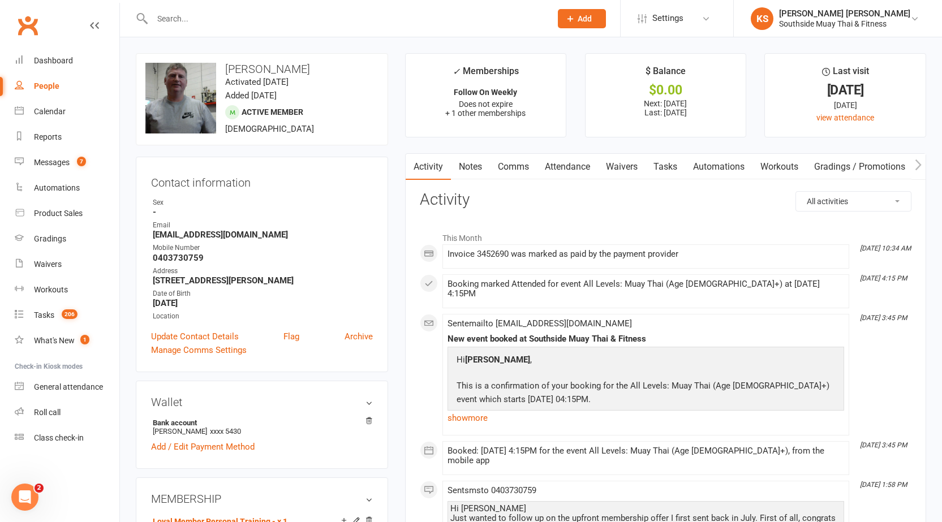
click at [472, 170] on link "Notes" at bounding box center [470, 167] width 39 height 26
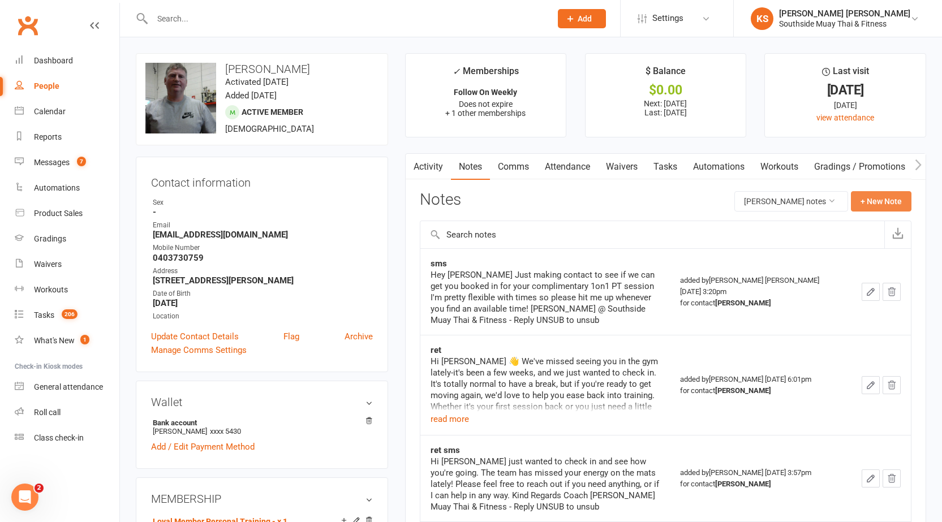
click at [886, 205] on button "+ New Note" at bounding box center [881, 201] width 61 height 20
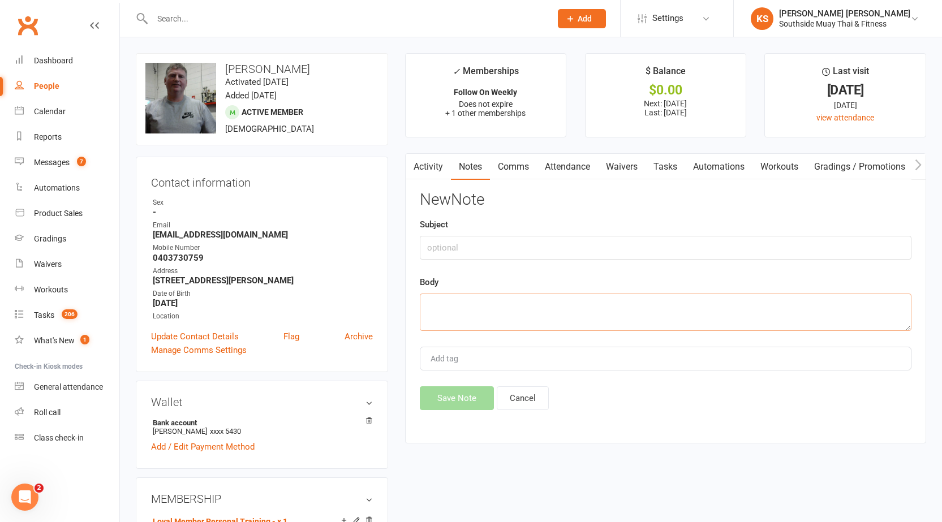
click at [519, 313] on textarea at bounding box center [666, 312] width 492 height 37
paste textarea "Hi Jordie Just wanted to check in and let you know that you have a free P.T Ses…"
type textarea "Hi Jordie Just wanted to check in and let you know that you have a free P.T Ses…"
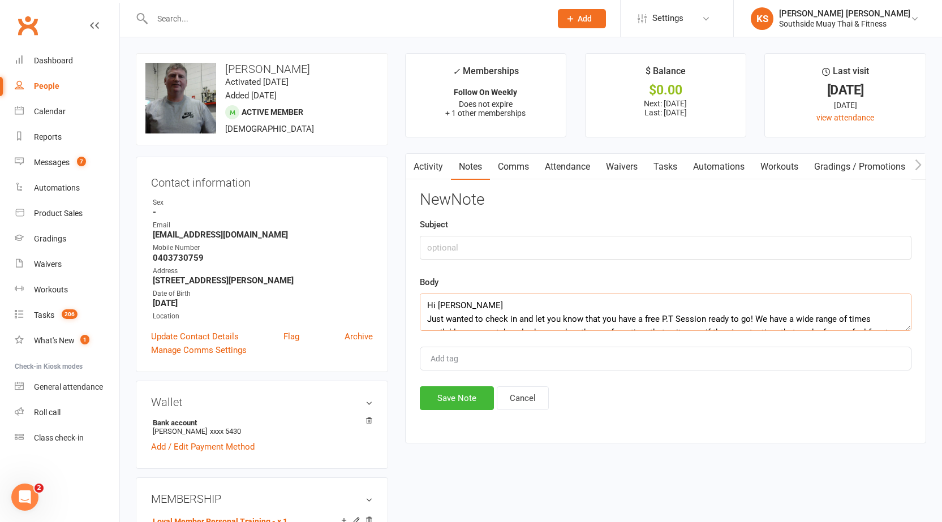
click at [506, 170] on link "Comms" at bounding box center [513, 167] width 47 height 26
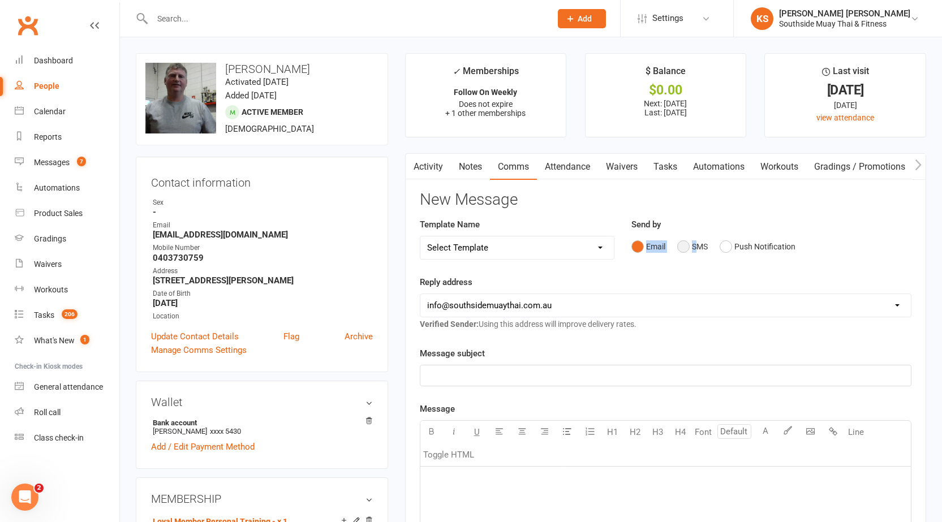
drag, startPoint x: 696, startPoint y: 235, endPoint x: 692, endPoint y: 243, distance: 8.6
click at [695, 238] on div "Send by Email SMS Push Notification" at bounding box center [771, 238] width 280 height 40
click at [692, 243] on button "SMS" at bounding box center [692, 246] width 31 height 21
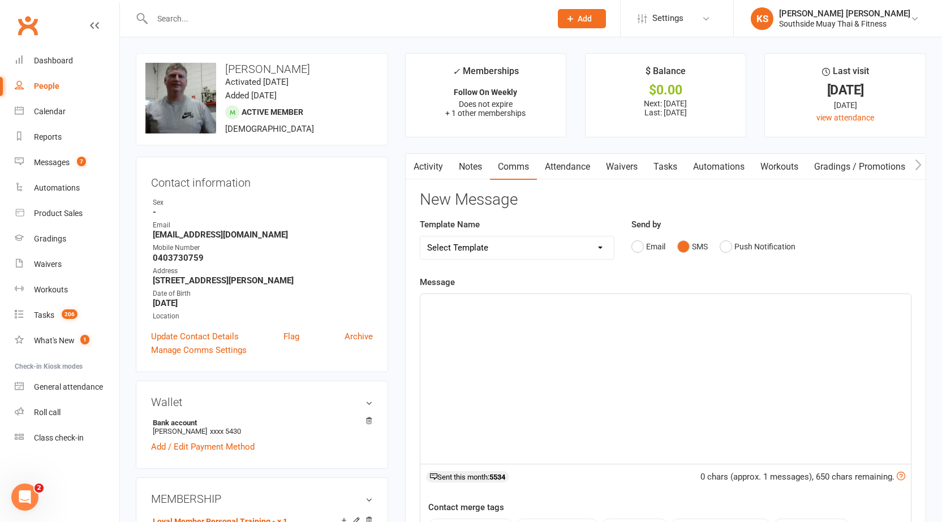
click at [537, 334] on div "﻿" at bounding box center [665, 379] width 490 height 170
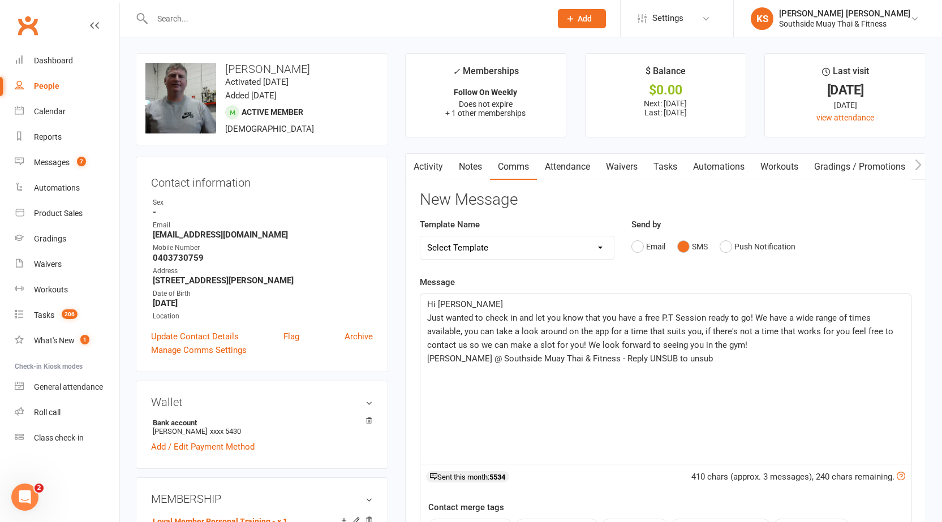
click at [505, 304] on p "Hi Jordie" at bounding box center [665, 305] width 477 height 14
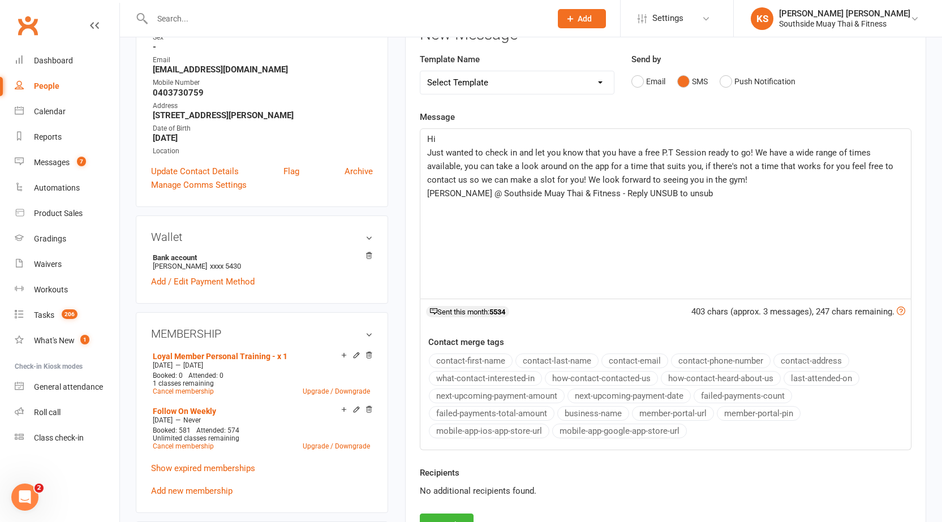
scroll to position [170, 0]
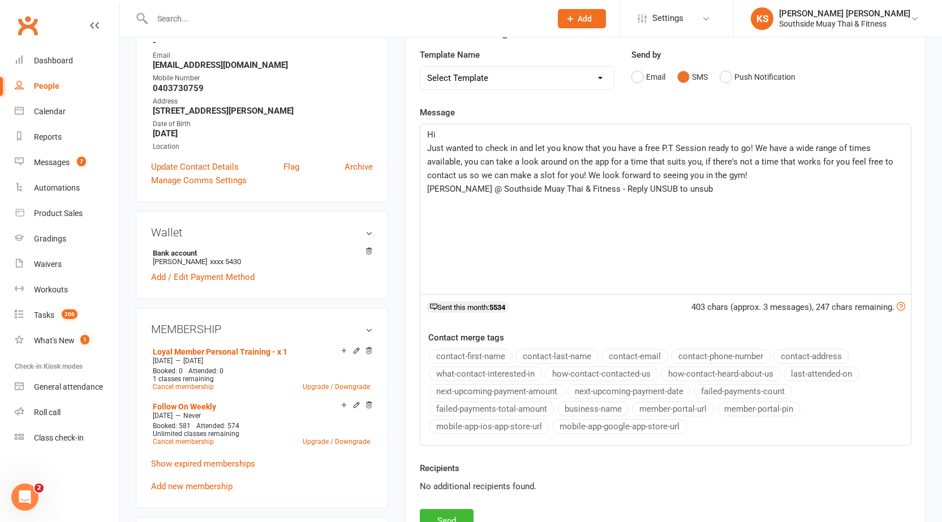
click at [478, 354] on button "contact-first-name" at bounding box center [471, 356] width 84 height 15
drag, startPoint x: 646, startPoint y: 191, endPoint x: 458, endPoint y: 239, distance: 194.4
click at [455, 193] on p "Kane @ Southside Muay Thai & Fitness - Reply UNSUB to unsub" at bounding box center [665, 189] width 477 height 14
click at [582, 413] on button "business-name" at bounding box center [593, 409] width 72 height 15
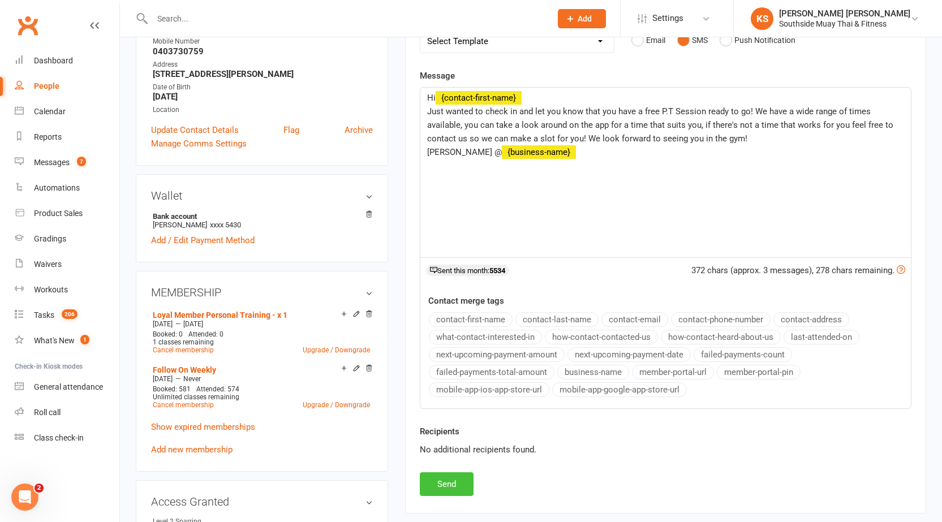
scroll to position [226, 0]
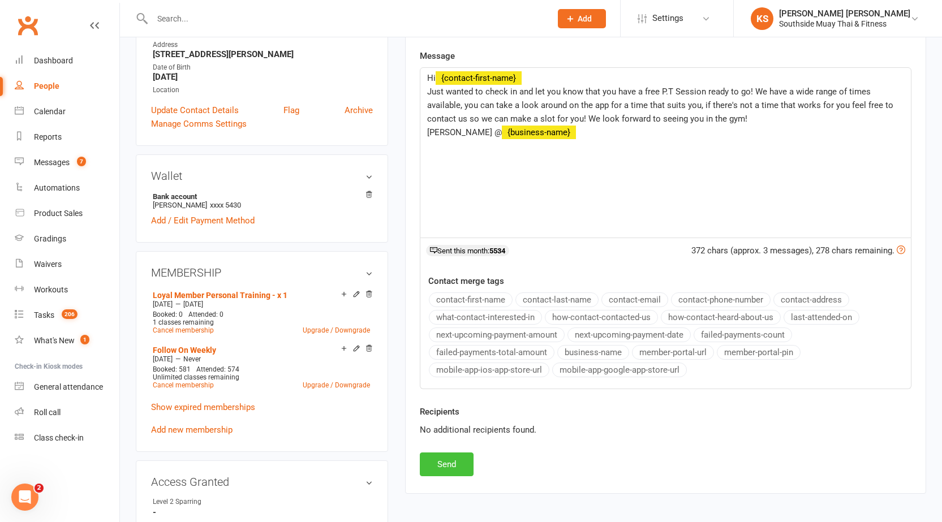
click at [451, 463] on button "Send" at bounding box center [447, 465] width 54 height 24
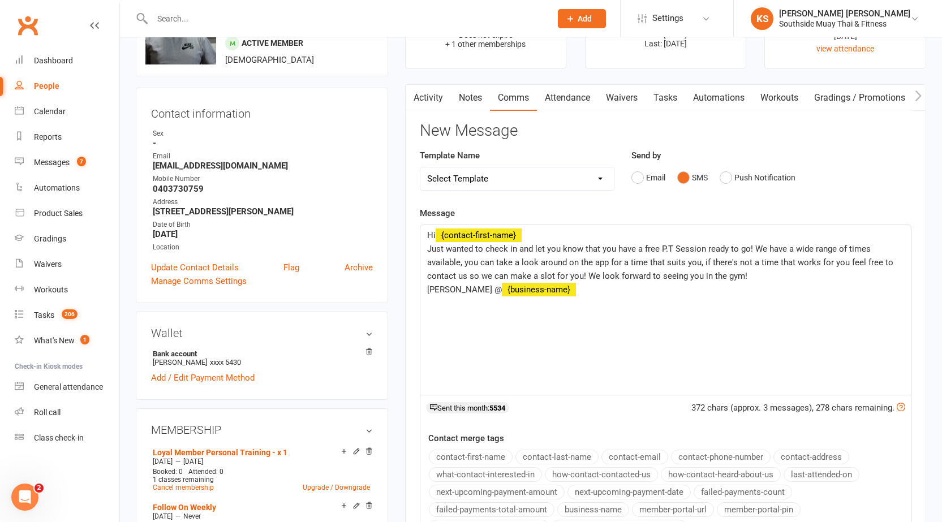
scroll to position [0, 0]
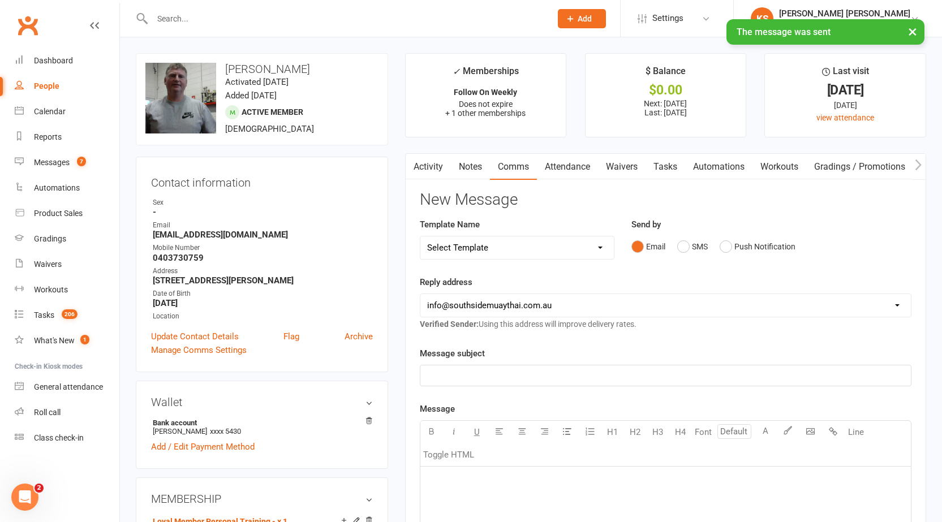
click at [441, 173] on link "Activity" at bounding box center [428, 167] width 45 height 26
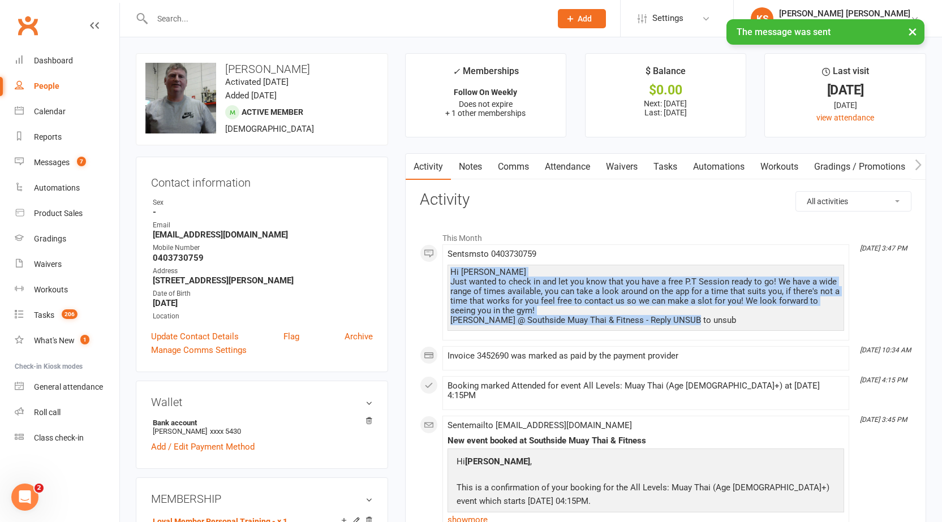
drag, startPoint x: 449, startPoint y: 270, endPoint x: 693, endPoint y: 324, distance: 249.7
click at [693, 324] on div "Hi Stephen Just wanted to check in and let you know that you have a free P.T Se…" at bounding box center [645, 298] width 397 height 66
copy div "Hi Stephen Just wanted to check in and let you know that you have a free P.T Se…"
click at [473, 171] on link "Notes" at bounding box center [470, 167] width 39 height 26
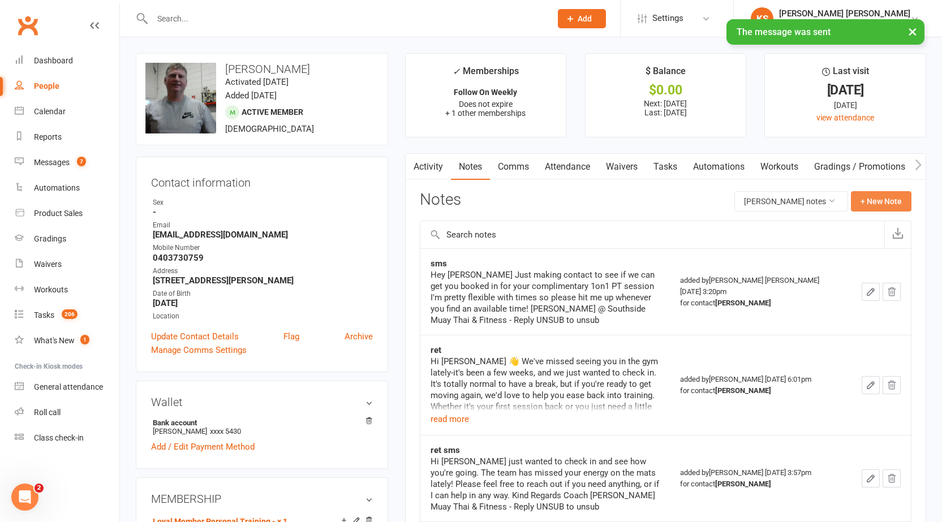
click at [875, 199] on button "+ New Note" at bounding box center [881, 201] width 61 height 20
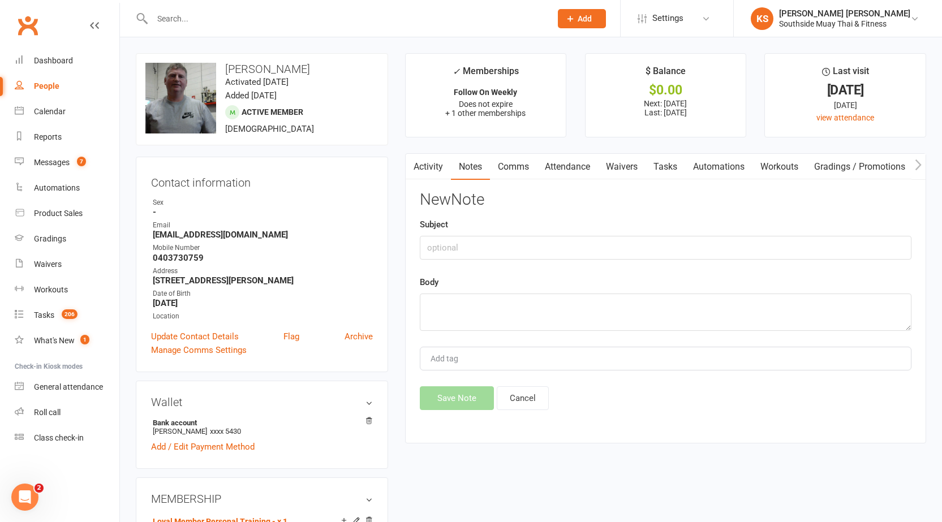
click at [477, 333] on div "New Note Subject Body Add tag Save Note Cancel" at bounding box center [666, 300] width 492 height 219
click at [459, 318] on textarea at bounding box center [666, 312] width 492 height 37
paste textarea "Hi Stephen Just wanted to check in and let you know that you have a free P.T Se…"
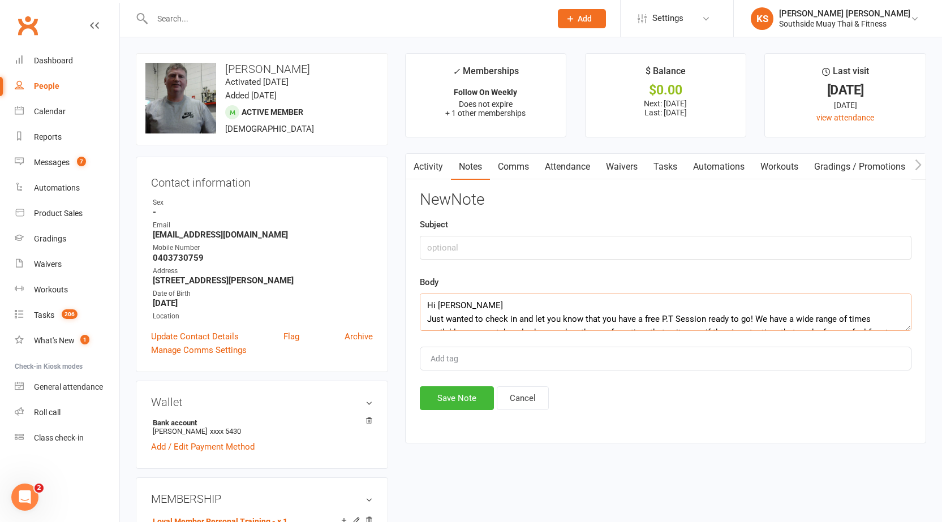
scroll to position [35, 0]
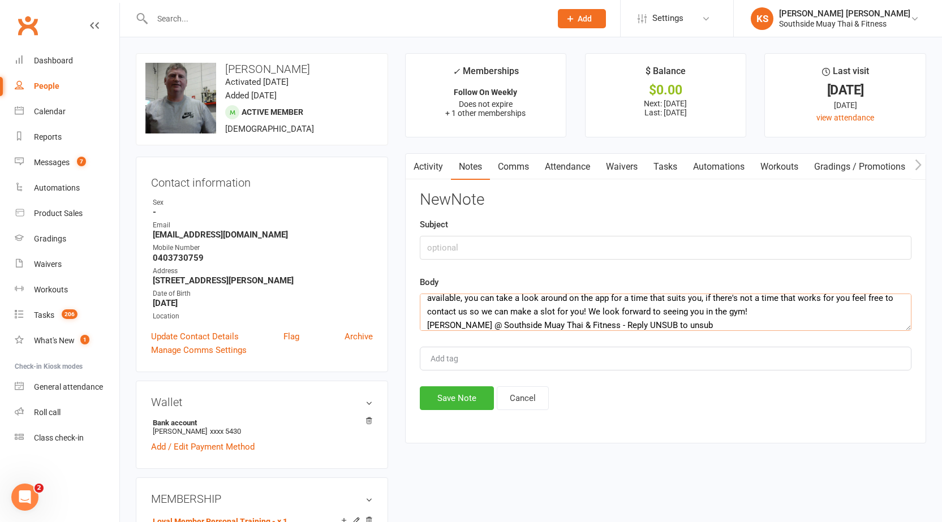
type textarea "Hi Stephen Just wanted to check in and let you know that you have a free P.T Se…"
click at [460, 252] on input "text" at bounding box center [666, 248] width 492 height 24
type input "retention"
click at [454, 397] on button "Save Note" at bounding box center [457, 398] width 74 height 24
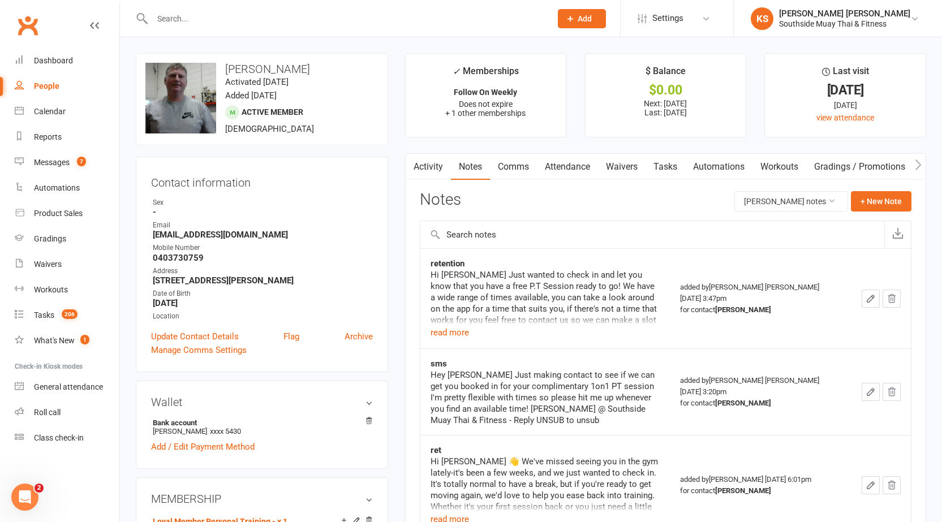
click at [226, 20] on input "text" at bounding box center [346, 19] width 394 height 16
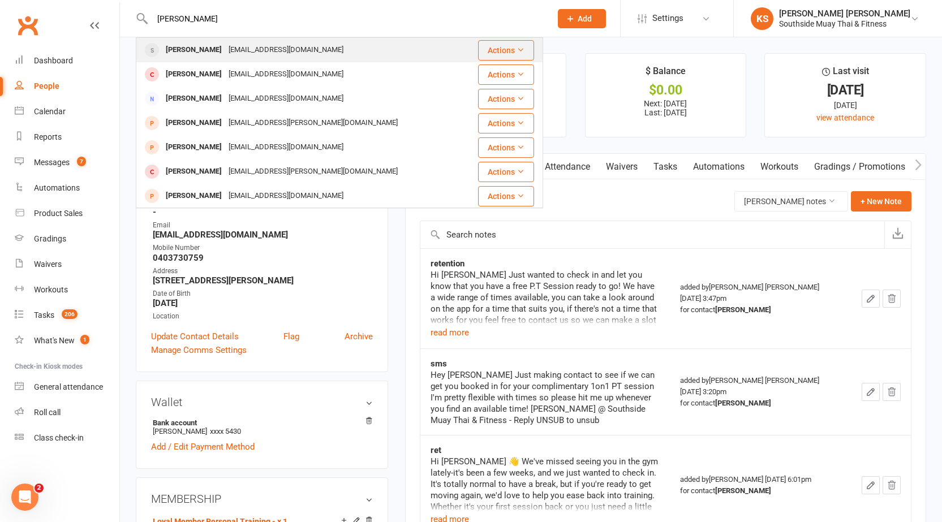
type input "cobby"
type input "andrew bevan"
click at [205, 53] on div "Andrew Bevan" at bounding box center [193, 50] width 63 height 16
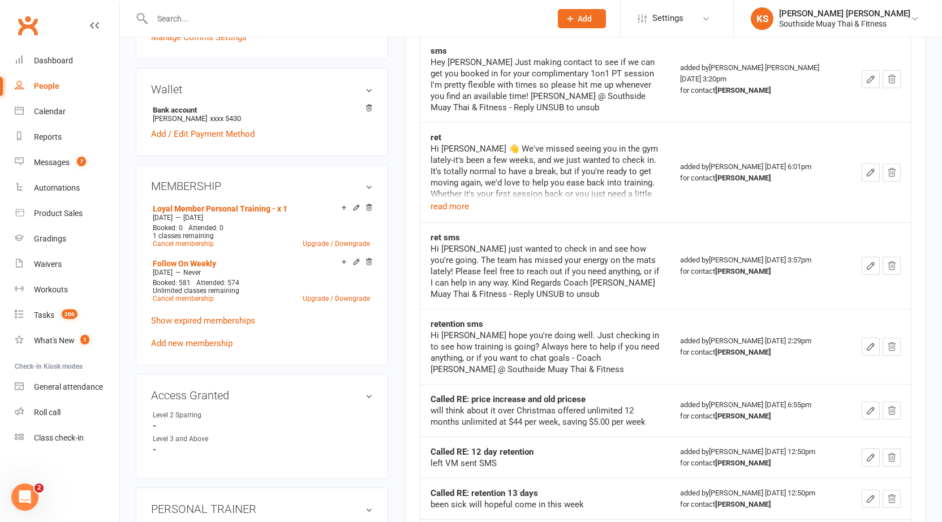
scroll to position [308, 0]
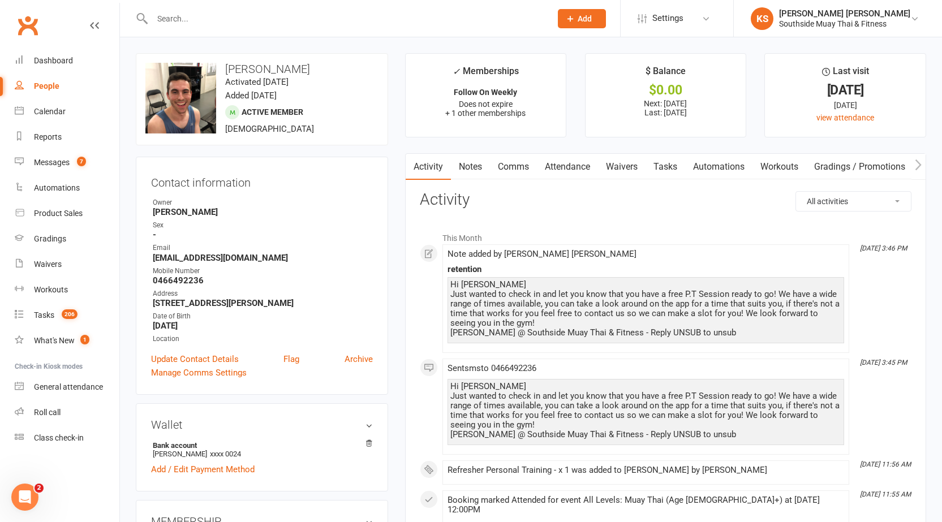
click at [197, 15] on input "text" at bounding box center [346, 19] width 394 height 16
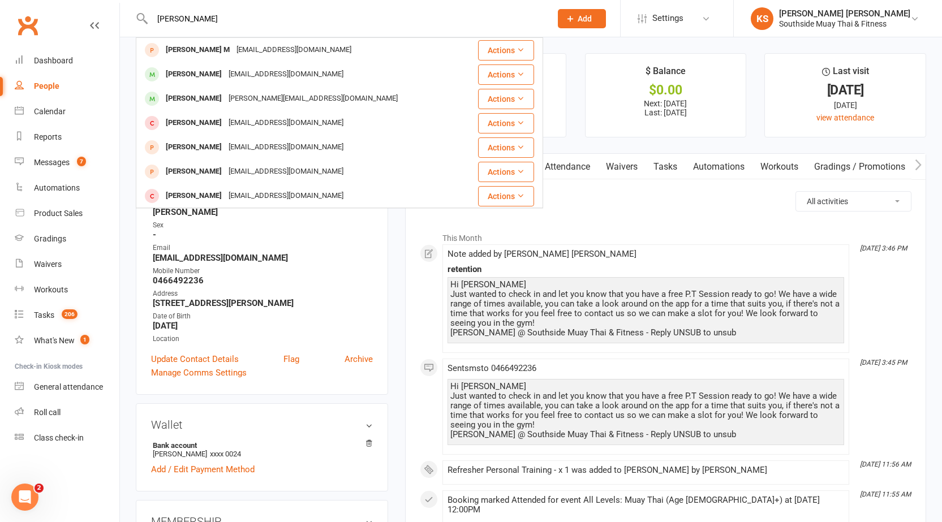
type input "abdul"
click at [201, 76] on div "[PERSON_NAME]" at bounding box center [193, 74] width 63 height 16
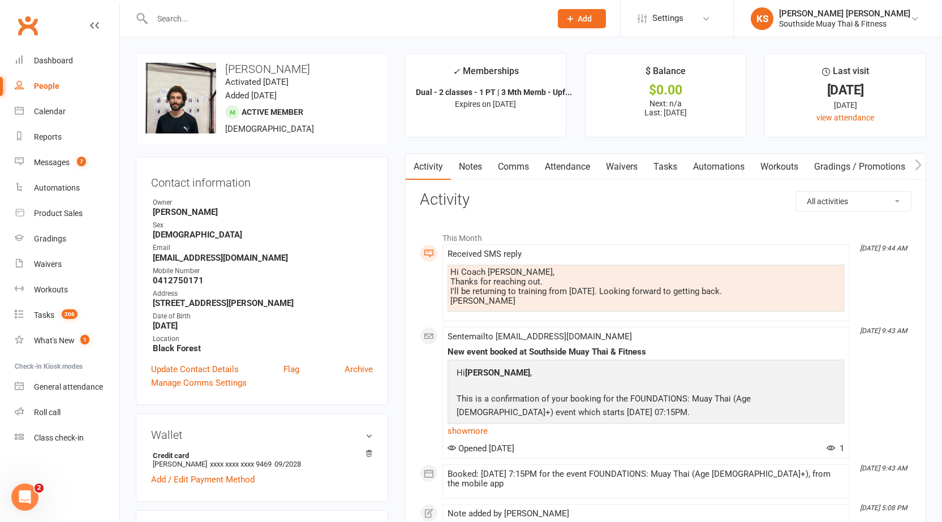
click at [465, 161] on link "Notes" at bounding box center [470, 167] width 39 height 26
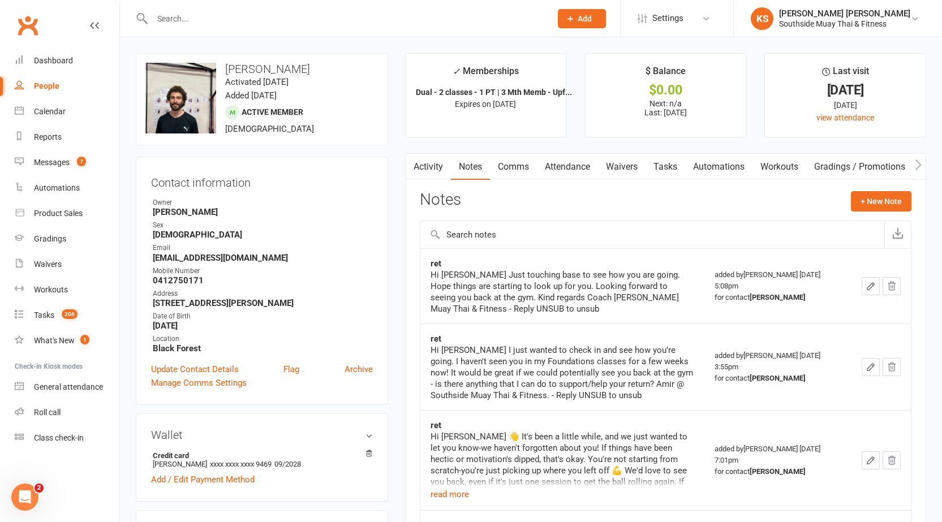
click at [501, 161] on link "Comms" at bounding box center [513, 167] width 47 height 26
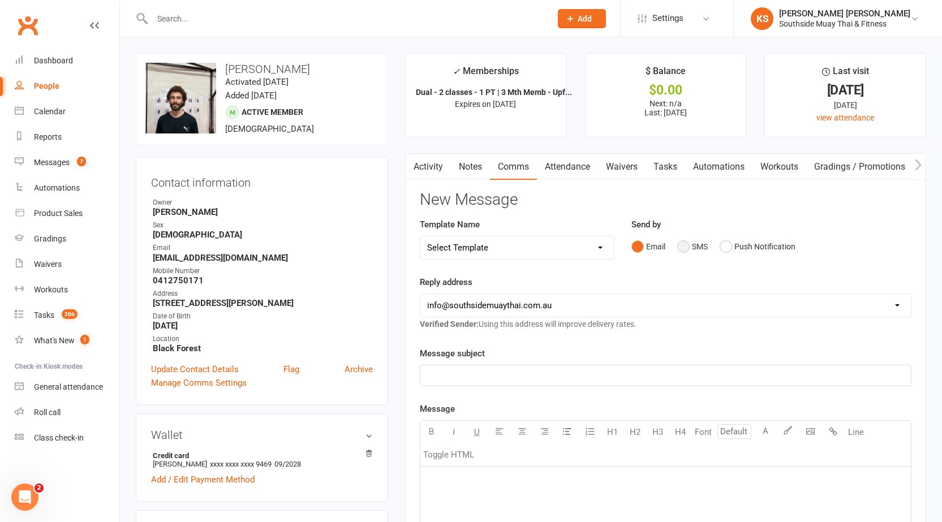
drag, startPoint x: 684, startPoint y: 248, endPoint x: 662, endPoint y: 270, distance: 31.2
click at [683, 248] on button "SMS" at bounding box center [692, 246] width 31 height 21
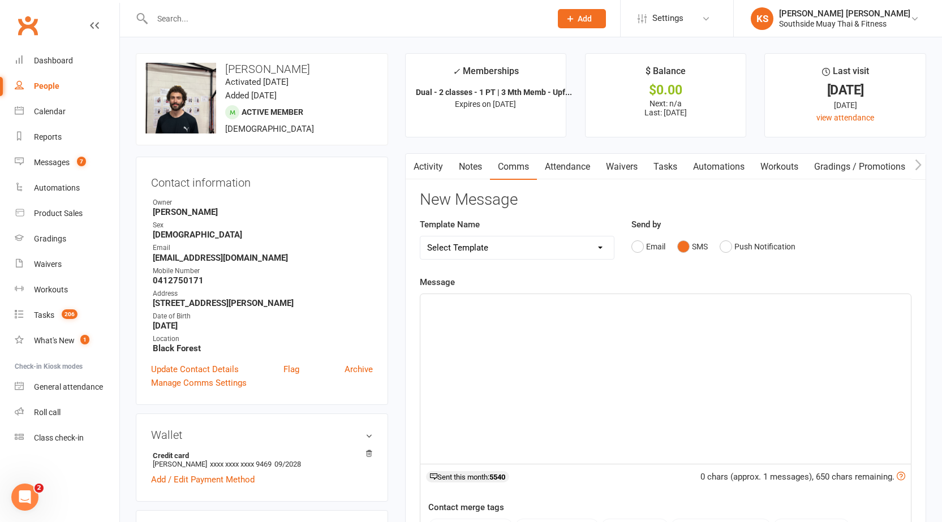
click at [541, 341] on div "﻿" at bounding box center [665, 379] width 490 height 170
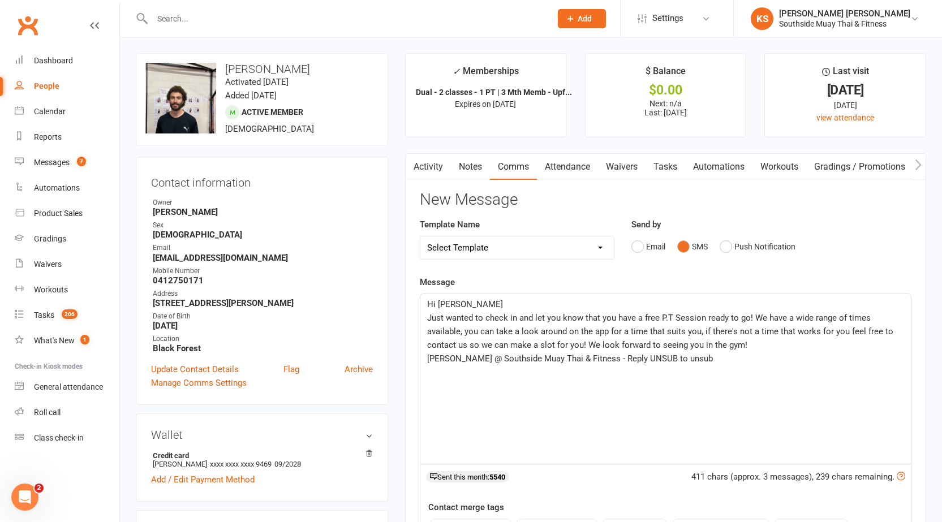
click at [546, 303] on p "Hi Stephen" at bounding box center [665, 305] width 477 height 14
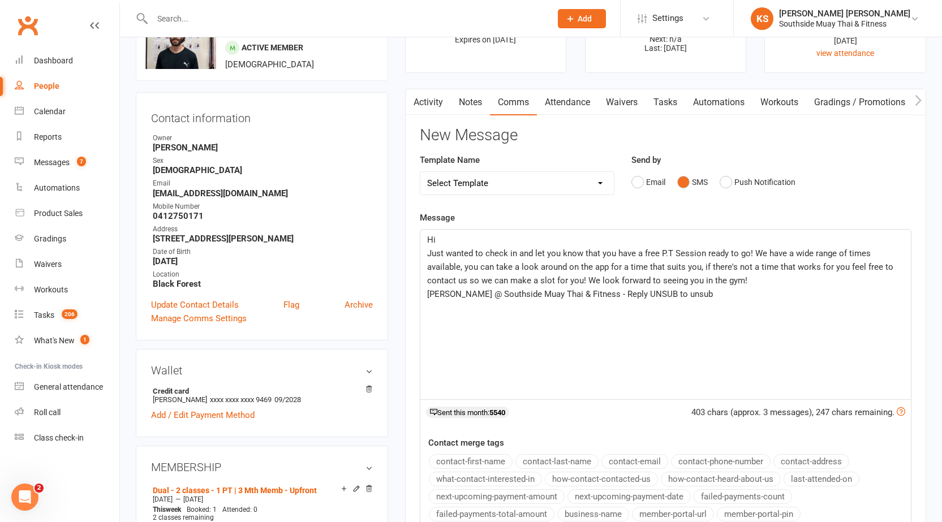
scroll to position [113, 0]
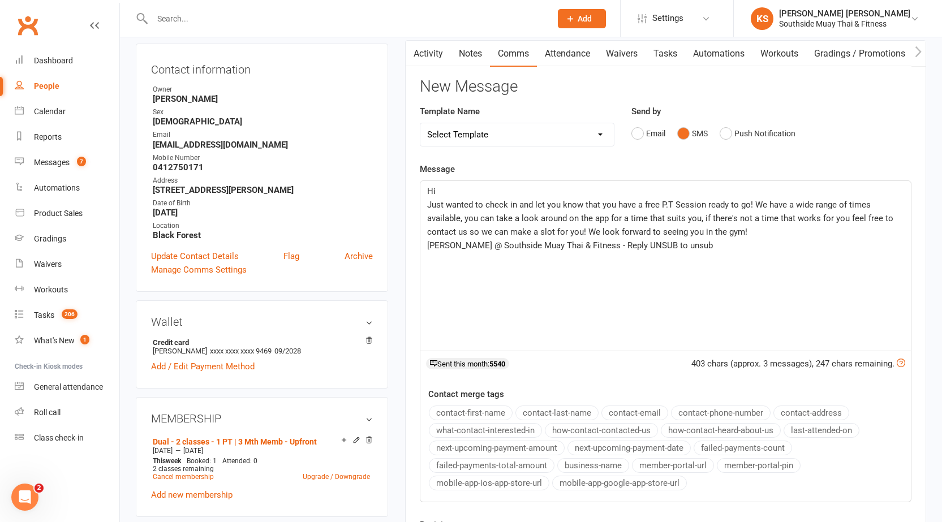
click at [468, 412] on button "contact-first-name" at bounding box center [471, 413] width 84 height 15
drag, startPoint x: 698, startPoint y: 247, endPoint x: 459, endPoint y: 248, distance: 239.3
click at [459, 248] on p "Kane @ Southside Muay Thai & Fitness - Reply UNSUB to unsub" at bounding box center [665, 246] width 477 height 14
click at [592, 467] on button "business-name" at bounding box center [593, 465] width 72 height 15
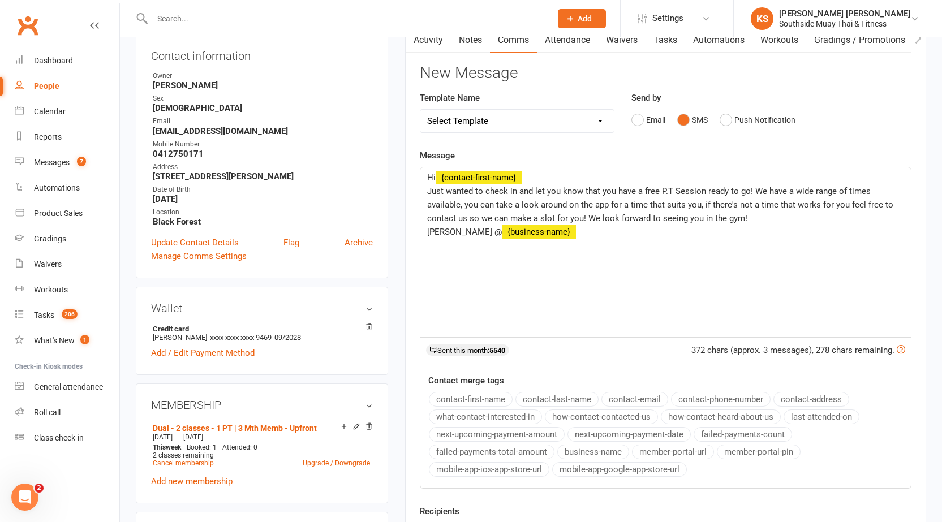
scroll to position [0, 0]
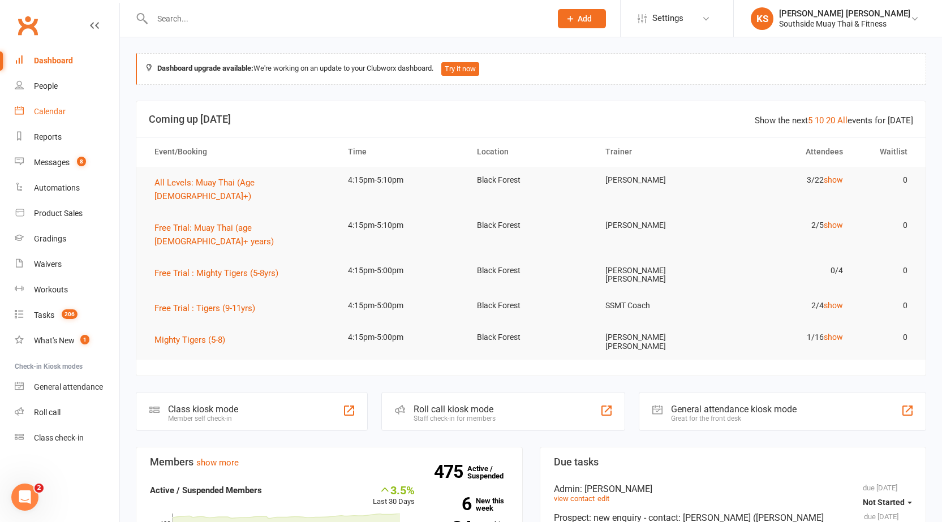
click at [49, 117] on link "Calendar" at bounding box center [67, 111] width 105 height 25
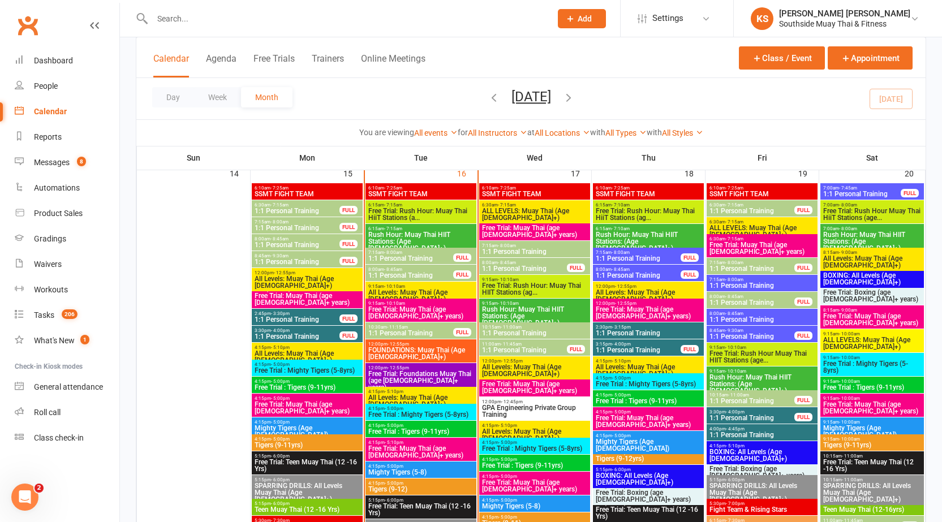
scroll to position [1445, 0]
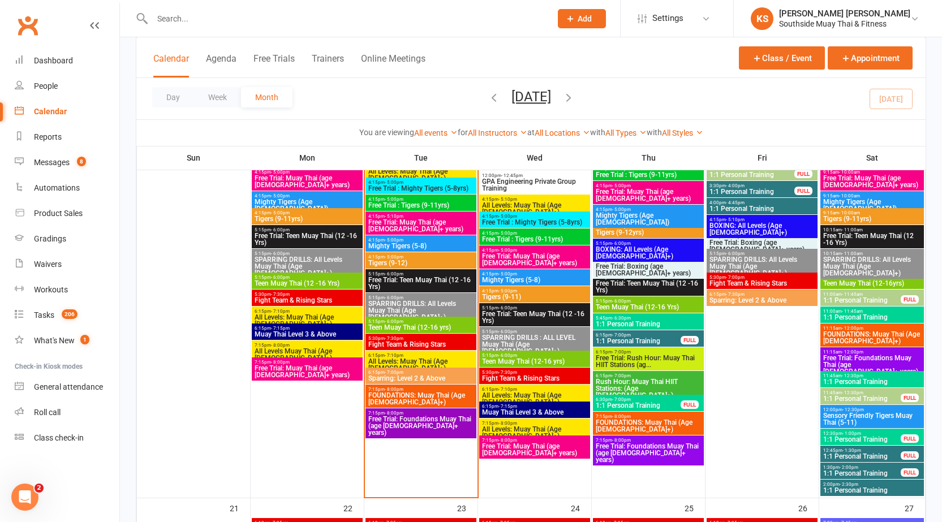
click at [829, 454] on span "1:1 Personal Training" at bounding box center [862, 456] width 79 height 7
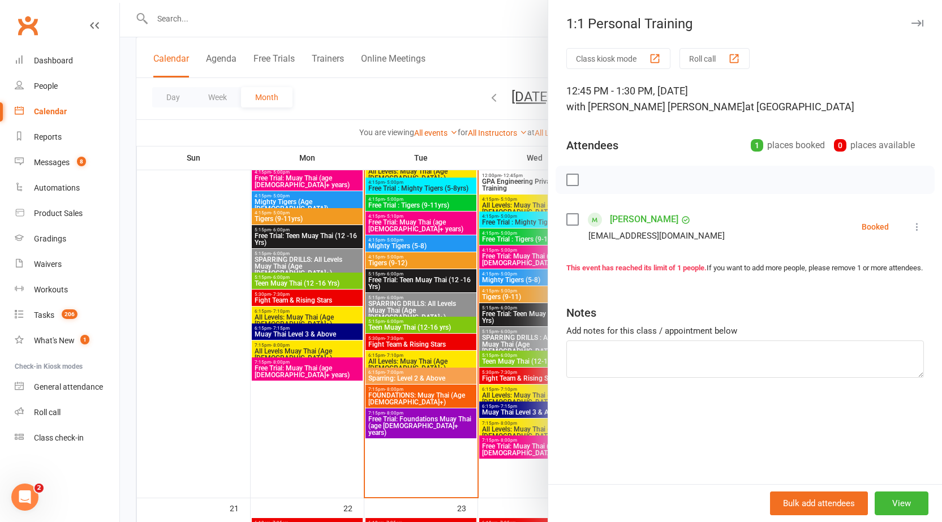
click at [548, 458] on div "Class kiosk mode Roll call 12:45 PM - 1:30 PM, Saturday, September, 20, 2025 wi…" at bounding box center [745, 266] width 394 height 436
click at [463, 480] on div at bounding box center [531, 261] width 822 height 522
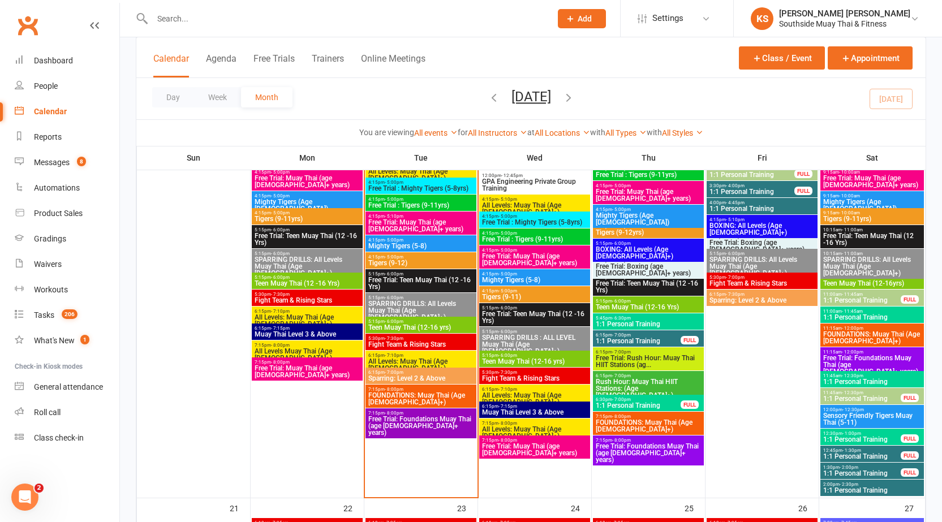
click at [829, 470] on span "1:1 Personal Training" at bounding box center [862, 473] width 79 height 7
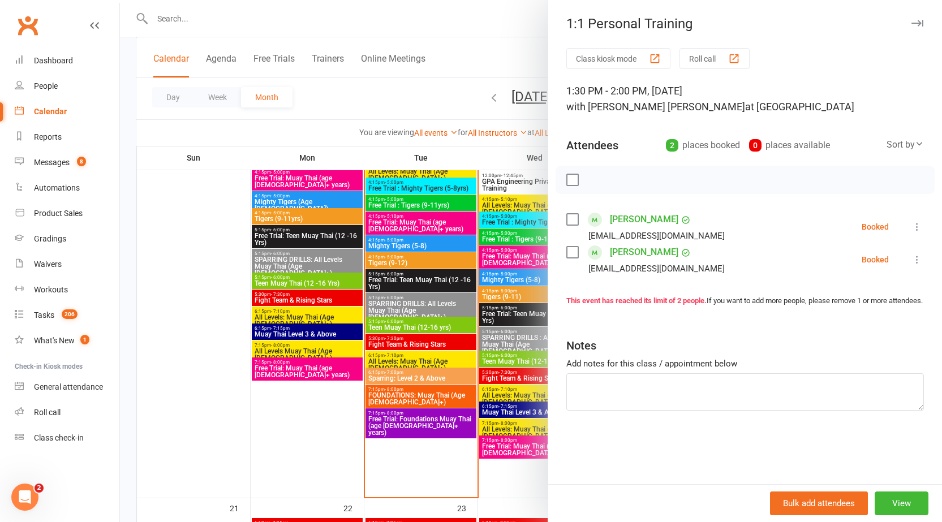
click at [462, 485] on div at bounding box center [531, 261] width 822 height 522
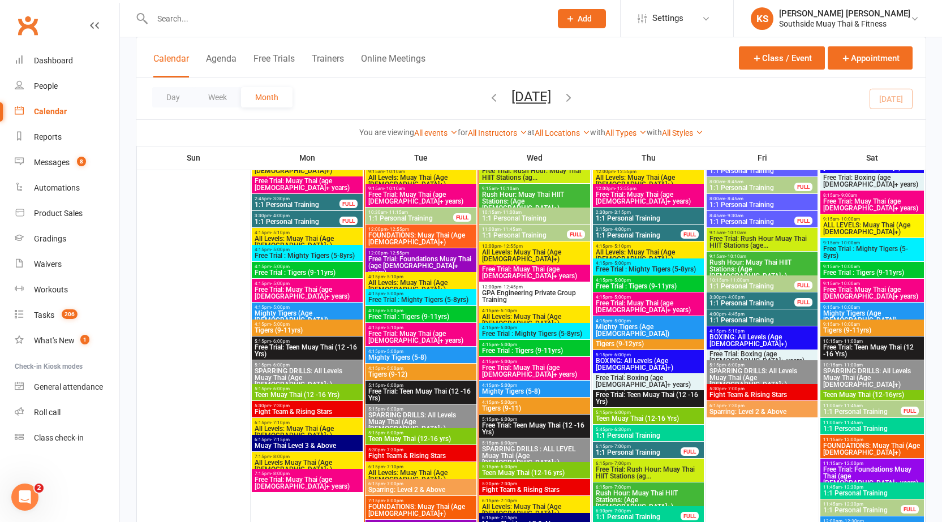
scroll to position [1332, 0]
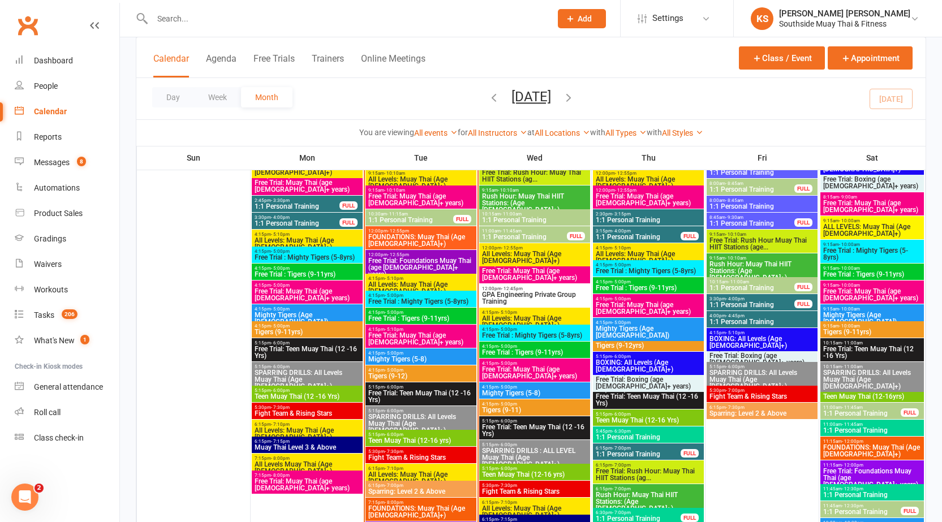
click at [424, 369] on span "4:15pm - 5:00pm" at bounding box center [421, 370] width 106 height 5
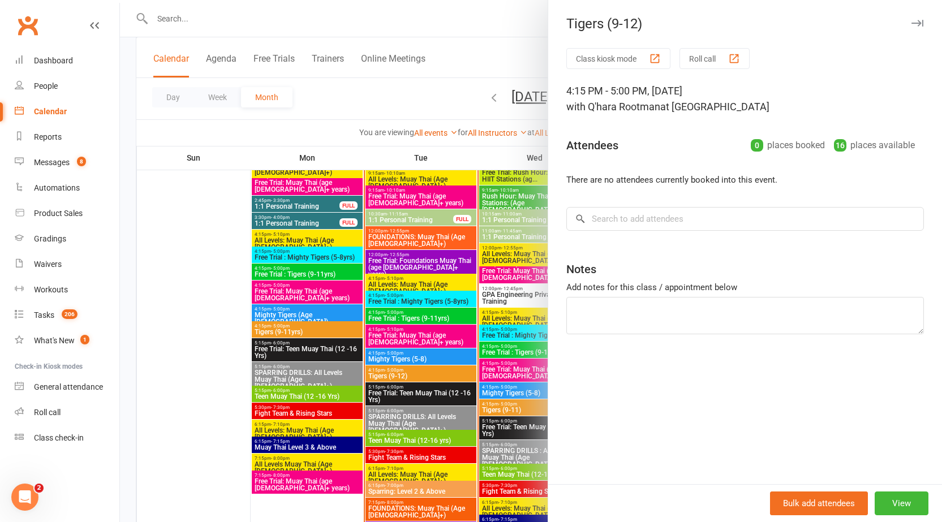
click at [430, 356] on div at bounding box center [531, 261] width 822 height 522
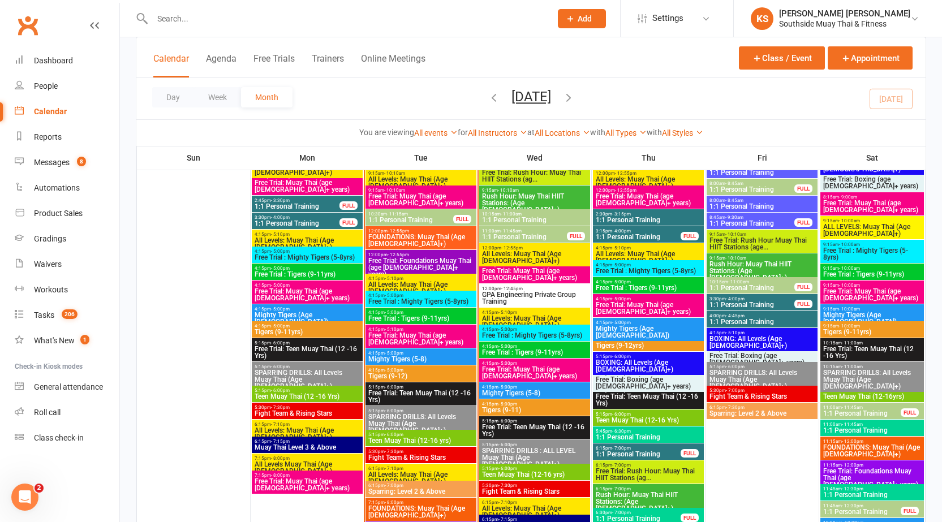
click at [430, 356] on span "Mighty Tigers (5-8)" at bounding box center [421, 359] width 106 height 7
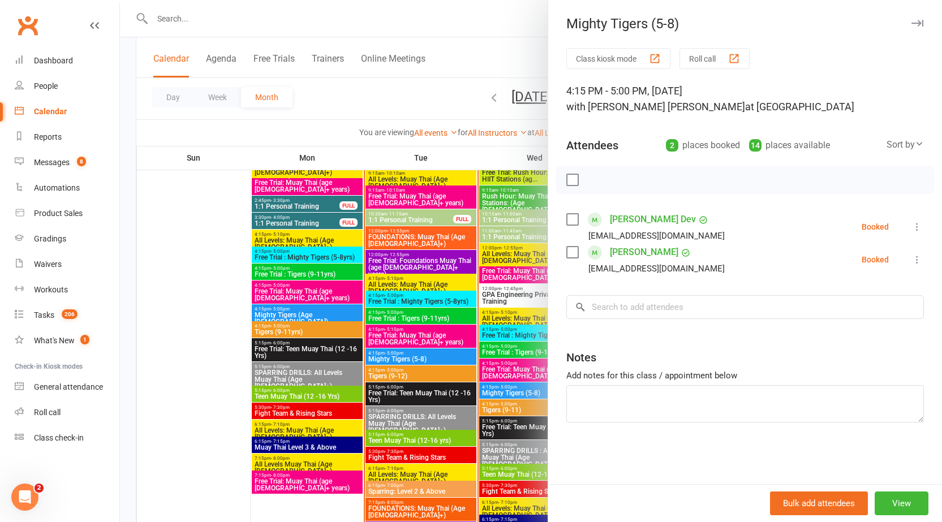
click at [442, 335] on div at bounding box center [531, 261] width 822 height 522
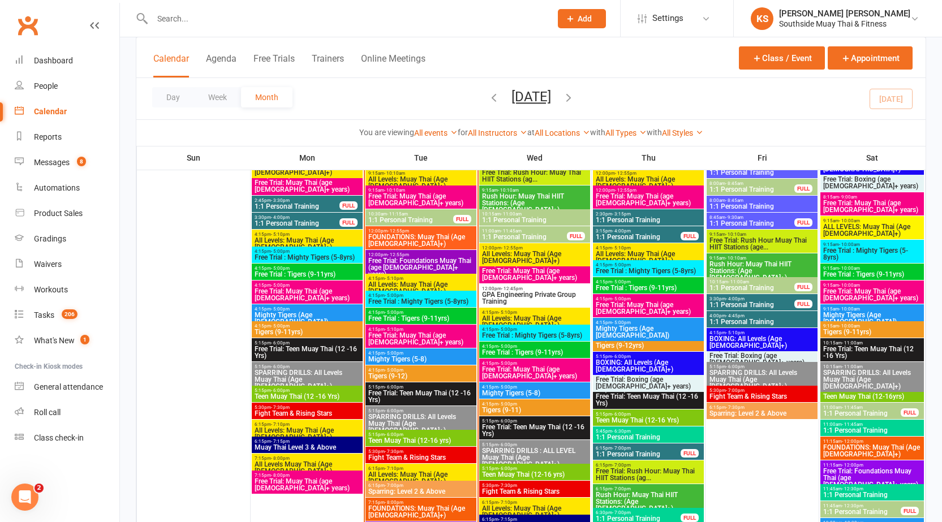
click at [442, 335] on span "Free Trial: Muay Thai (age [DEMOGRAPHIC_DATA]+ years)" at bounding box center [421, 339] width 106 height 14
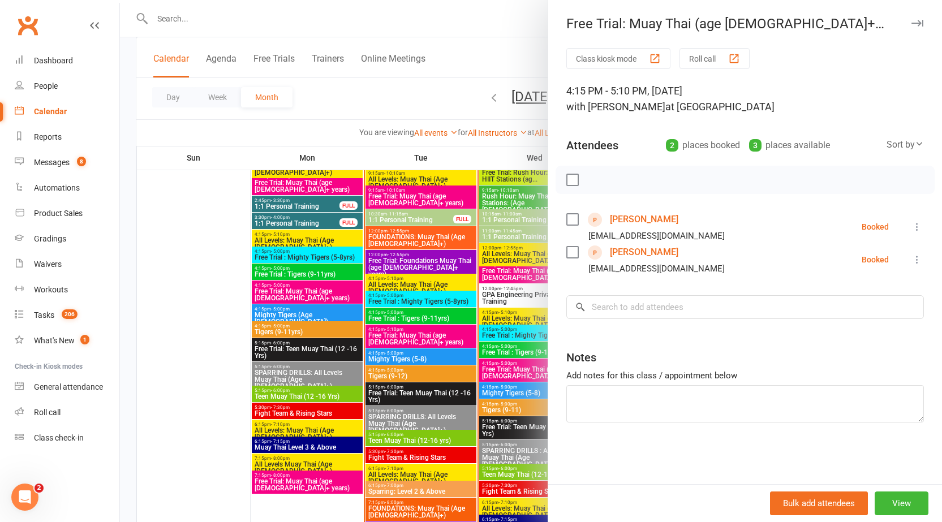
click at [436, 351] on div at bounding box center [531, 261] width 822 height 522
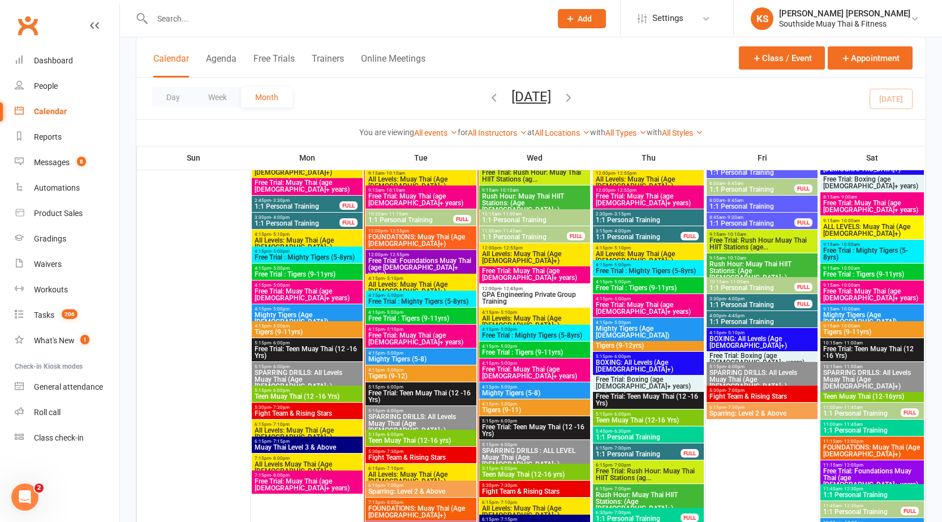
click at [451, 283] on span "All Levels: Muay Thai (Age [DEMOGRAPHIC_DATA]+)" at bounding box center [421, 288] width 106 height 14
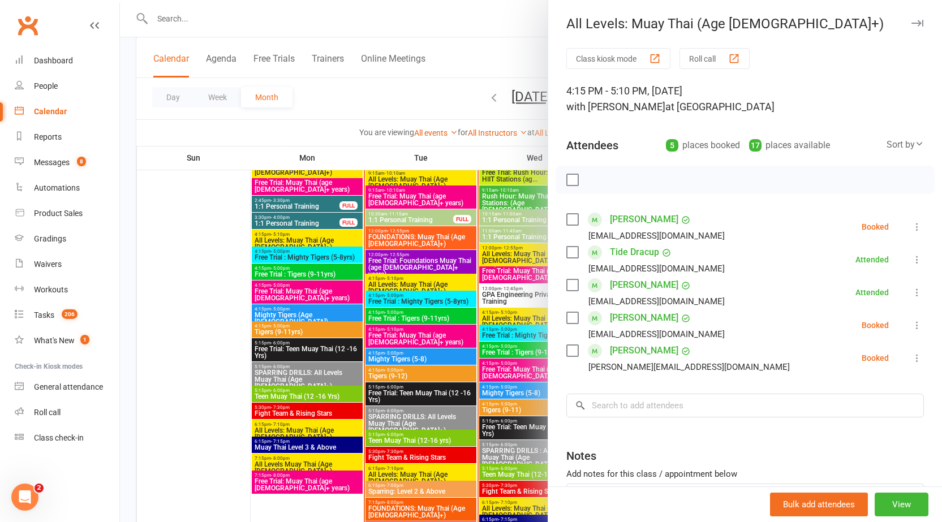
click at [445, 298] on div at bounding box center [531, 261] width 822 height 522
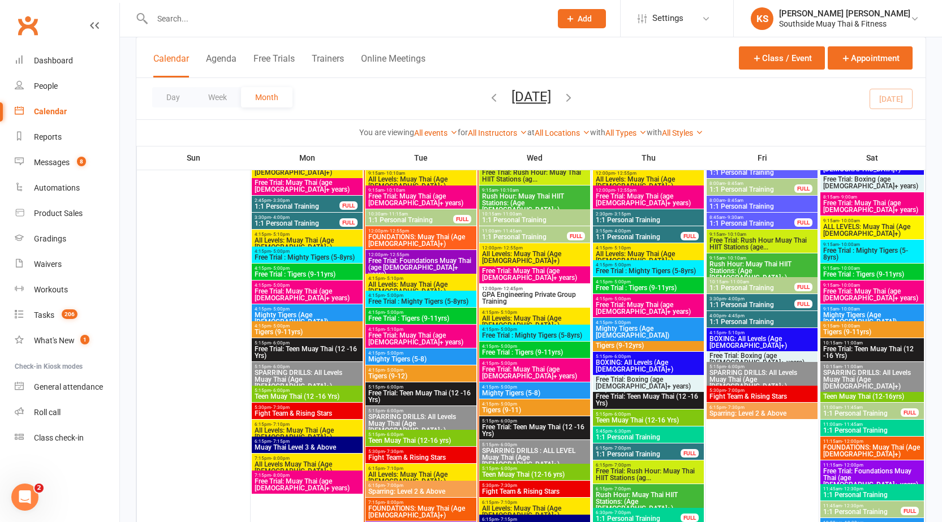
click at [445, 298] on span "Free Trial : Mighty Tigers (5-8yrs)" at bounding box center [421, 301] width 106 height 7
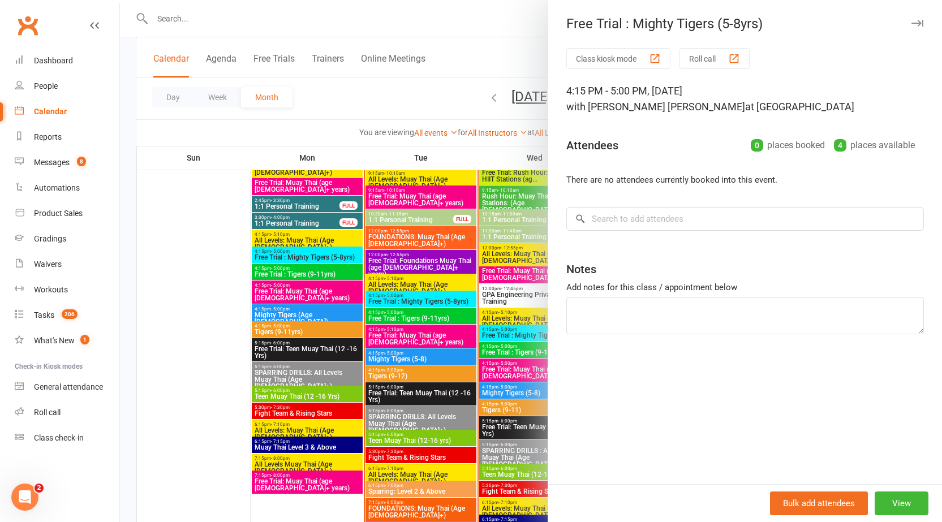
click at [459, 319] on div at bounding box center [531, 261] width 822 height 522
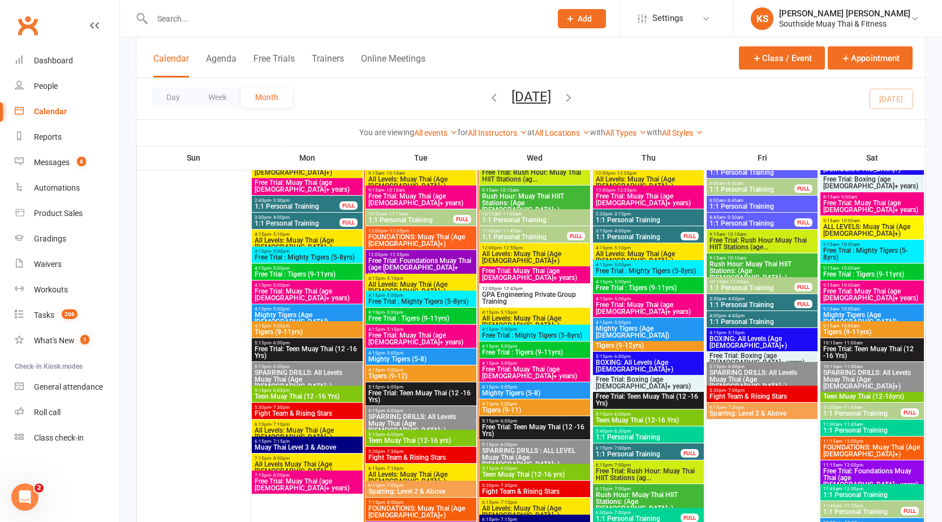
click at [459, 319] on span "Free Trial : Tigers (9-11yrs)" at bounding box center [421, 318] width 106 height 7
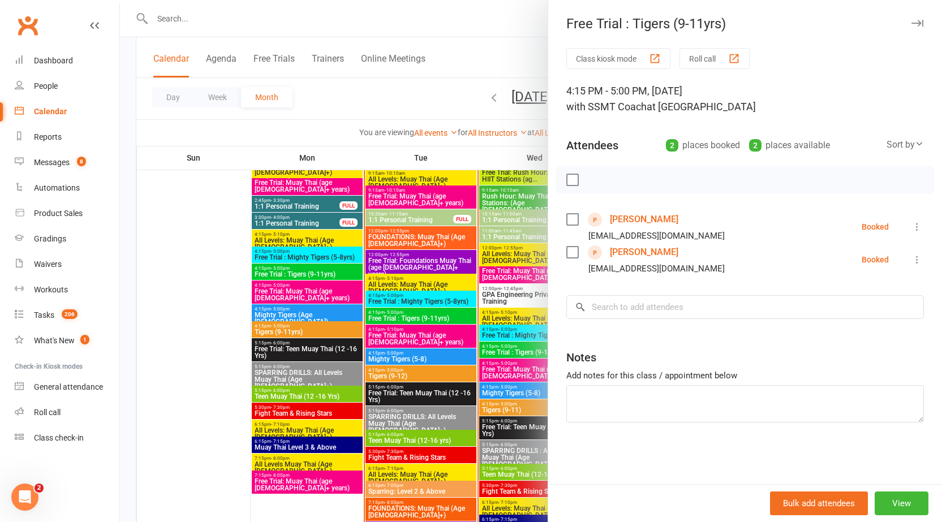
click at [457, 348] on div at bounding box center [531, 261] width 822 height 522
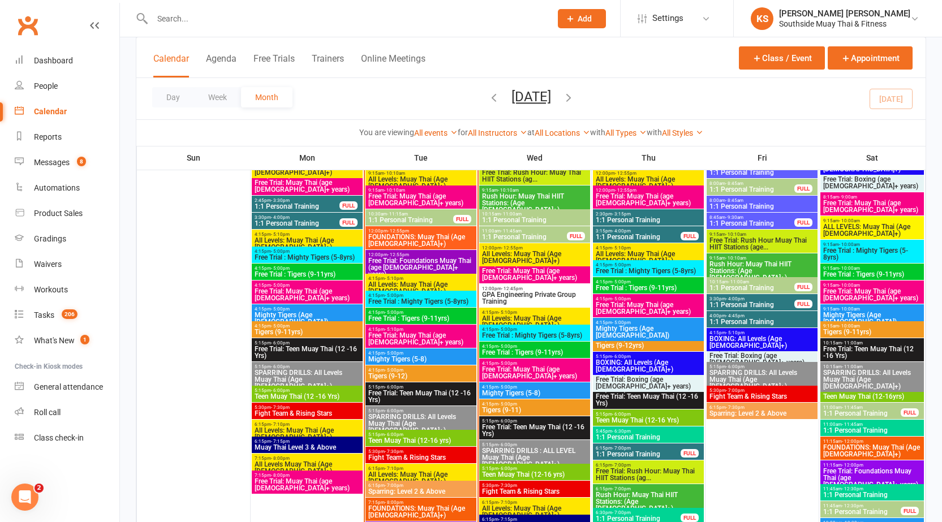
click at [394, 313] on span "- 5:00pm" at bounding box center [394, 312] width 19 height 5
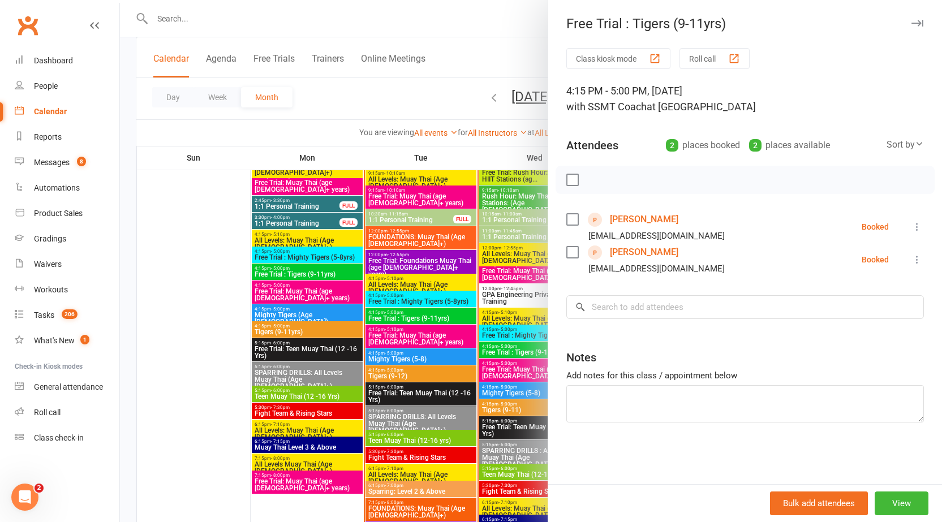
click at [910, 18] on button "button" at bounding box center [917, 23] width 14 height 14
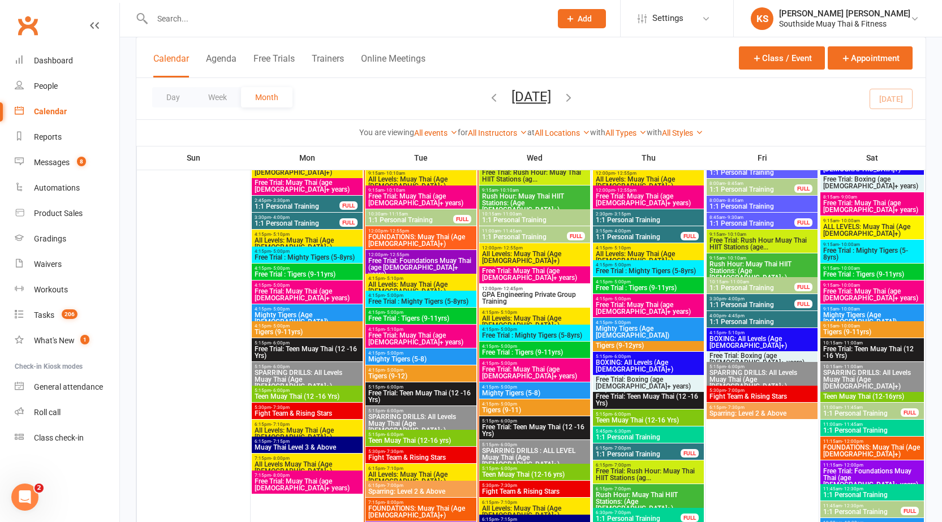
scroll to position [1389, 0]
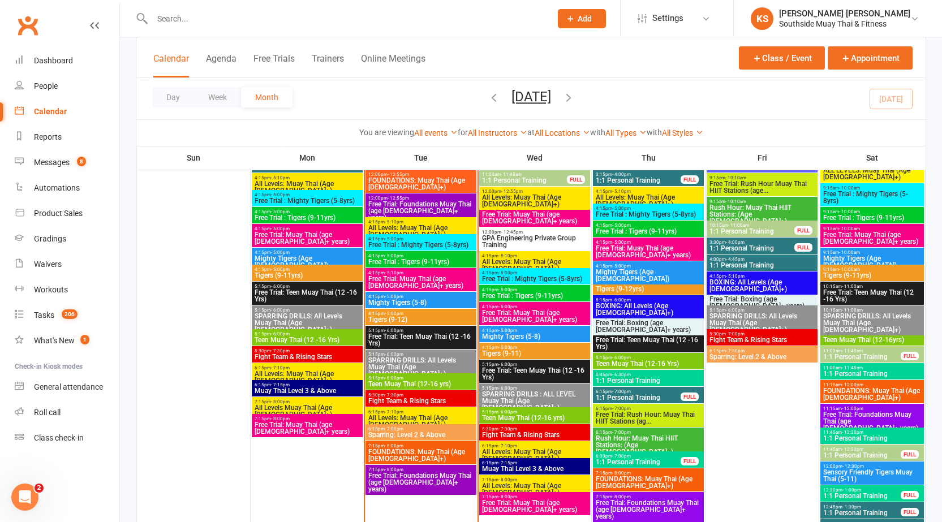
click at [425, 281] on span "Free Trial: Muay Thai (age [DEMOGRAPHIC_DATA]+ years)" at bounding box center [421, 282] width 106 height 14
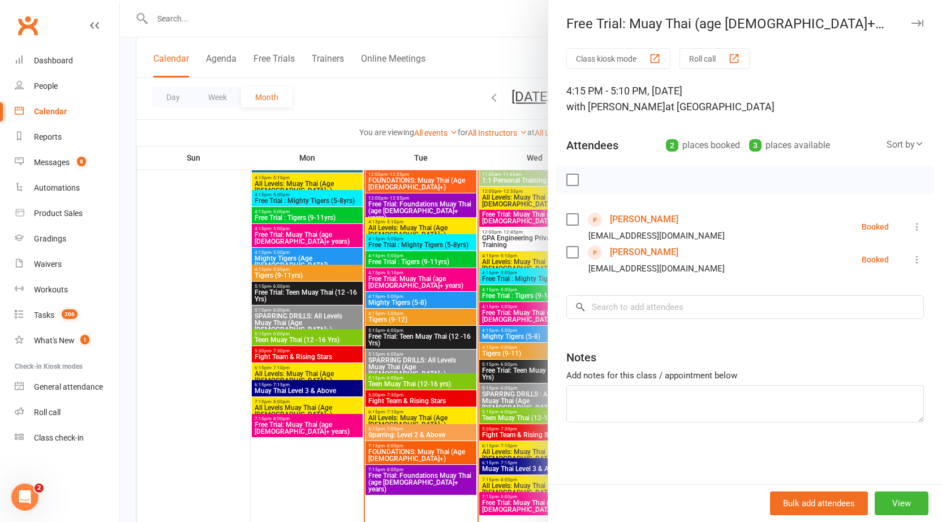
click at [911, 22] on icon "button" at bounding box center [917, 23] width 12 height 7
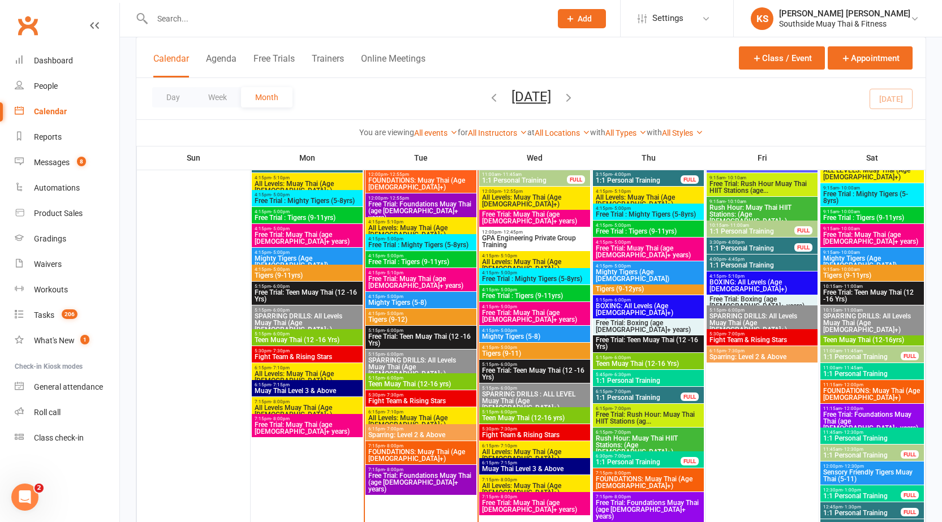
click at [683, 92] on div "Day Week Month September 2025 September 2025 Sun Mon Tue Wed Thu Fri Sat 31 01 …" at bounding box center [530, 98] width 789 height 41
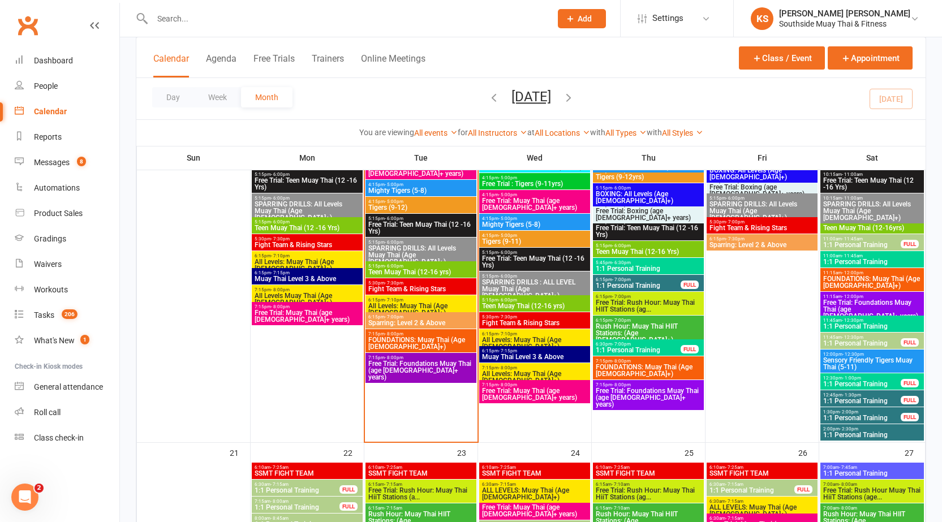
scroll to position [1502, 0]
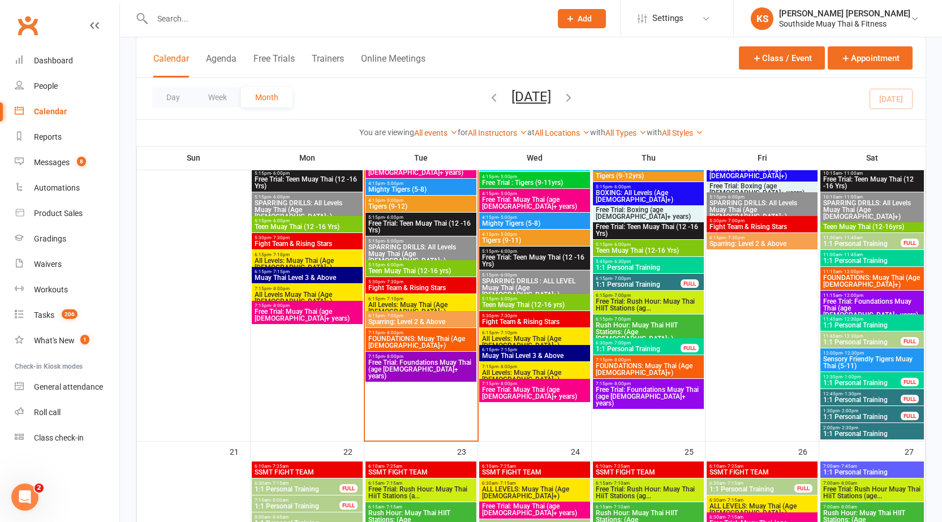
click at [901, 102] on div "Day Week Month September 2025 September 2025 Sun Mon Tue Wed Thu Fri Sat 31 01 …" at bounding box center [530, 98] width 789 height 41
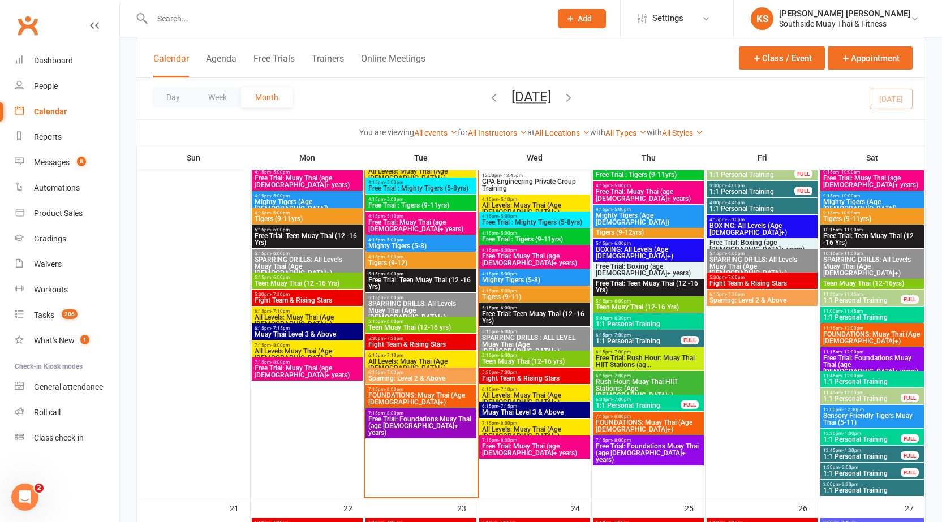
click at [430, 109] on div "Day Week Month September 2025 September 2025 Sun Mon Tue Wed Thu Fri Sat 31 01 …" at bounding box center [530, 98] width 789 height 41
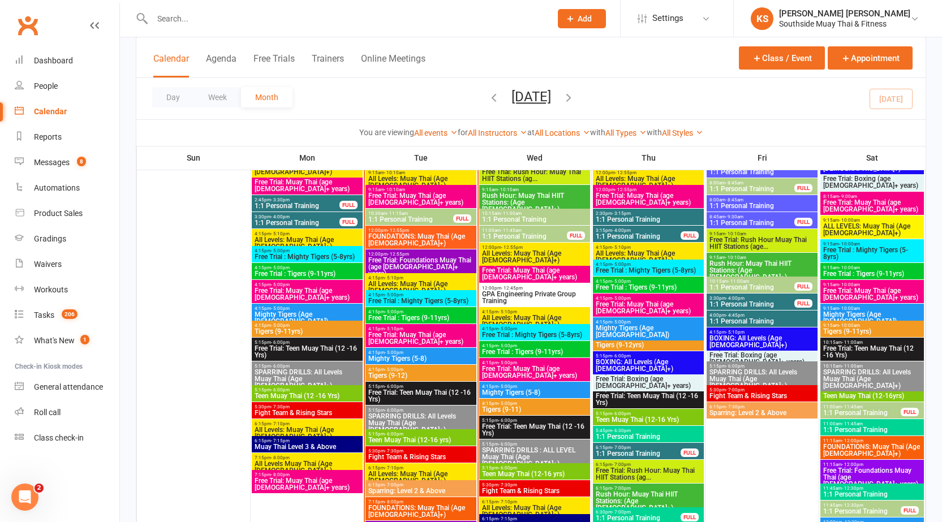
scroll to position [1332, 0]
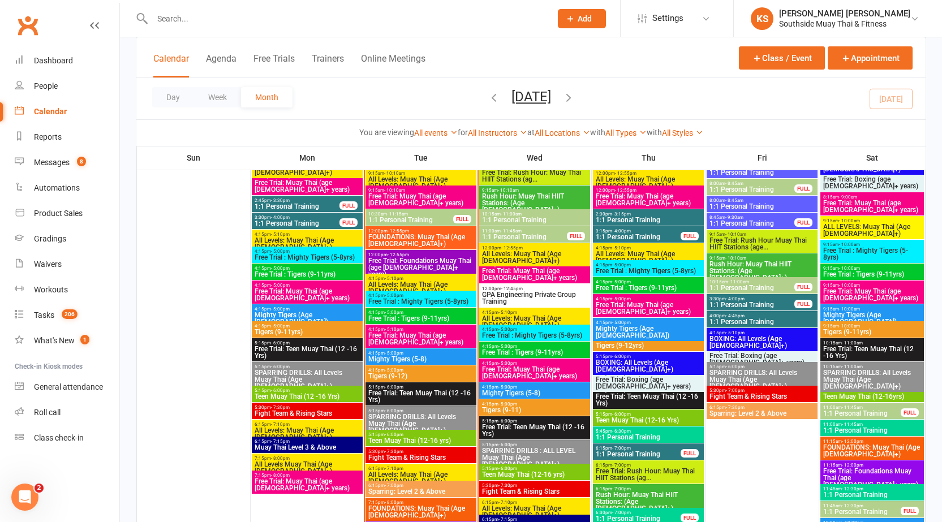
click at [407, 359] on span "Mighty Tigers (5-8)" at bounding box center [421, 359] width 106 height 7
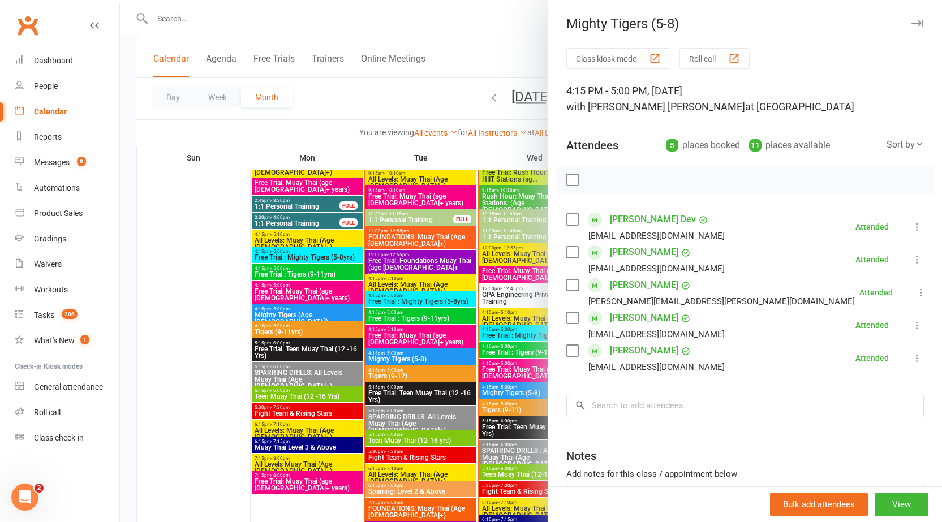
click at [911, 22] on icon "button" at bounding box center [917, 23] width 12 height 7
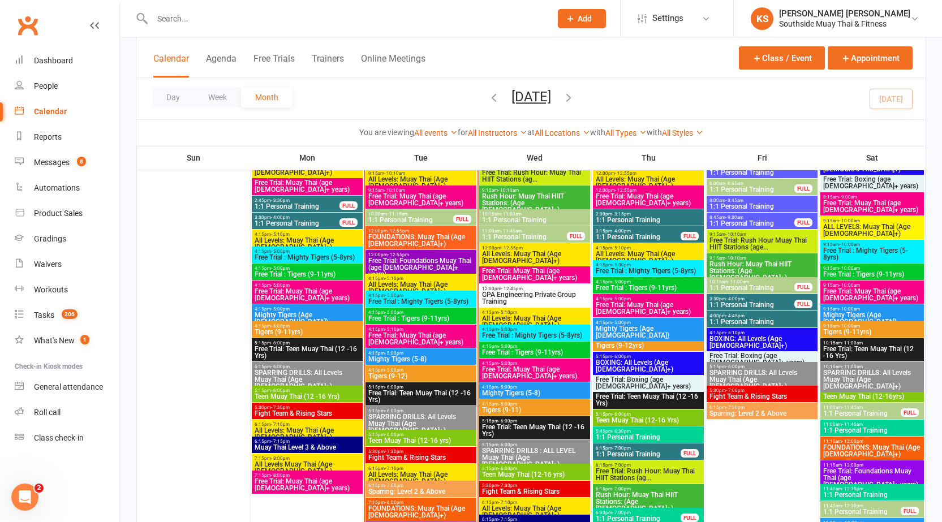
click at [421, 369] on span "4:15pm - 5:00pm" at bounding box center [421, 370] width 106 height 5
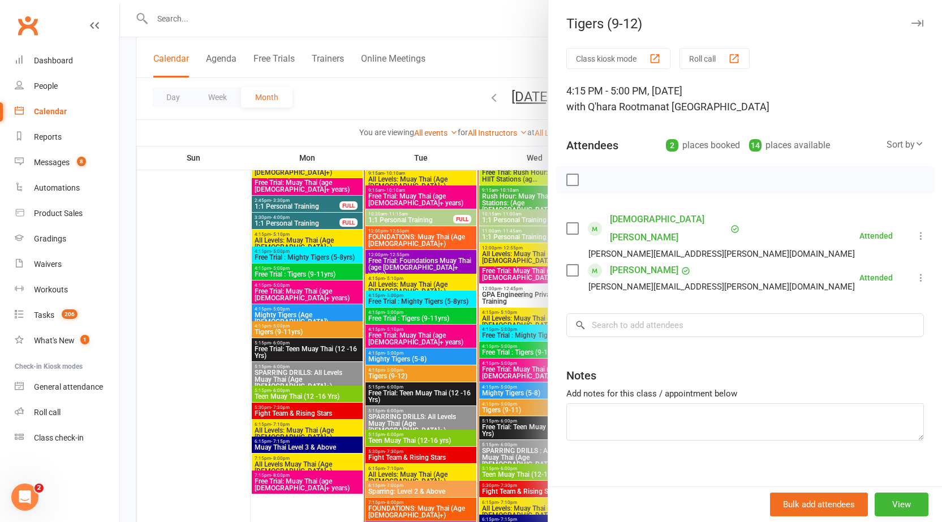
click at [917, 18] on div "Tigers (9-12)" at bounding box center [745, 24] width 394 height 16
click at [911, 23] on icon "button" at bounding box center [917, 23] width 12 height 7
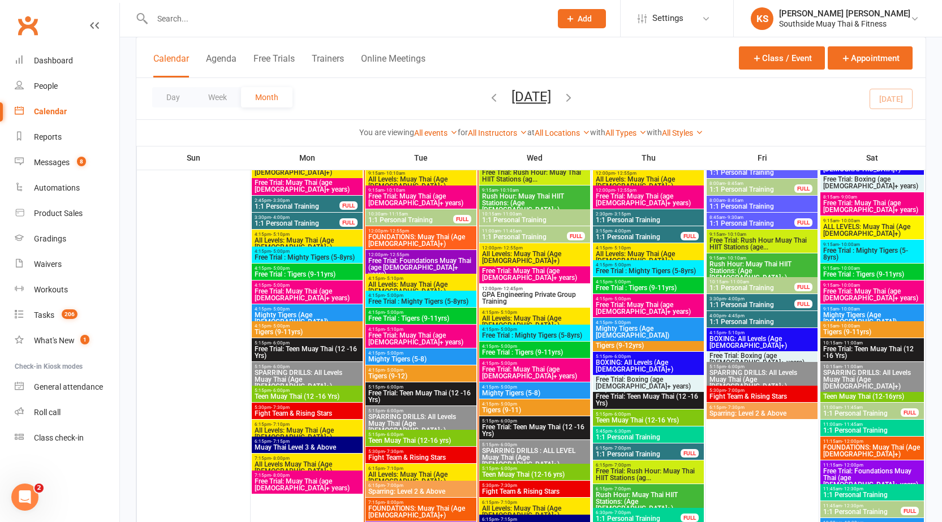
click at [439, 300] on span "Free Trial : Mighty Tigers (5-8yrs)" at bounding box center [421, 301] width 106 height 7
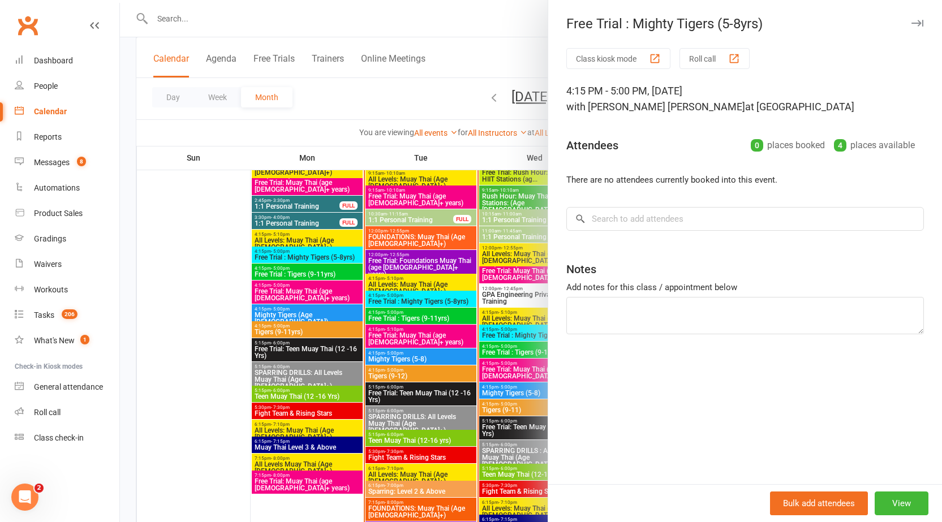
click at [915, 22] on div "Free Trial : Mighty Tigers (5-8yrs)" at bounding box center [745, 24] width 394 height 16
click at [214, 102] on div at bounding box center [531, 261] width 822 height 522
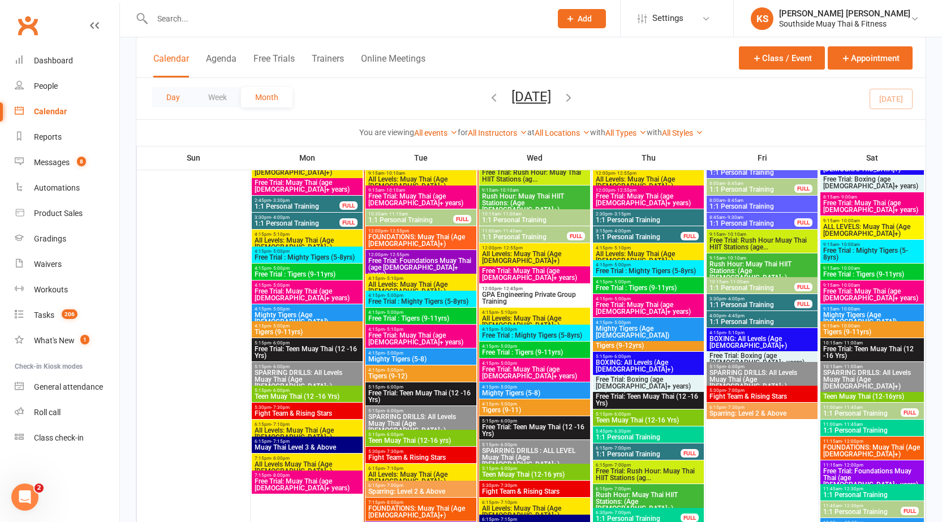
click at [177, 101] on button "Day" at bounding box center [173, 97] width 42 height 20
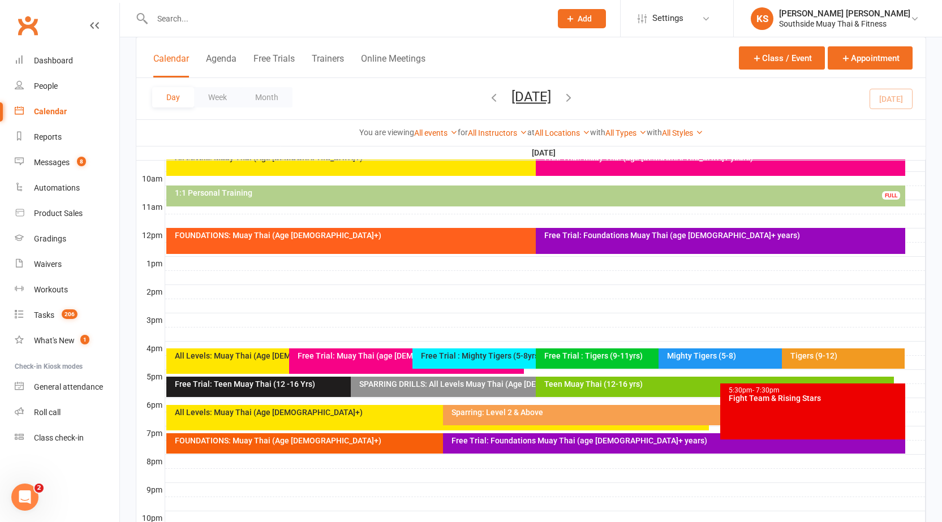
scroll to position [306, 0]
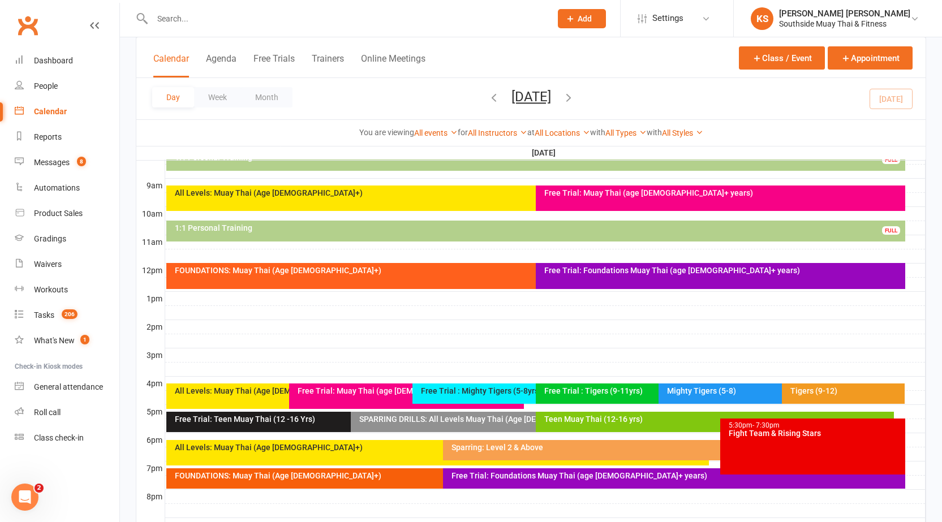
click at [310, 388] on div "Free Trial: Muay Thai (age [DEMOGRAPHIC_DATA]+ years)" at bounding box center [409, 391] width 225 height 8
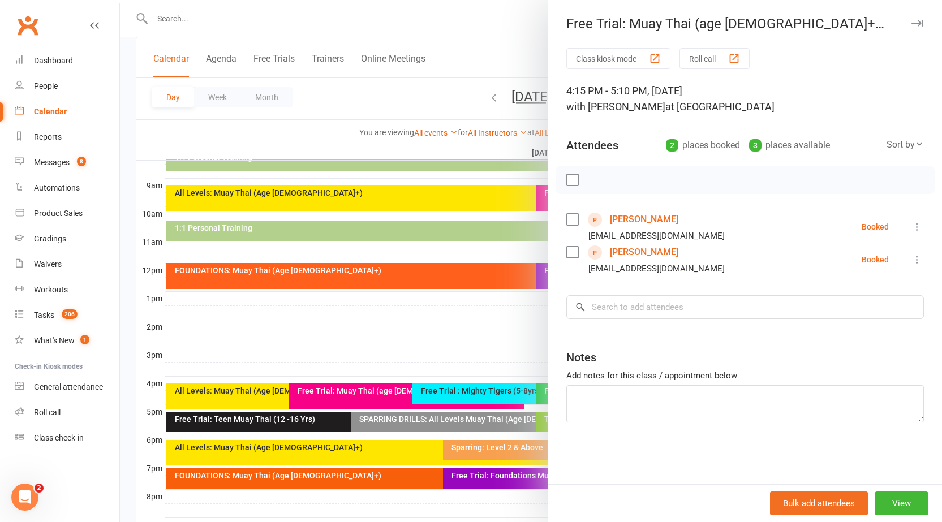
click at [911, 257] on icon at bounding box center [916, 259] width 11 height 11
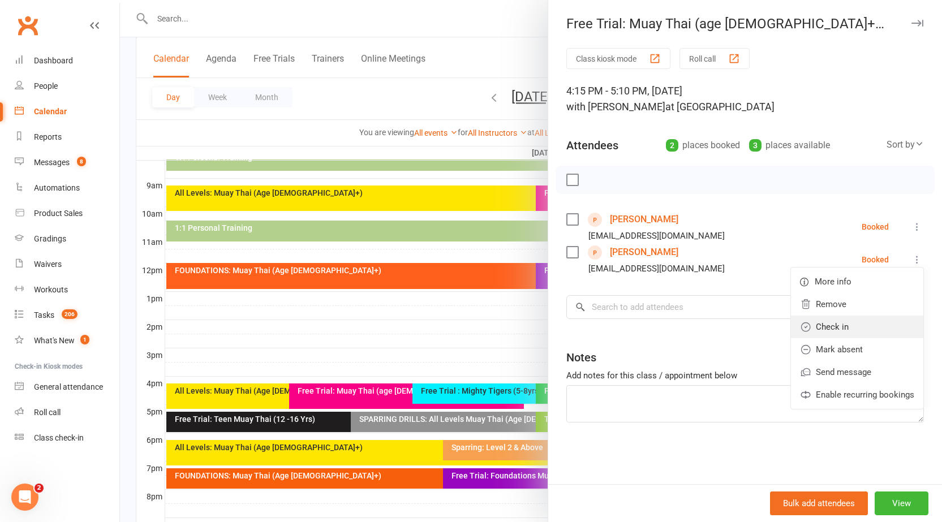
click at [841, 316] on link "Check in" at bounding box center [857, 327] width 132 height 23
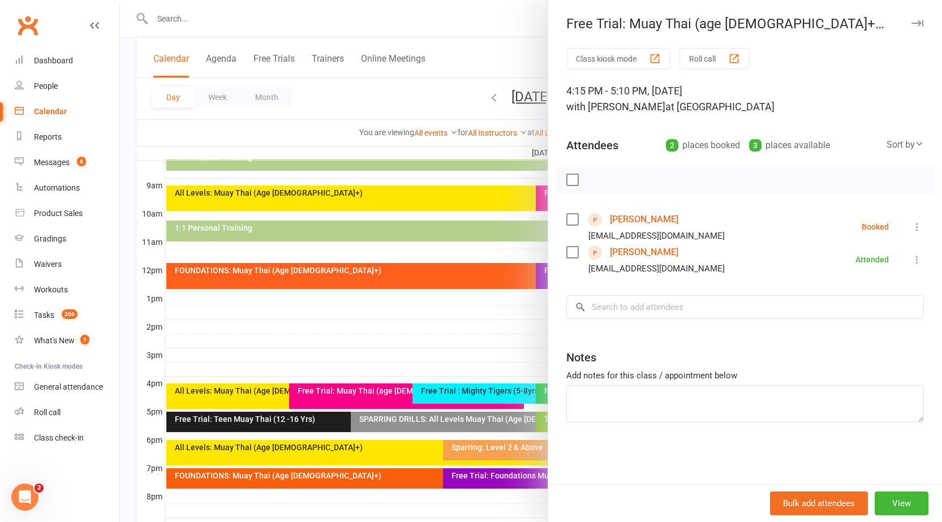
click at [911, 20] on icon "button" at bounding box center [917, 23] width 12 height 7
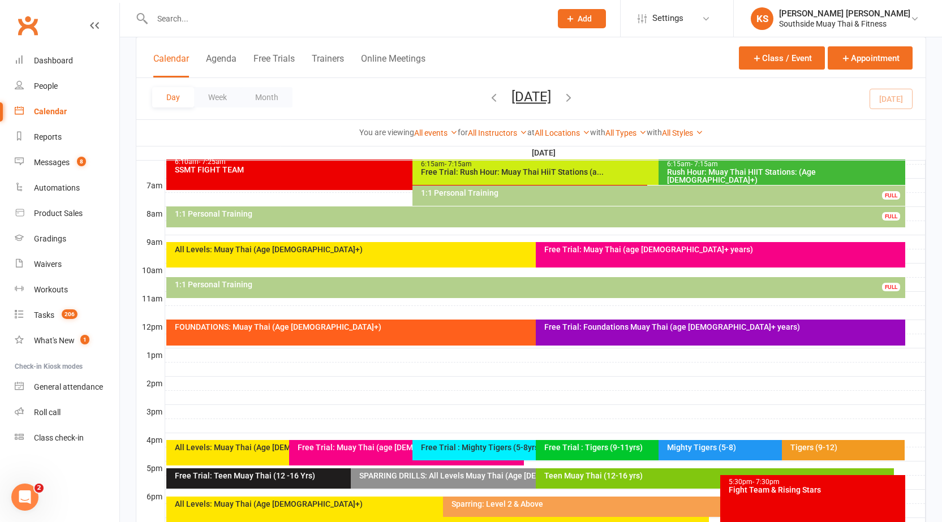
scroll to position [363, 0]
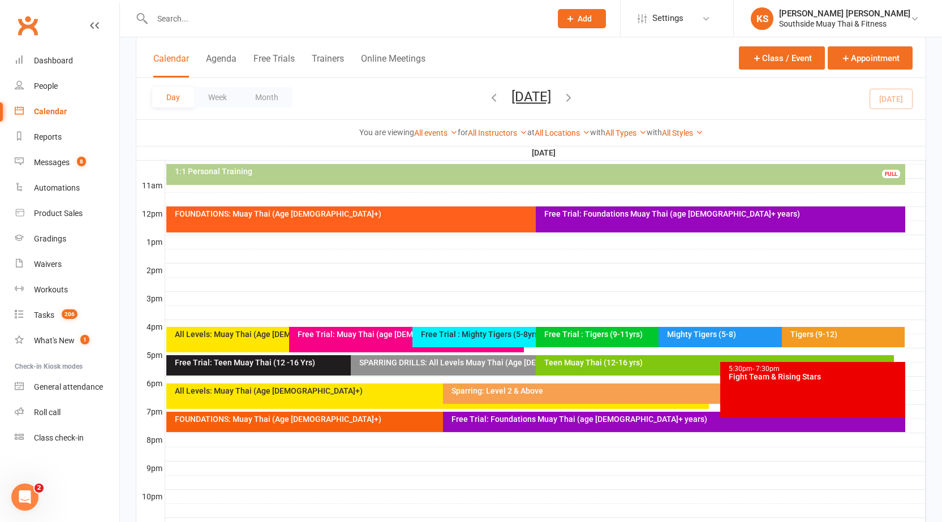
click at [575, 335] on div "Free Trial : Tigers (9-11yrs)" at bounding box center [656, 334] width 225 height 8
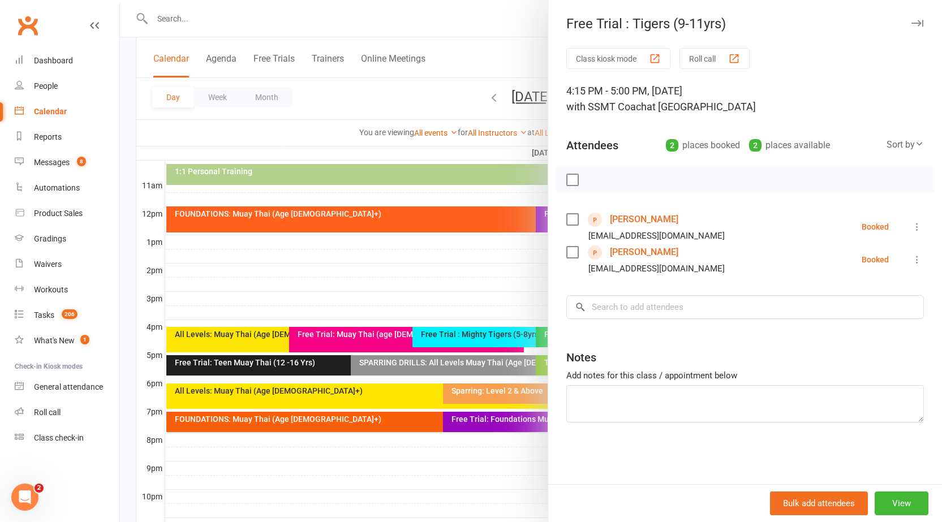
click at [910, 221] on button at bounding box center [917, 227] width 14 height 14
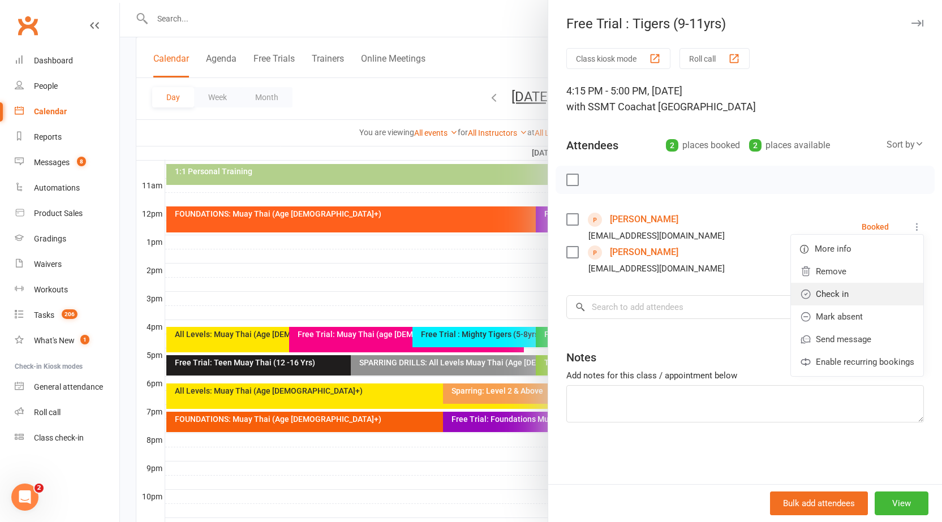
click at [838, 292] on link "Check in" at bounding box center [857, 294] width 132 height 23
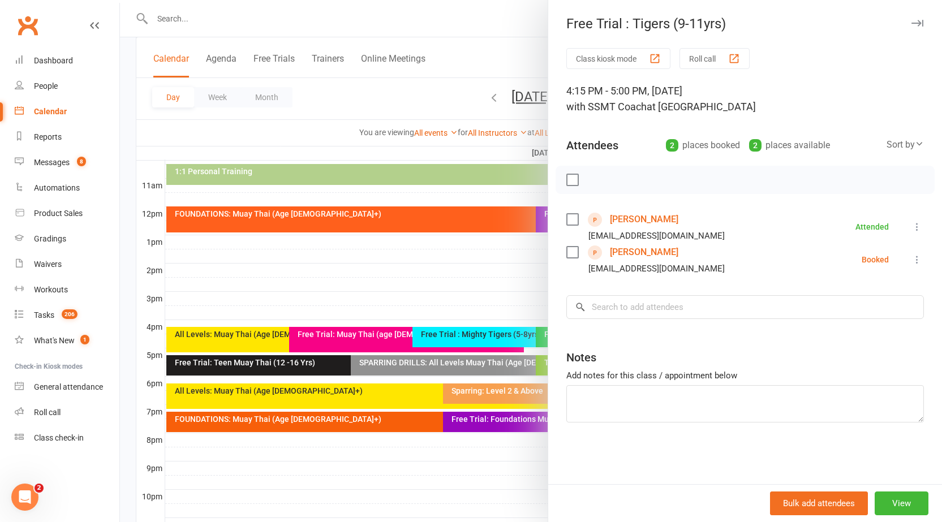
click at [911, 23] on icon "button" at bounding box center [917, 23] width 12 height 7
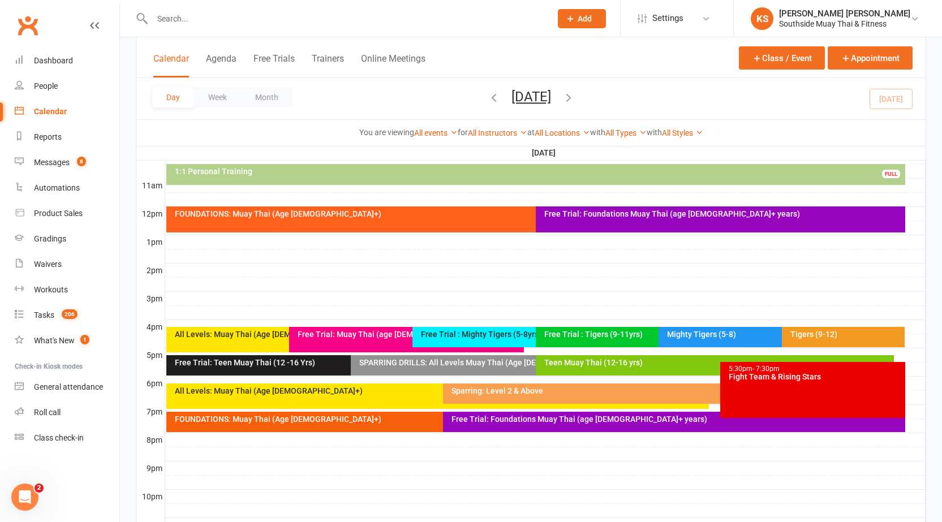
click at [380, 338] on div "Free Trial: Muay Thai (age [DEMOGRAPHIC_DATA]+ years)" at bounding box center [409, 334] width 225 height 8
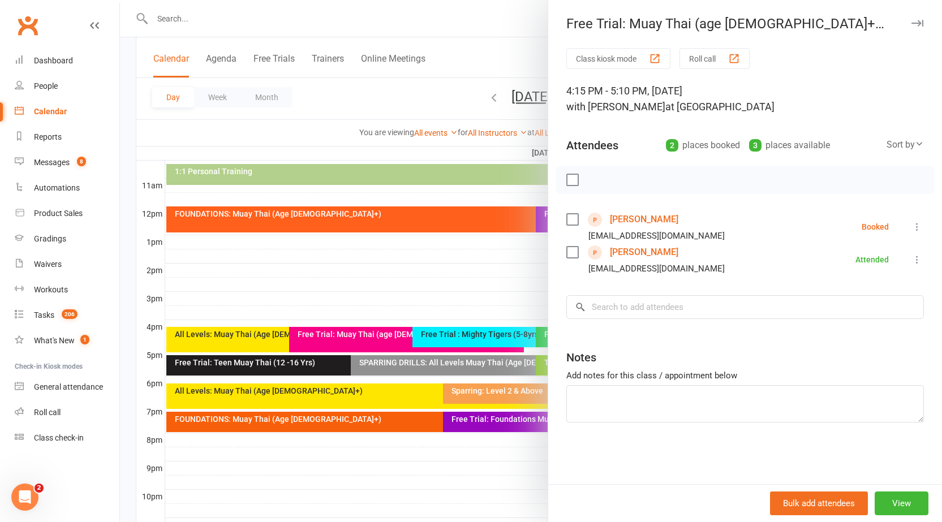
click at [911, 21] on icon "button" at bounding box center [917, 23] width 12 height 7
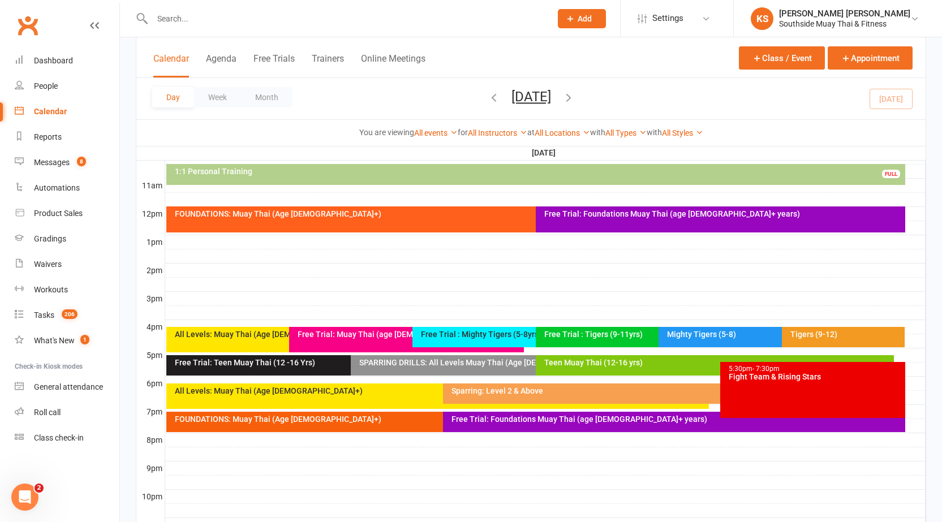
click at [597, 332] on div "Free Trial : Tigers (9-11yrs)" at bounding box center [656, 334] width 225 height 8
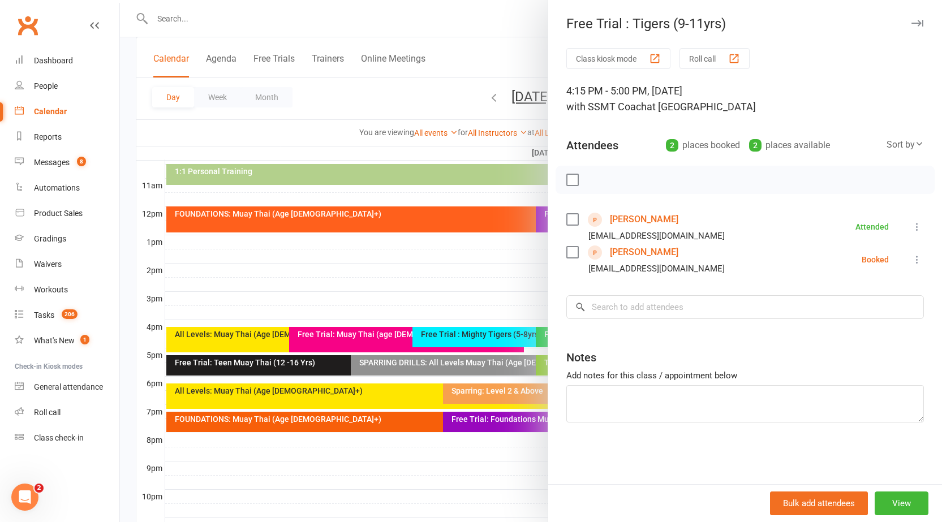
click at [911, 257] on icon at bounding box center [916, 259] width 11 height 11
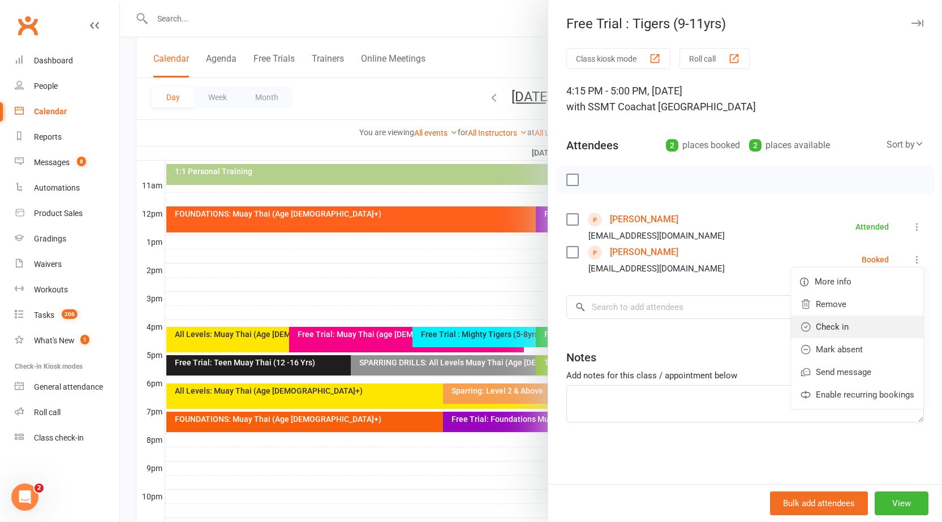
click at [841, 323] on link "Check in" at bounding box center [857, 327] width 132 height 23
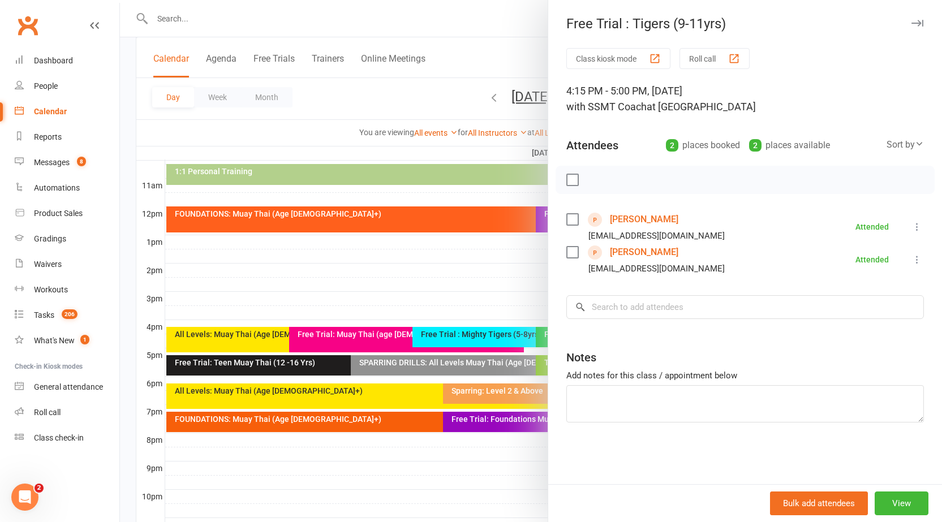
click at [911, 21] on icon "button" at bounding box center [917, 23] width 12 height 7
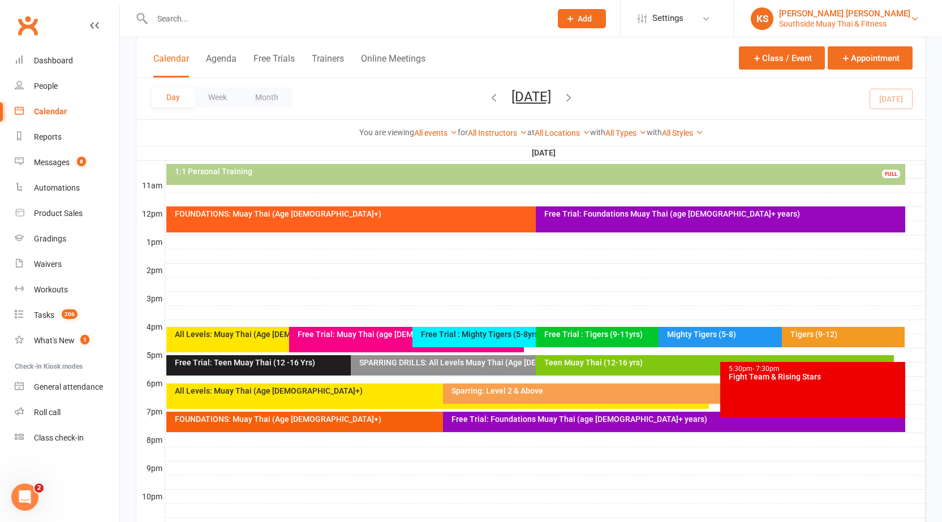
scroll to position [419, 0]
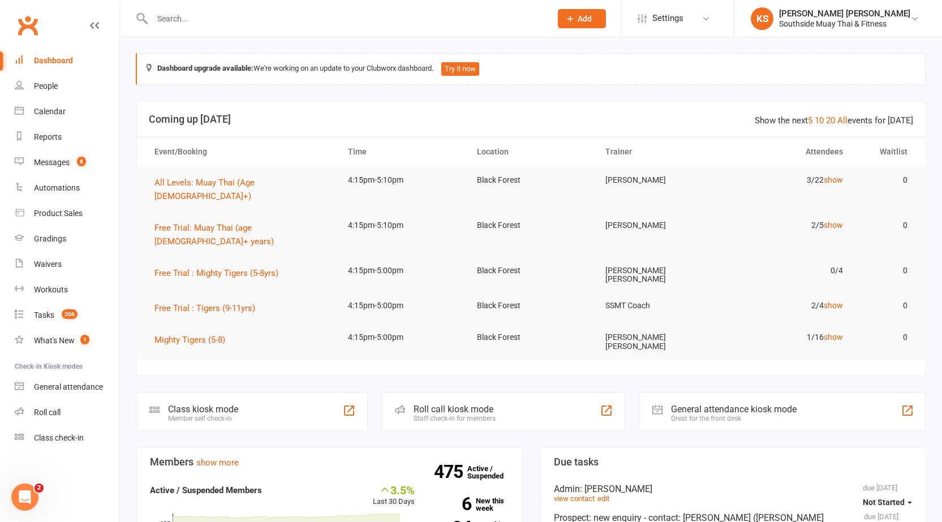
click at [285, 19] on input "text" at bounding box center [346, 19] width 394 height 16
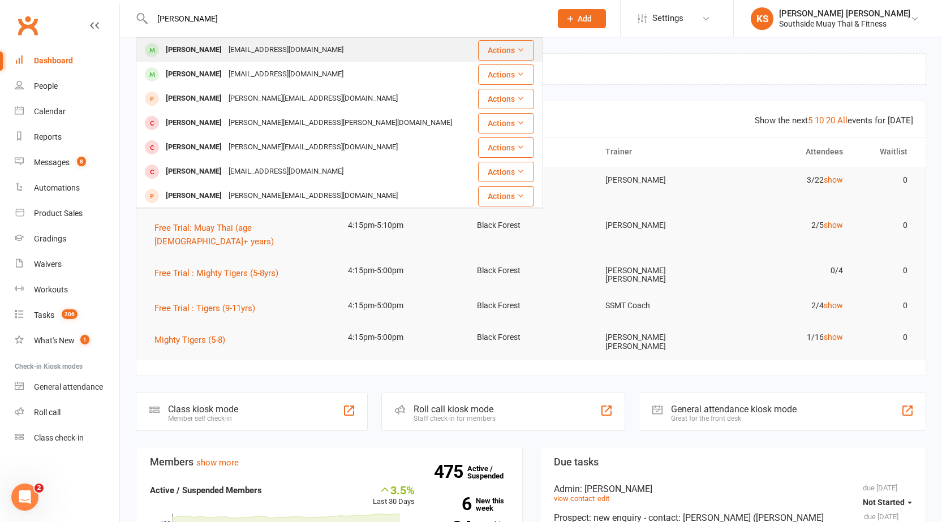
type input "[PERSON_NAME]"
click at [281, 54] on div "[EMAIL_ADDRESS][DOMAIN_NAME]" at bounding box center [286, 50] width 122 height 16
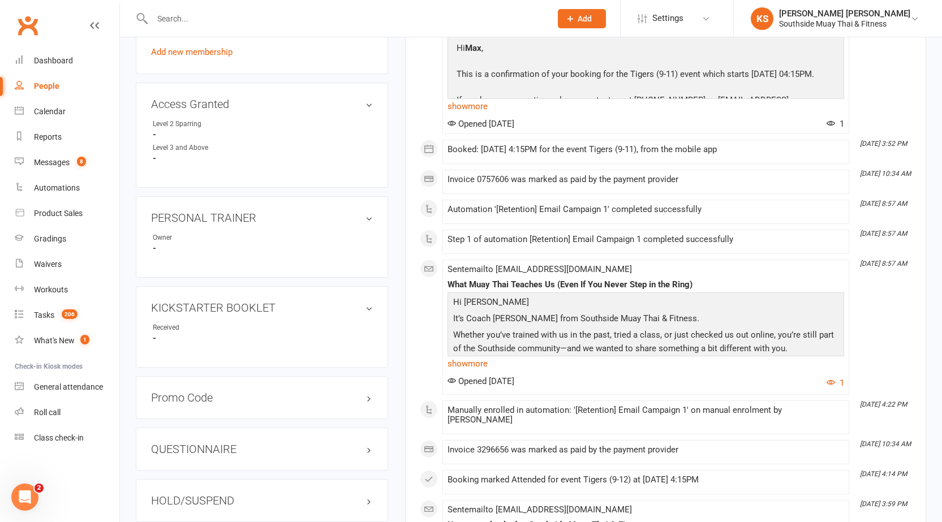
scroll to position [735, 0]
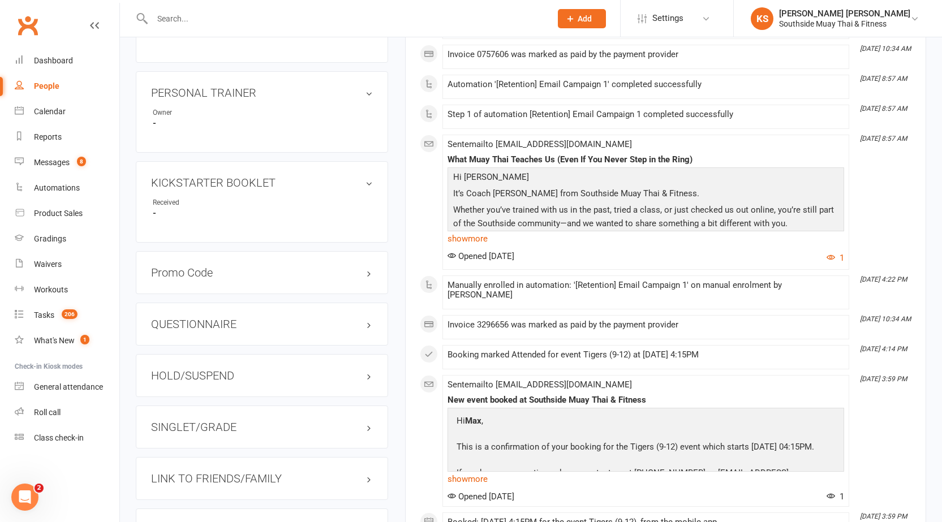
click at [240, 436] on div "SINGLET/GRADE" at bounding box center [262, 427] width 252 height 43
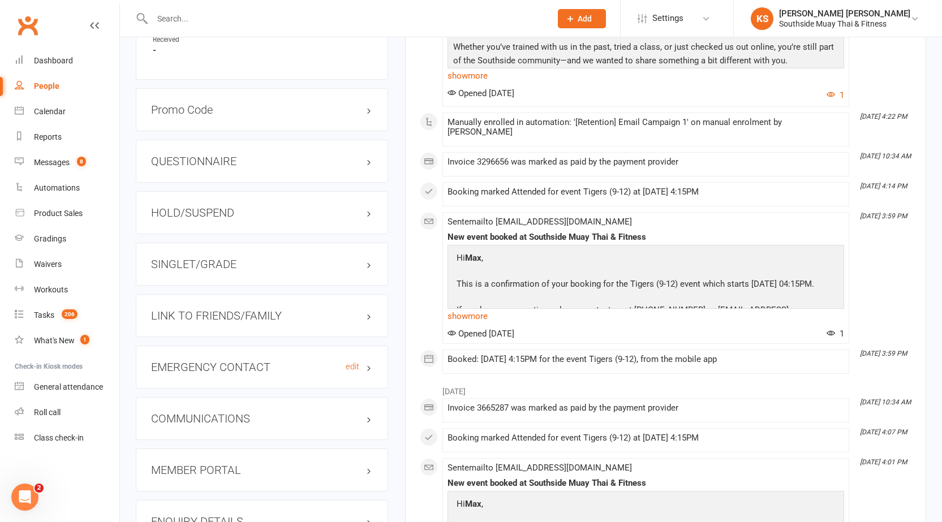
scroll to position [962, 0]
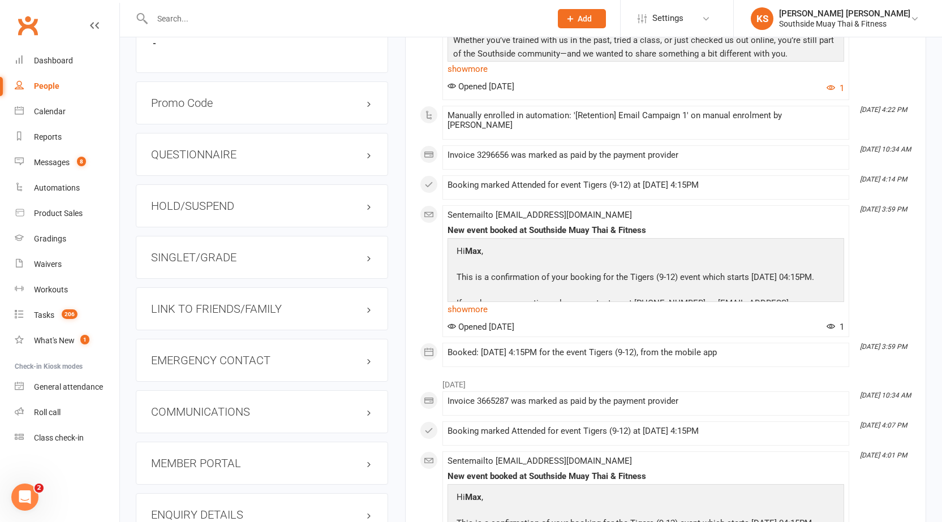
click at [327, 317] on div "LINK TO FRIENDS/FAMILY" at bounding box center [262, 308] width 252 height 43
click at [356, 305] on h3 "LINK TO FRIENDS/FAMILY" at bounding box center [262, 309] width 222 height 12
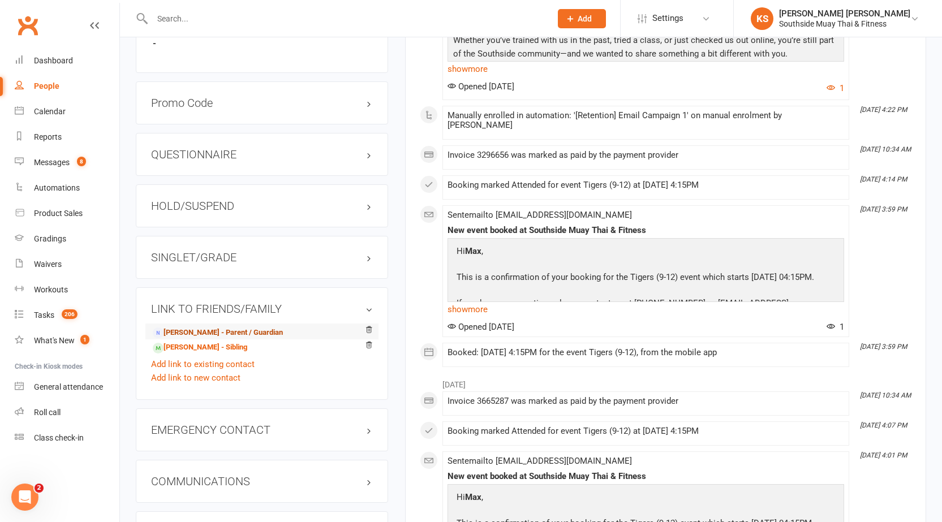
click at [192, 330] on link "[PERSON_NAME] - Parent / Guardian" at bounding box center [218, 333] width 130 height 12
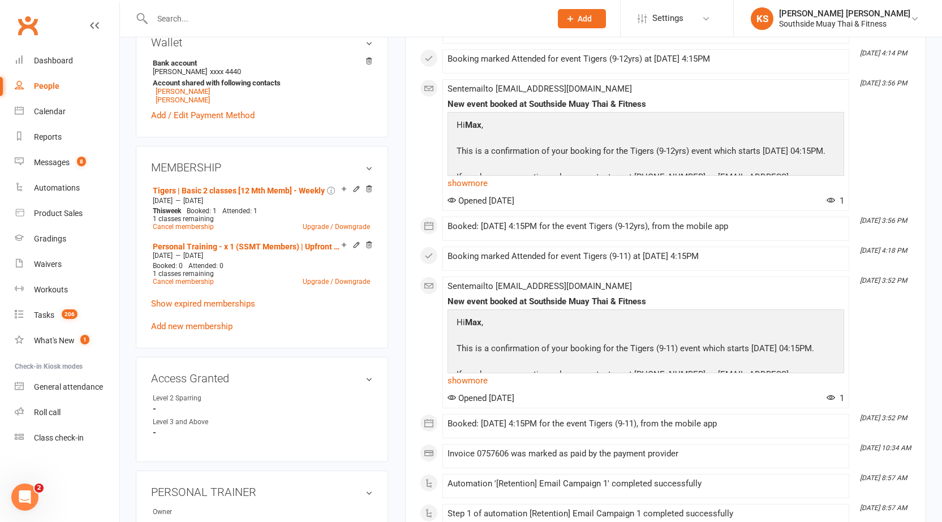
scroll to position [396, 0]
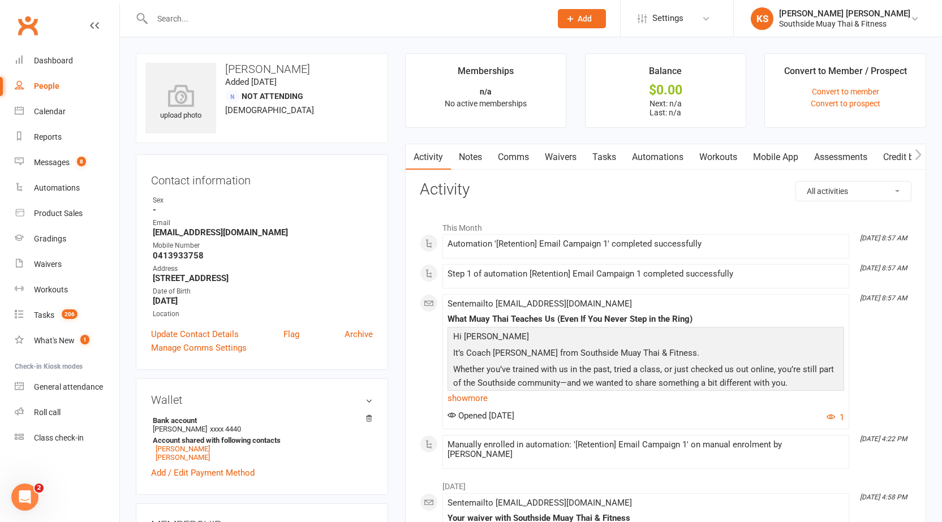
click at [503, 155] on link "Comms" at bounding box center [513, 157] width 47 height 26
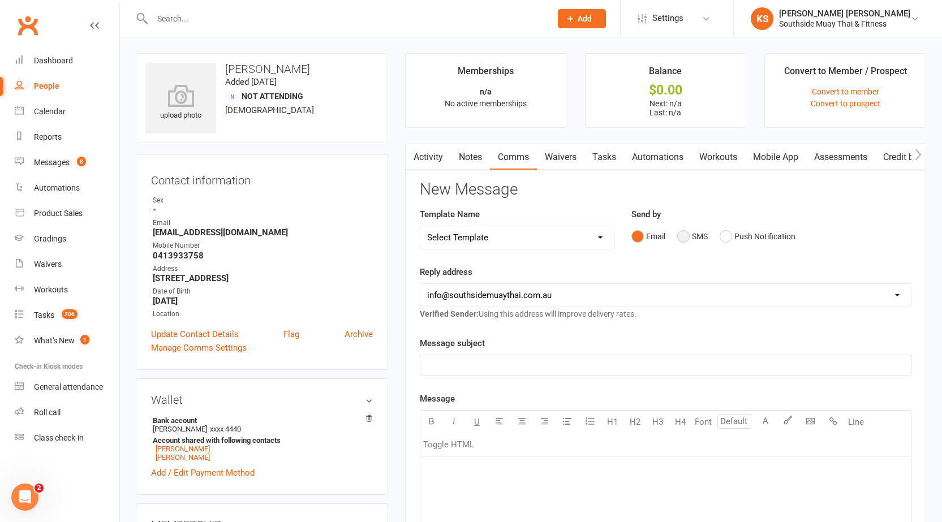
click at [686, 241] on button "SMS" at bounding box center [692, 236] width 31 height 21
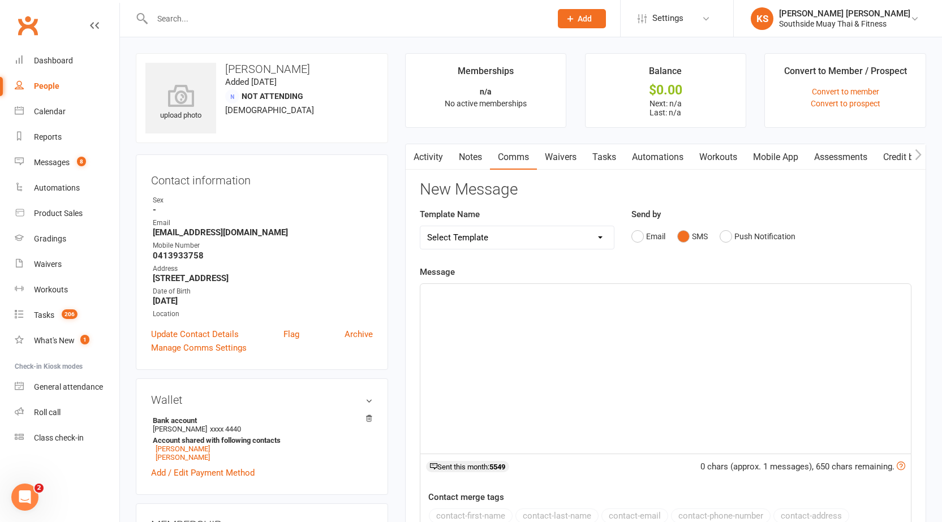
click at [557, 342] on div "﻿" at bounding box center [665, 369] width 490 height 170
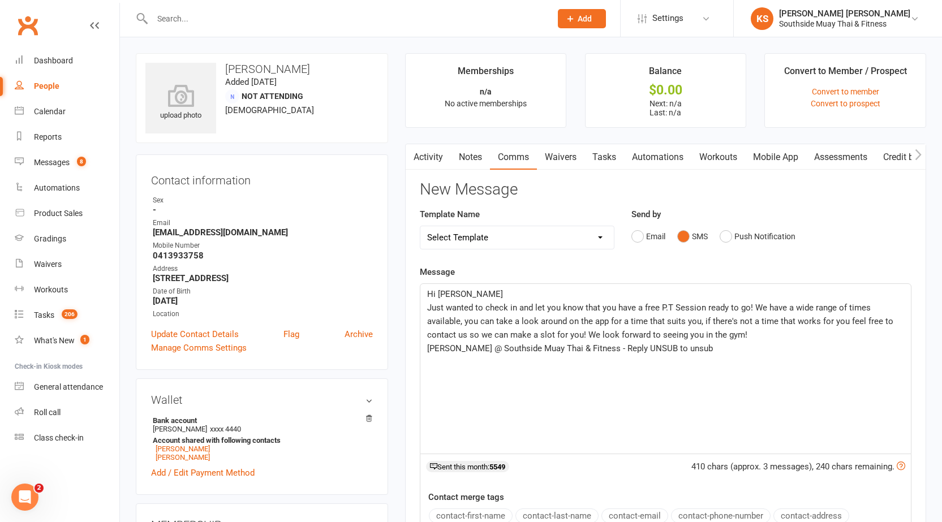
click at [544, 297] on p "Hi [PERSON_NAME]" at bounding box center [665, 294] width 477 height 14
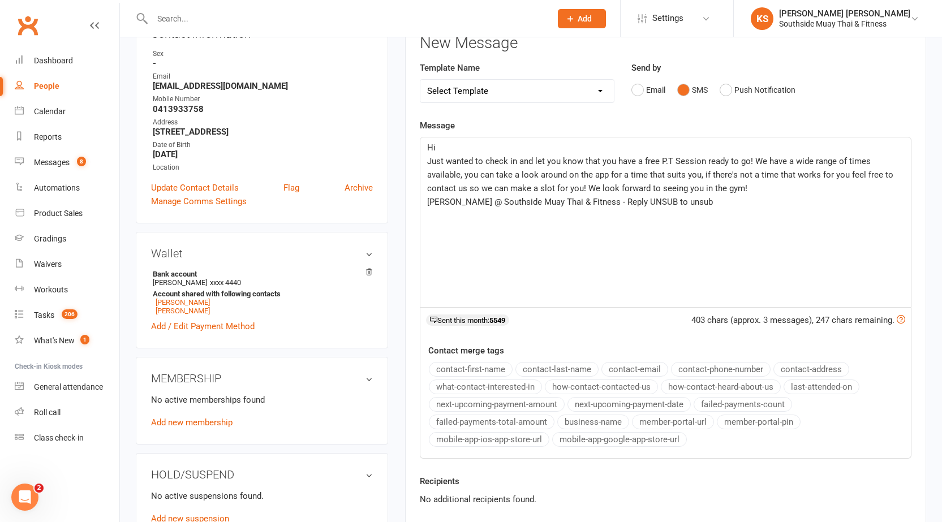
scroll to position [226, 0]
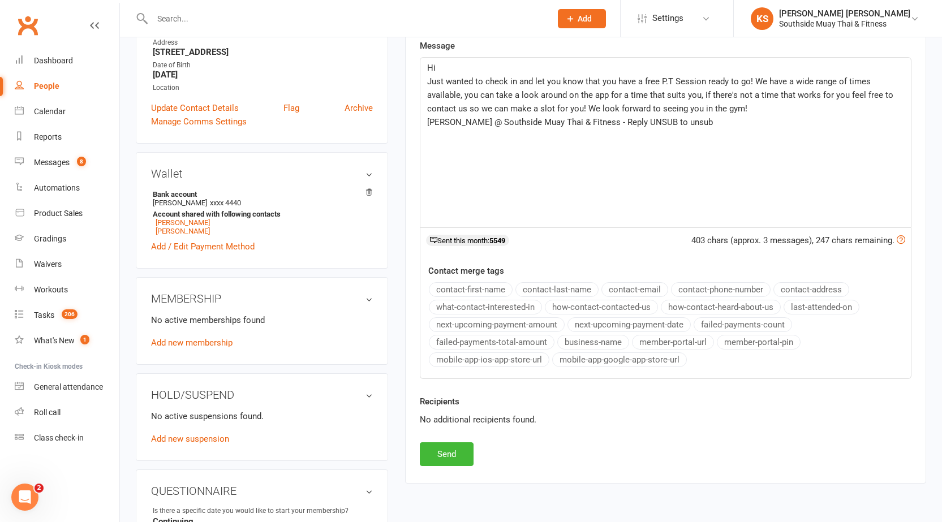
click at [470, 287] on button "contact-first-name" at bounding box center [471, 289] width 84 height 15
drag, startPoint x: 602, startPoint y: 80, endPoint x: 613, endPoint y: 82, distance: 11.4
click at [613, 82] on span "Just wanted to check in and let you know that you have a free P.T Session ready…" at bounding box center [661, 94] width 468 height 37
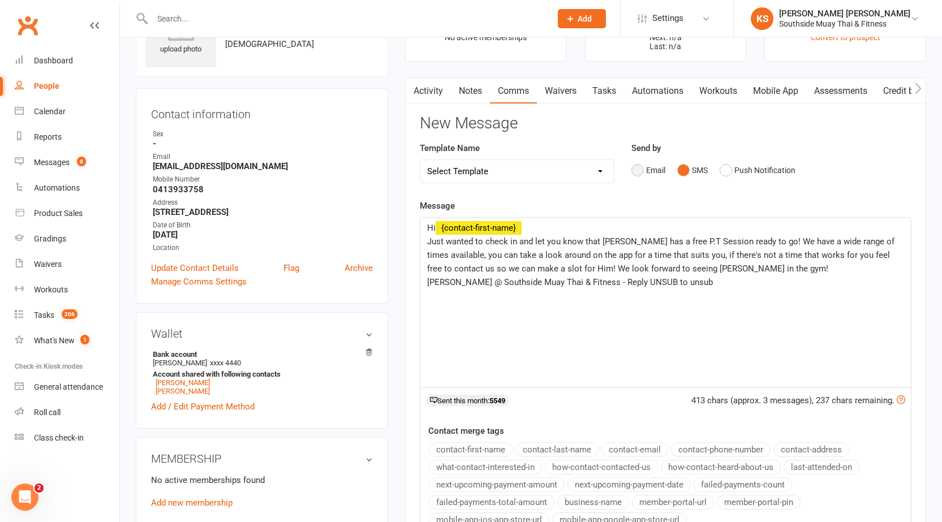
scroll to position [57, 0]
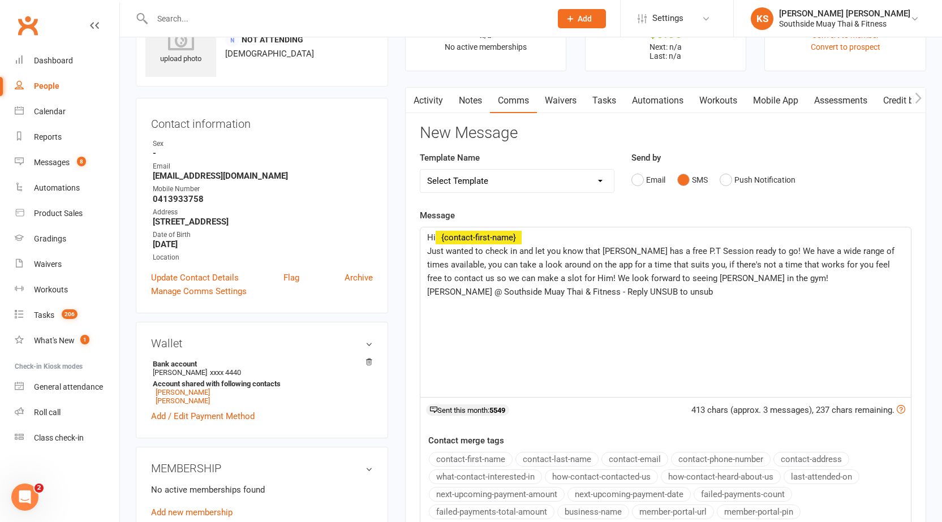
click at [520, 276] on span "Just wanted to check in and let you know that [PERSON_NAME] has a free P.T Sess…" at bounding box center [662, 264] width 470 height 37
drag, startPoint x: 677, startPoint y: 291, endPoint x: 455, endPoint y: 298, distance: 221.9
click at [455, 298] on p "[PERSON_NAME] @ Southside Muay Thai & Fitness - Reply UNSUB to unsub" at bounding box center [665, 292] width 477 height 14
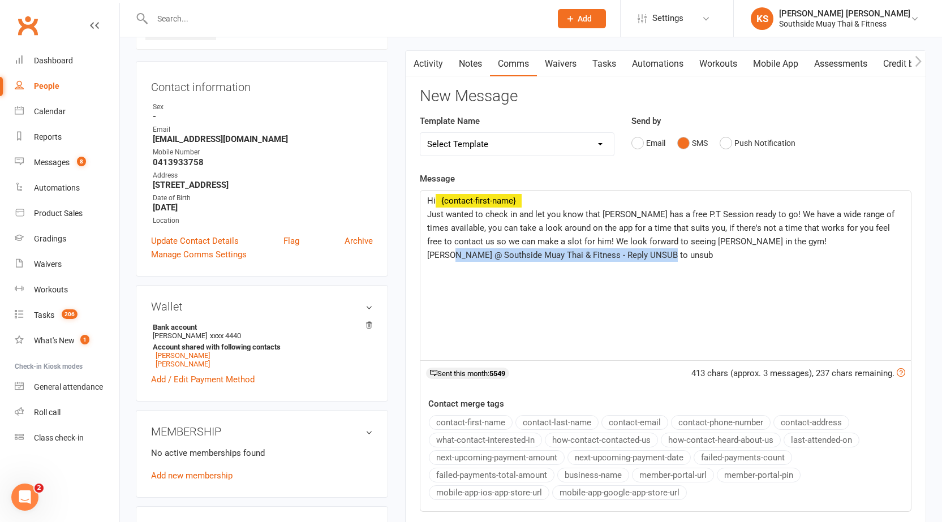
scroll to position [226, 0]
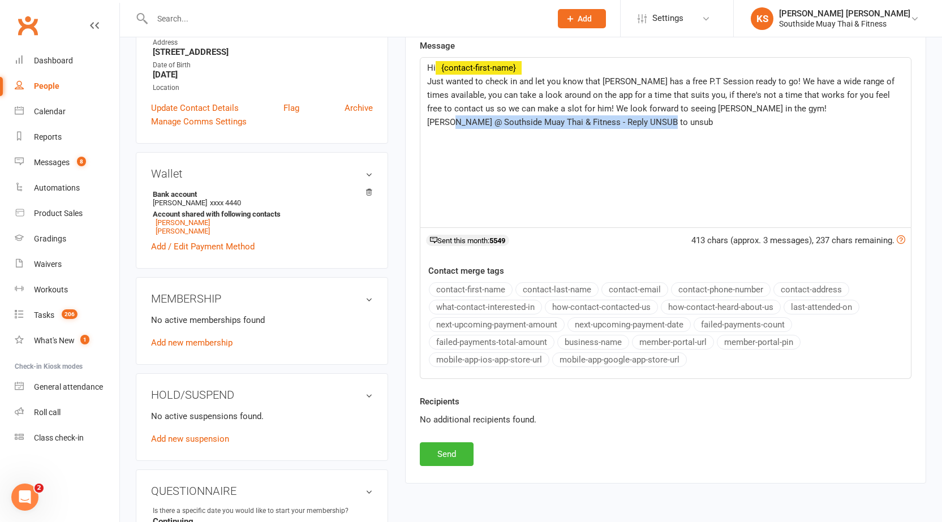
click at [589, 339] on button "business-name" at bounding box center [593, 342] width 72 height 15
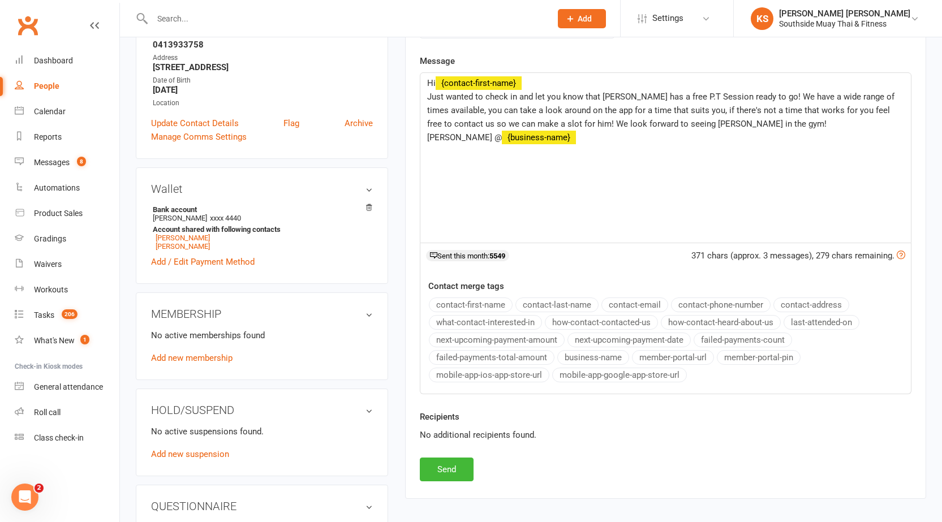
scroll to position [283, 0]
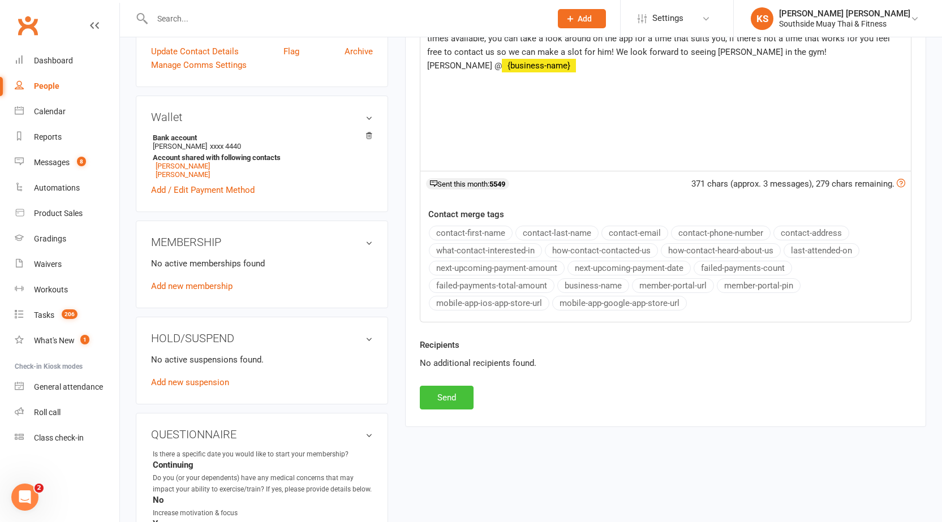
click at [447, 399] on button "Send" at bounding box center [447, 398] width 54 height 24
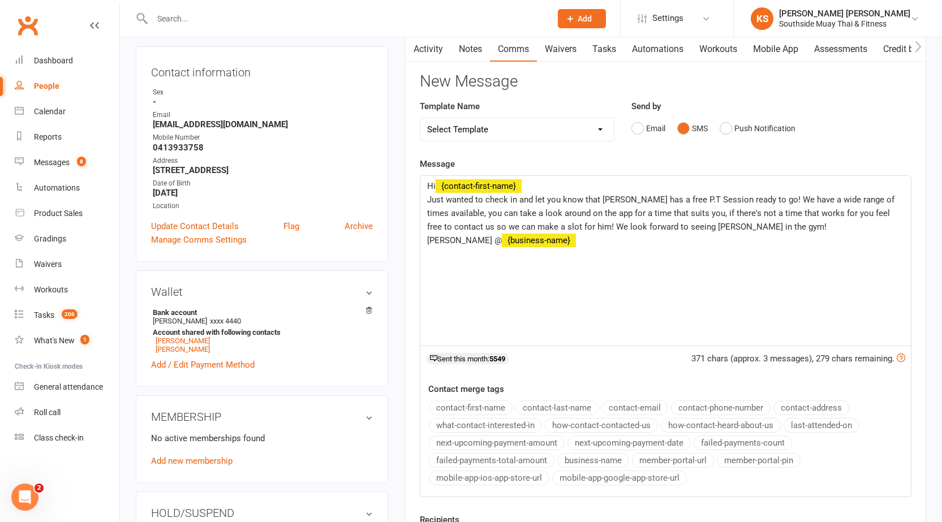
scroll to position [0, 0]
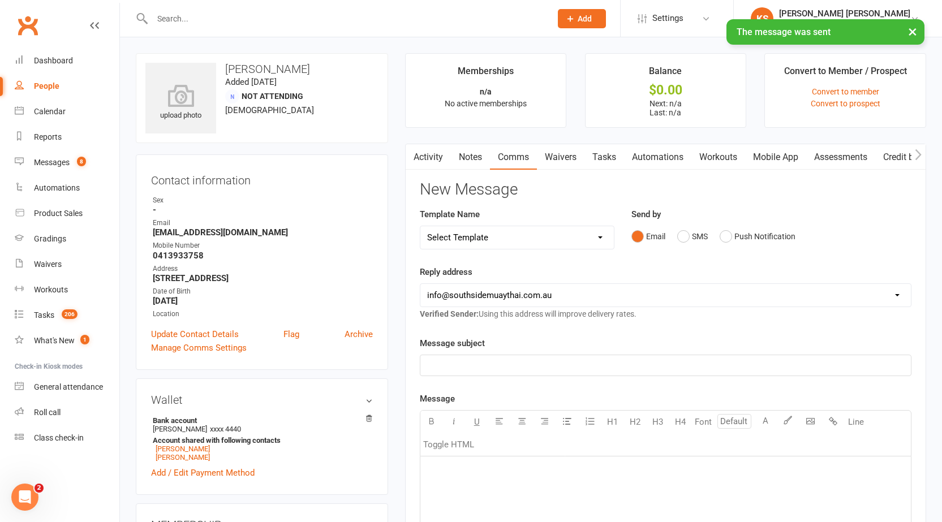
click at [430, 158] on link "Activity" at bounding box center [428, 157] width 45 height 26
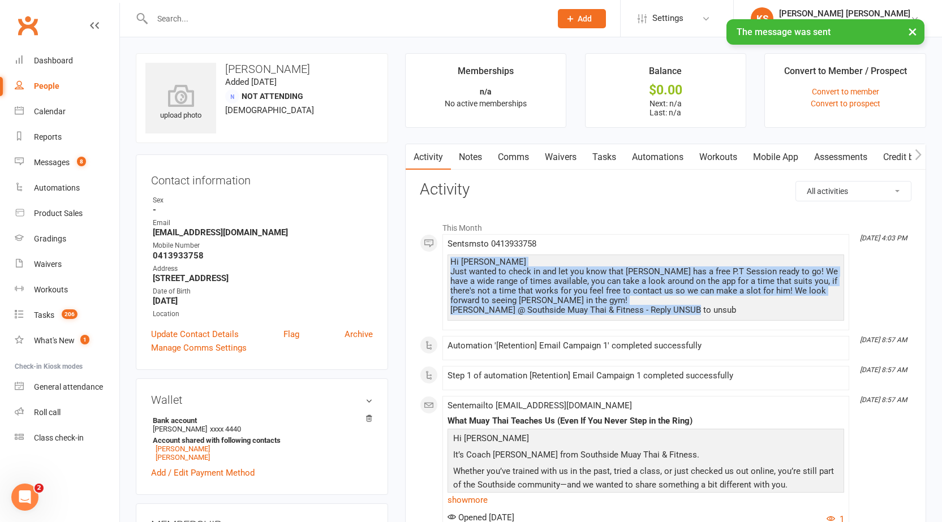
drag, startPoint x: 449, startPoint y: 258, endPoint x: 694, endPoint y: 314, distance: 251.3
click at [694, 314] on div "Hi [PERSON_NAME] Just wanted to check in and let you know that [PERSON_NAME] ha…" at bounding box center [645, 288] width 397 height 66
copy div "Hi [PERSON_NAME] Just wanted to check in and let you know that [PERSON_NAME] ha…"
click at [485, 162] on link "Notes" at bounding box center [470, 157] width 39 height 26
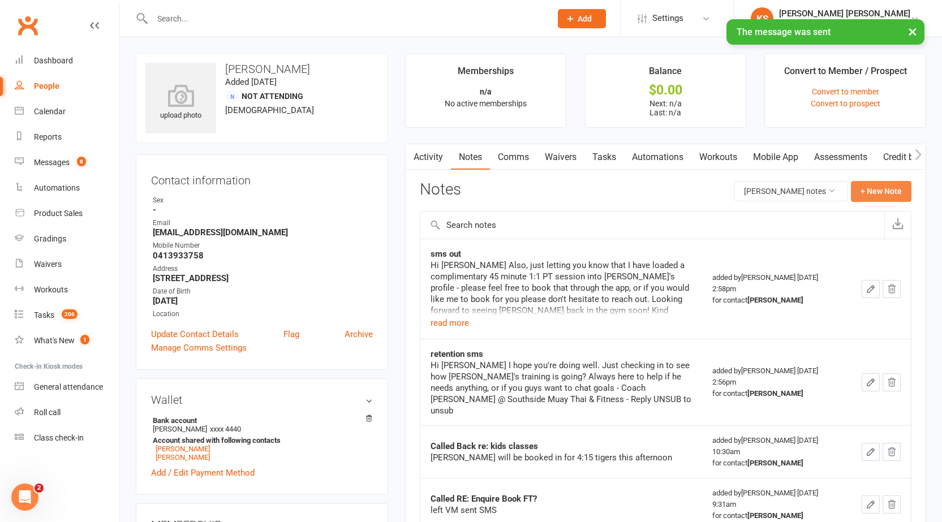
click at [868, 190] on button "+ New Note" at bounding box center [881, 191] width 61 height 20
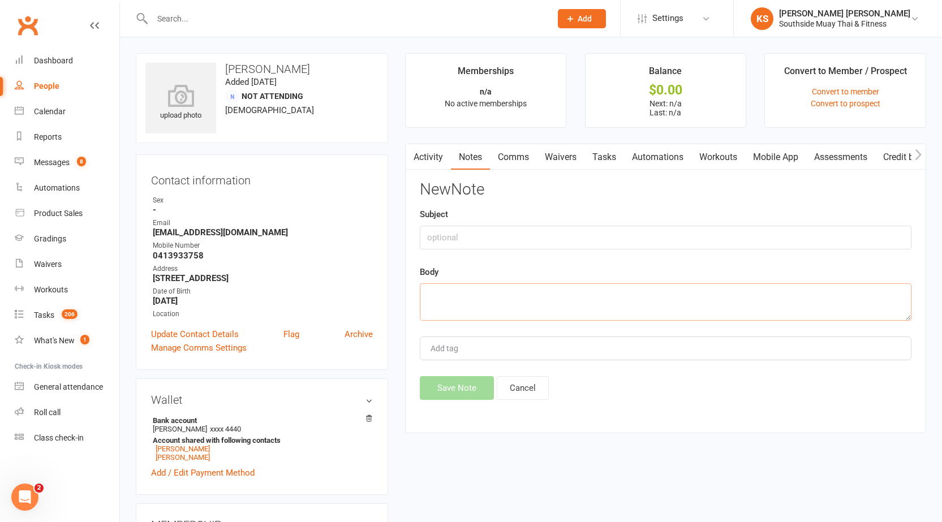
click at [537, 311] on textarea at bounding box center [666, 301] width 492 height 37
paste textarea "Hi [PERSON_NAME] Just wanted to check in and let you know that [PERSON_NAME] ha…"
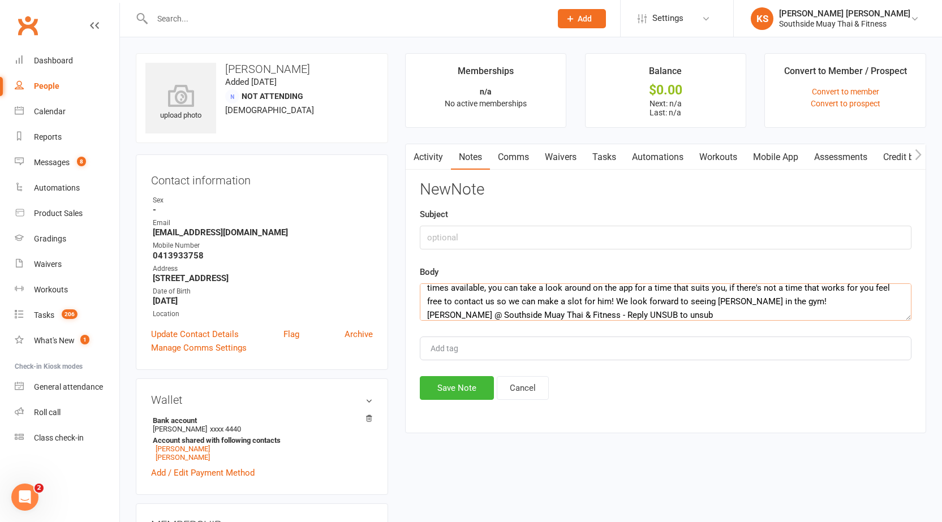
type textarea "Hi [PERSON_NAME] Just wanted to check in and let you know that [PERSON_NAME] ha…"
click at [472, 234] on input "text" at bounding box center [666, 238] width 492 height 24
type input "retention"
click at [468, 390] on button "Save Note" at bounding box center [457, 388] width 74 height 24
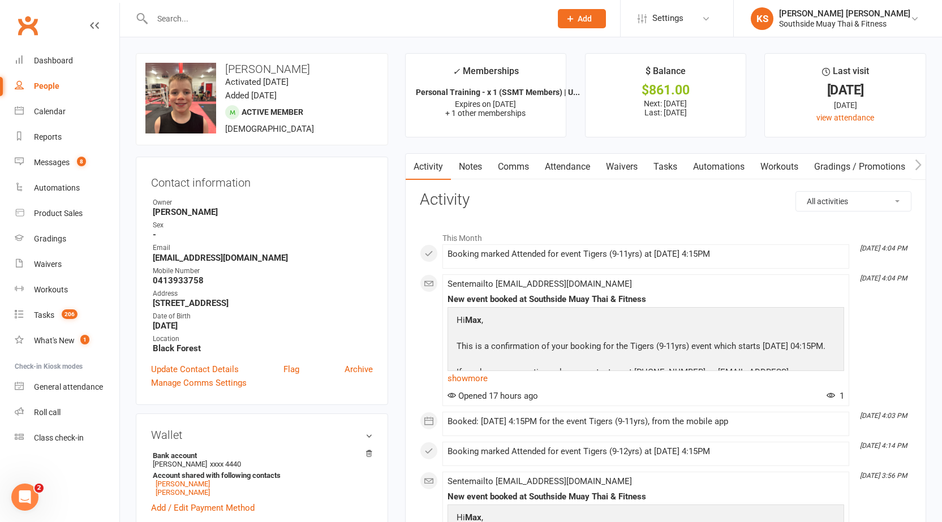
click at [481, 158] on link "Notes" at bounding box center [470, 167] width 39 height 26
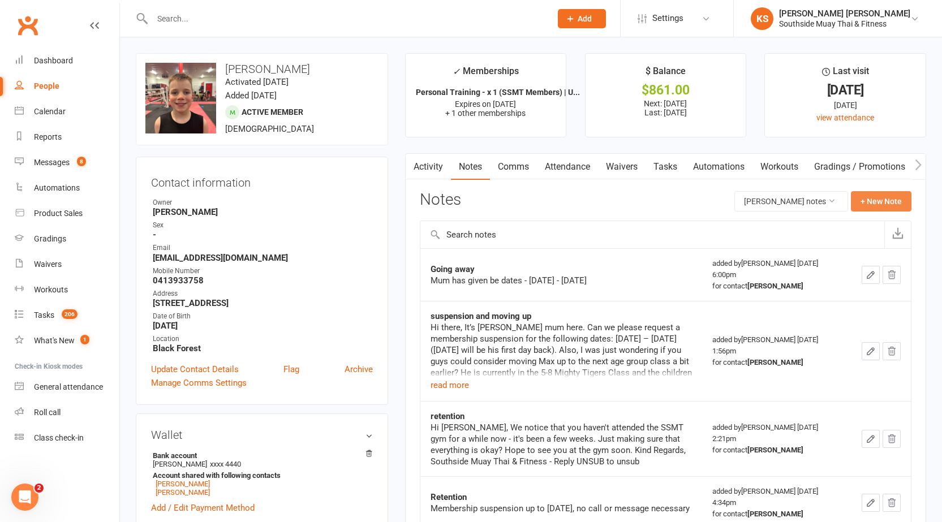
click at [895, 209] on button "+ New Note" at bounding box center [881, 201] width 61 height 20
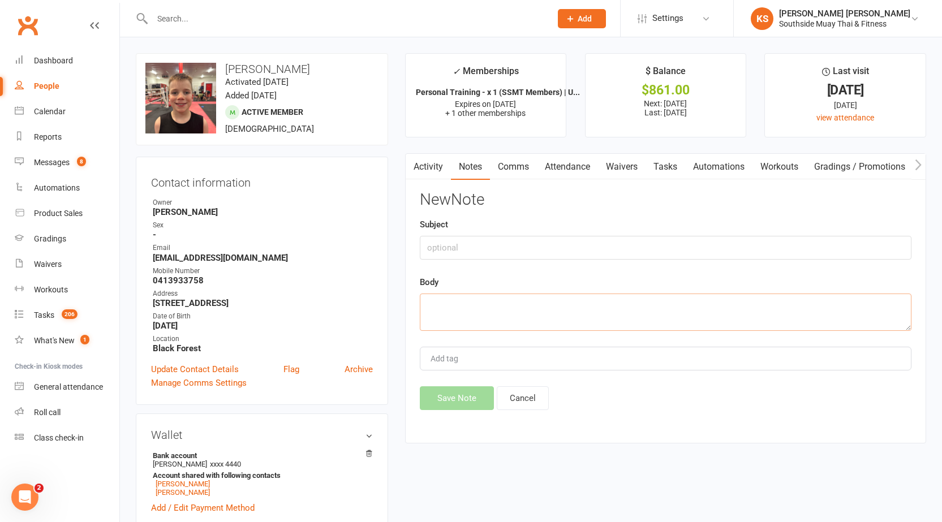
click at [514, 304] on textarea at bounding box center [666, 312] width 492 height 37
paste textarea "Hi [PERSON_NAME] Just wanted to check in and let you know that [PERSON_NAME] ha…"
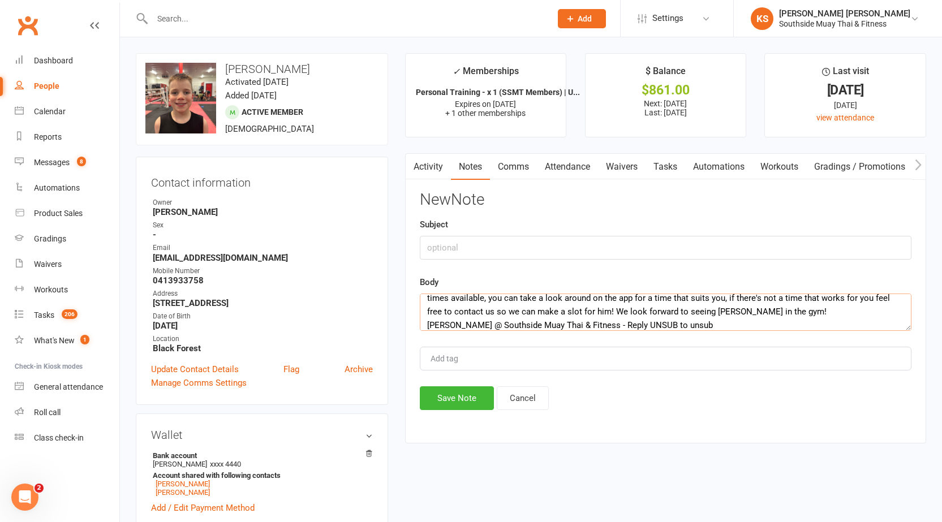
type textarea "Hi [PERSON_NAME] Just wanted to check in and let you know that [PERSON_NAME] ha…"
click at [466, 242] on input "text" at bounding box center [666, 248] width 492 height 24
type input "retention"
click at [462, 397] on button "Save Note" at bounding box center [457, 398] width 74 height 24
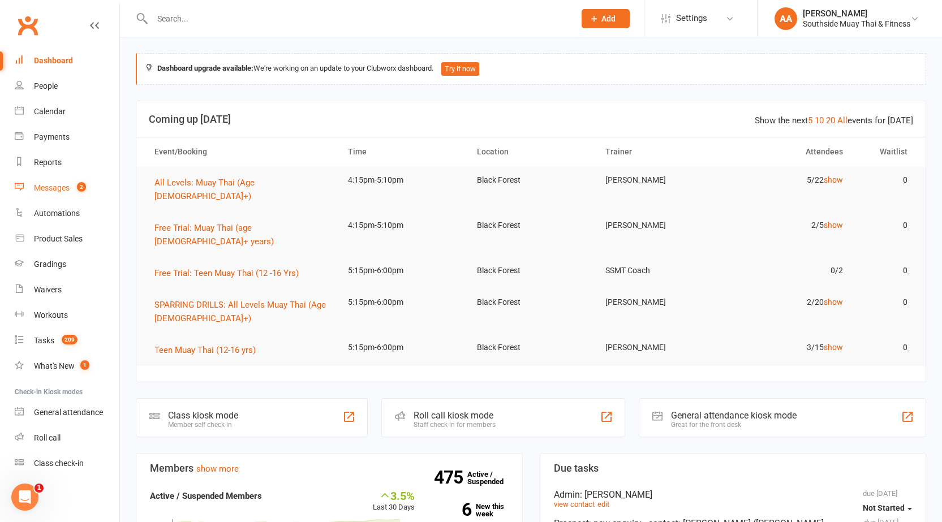
click at [46, 182] on link "Messages 2" at bounding box center [67, 187] width 105 height 25
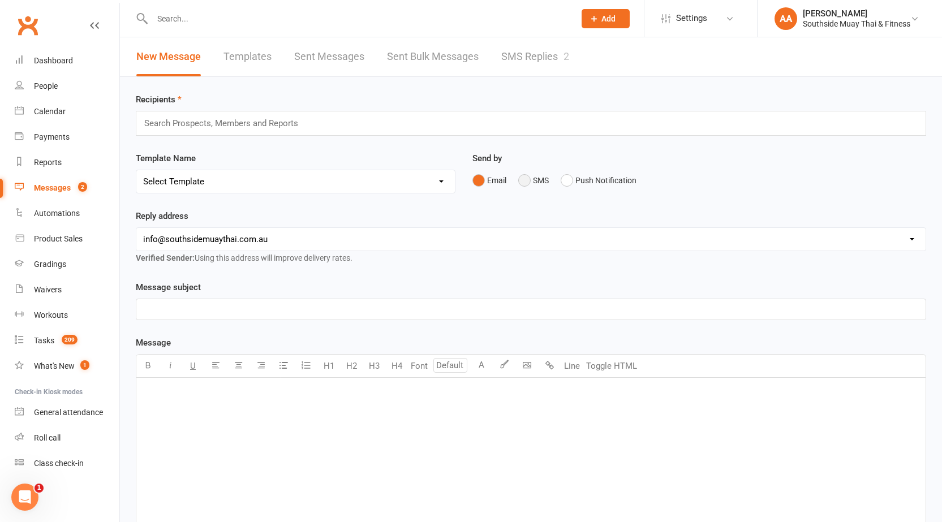
click at [528, 180] on button "SMS" at bounding box center [533, 180] width 31 height 21
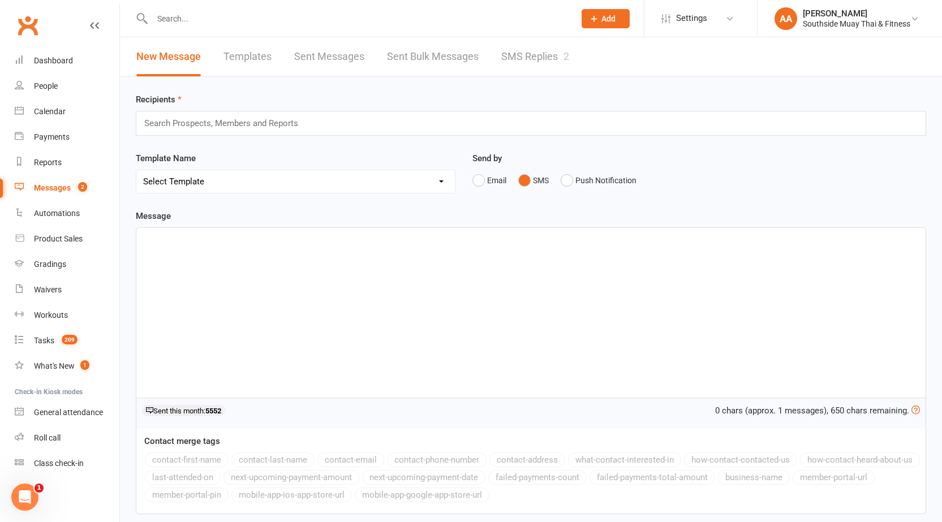
click at [256, 128] on input "text" at bounding box center [226, 123] width 166 height 15
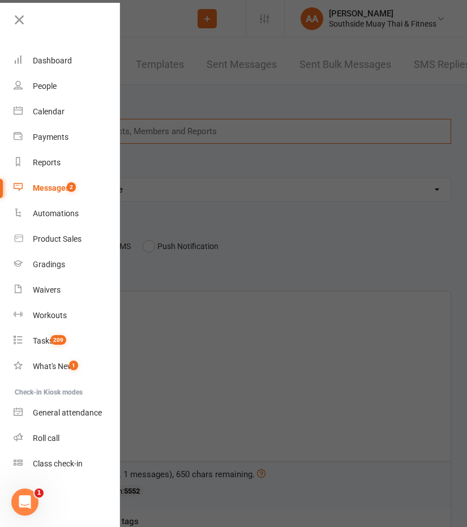
click at [292, 188] on div at bounding box center [233, 263] width 467 height 527
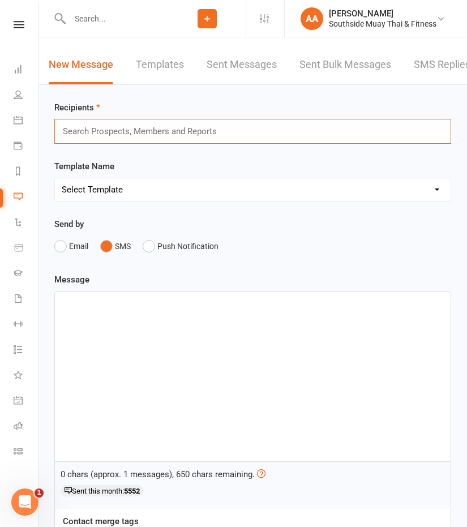
click at [145, 126] on input "text" at bounding box center [145, 131] width 166 height 15
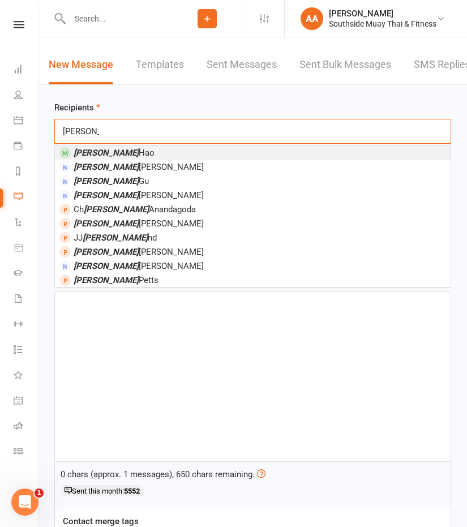
type input "Annal"
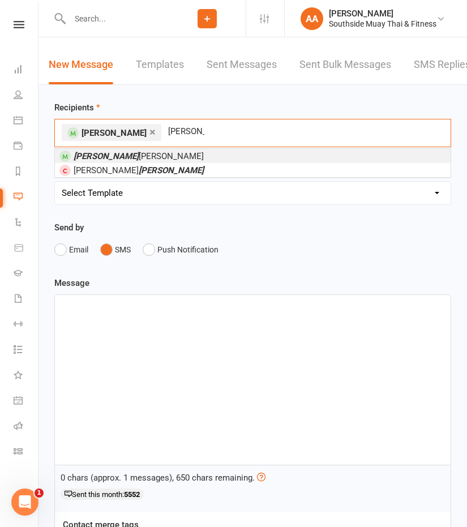
type input "[PERSON_NAME]"
click at [135, 155] on li "[PERSON_NAME]" at bounding box center [252, 156] width 395 height 14
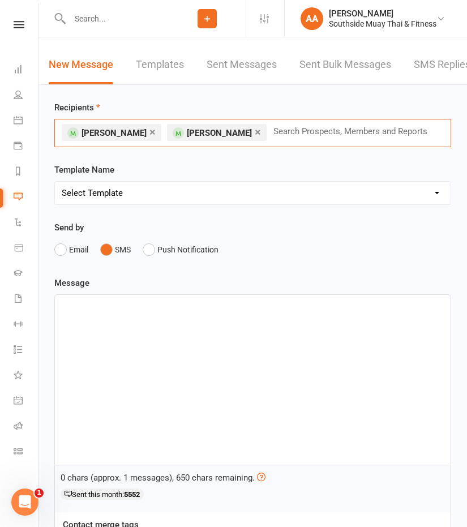
click at [308, 133] on div "× [PERSON_NAME] × [PERSON_NAME] Search Prospects, Members and Reports" at bounding box center [252, 133] width 397 height 28
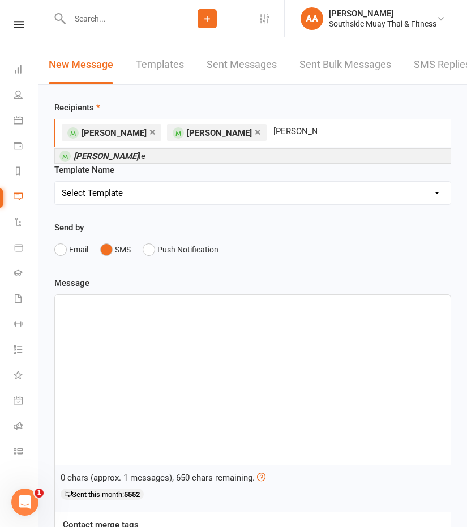
type input "[PERSON_NAME]"
click at [186, 154] on li "[PERSON_NAME] le" at bounding box center [252, 156] width 395 height 14
type input "anatol"
click at [391, 157] on li "[PERSON_NAME]" at bounding box center [252, 156] width 395 height 14
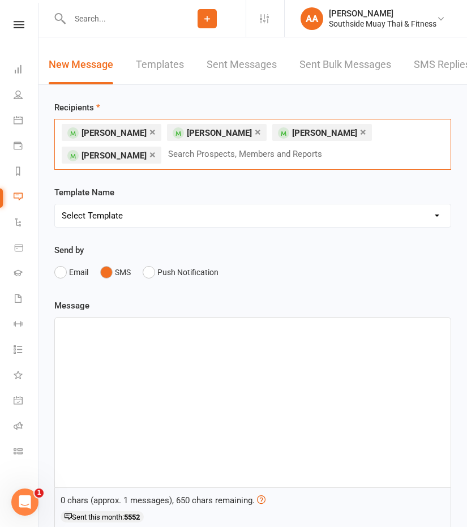
click at [304, 155] on input "text" at bounding box center [250, 154] width 166 height 15
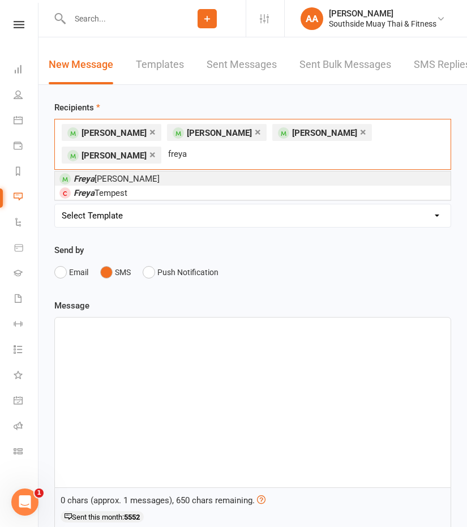
type input "freya"
click at [268, 174] on li "[PERSON_NAME]" at bounding box center [252, 178] width 395 height 14
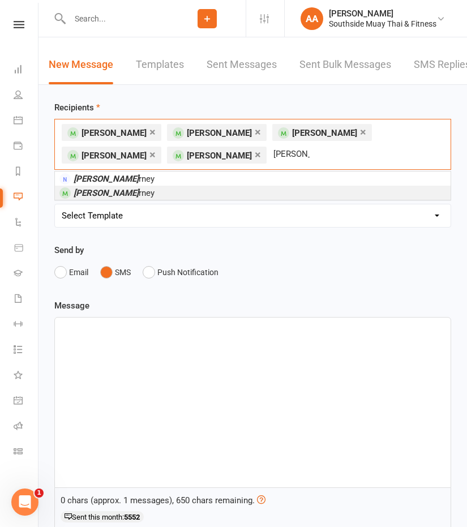
type input "[PERSON_NAME]"
click at [162, 192] on li "[PERSON_NAME] rney" at bounding box center [252, 193] width 395 height 14
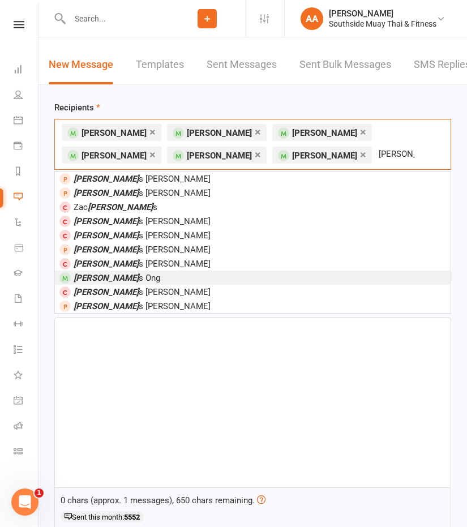
type input "[PERSON_NAME]"
click at [265, 273] on li "[PERSON_NAME]" at bounding box center [252, 277] width 395 height 14
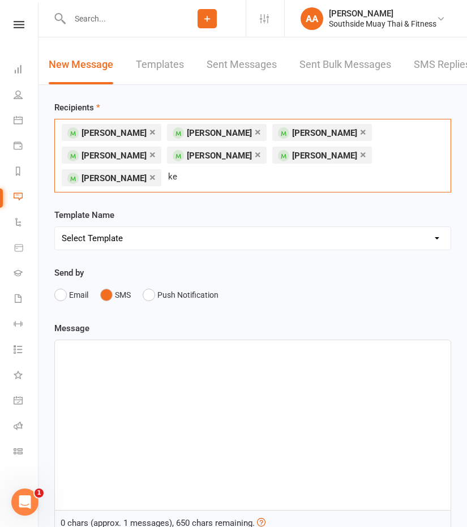
type input "k"
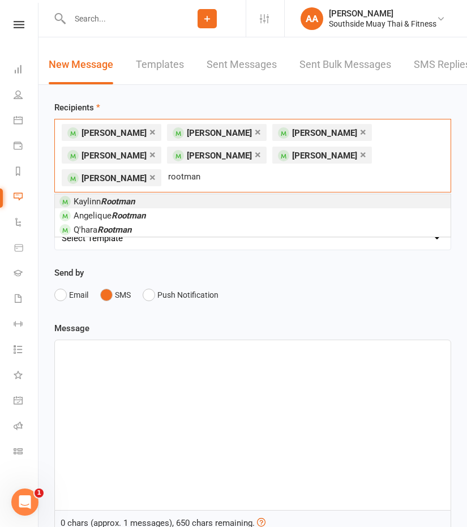
type input "rootman"
click at [122, 196] on em "Rootman" at bounding box center [118, 201] width 34 height 10
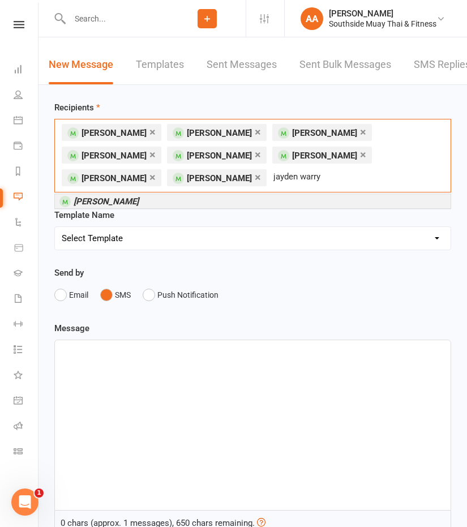
type input "jayden warry"
click at [261, 199] on li "[PERSON_NAME]" at bounding box center [252, 201] width 395 height 14
type input "[PERSON_NAME]"
click at [289, 196] on li "[PERSON_NAME]" at bounding box center [252, 201] width 395 height 14
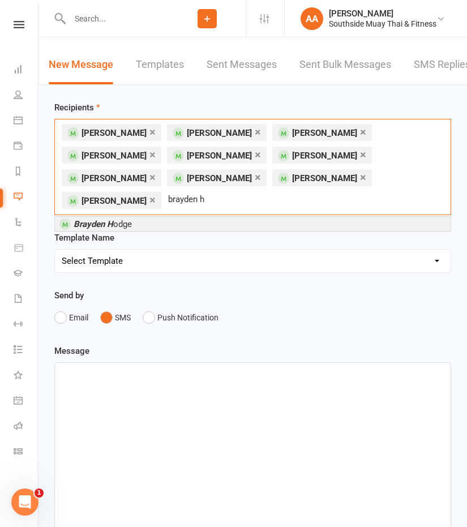
type input "brayden h"
click at [134, 217] on li "Brayden H odge" at bounding box center [252, 224] width 395 height 14
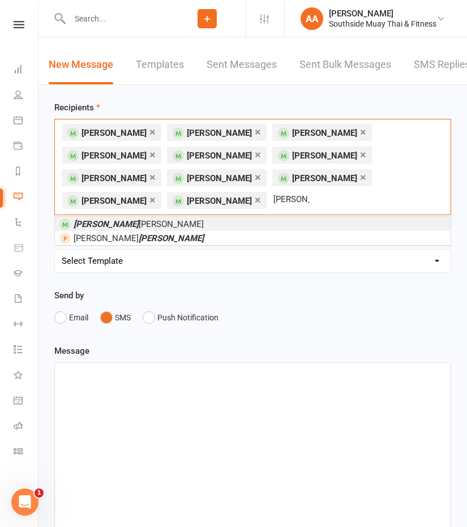
type input "[PERSON_NAME]"
click at [134, 225] on span "[PERSON_NAME]" at bounding box center [139, 224] width 130 height 10
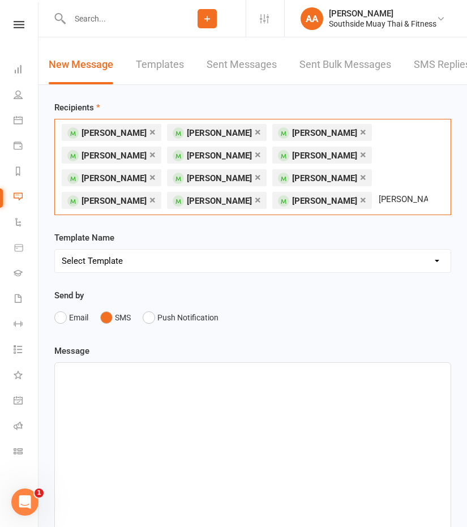
drag, startPoint x: 298, startPoint y: 203, endPoint x: 274, endPoint y: 210, distance: 24.9
click at [274, 210] on div "× [PERSON_NAME] × [PERSON_NAME] × [PERSON_NAME] × [PERSON_NAME] × [PERSON_NAME]…" at bounding box center [252, 167] width 397 height 96
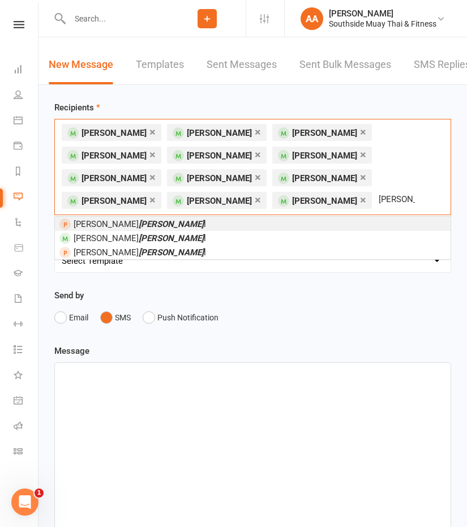
drag, startPoint x: 296, startPoint y: 200, endPoint x: 274, endPoint y: 200, distance: 22.1
click at [377, 200] on input "[PERSON_NAME]" at bounding box center [396, 199] width 38 height 15
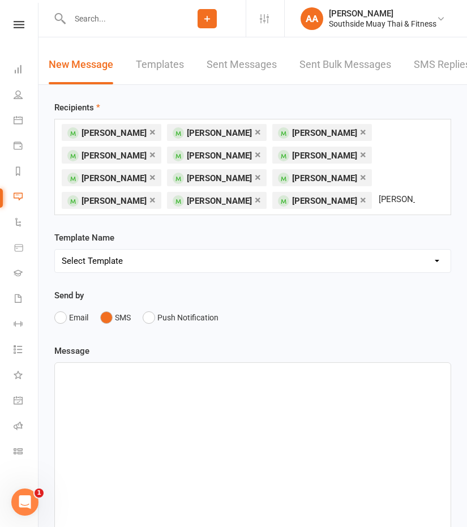
click at [377, 203] on input "[PERSON_NAME]" at bounding box center [396, 199] width 38 height 15
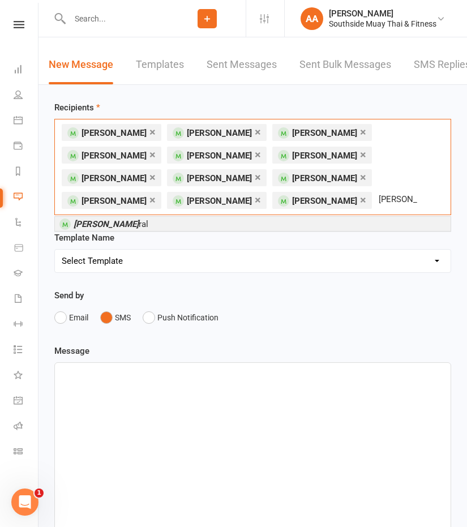
type input "[PERSON_NAME]"
click at [163, 222] on li "[PERSON_NAME] ral" at bounding box center [252, 224] width 395 height 14
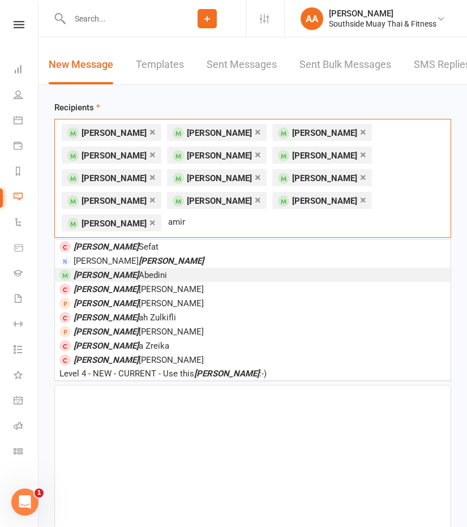
type input "amir"
click at [112, 270] on span "[PERSON_NAME]" at bounding box center [120, 275] width 93 height 10
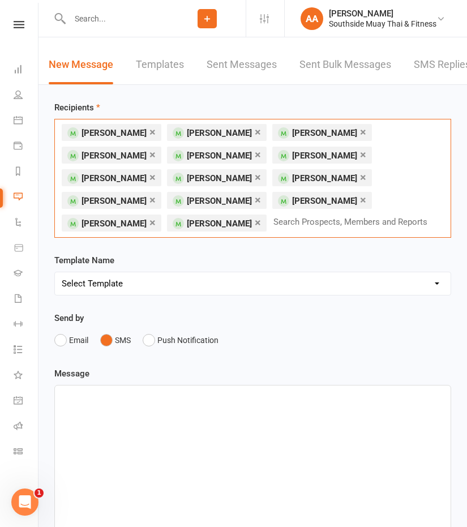
click at [95, 423] on div "﻿" at bounding box center [252, 470] width 395 height 170
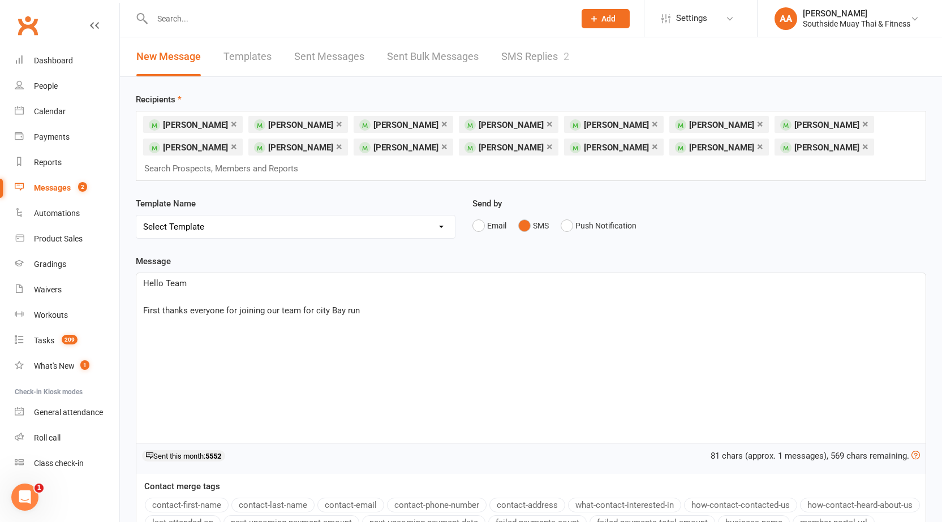
click at [318, 313] on span "First thanks everyone for joining our team for city Bay run" at bounding box center [251, 310] width 217 height 10
click at [370, 315] on p "First thanks everyone for joining our team for City Bay run" at bounding box center [531, 311] width 776 height 14
click at [190, 324] on span "We are goimg to meet" at bounding box center [185, 324] width 84 height 10
click at [244, 328] on p "We are going to meet" at bounding box center [531, 324] width 776 height 14
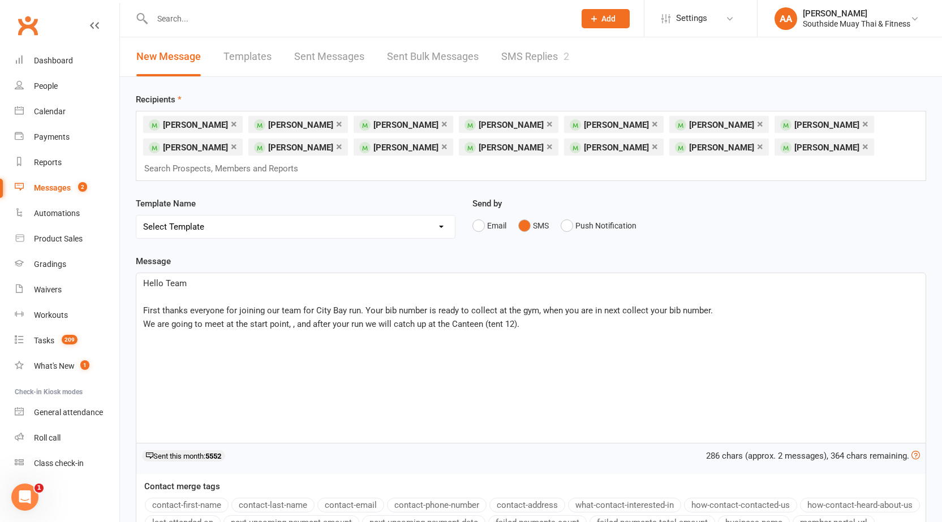
click at [289, 325] on span "We are going to meet at the start point, , and after your run we will catch up …" at bounding box center [331, 324] width 376 height 10
click at [579, 328] on p "We are going to meet at the start point, [GEOGRAPHIC_DATA], and after your run …" at bounding box center [531, 324] width 776 height 14
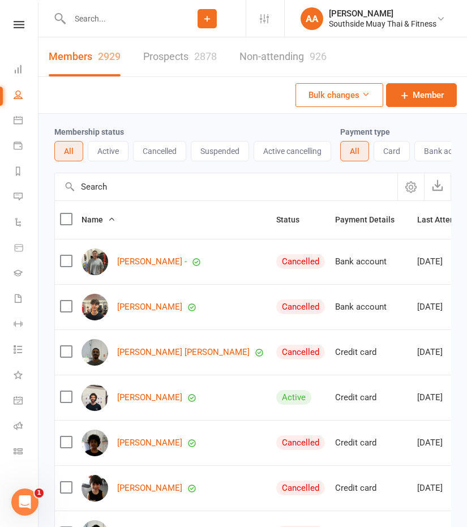
click at [152, 15] on input "text" at bounding box center [117, 19] width 102 height 16
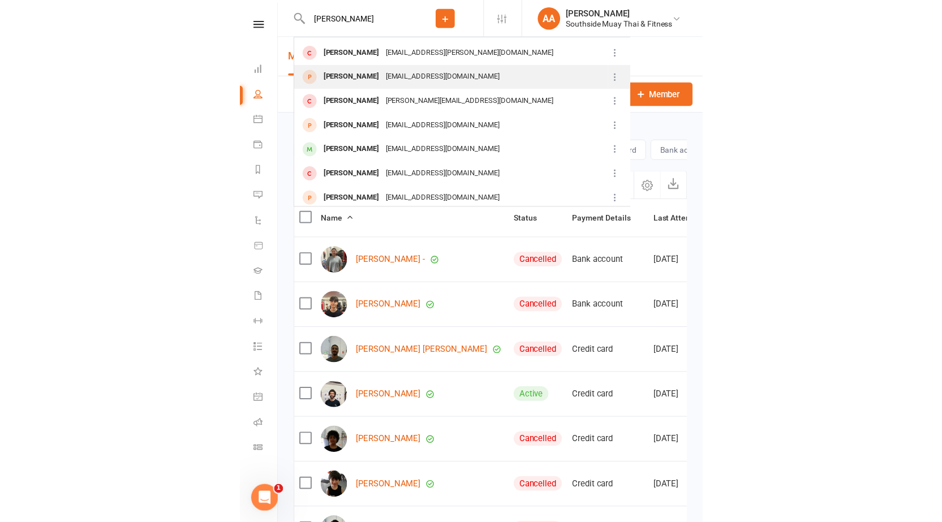
scroll to position [226, 0]
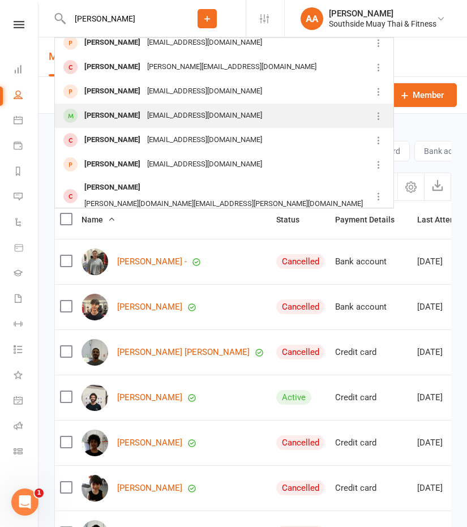
type input "[PERSON_NAME]"
click at [158, 115] on div "[EMAIL_ADDRESS][DOMAIN_NAME]" at bounding box center [205, 115] width 122 height 16
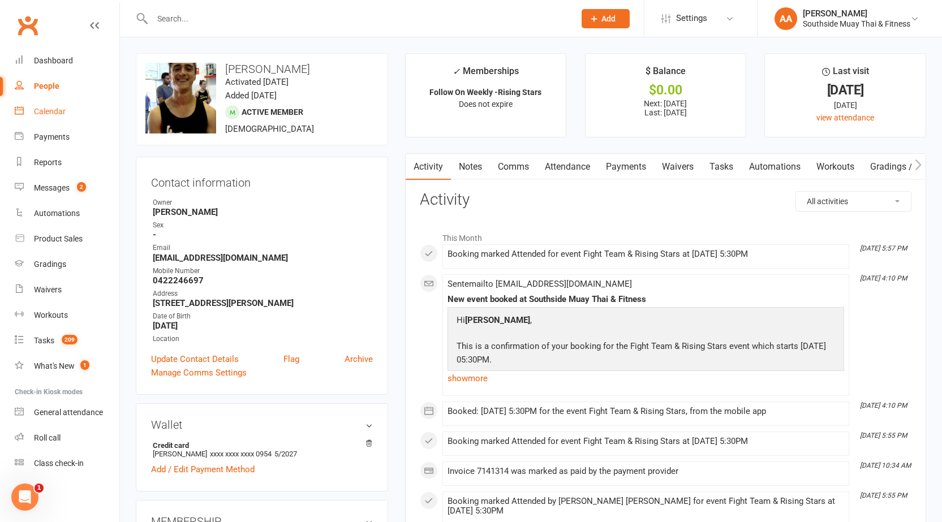
drag, startPoint x: 53, startPoint y: 105, endPoint x: 121, endPoint y: 153, distance: 83.3
click at [53, 106] on link "Calendar" at bounding box center [67, 111] width 105 height 25
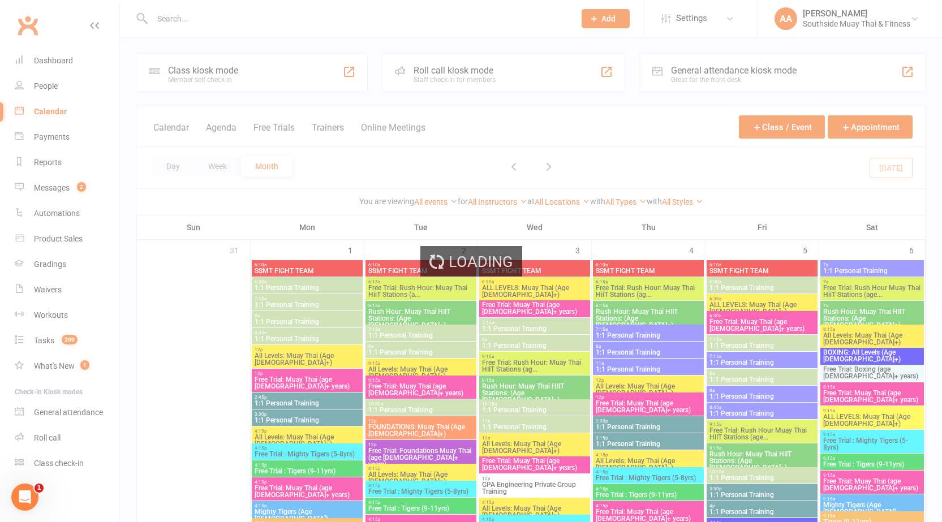
click at [178, 161] on div "Loading" at bounding box center [471, 261] width 942 height 522
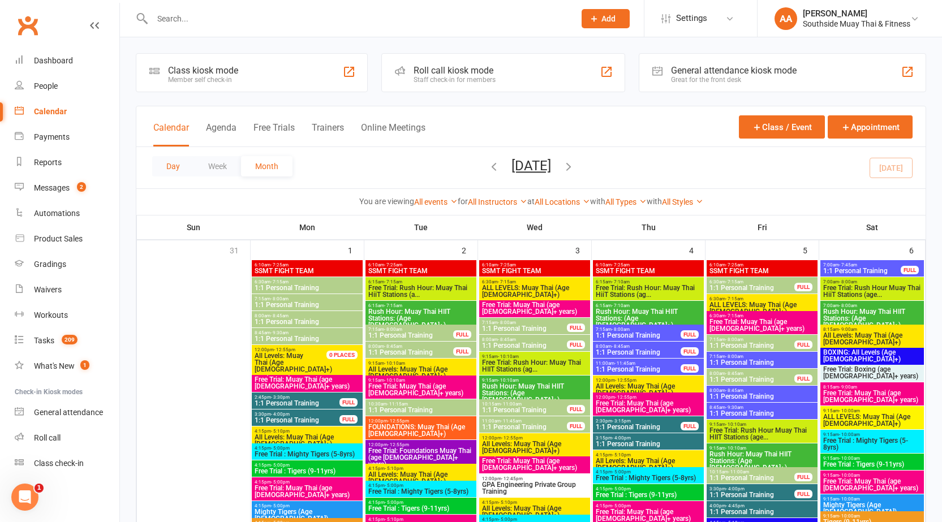
click at [173, 165] on button "Day" at bounding box center [173, 166] width 42 height 20
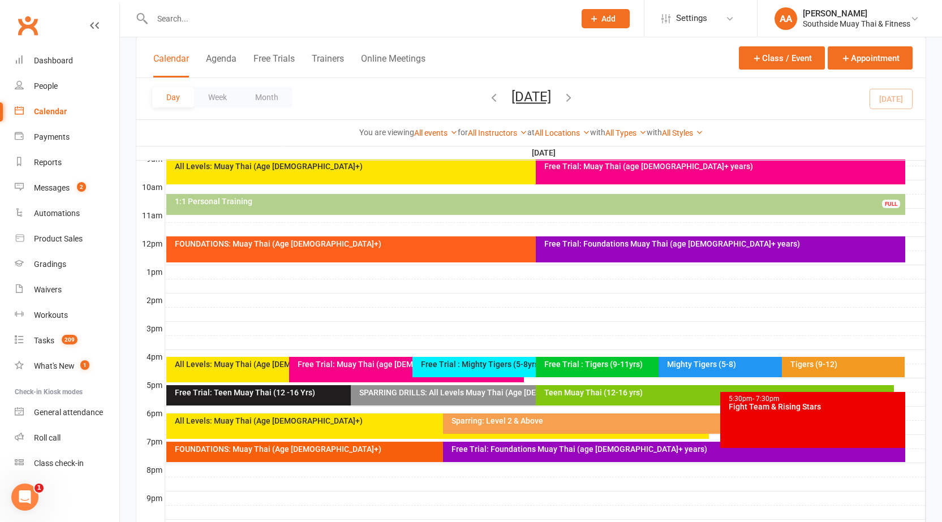
scroll to position [396, 0]
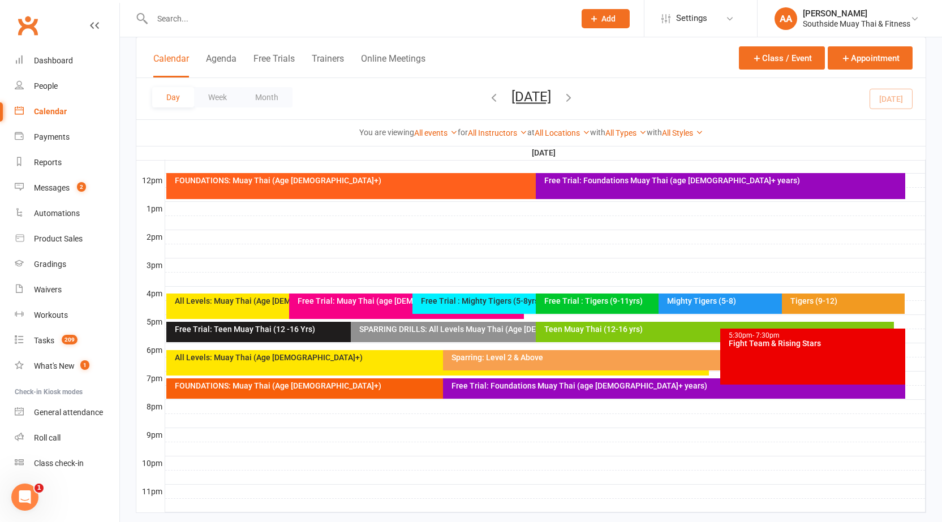
click at [475, 336] on div "Teen Muay Thai (12-16 yrs)" at bounding box center [715, 332] width 358 height 20
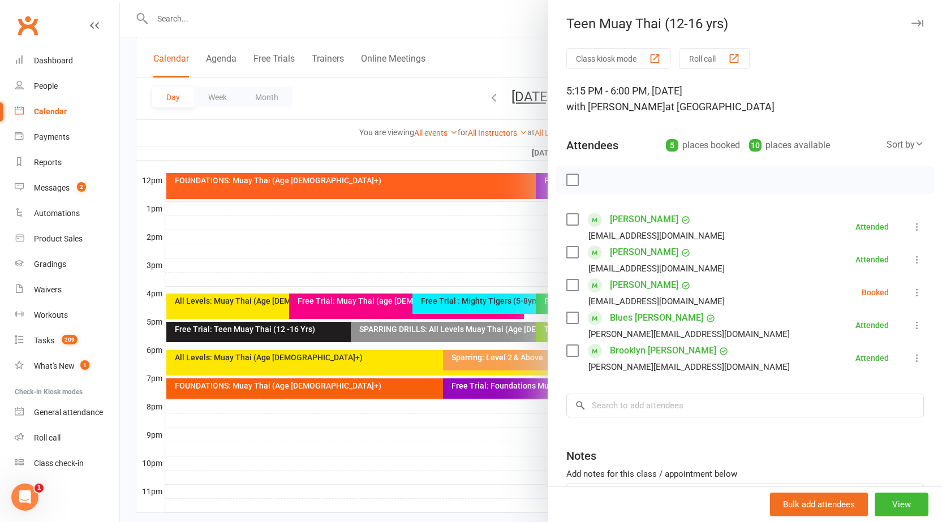
scroll to position [57, 0]
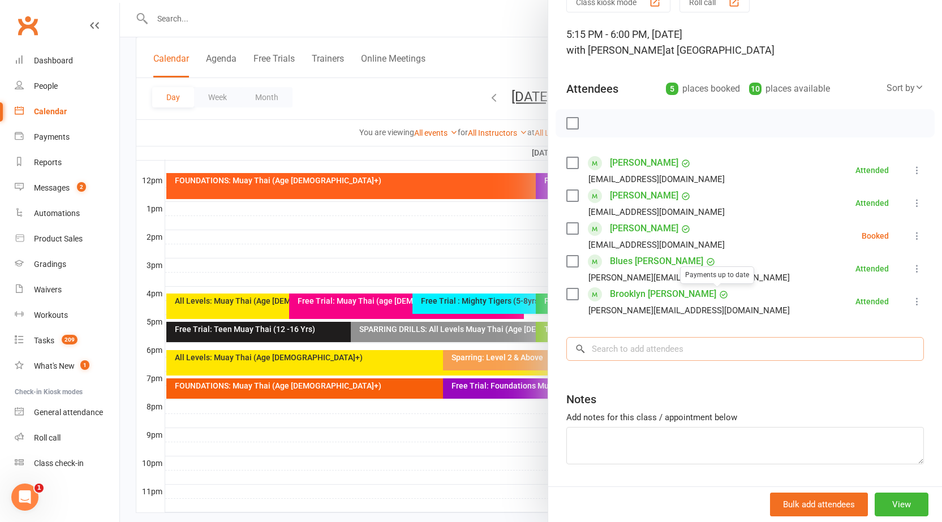
click at [475, 347] on input "search" at bounding box center [745, 349] width 358 height 24
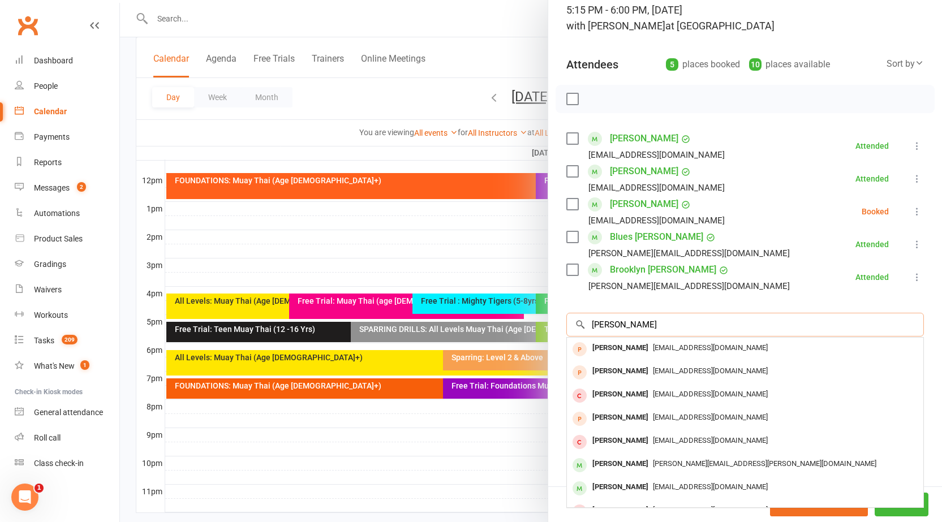
scroll to position [91, 0]
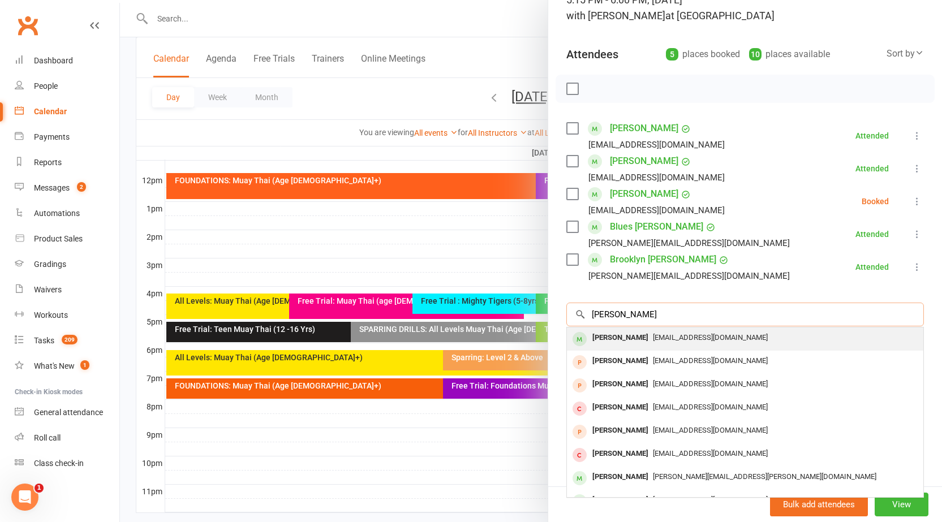
type input "[PERSON_NAME]"
click at [475, 338] on span "[EMAIL_ADDRESS][DOMAIN_NAME]" at bounding box center [710, 337] width 115 height 8
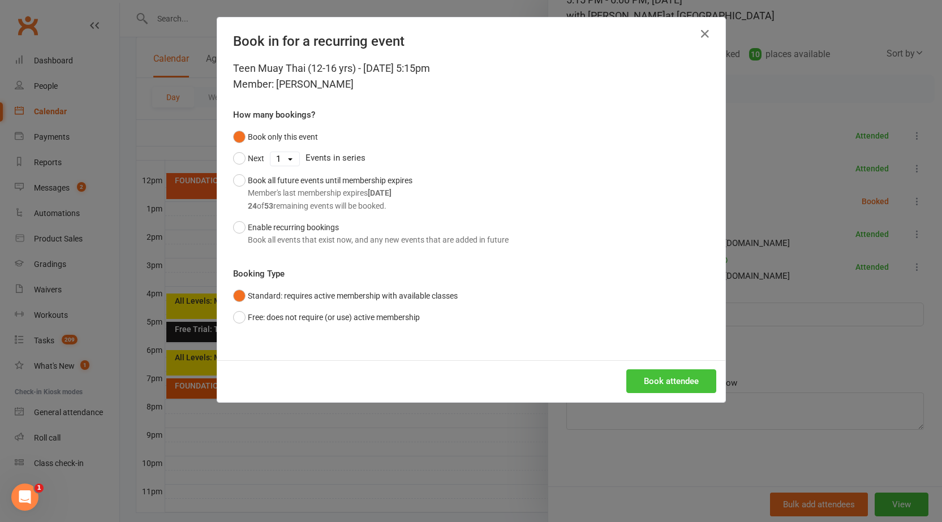
click at [475, 381] on button "Book attendee" at bounding box center [671, 381] width 90 height 24
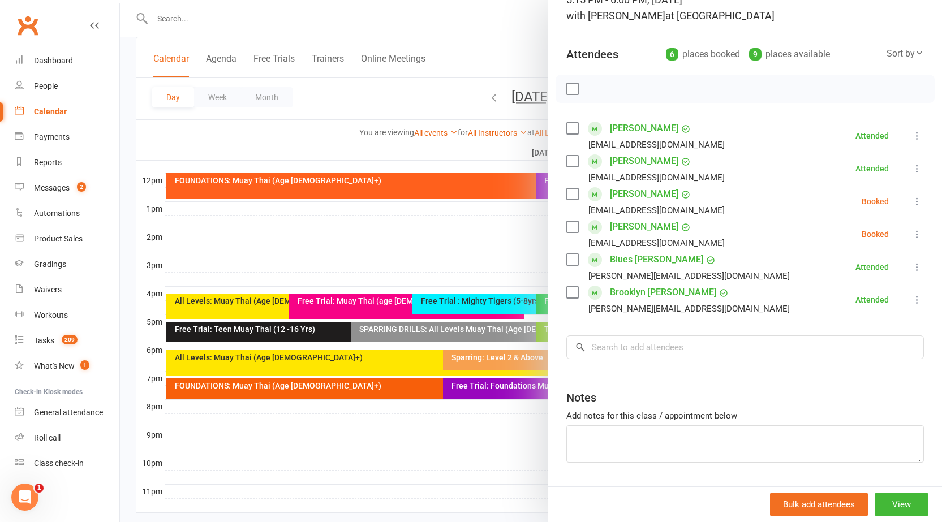
click at [475, 201] on icon at bounding box center [916, 201] width 11 height 11
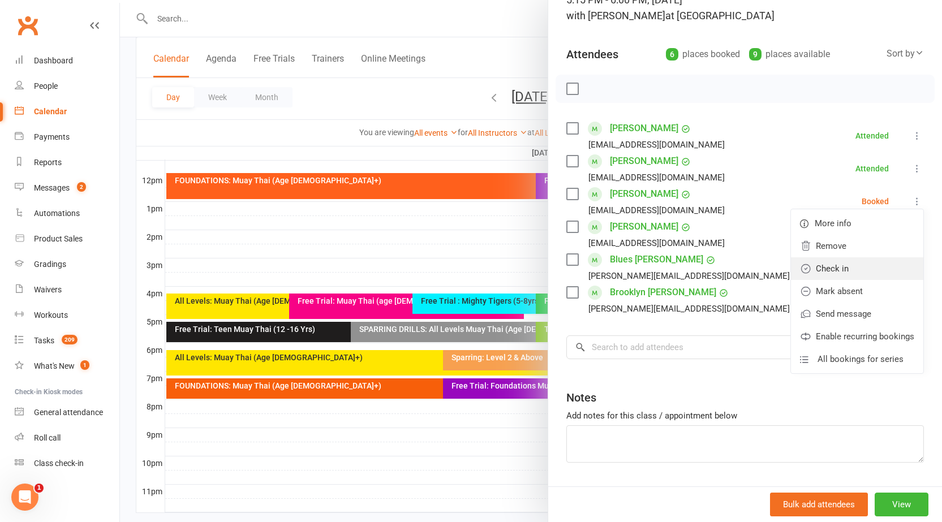
click at [475, 275] on link "Check in" at bounding box center [857, 268] width 132 height 23
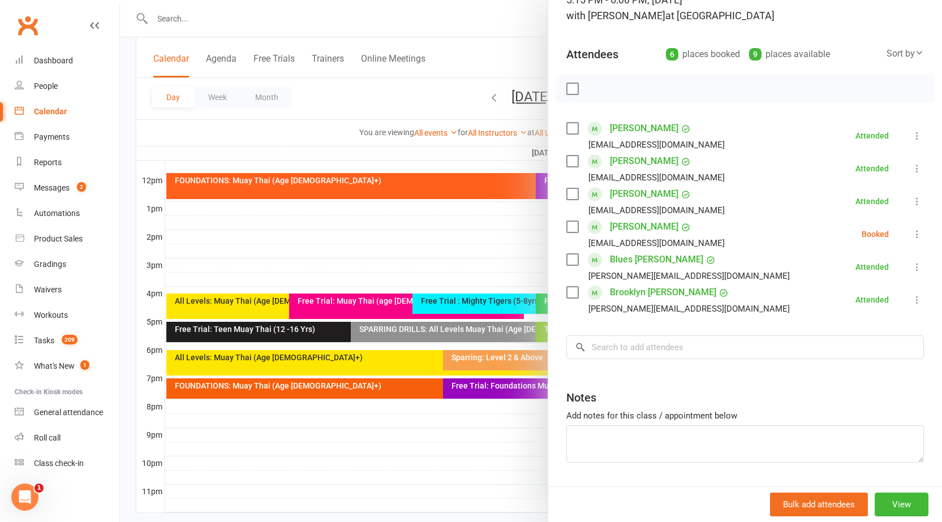
click at [475, 237] on icon at bounding box center [916, 234] width 11 height 11
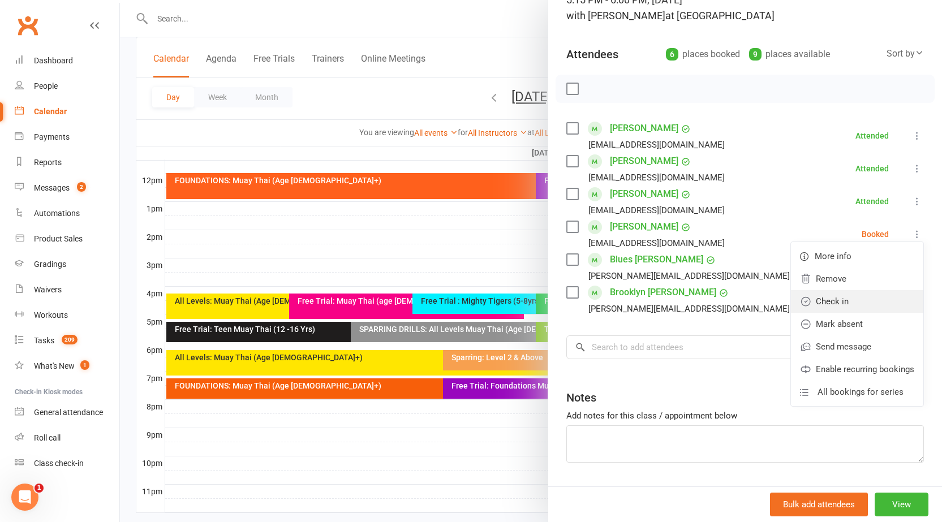
click at [475, 297] on link "Check in" at bounding box center [857, 301] width 132 height 23
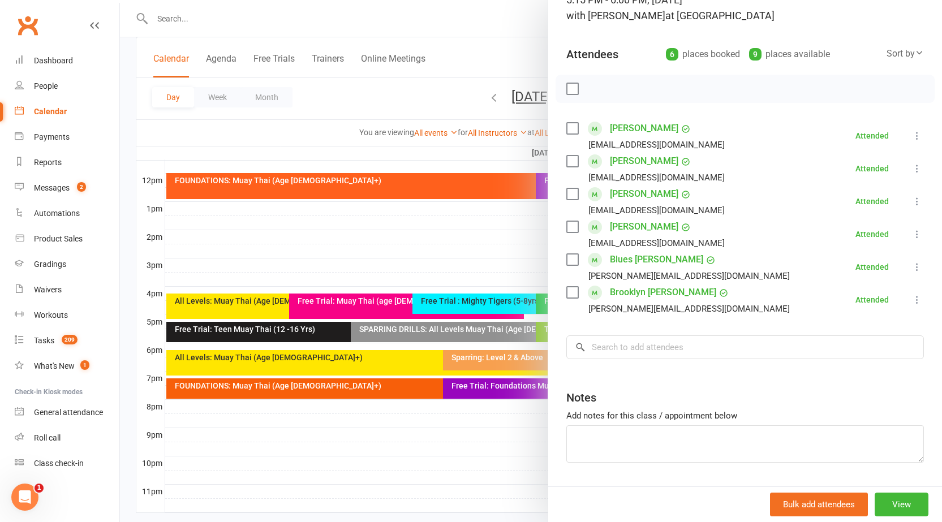
click at [134, 294] on div at bounding box center [531, 261] width 822 height 522
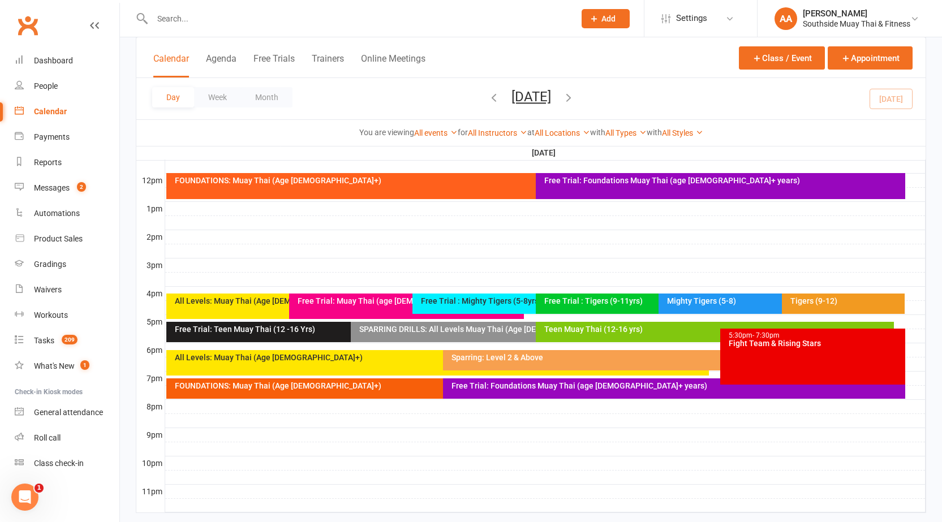
click at [475, 100] on icon "button" at bounding box center [568, 97] width 12 height 12
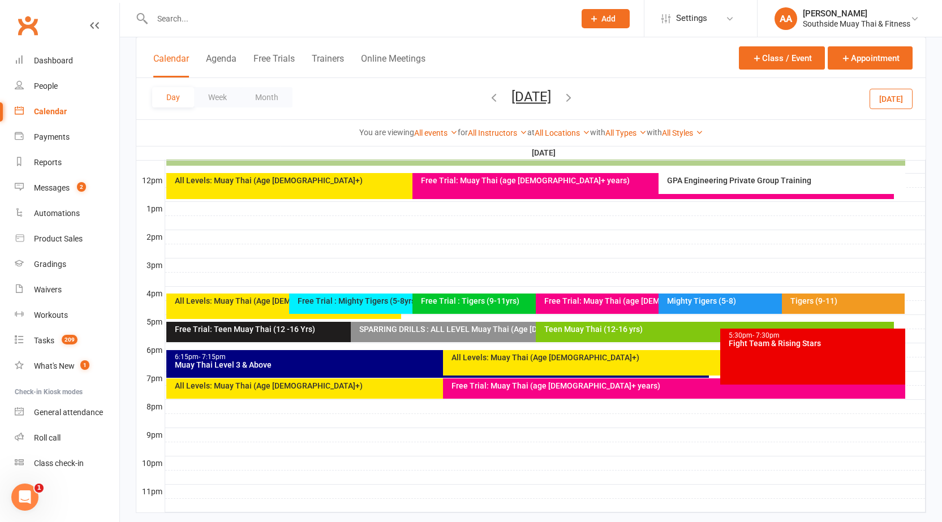
click at [475, 102] on icon "button" at bounding box center [568, 97] width 12 height 12
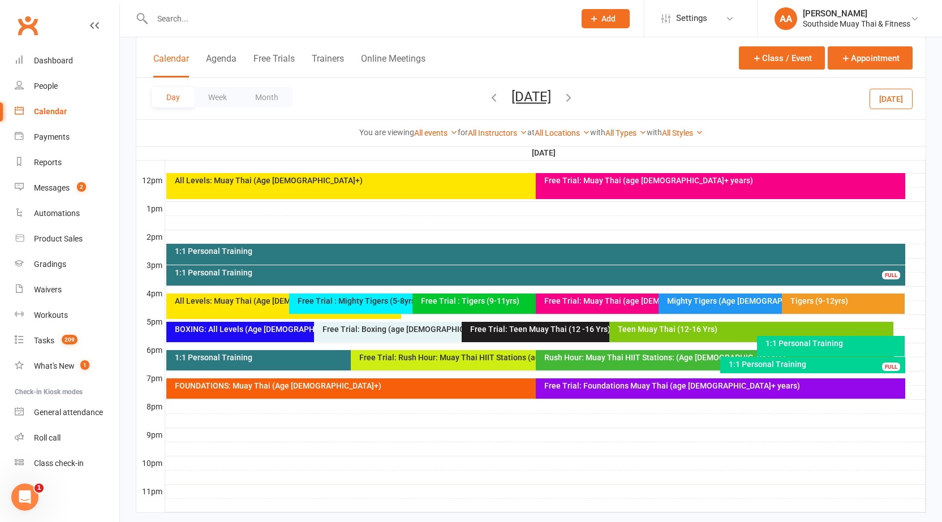
click at [475, 97] on icon "button" at bounding box center [568, 97] width 12 height 12
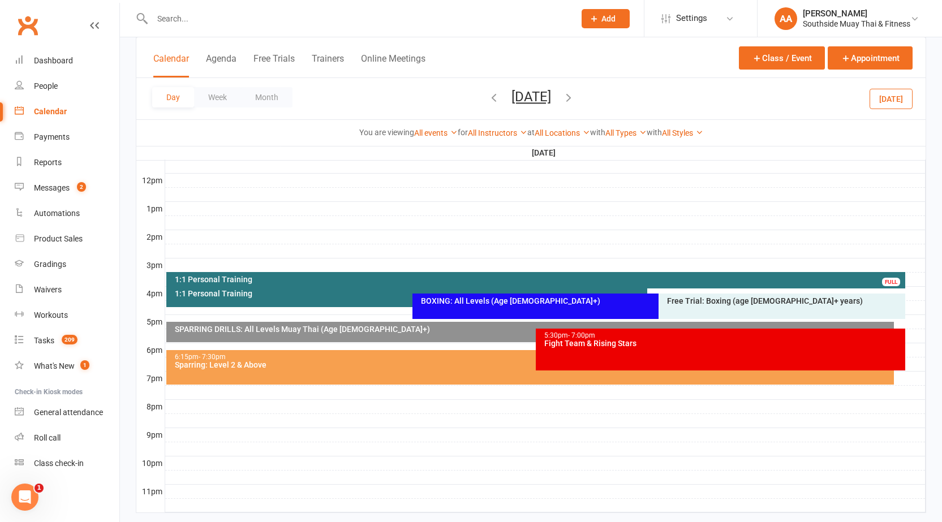
click at [300, 325] on div "SPARRING DRILLS: All Levels Muay Thai (Age [DEMOGRAPHIC_DATA]+)" at bounding box center [532, 329] width 717 height 8
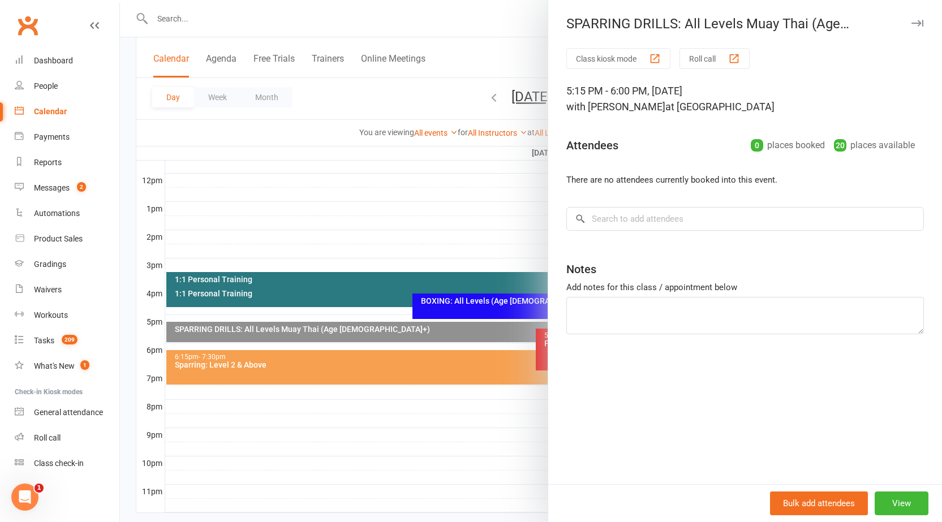
click at [475, 18] on button "button" at bounding box center [917, 23] width 14 height 14
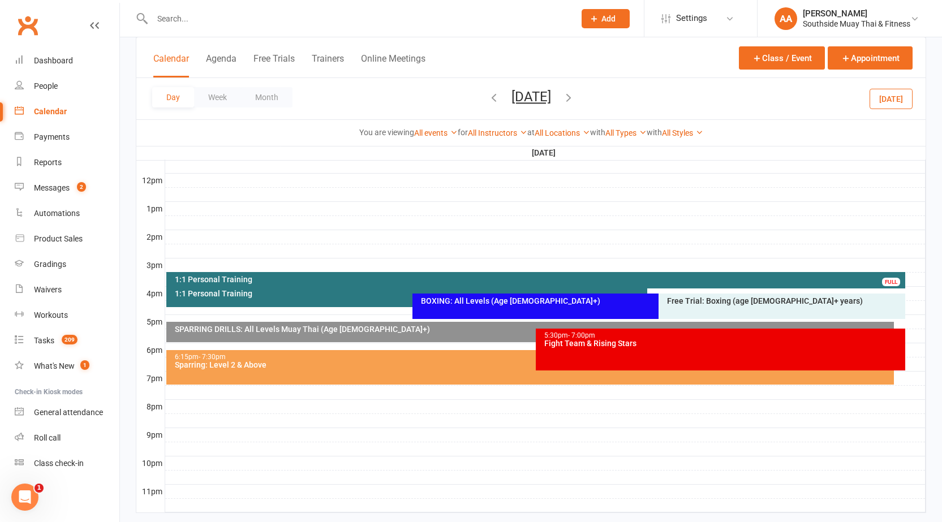
click at [475, 95] on icon "button" at bounding box center [568, 97] width 12 height 12
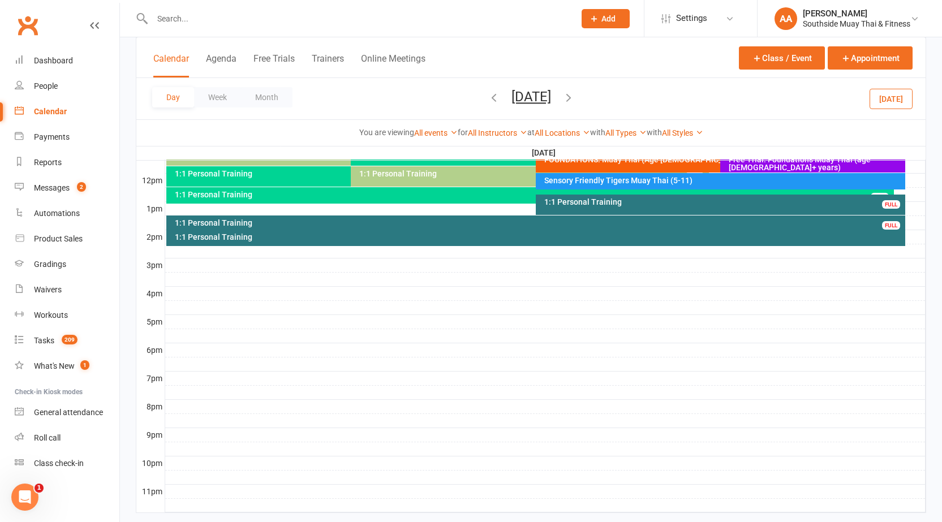
click at [437, 91] on div "Day Week Month [DATE] [DATE] Sun Mon Tue Wed Thu Fri Sat 31 01 02 03 04 05 06 0…" at bounding box center [530, 98] width 789 height 41
click at [475, 93] on icon "button" at bounding box center [494, 97] width 12 height 12
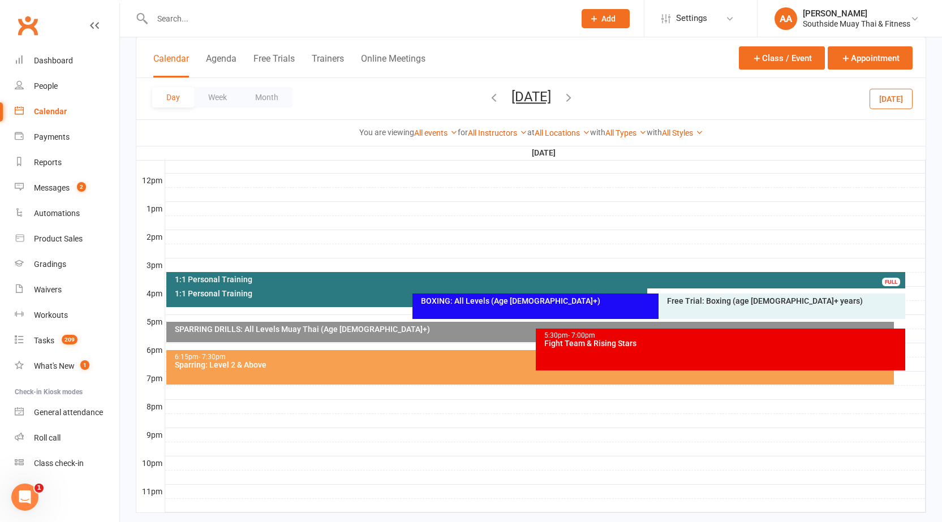
click at [475, 98] on icon "button" at bounding box center [494, 97] width 12 height 12
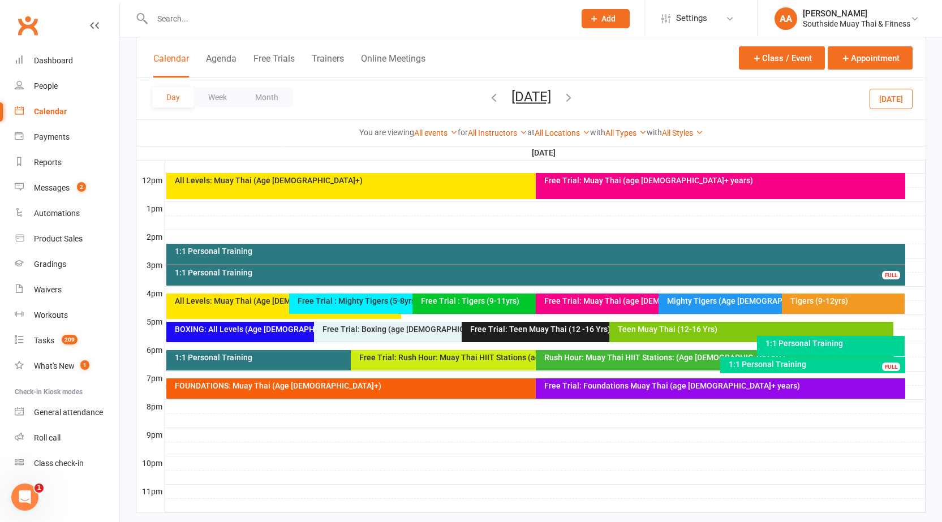
click at [475, 98] on div "Day Week Month [DATE] [DATE] Sun Mon Tue Wed Thu Fri Sat 31 01 02 03 04 05 06 0…" at bounding box center [530, 98] width 789 height 41
click at [475, 100] on div "Day Week Month [DATE] [DATE] Sun Mon Tue Wed Thu Fri Sat 31 01 02 03 04 05 06 0…" at bounding box center [530, 98] width 789 height 41
click at [475, 109] on div "Day Week Month [DATE] [DATE] Sun Mon Tue Wed Thu Fri Sat 31 01 02 03 04 05 06 0…" at bounding box center [530, 98] width 789 height 41
click at [475, 325] on div "Teen Muay Thai (12-16 Yrs)" at bounding box center [754, 329] width 274 height 8
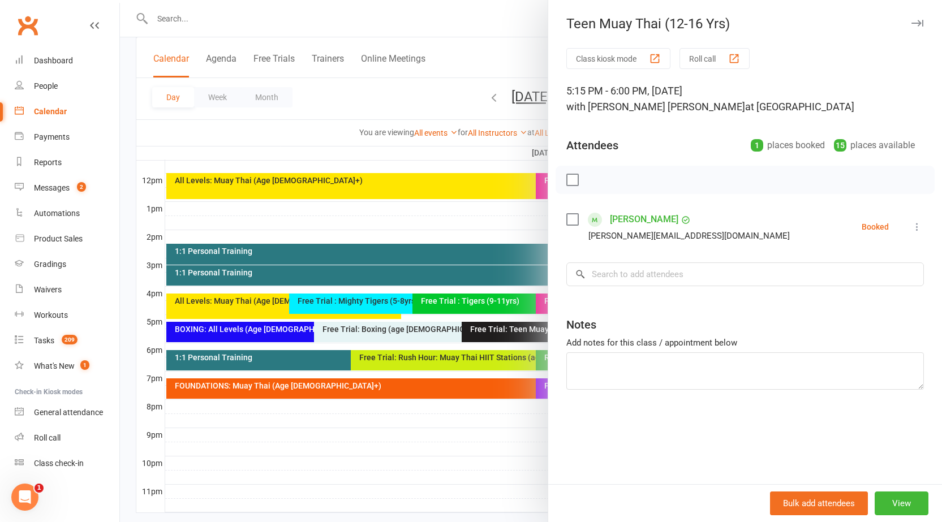
click at [475, 26] on icon "button" at bounding box center [917, 23] width 12 height 7
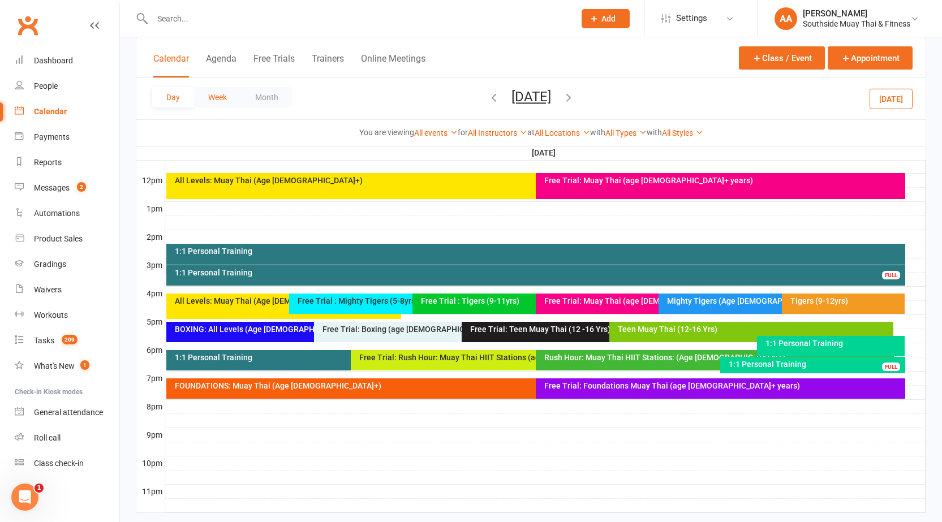
drag, startPoint x: 235, startPoint y: 98, endPoint x: 433, endPoint y: 109, distance: 198.3
click at [235, 99] on button "Week" at bounding box center [217, 97] width 47 height 20
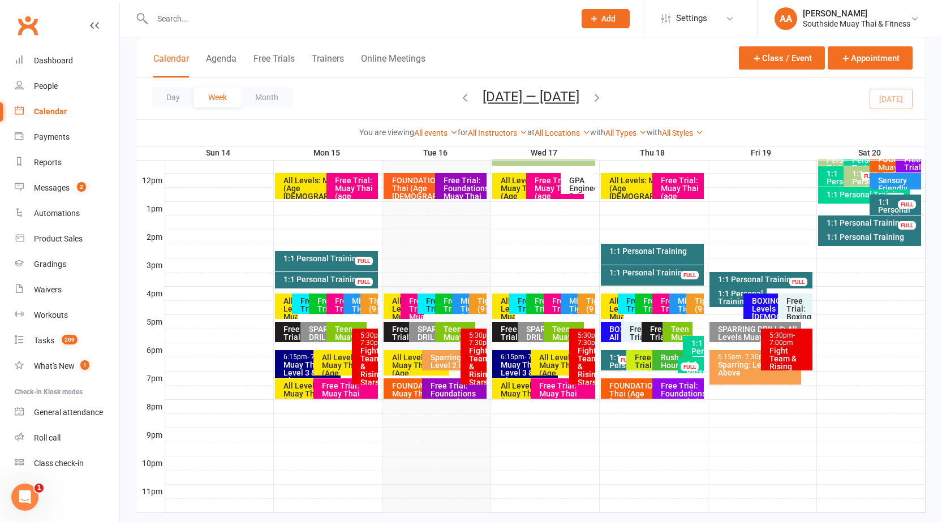
click at [475, 102] on div "Day Week Month [DATE] — [DATE] [DATE] Sun Mon Tue Wed Thu Fri Sat 31 01 02 03 0…" at bounding box center [530, 98] width 789 height 41
click at [475, 101] on div "Day Week Month [DATE] — [DATE] [DATE] Sun Mon Tue Wed Thu Fri Sat 31 01 02 03 0…" at bounding box center [530, 98] width 789 height 41
